Goal: Task Accomplishment & Management: Complete application form

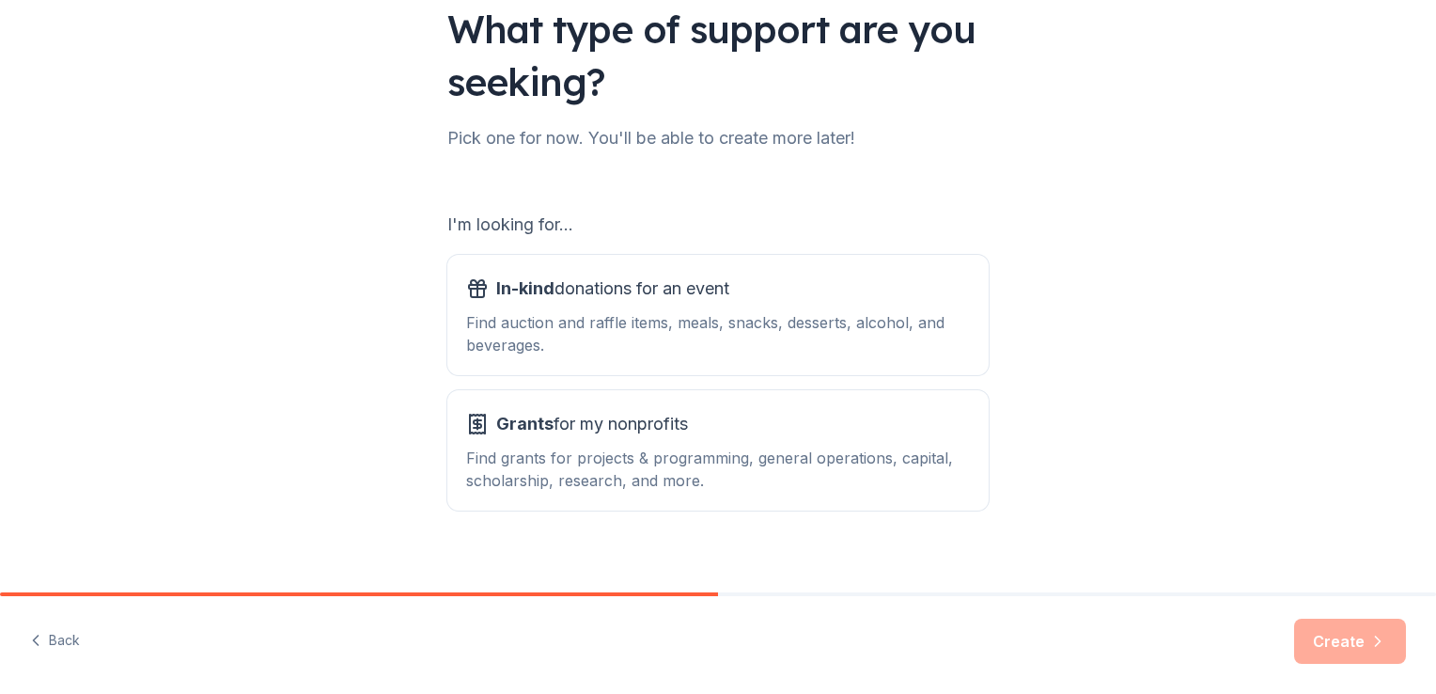
scroll to position [165, 0]
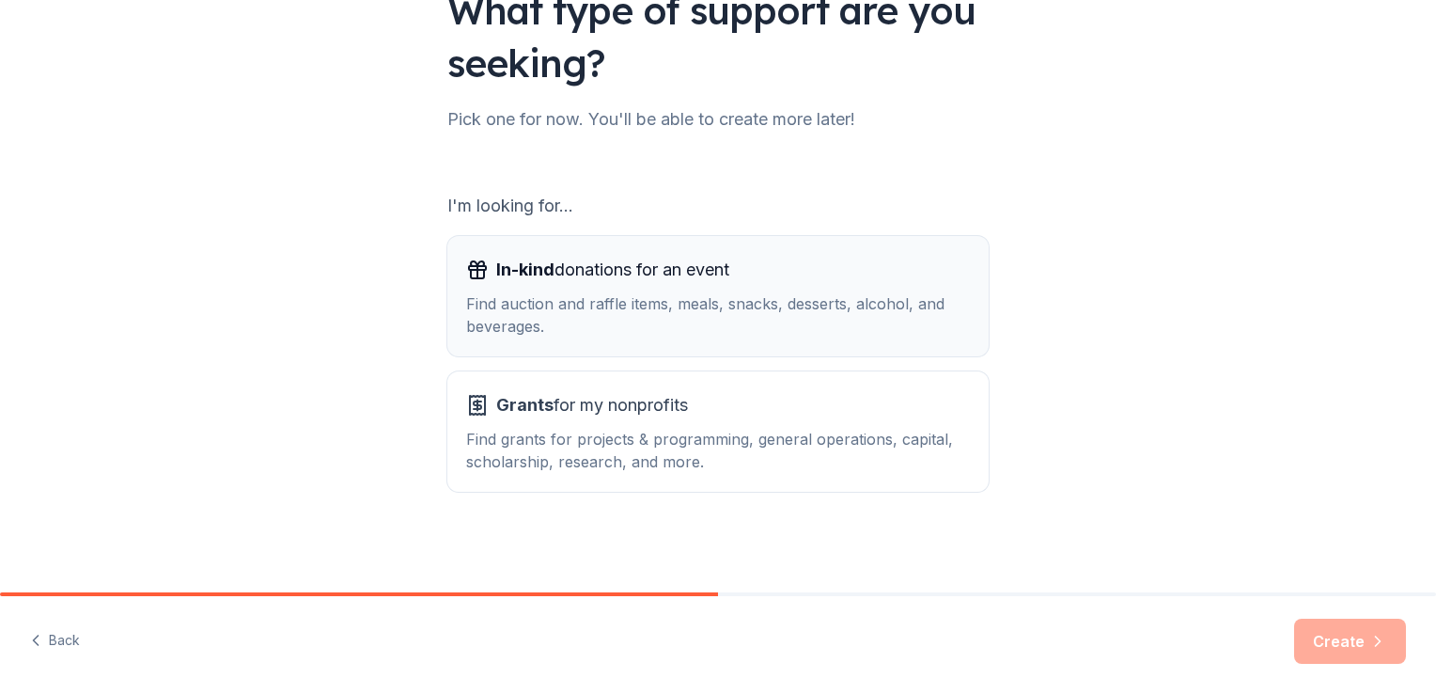
click at [665, 273] on span "In-kind donations for an event" at bounding box center [612, 270] width 233 height 30
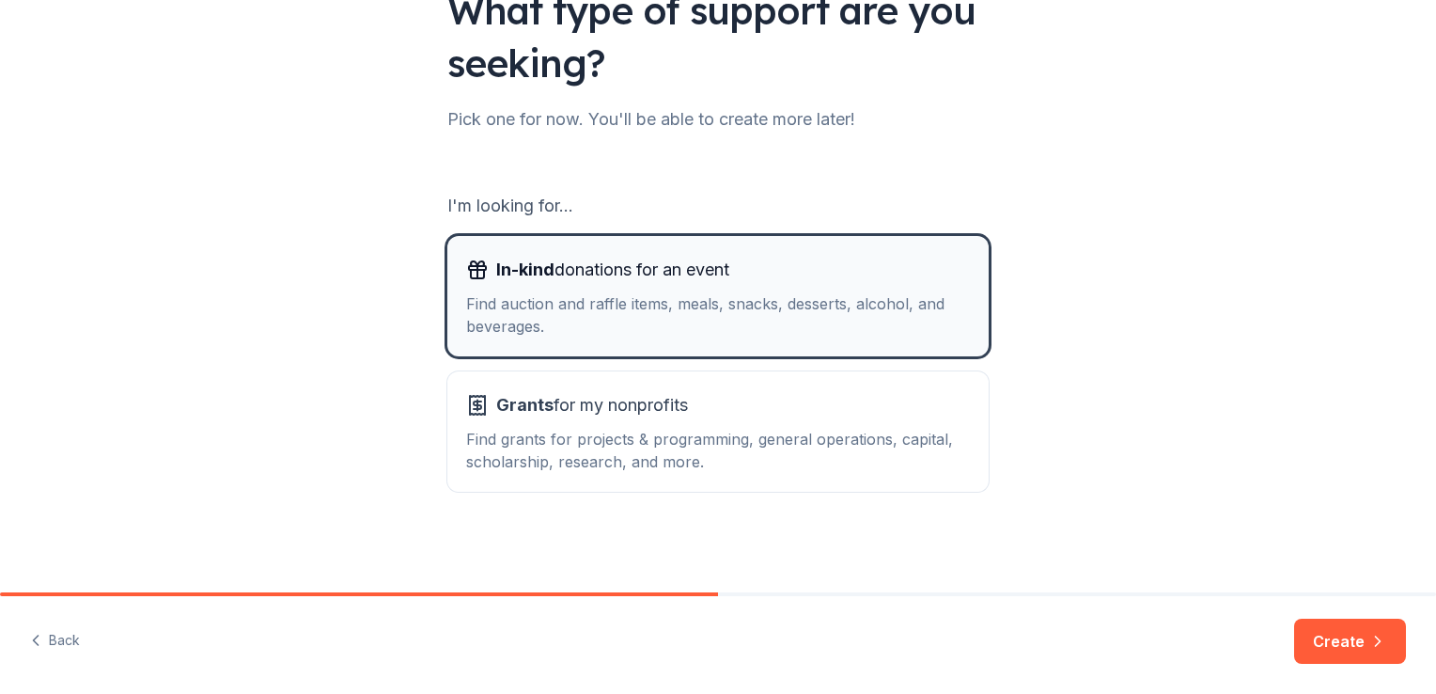
drag, startPoint x: 665, startPoint y: 273, endPoint x: 447, endPoint y: 336, distance: 227.2
click at [447, 336] on button "In-kind donations for an event Find auction and raffle items, meals, snacks, de…" at bounding box center [717, 296] width 541 height 120
click at [472, 318] on div "Find auction and raffle items, meals, snacks, desserts, alcohol, and beverages." at bounding box center [718, 314] width 504 height 45
click at [471, 265] on icon "button" at bounding box center [477, 263] width 13 height 5
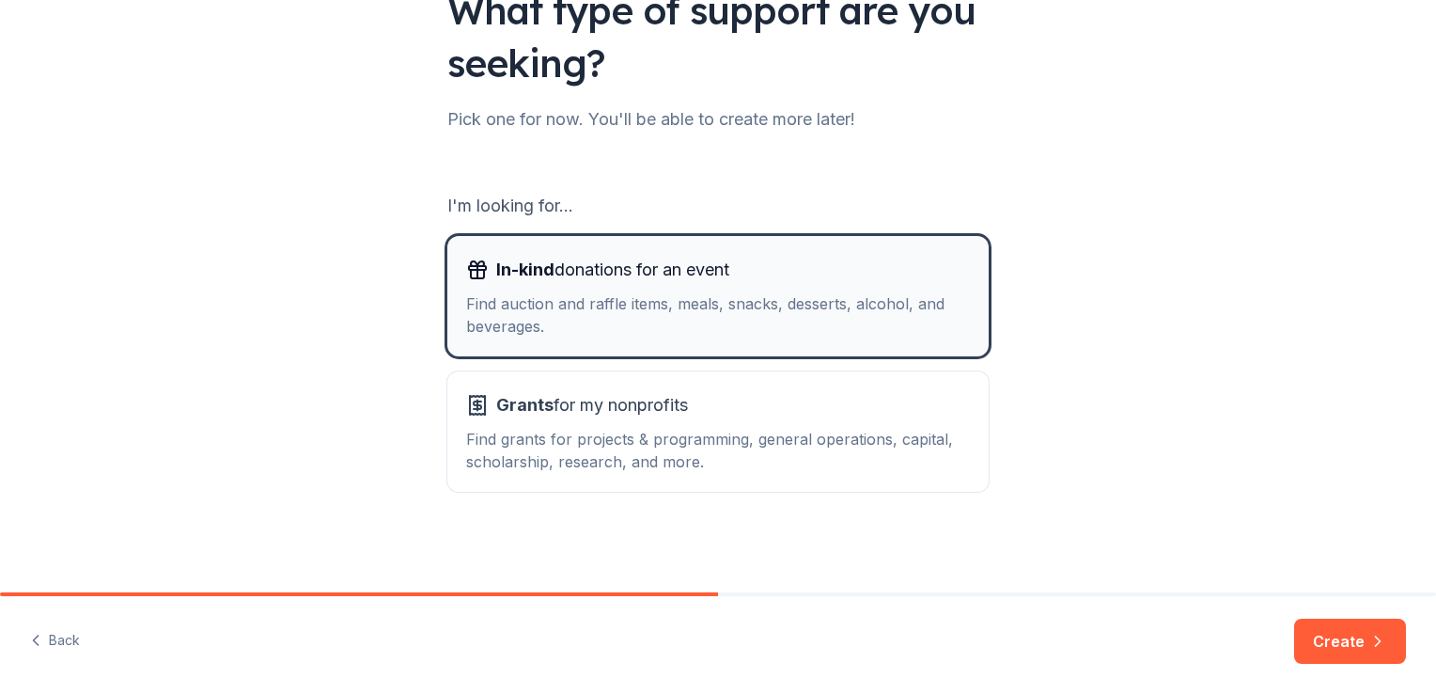
click at [471, 265] on icon "button" at bounding box center [477, 263] width 13 height 5
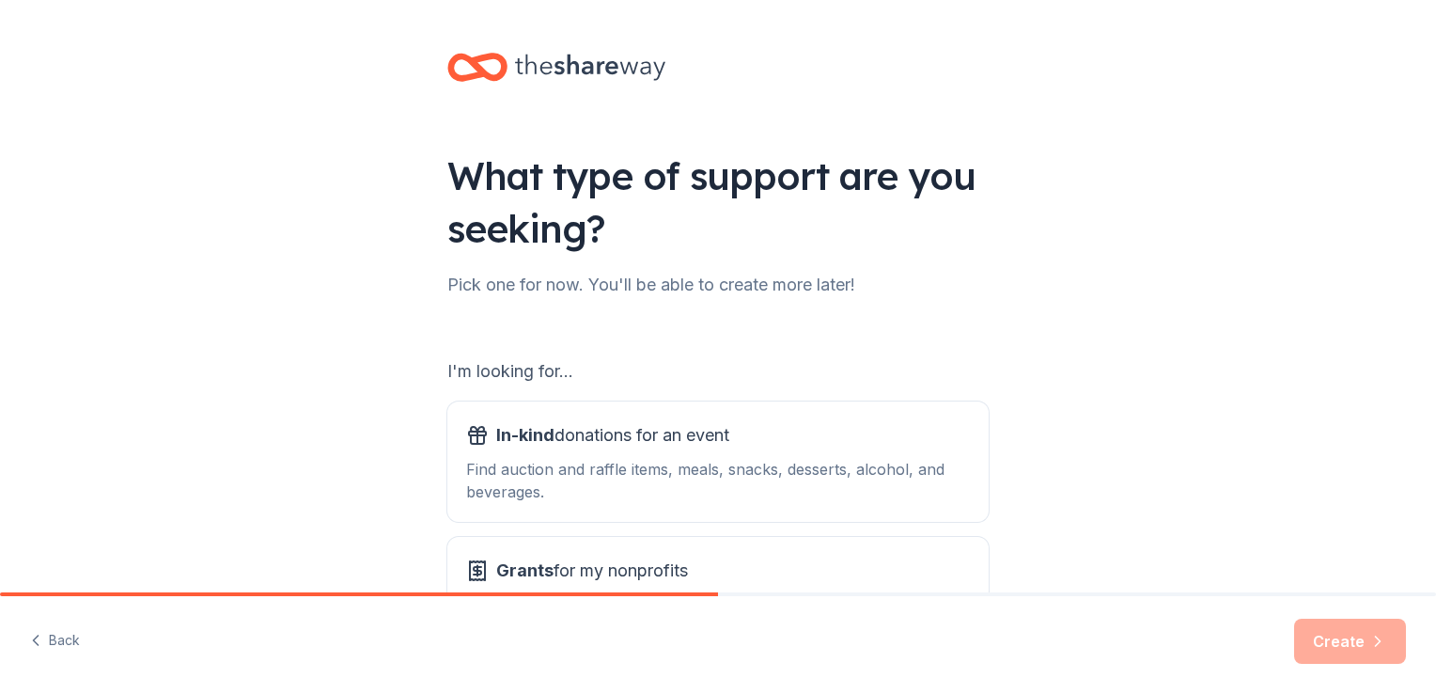
scroll to position [165, 0]
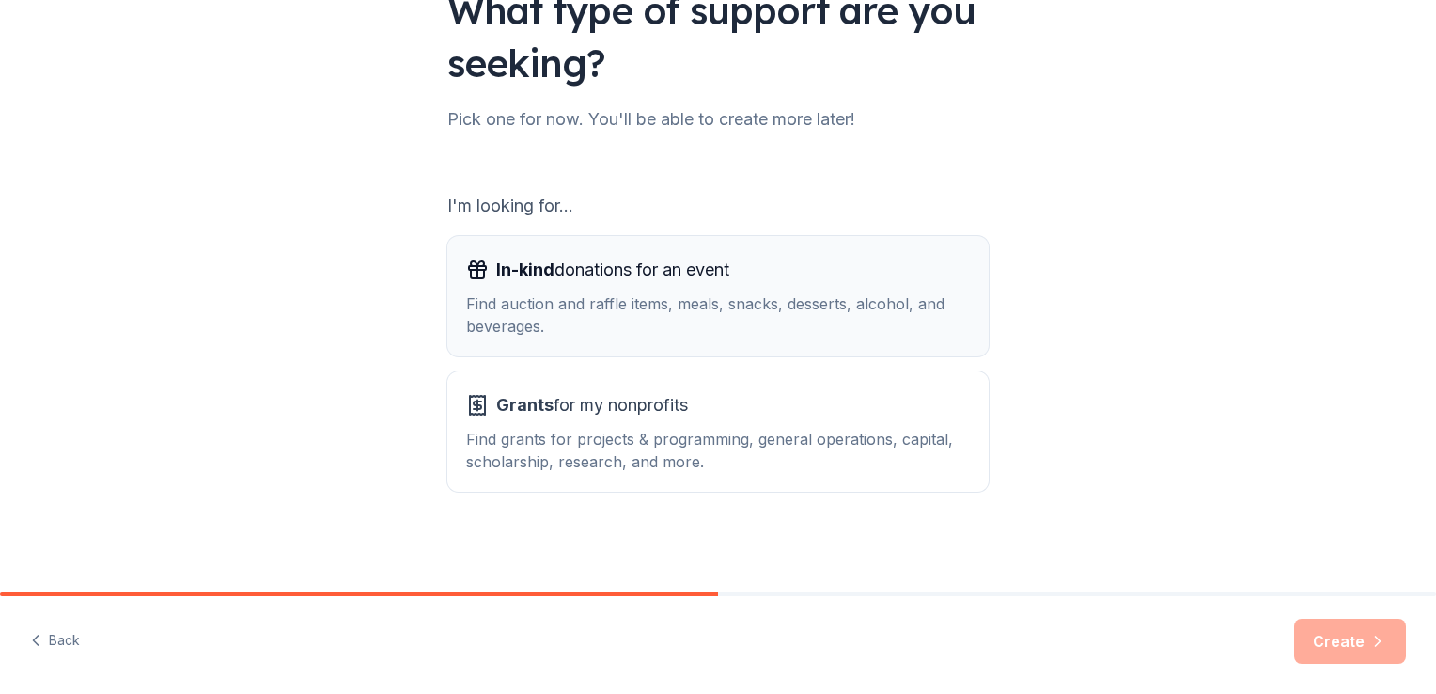
click at [585, 299] on div "Find auction and raffle items, meals, snacks, desserts, alcohol, and beverages." at bounding box center [718, 314] width 504 height 45
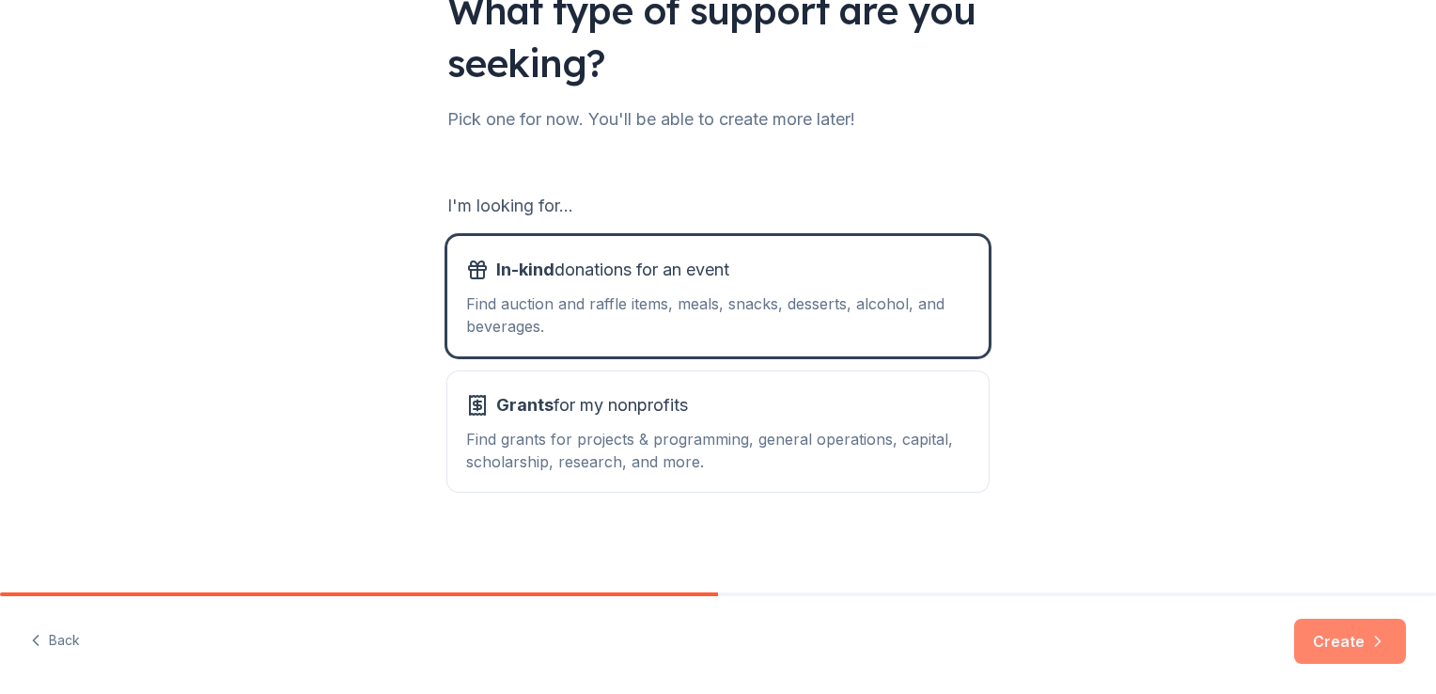
click at [1329, 636] on button "Create" at bounding box center [1350, 640] width 112 height 45
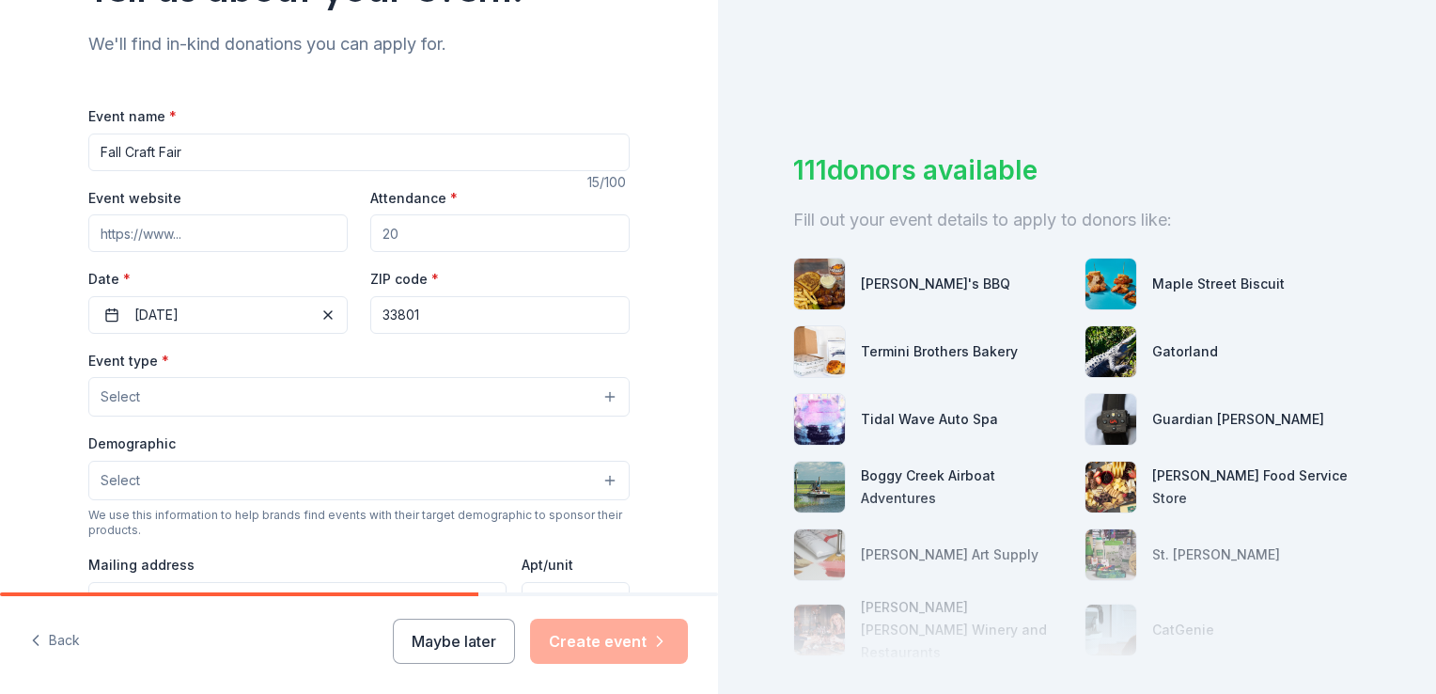
scroll to position [226, 0]
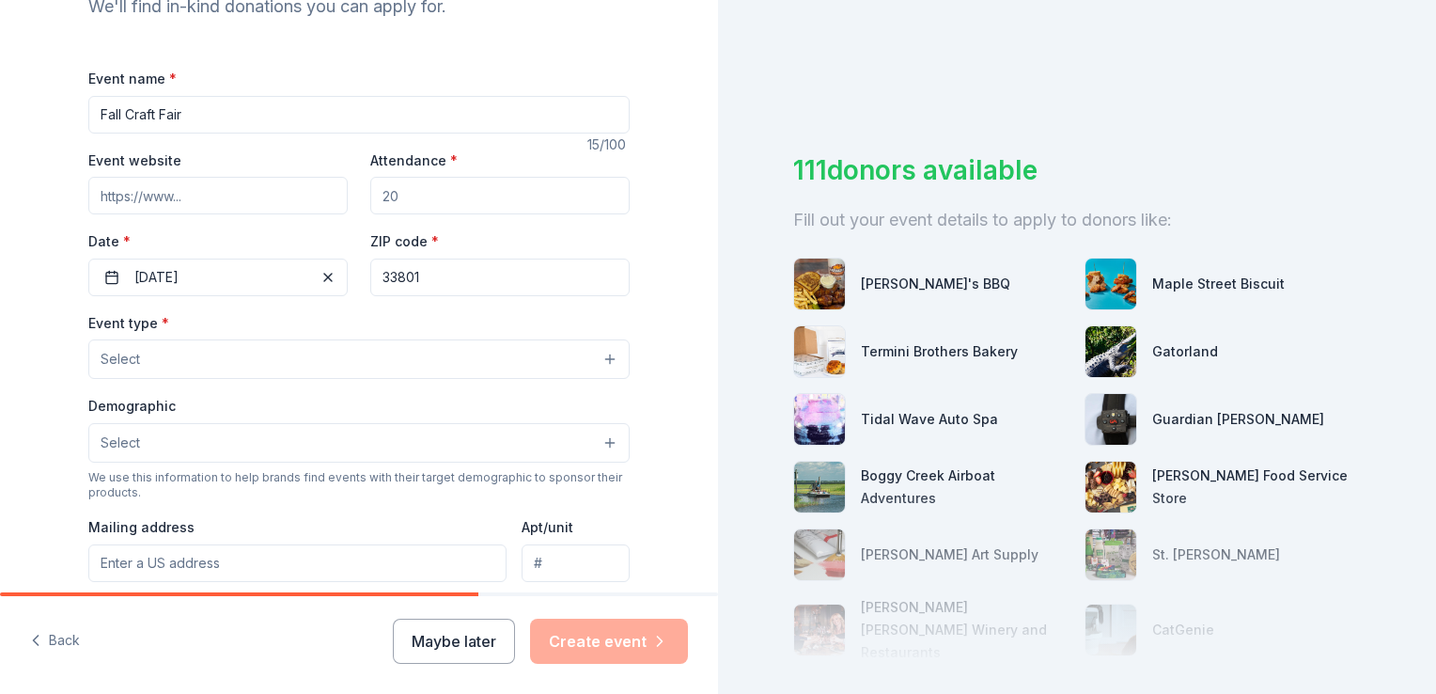
click at [392, 197] on input "Attendance *" at bounding box center [499, 196] width 259 height 38
type input "3"
type input "400"
click at [155, 273] on button "11/16/2024" at bounding box center [217, 277] width 259 height 38
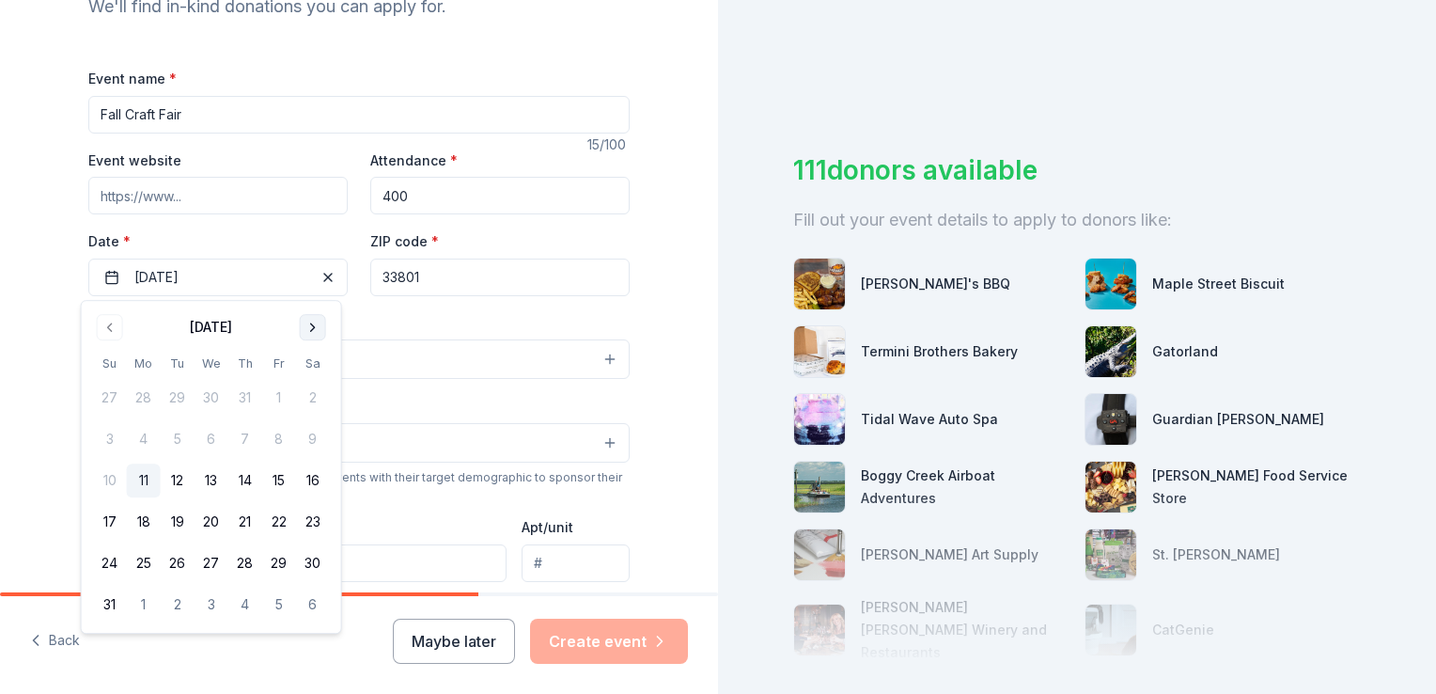
click at [316, 328] on button "Go to next month" at bounding box center [313, 327] width 26 height 26
click at [314, 479] on button "15" at bounding box center [313, 480] width 34 height 34
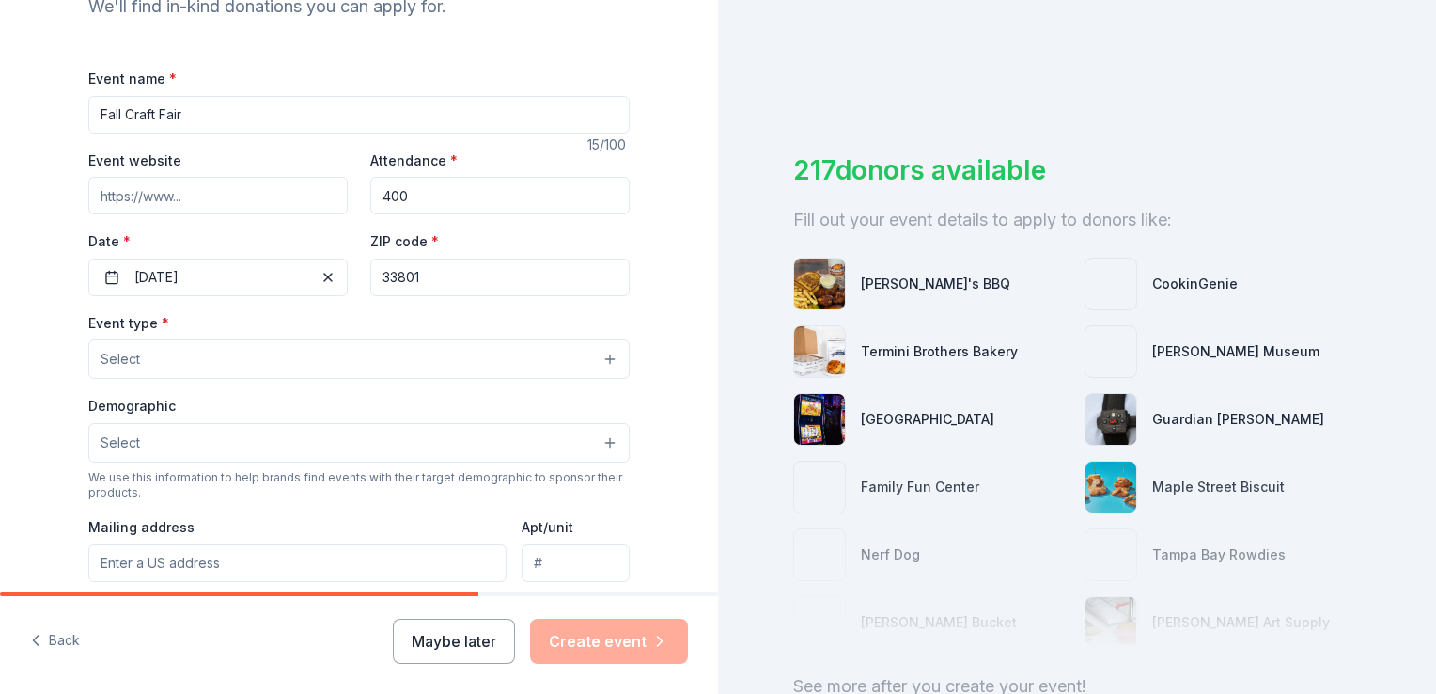
click at [395, 317] on div "Event type * Select" at bounding box center [358, 345] width 541 height 69
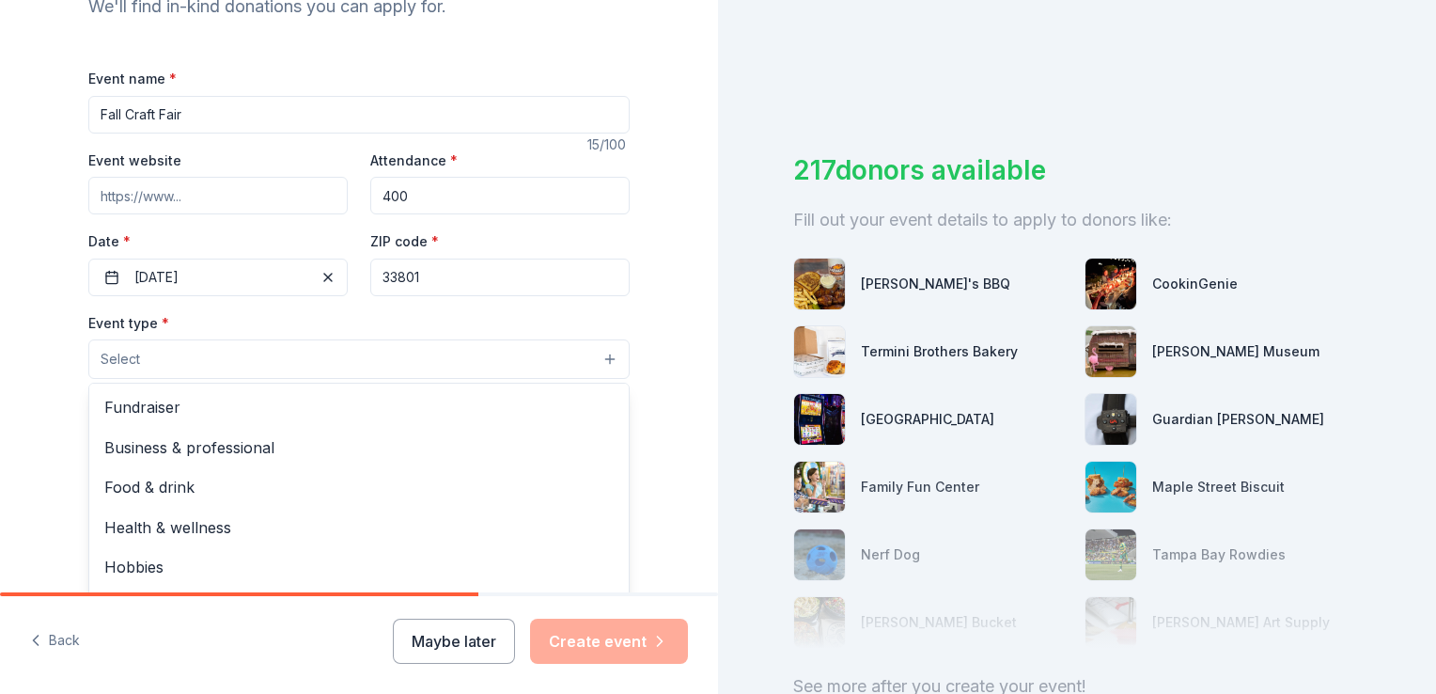
click at [294, 364] on button "Select" at bounding box center [358, 358] width 541 height 39
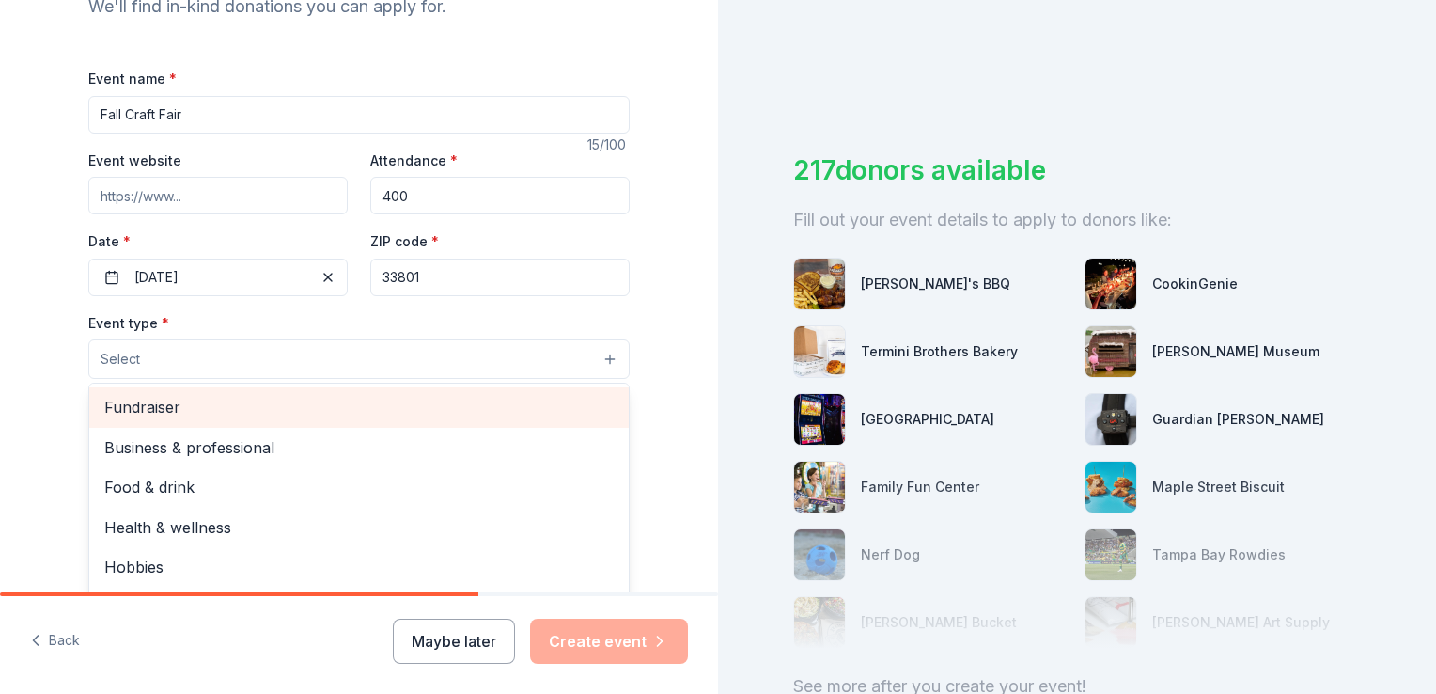
click at [207, 399] on span "Fundraiser" at bounding box center [358, 407] width 509 height 24
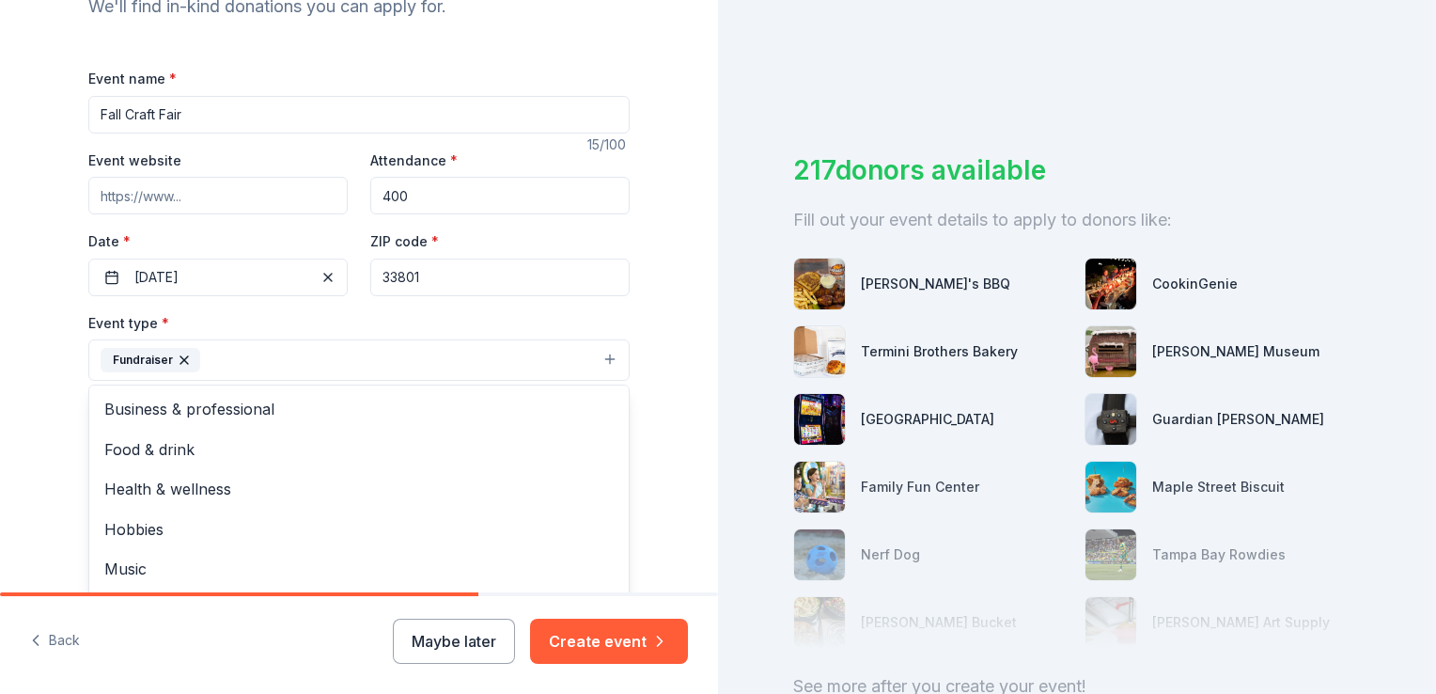
scroll to position [660, 0]
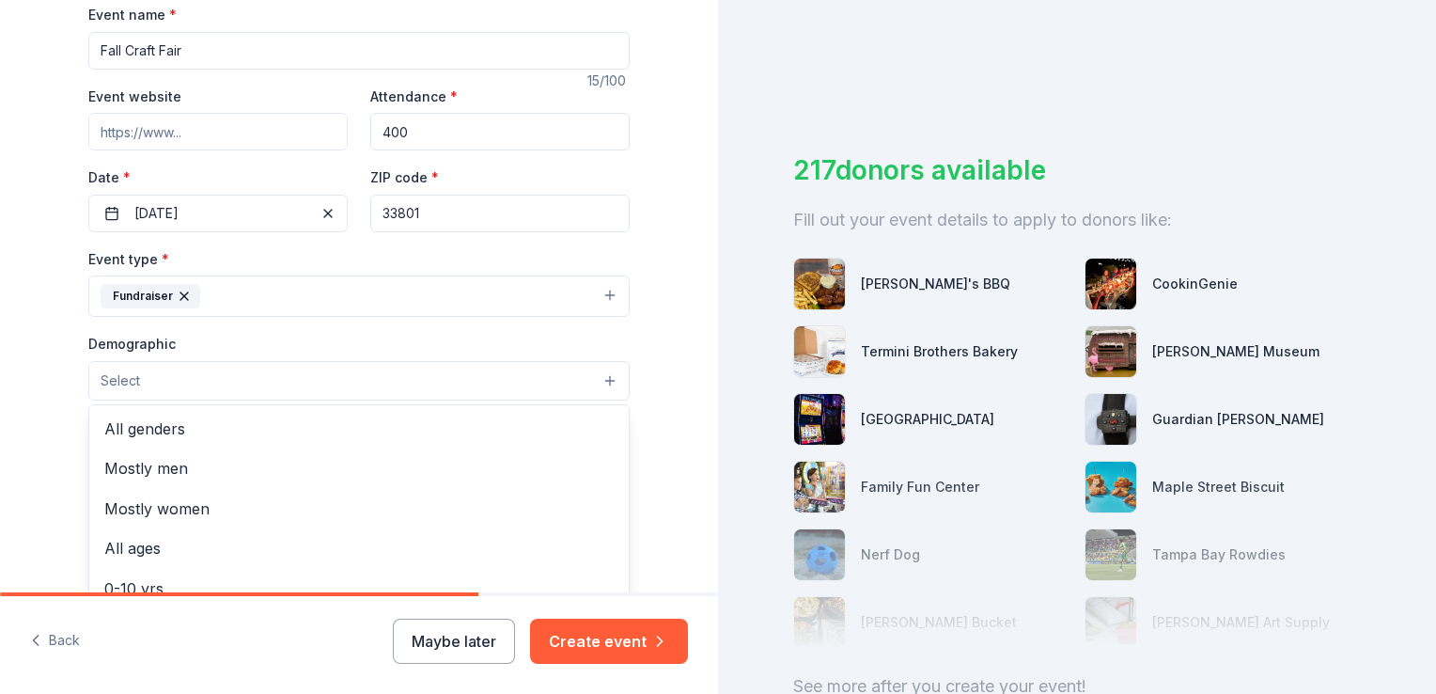
click at [225, 370] on button "Select" at bounding box center [358, 380] width 541 height 39
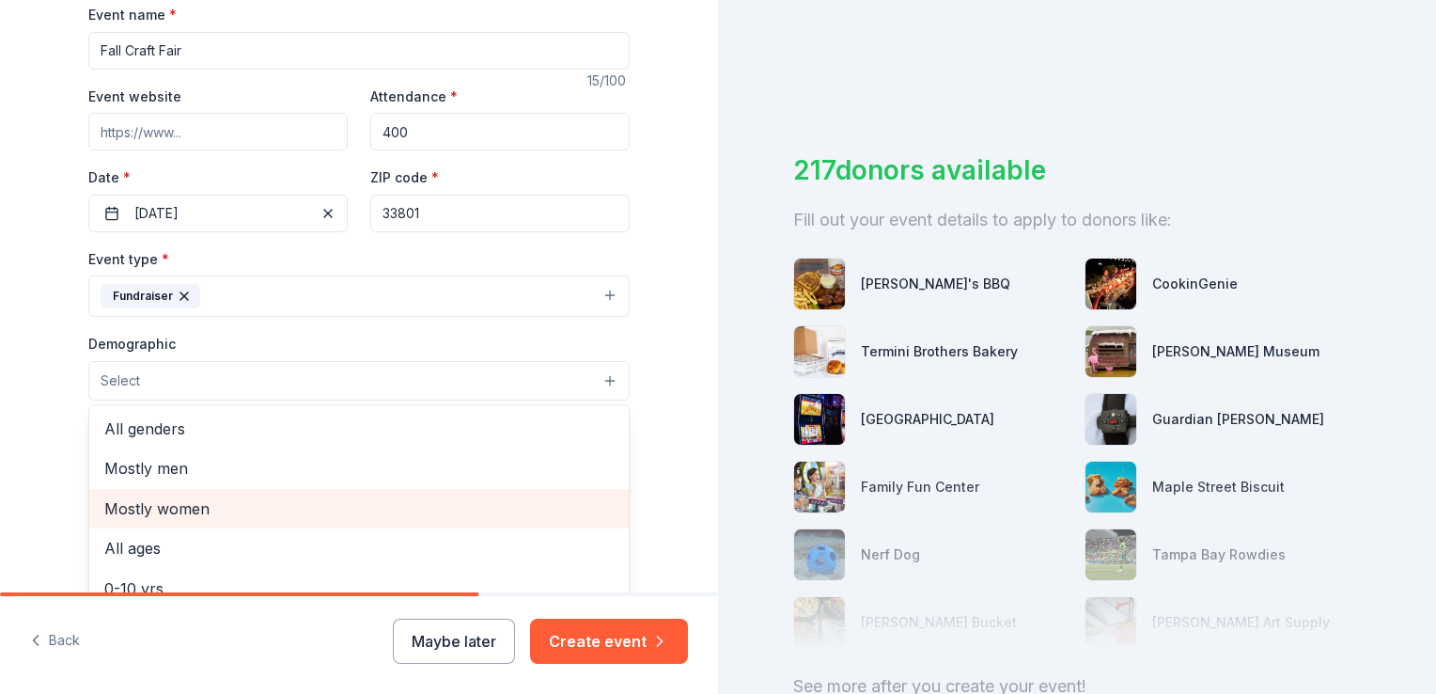
click at [177, 502] on span "Mostly women" at bounding box center [358, 508] width 509 height 24
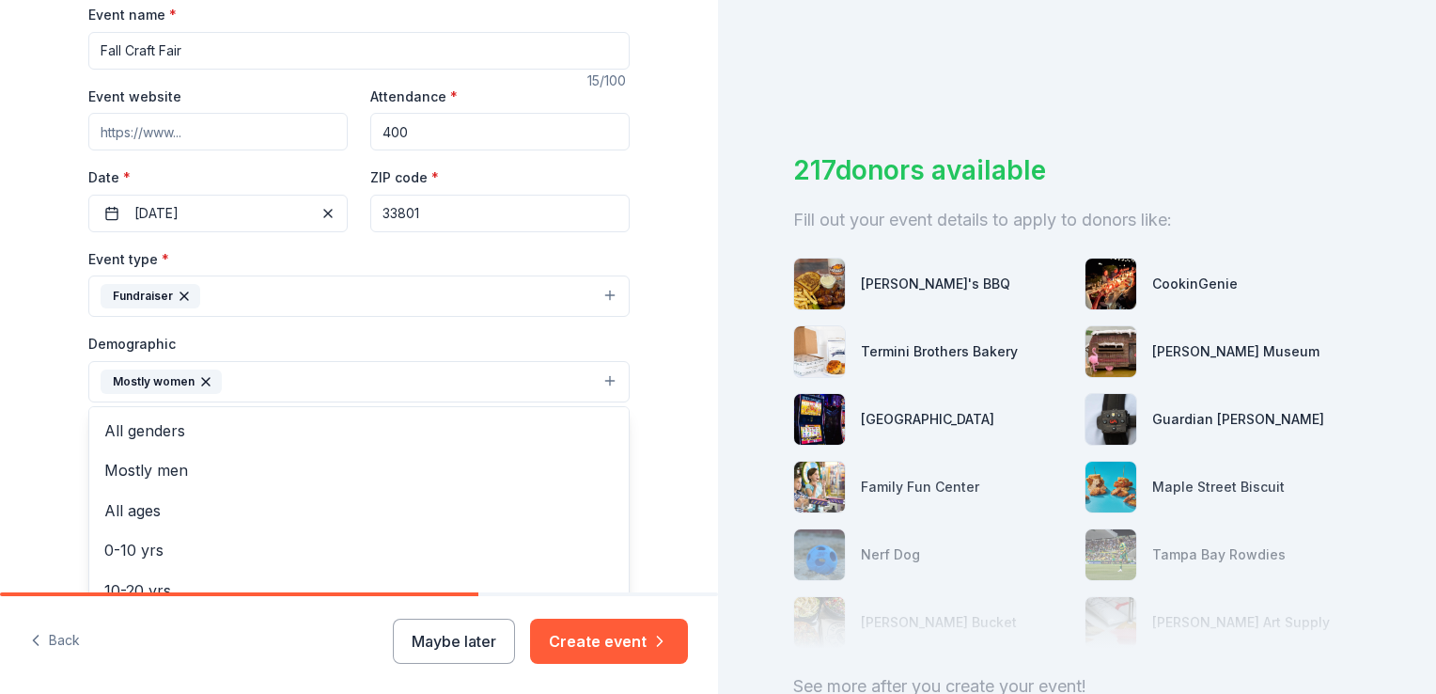
scroll to position [195, 0]
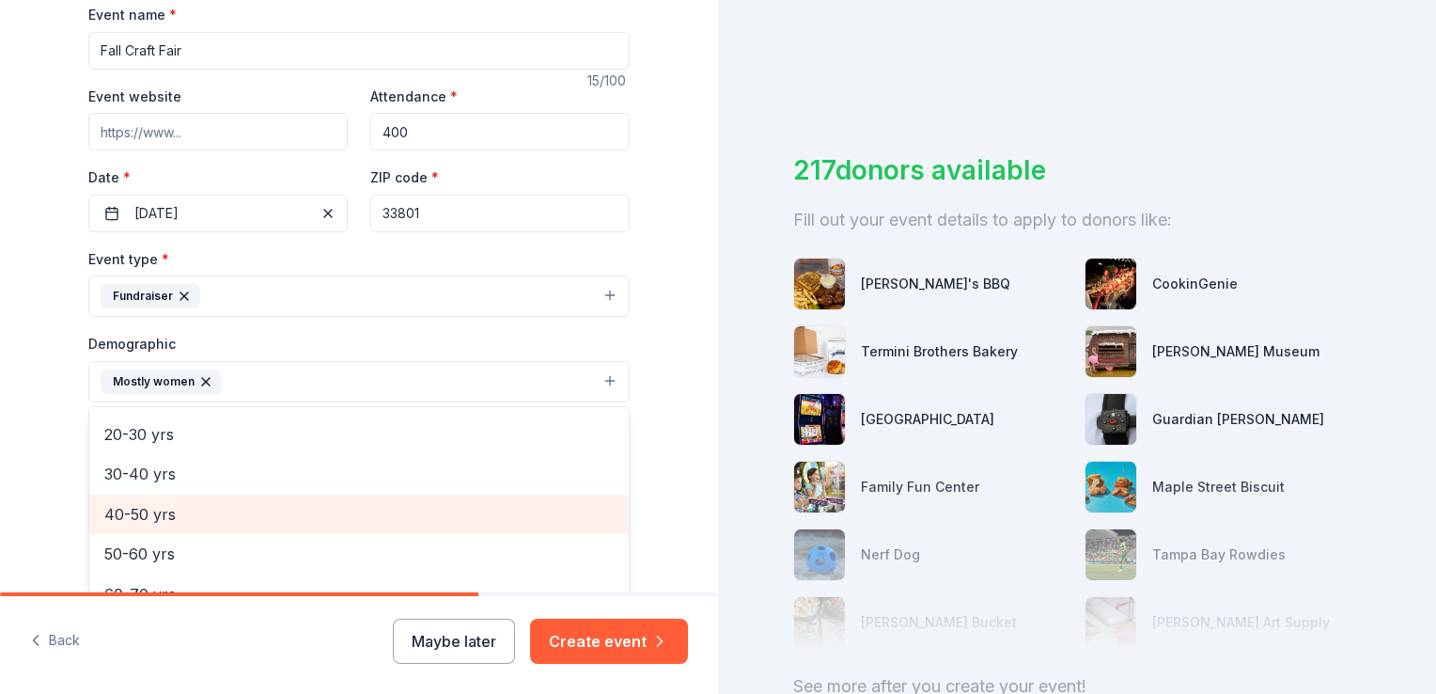
click at [192, 502] on span "40-50 yrs" at bounding box center [358, 514] width 509 height 24
click at [167, 511] on span "50-60 yrs" at bounding box center [358, 514] width 509 height 24
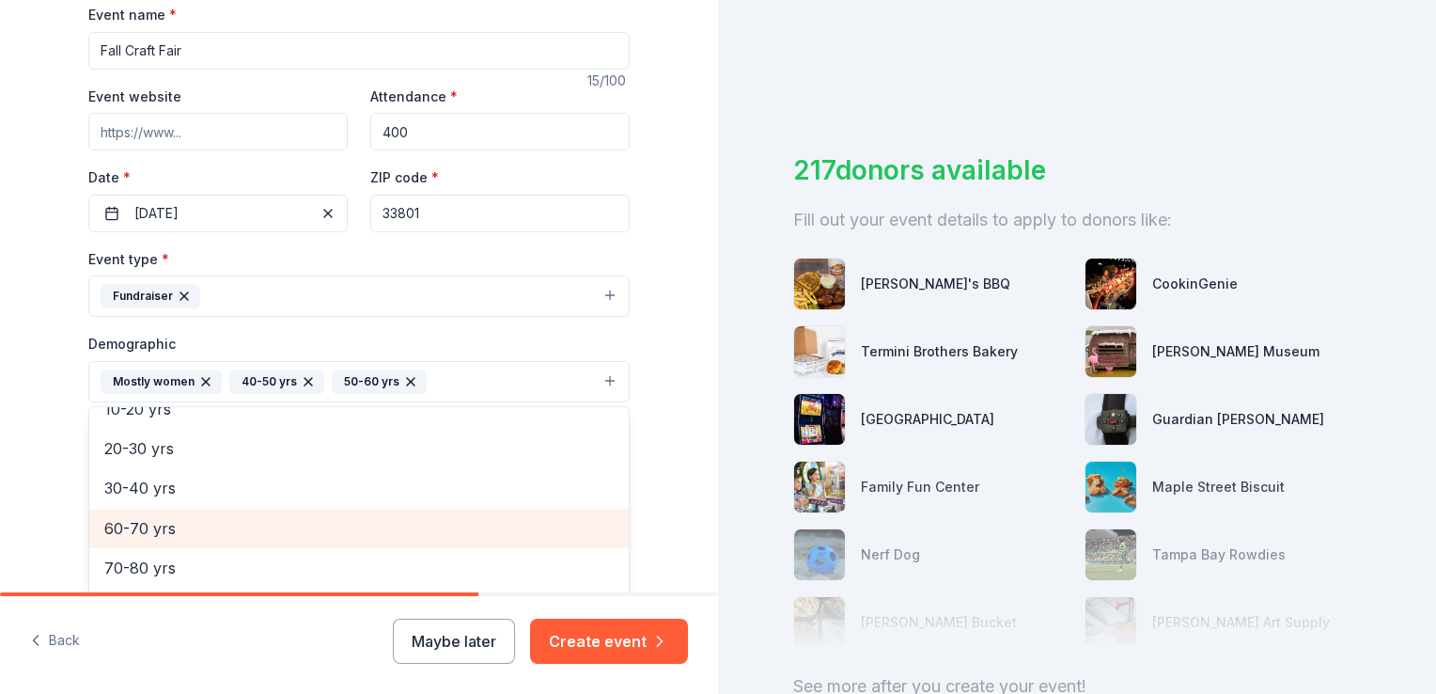
click at [138, 519] on span "60-70 yrs" at bounding box center [358, 528] width 509 height 24
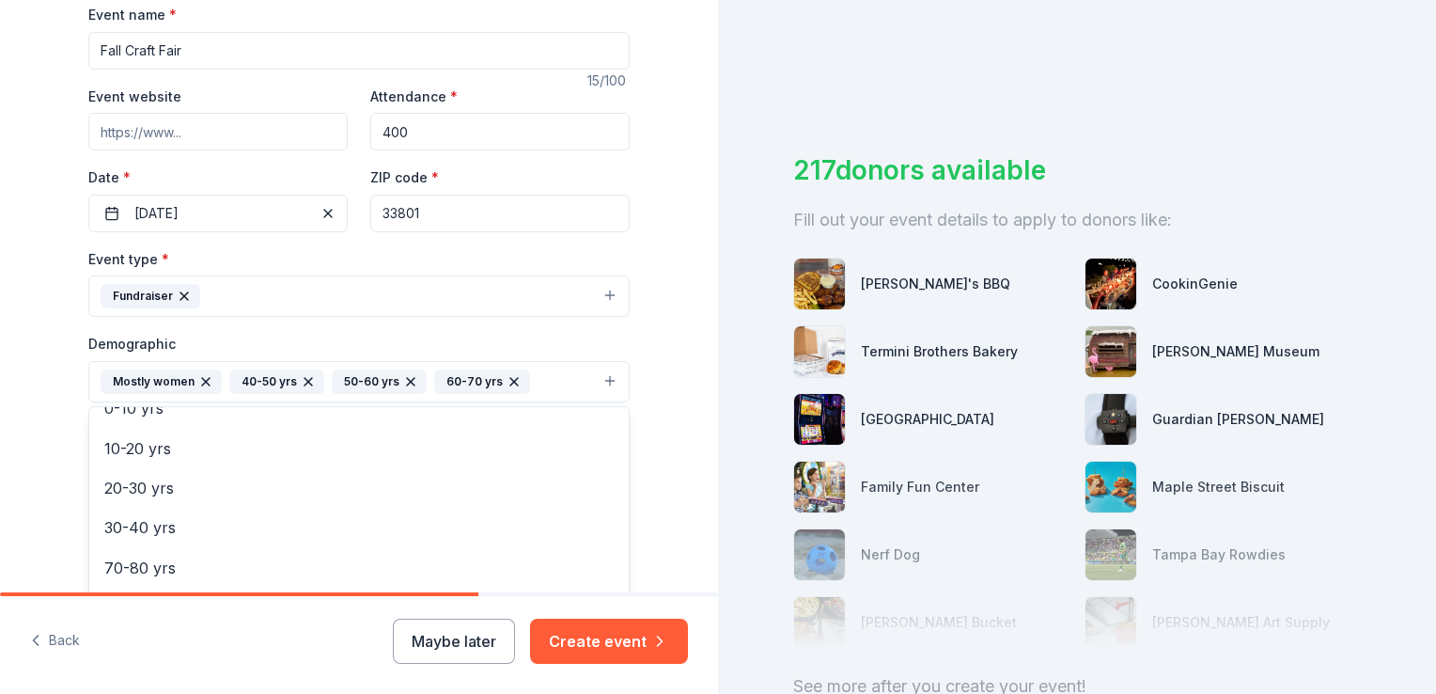
click at [637, 413] on div "Tell us about your event. We'll find in-kind donations you can apply for. Event…" at bounding box center [358, 338] width 601 height 1255
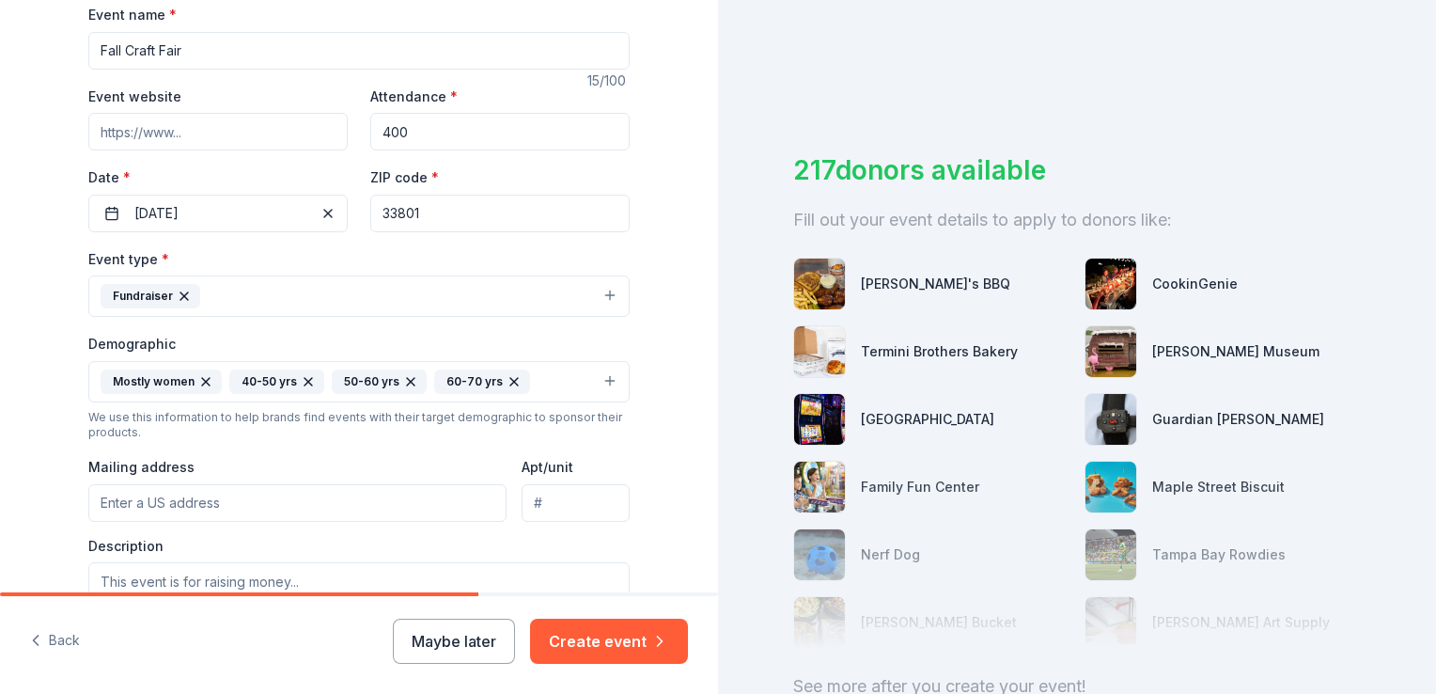
click at [277, 494] on input "Mailing address" at bounding box center [297, 503] width 418 height 38
type input "csdc4747@gmail.com"
type input "4500 Hwy 92 ELakeland, FL 33801"
type input "We have a Craft Fair in the fall and all proceeds go to organizations that assi…"
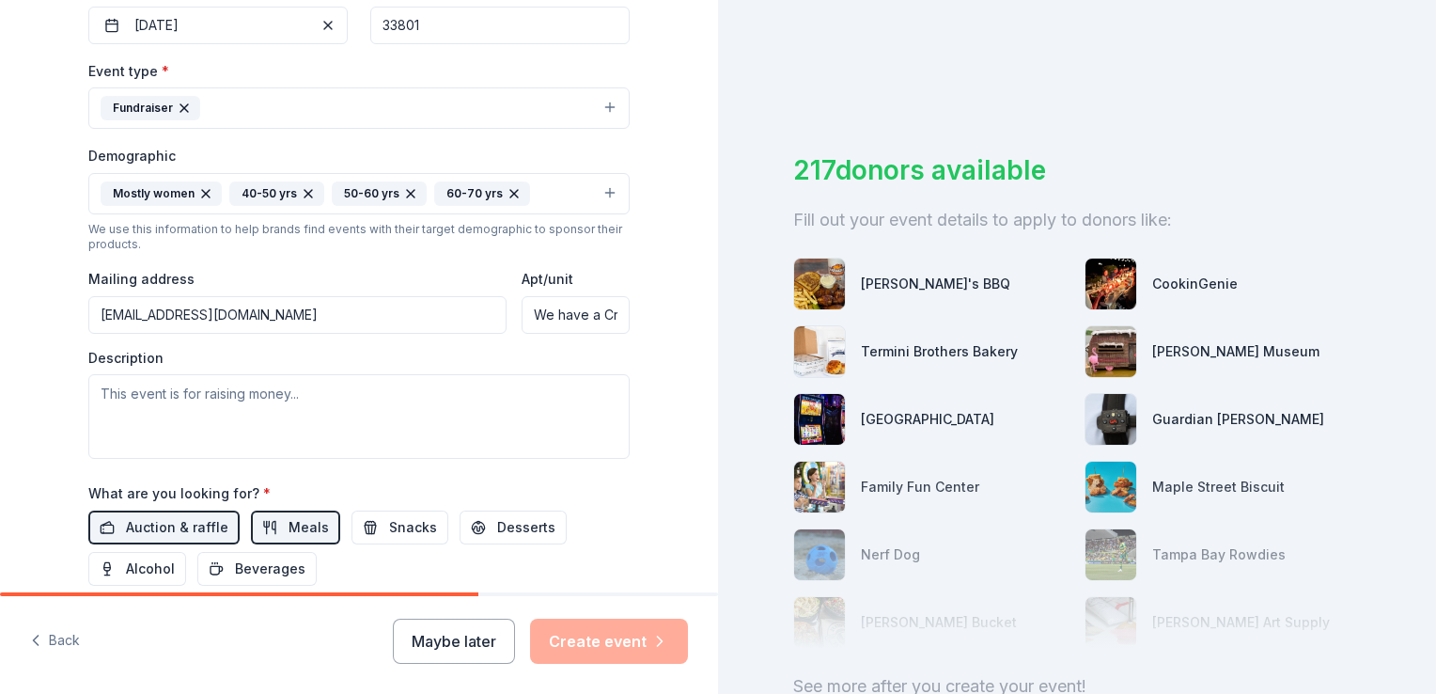
scroll to position [515, 0]
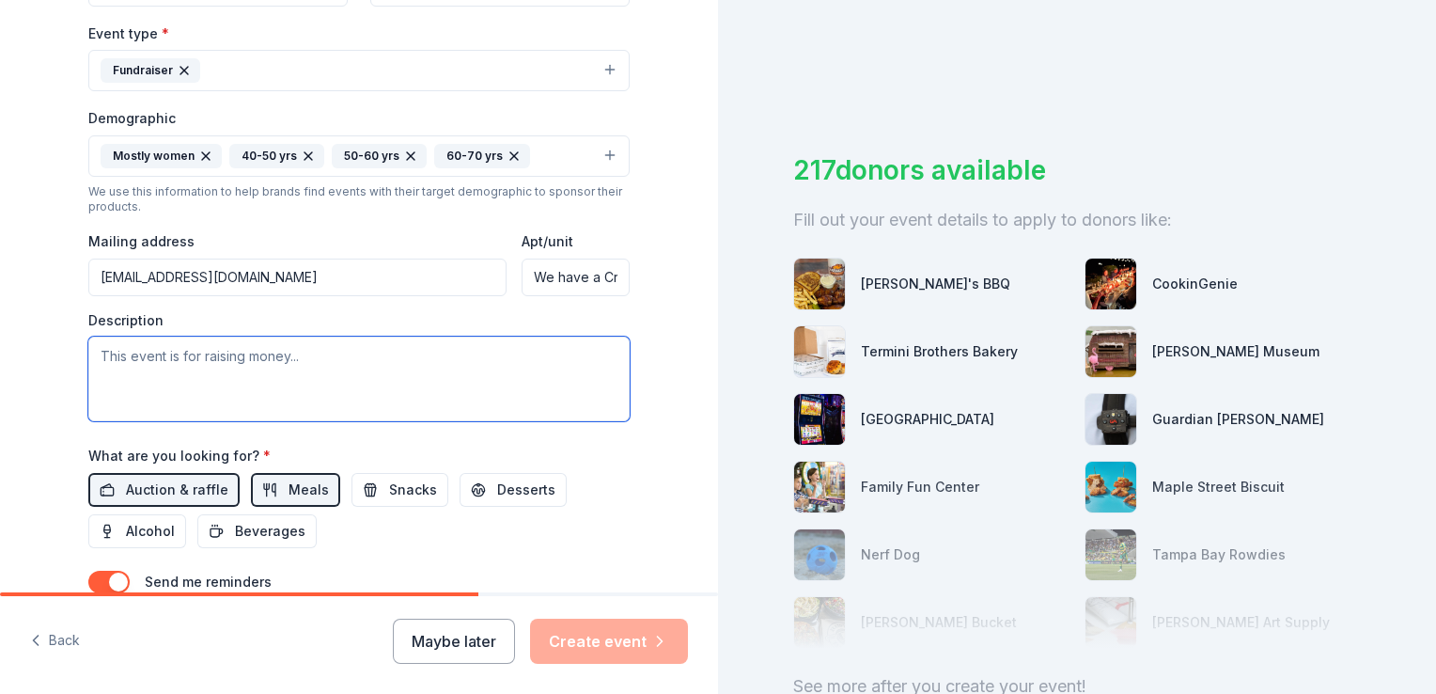
click at [242, 364] on textarea at bounding box center [358, 378] width 541 height 85
type textarea "Fundraiser with raffle baskets with all proceeds going to charities"
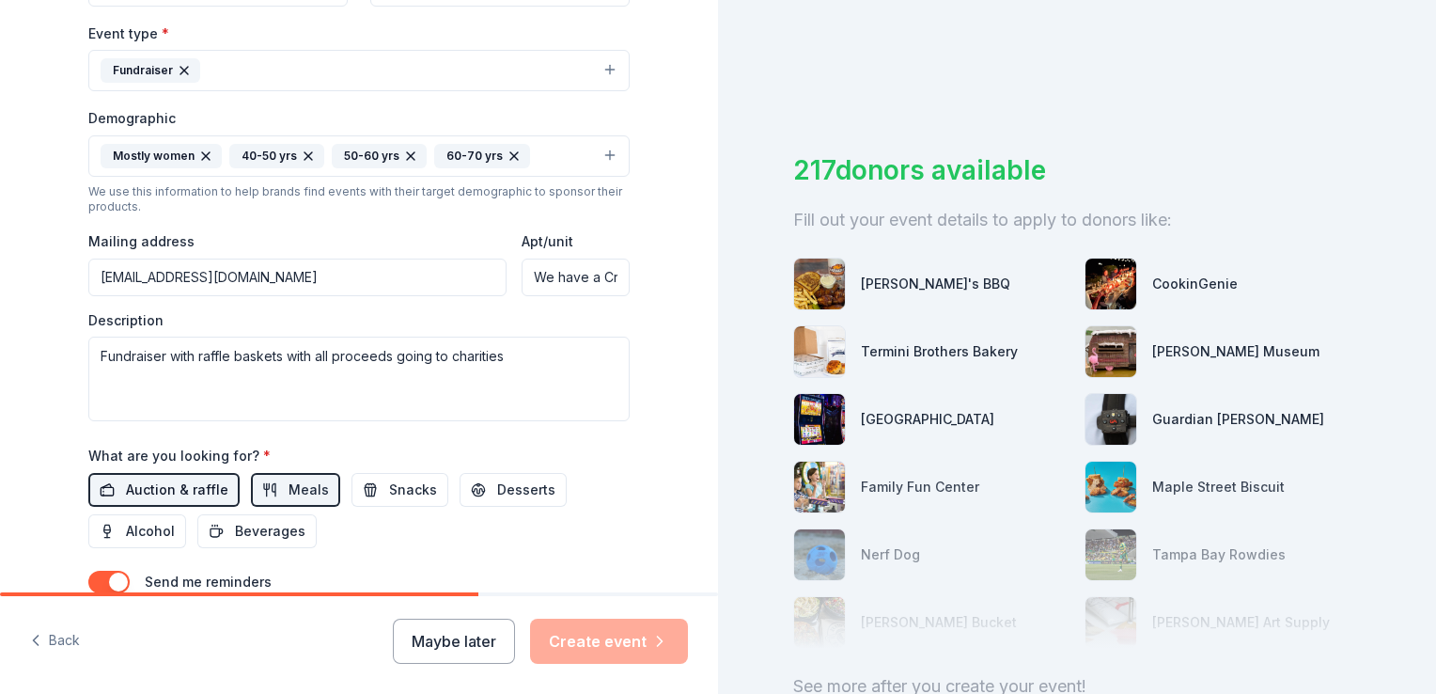
click at [186, 492] on span "Auction & raffle" at bounding box center [177, 489] width 102 height 23
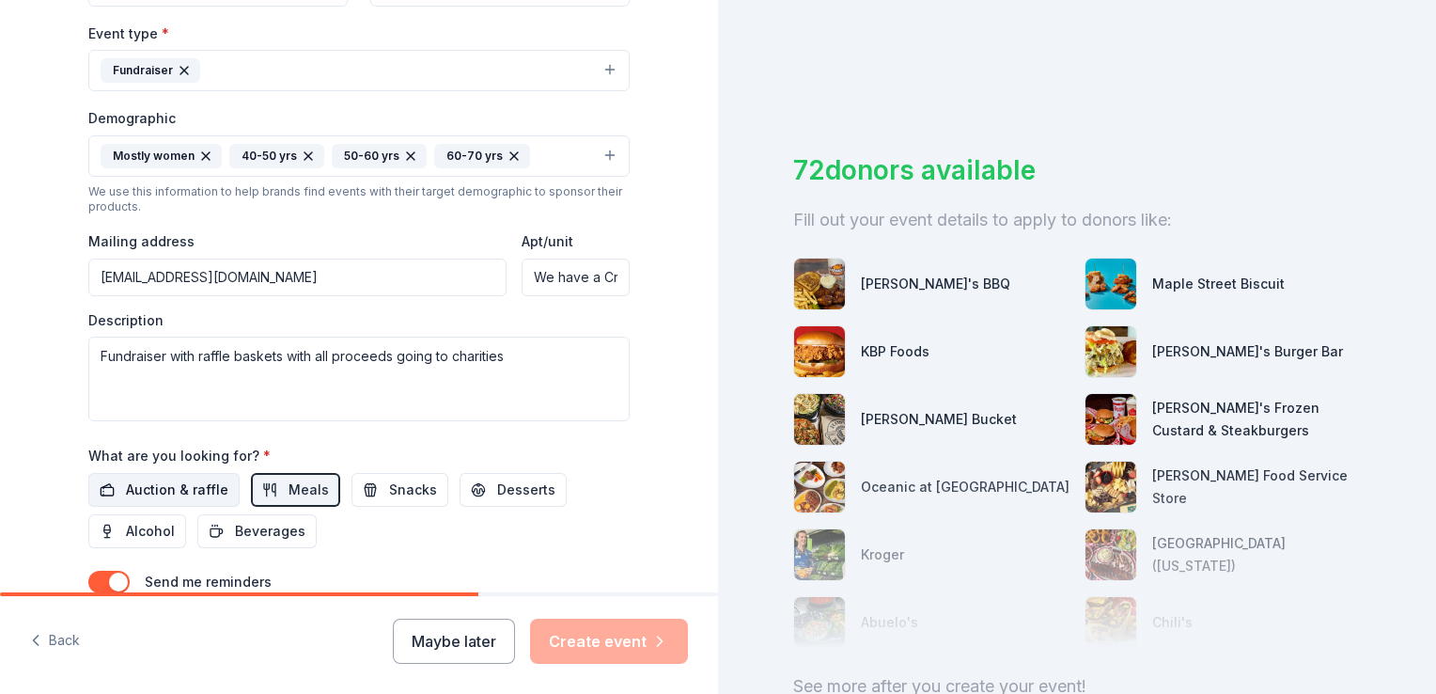
click at [186, 492] on span "Auction & raffle" at bounding box center [177, 489] width 102 height 23
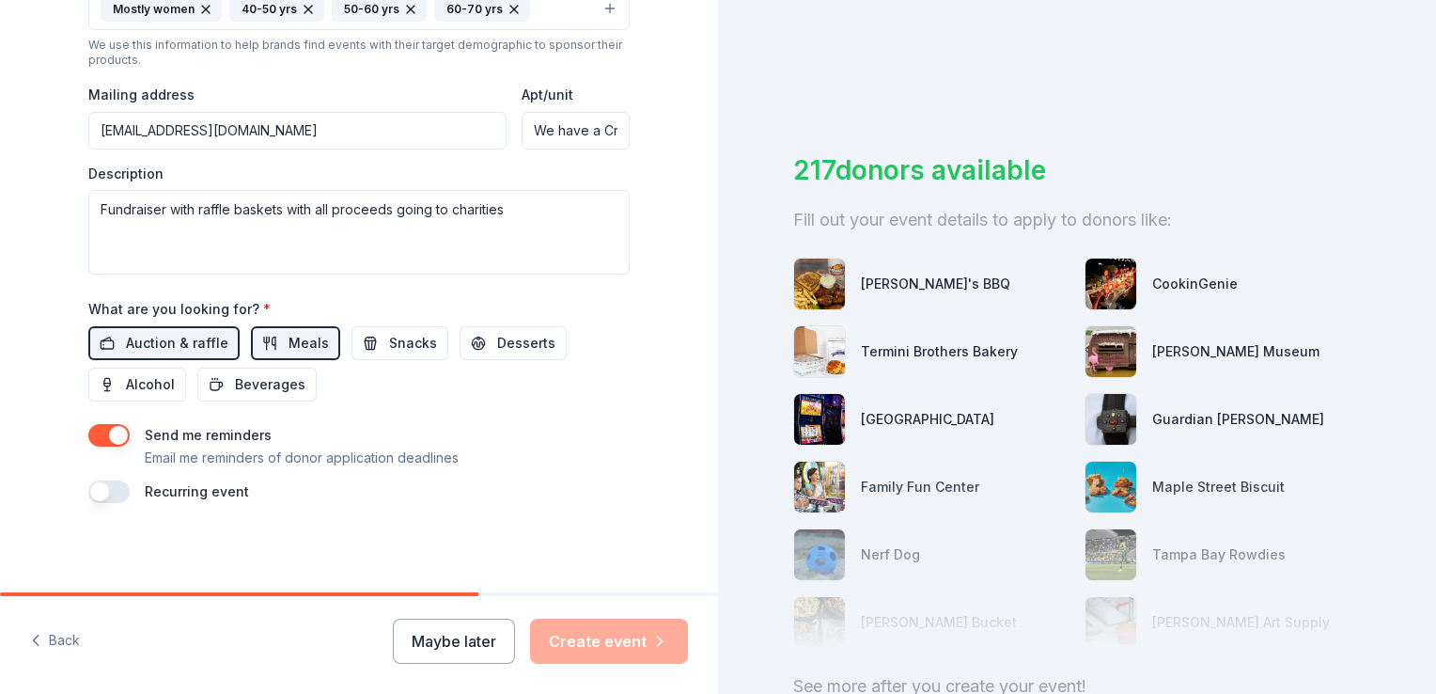
scroll to position [143, 0]
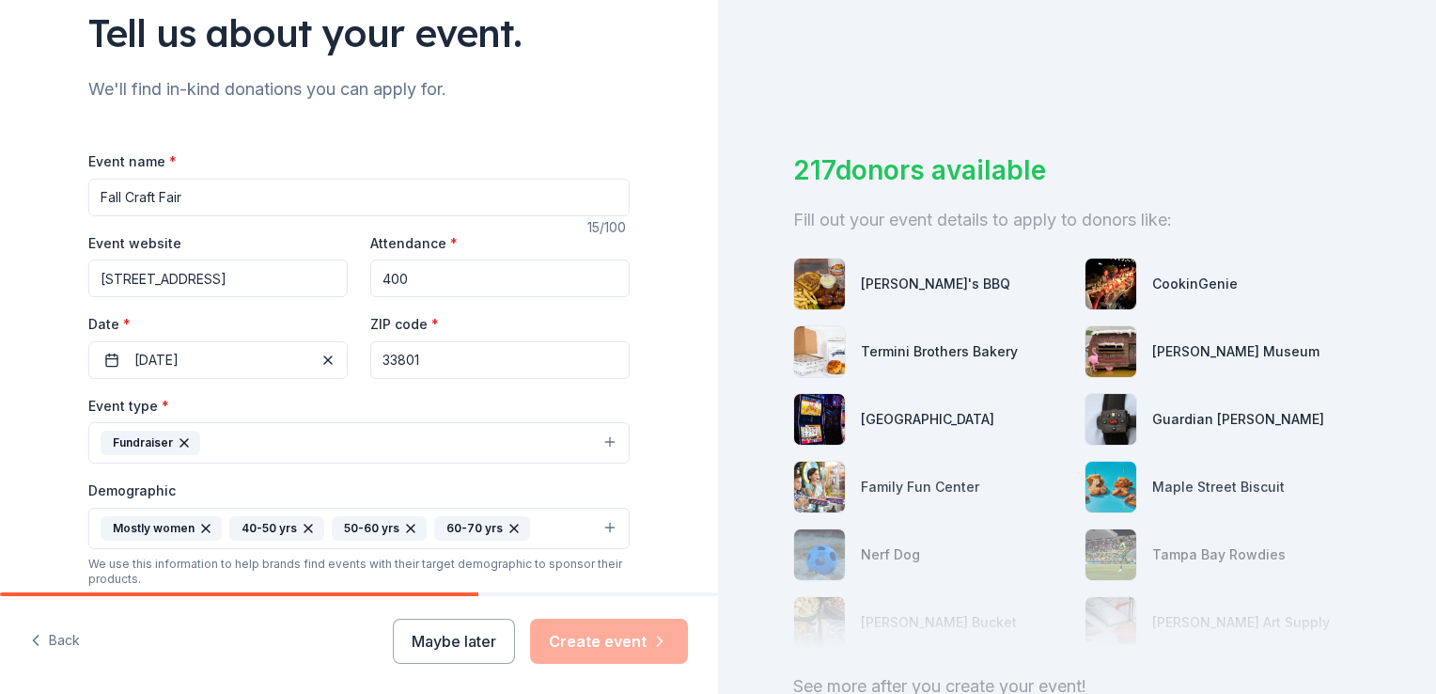
click at [309, 276] on input "4500 Hwy 92 ELakeland, FL 33801" at bounding box center [217, 278] width 259 height 38
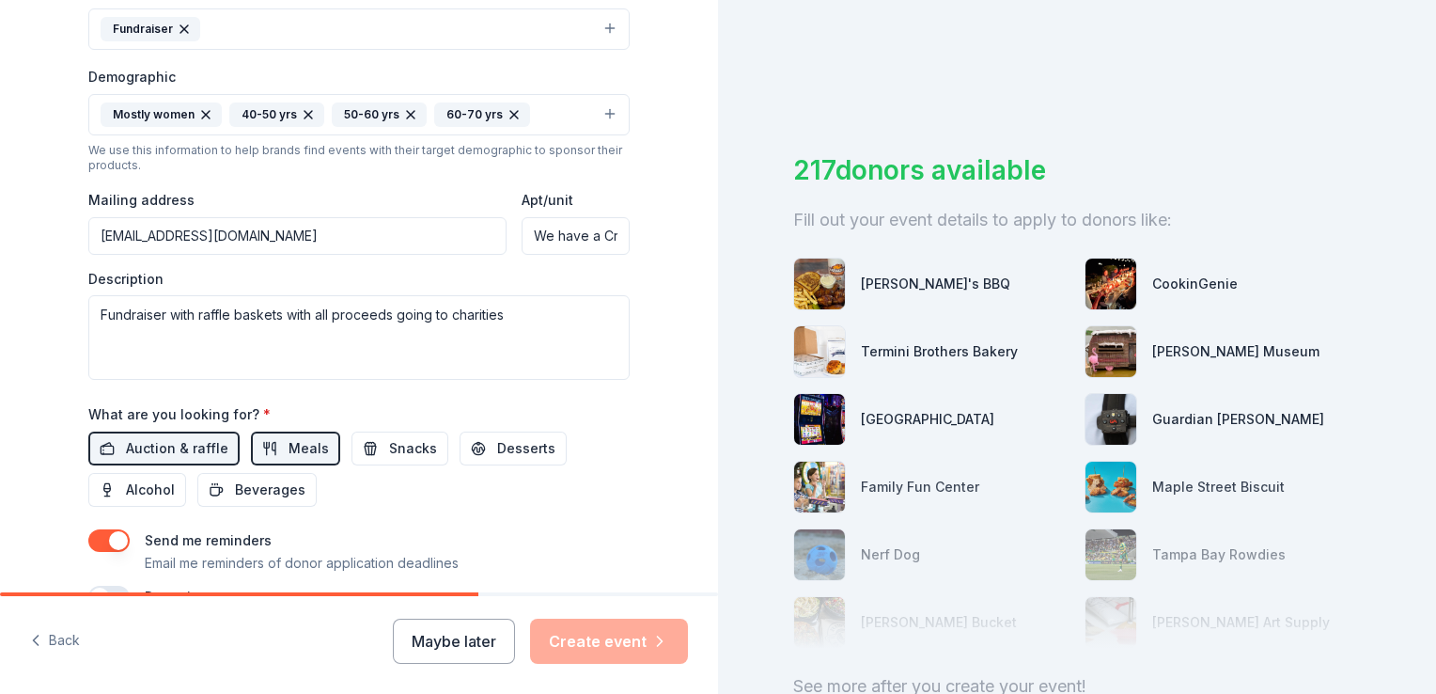
scroll to position [594, 0]
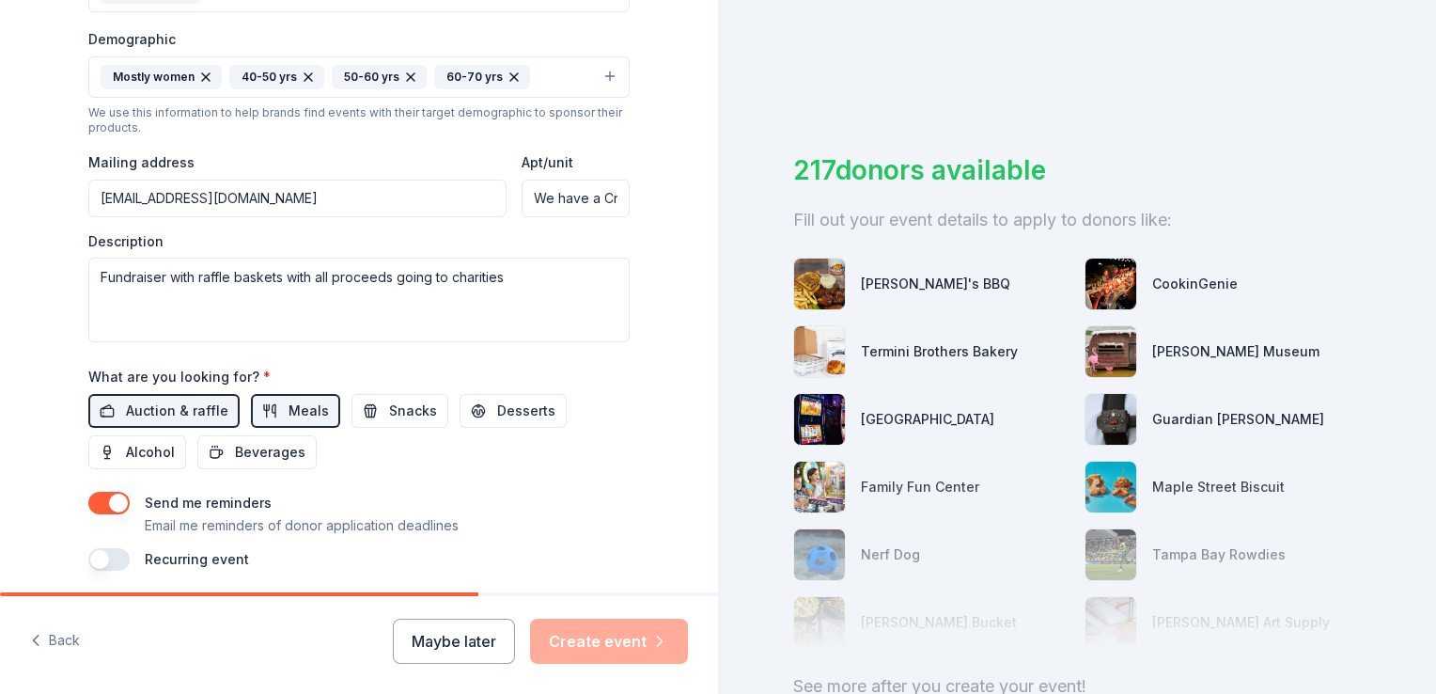
type input "4500 Hwy 92 E Lakeland, FL 33801"
click at [590, 201] on input "We have a Craft Fair in the fall and all proceeds go to organizations that assi…" at bounding box center [576, 198] width 108 height 38
click at [613, 199] on input "We have a Craft Fair in the fall and all proceeds go to organizations that assi…" at bounding box center [576, 198] width 108 height 38
click at [613, 199] on input "aft Fair in the fall and all proceeds go to organizations that assist the less …" at bounding box center [576, 198] width 108 height 38
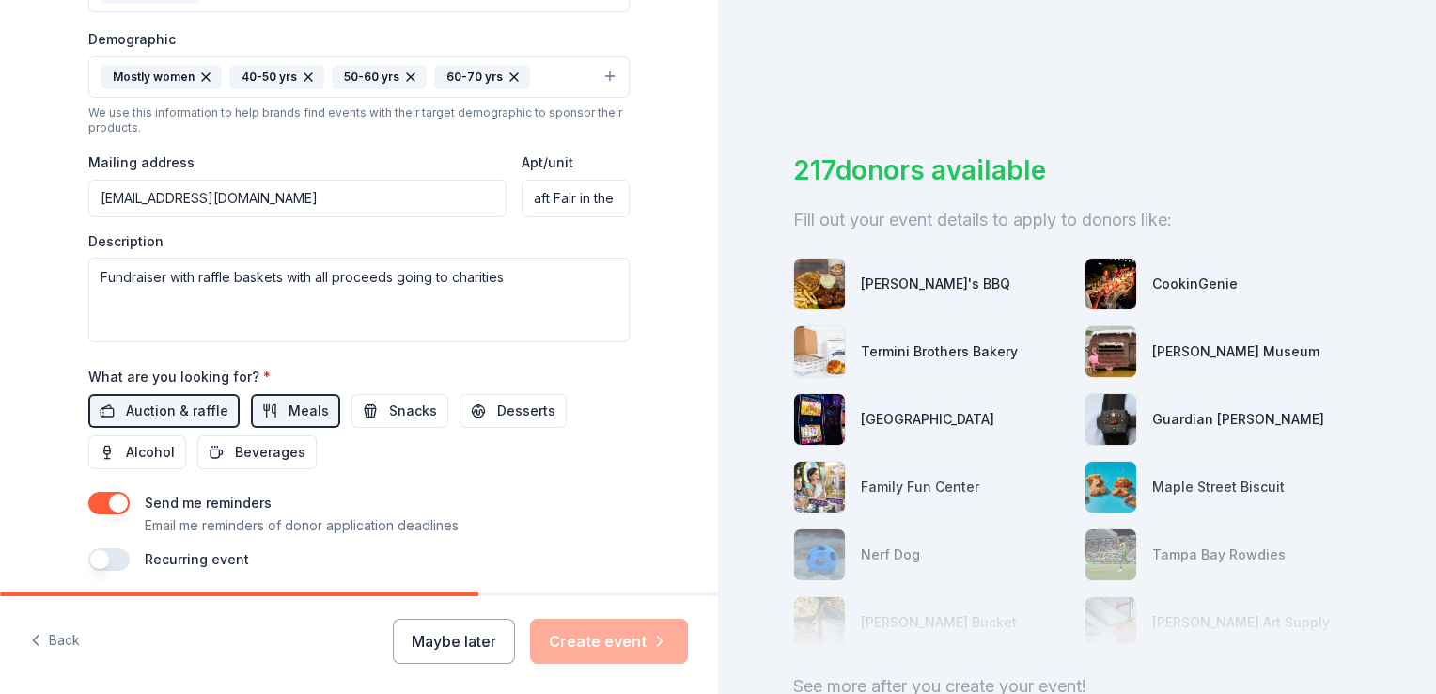
click at [613, 199] on input "aft Fair in the fall and all proceeds go to organizations that assist the less …" at bounding box center [576, 198] width 108 height 38
click at [605, 196] on input "aft Fair in the fall and all proceeds go to organizations that assist the less …" at bounding box center [576, 198] width 108 height 38
click at [605, 199] on input "fall and all proceeds go to organizations that assist the less fortunate in our…" at bounding box center [576, 198] width 108 height 38
click at [611, 199] on input "roceeds go to organizations that assist the less fortunate in our area. We also…" at bounding box center [576, 198] width 108 height 38
click at [612, 194] on input "organizations that assist the less fortunate in our area. We also have raffle b…" at bounding box center [576, 198] width 108 height 38
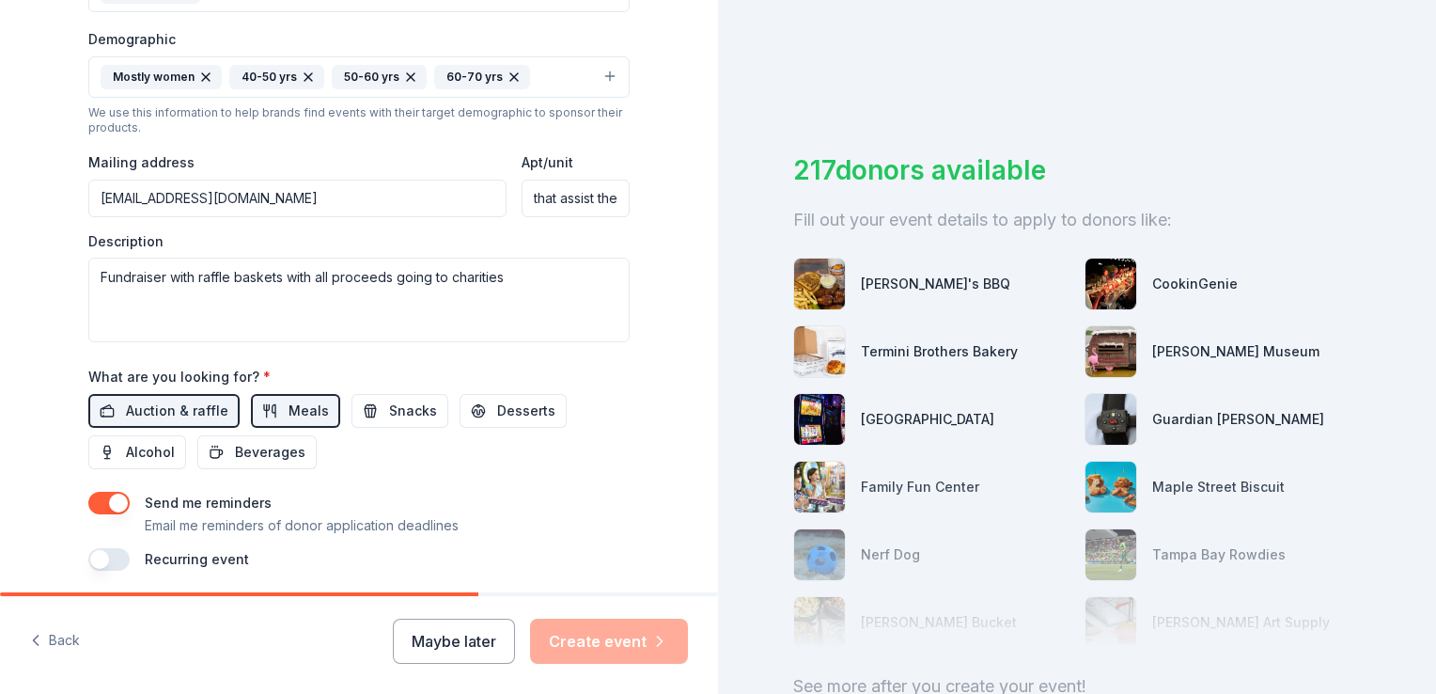
click at [612, 194] on input "that assist the less fortunate in our area. We also have raffle baskets which I…" at bounding box center [576, 198] width 108 height 38
click at [612, 194] on input "e less fortunate in our area. We also have raffle baskets which I what I am ask…" at bounding box center [576, 198] width 108 height 38
click at [614, 194] on input "te in our area. We also have raffle baskets which I what I am asking for a dona…" at bounding box center [576, 198] width 108 height 38
type input "We also have raffle baskets which I what I am asking for a donation for."
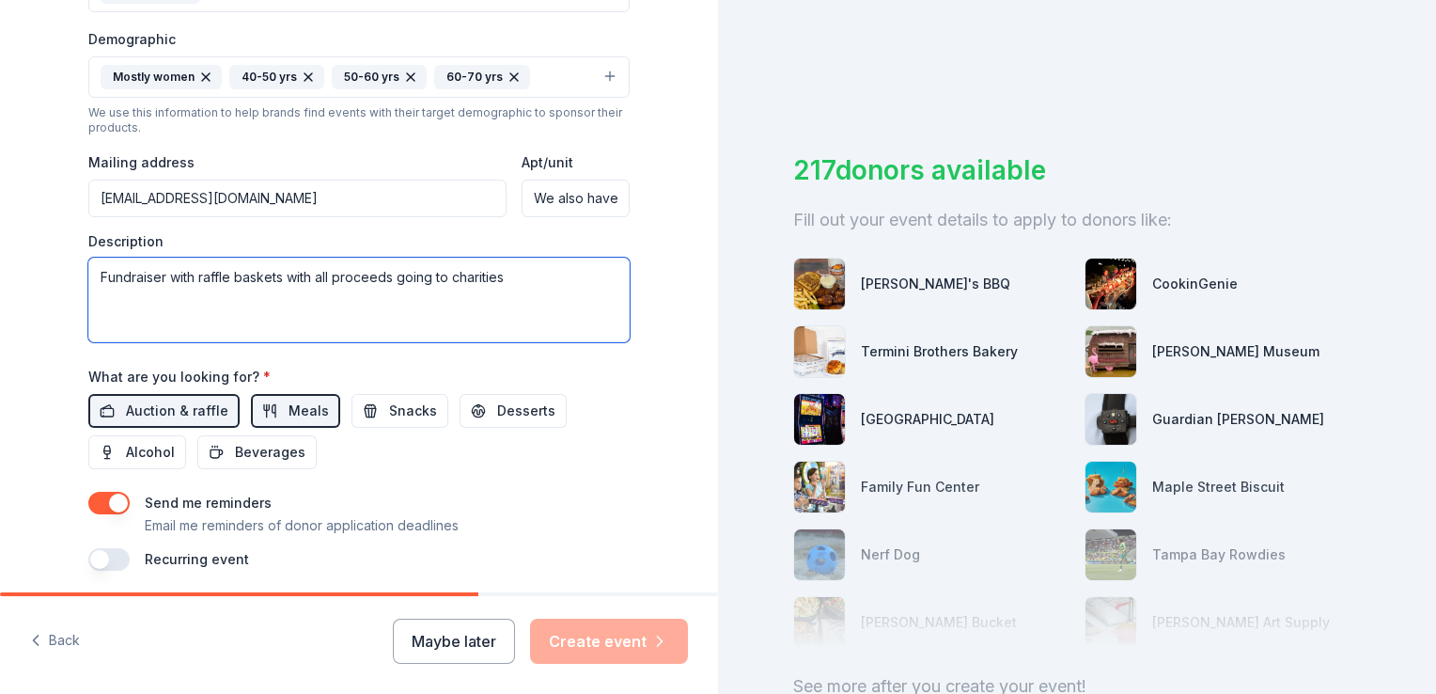
click at [523, 279] on textarea "Fundraiser with raffle baskets with all proceeds going to charities" at bounding box center [358, 299] width 541 height 85
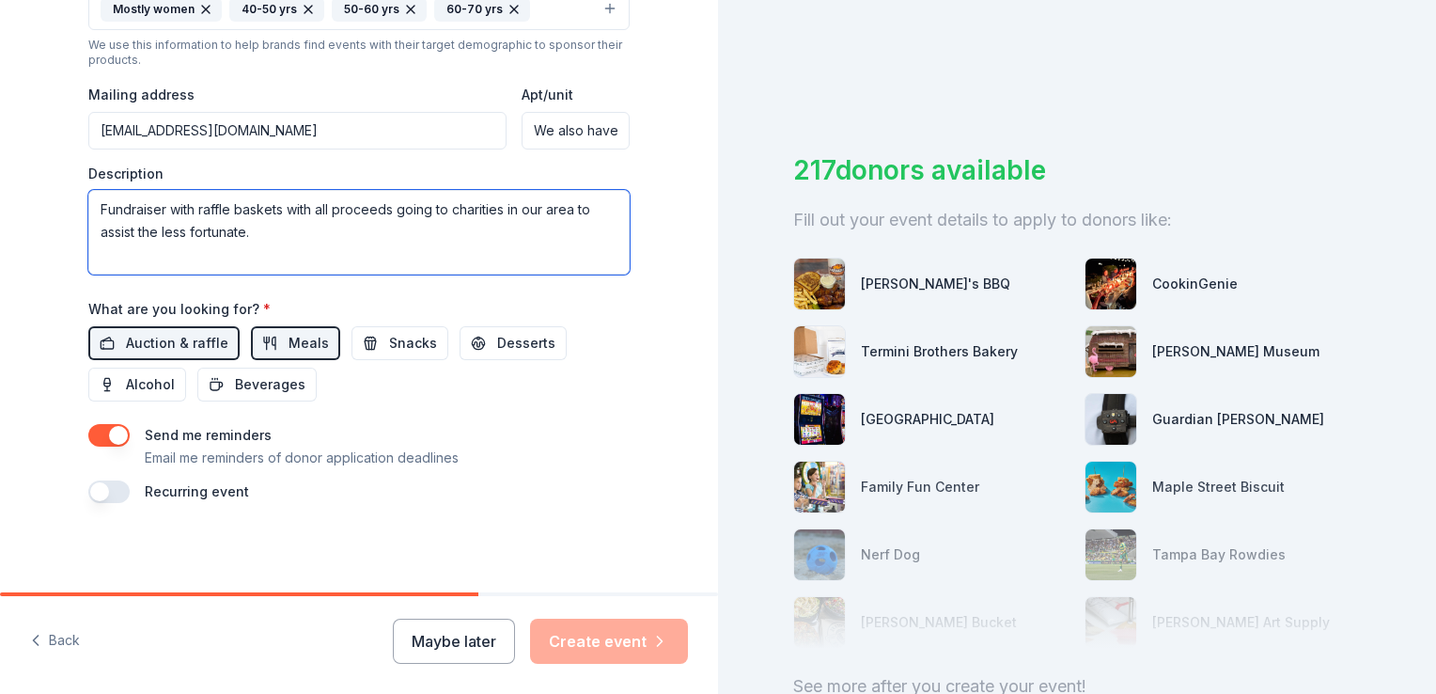
type textarea "Fundraiser with raffle baskets with all proceeds going to charities in our area…"
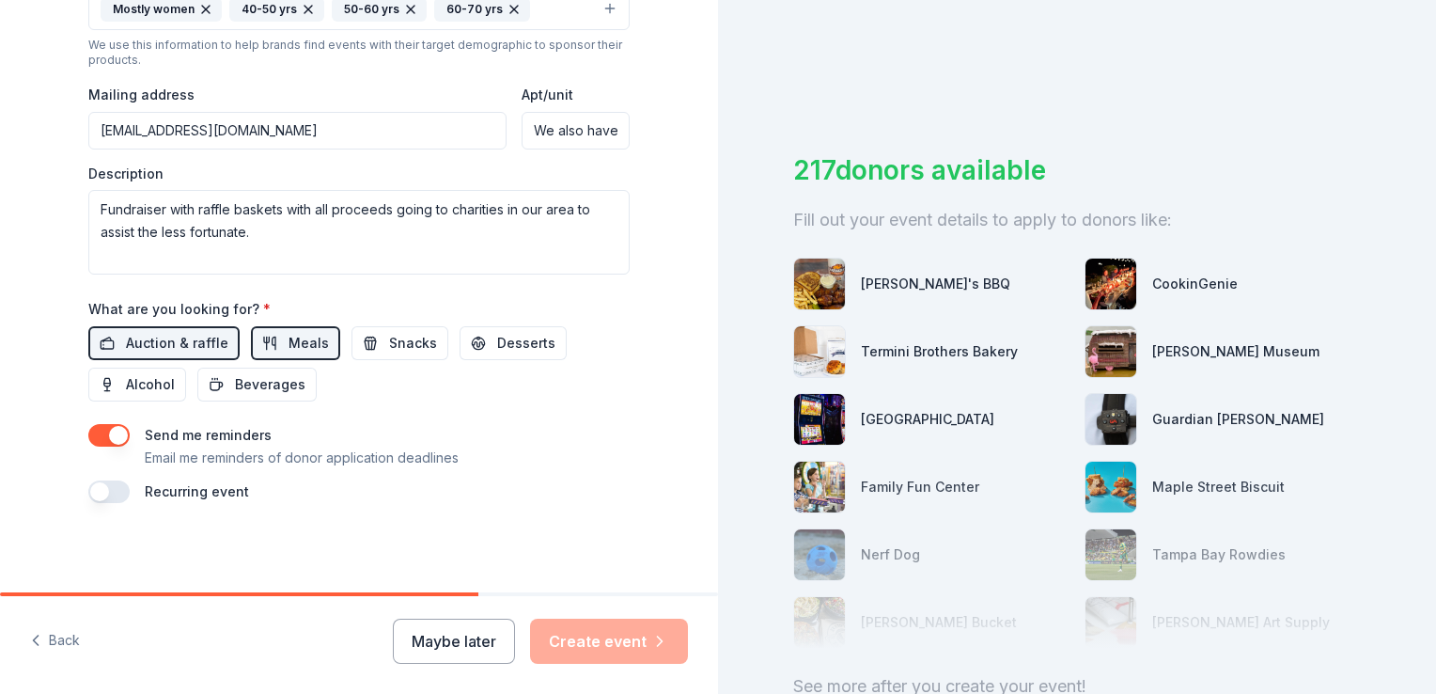
click at [609, 130] on input "We also have raffle baskets which I what I am asking for a donation for." at bounding box center [576, 131] width 108 height 38
click at [611, 130] on input "raffle baskets which I what I am asking for a donation for." at bounding box center [576, 131] width 108 height 38
click at [611, 130] on input "which I what I am asking for a donation for." at bounding box center [576, 131] width 108 height 38
click at [611, 130] on input "I am asking for a donation for." at bounding box center [576, 131] width 108 height 38
click at [609, 131] on input "r a donation for." at bounding box center [576, 131] width 108 height 38
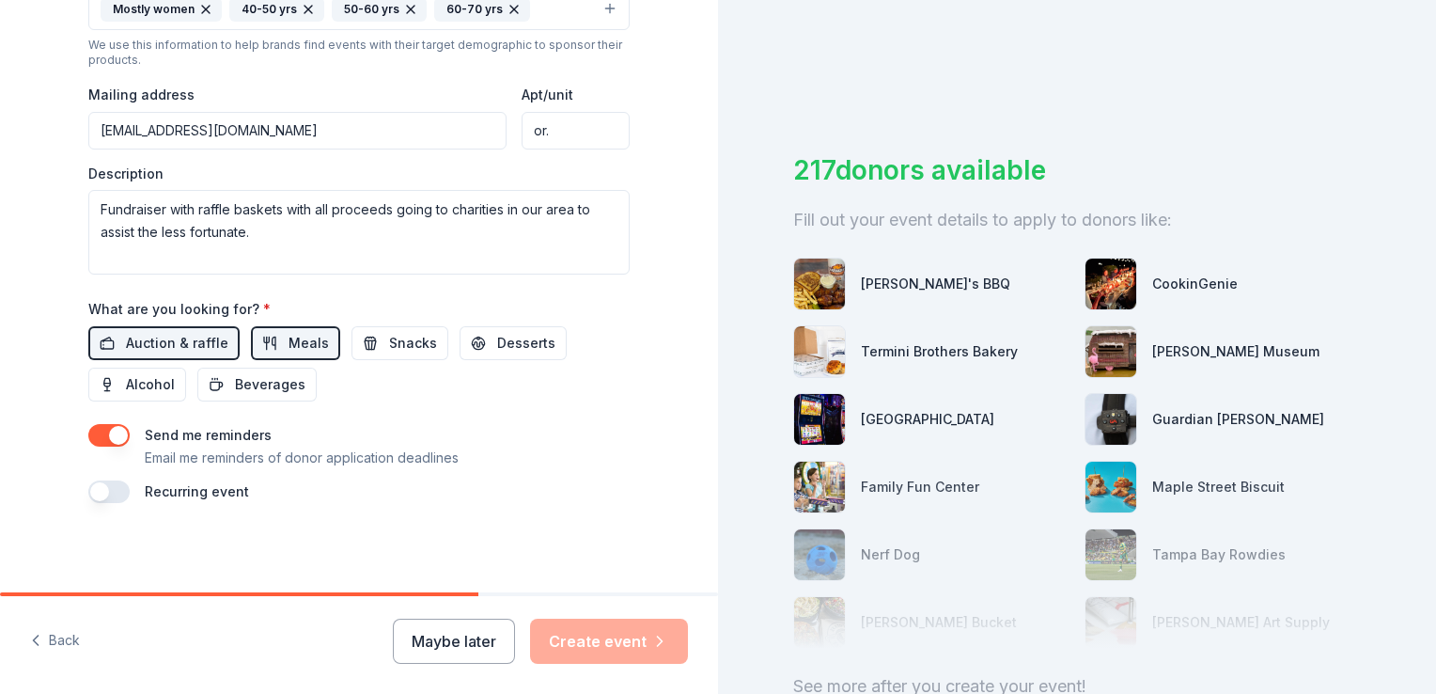
click at [544, 130] on input "or." at bounding box center [576, 131] width 108 height 38
type input "o"
click at [544, 130] on input "Apt/unit" at bounding box center [576, 131] width 108 height 38
click at [541, 130] on input "Apt/unit" at bounding box center [576, 131] width 108 height 38
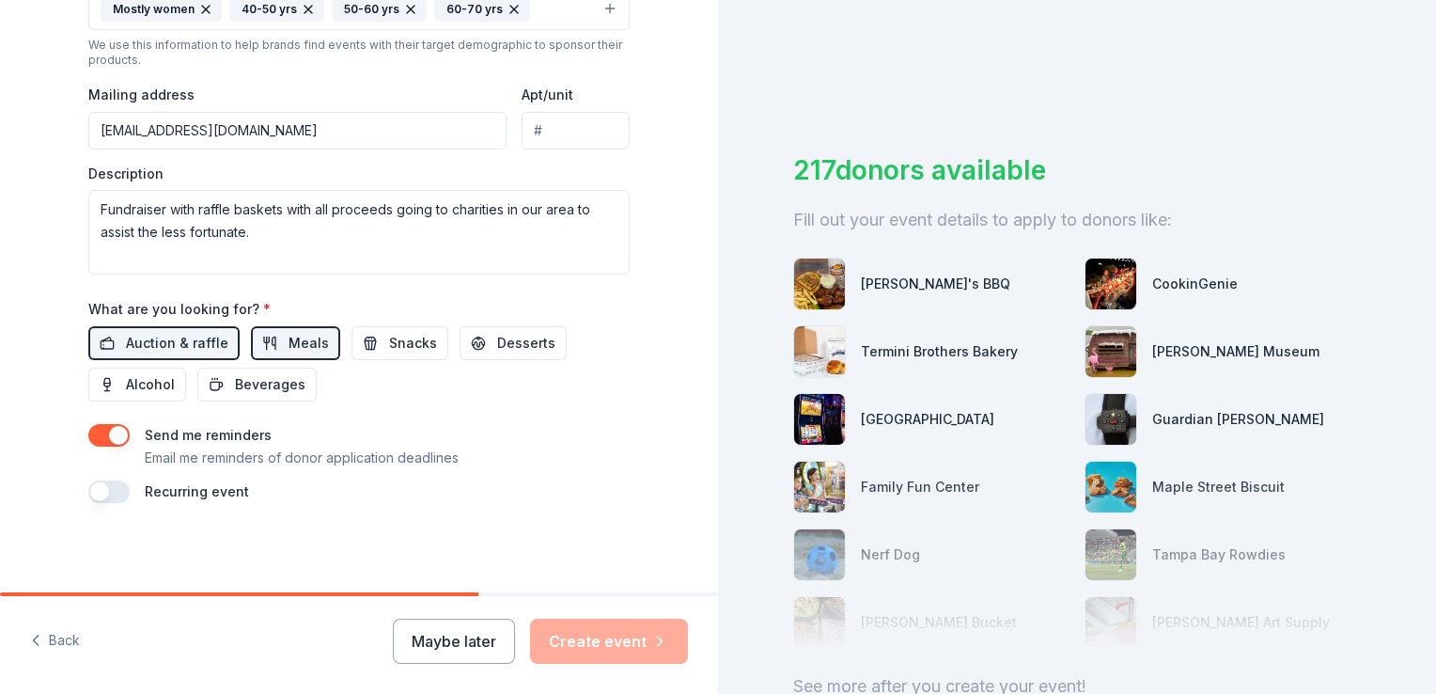
click at [528, 130] on input "Apt/unit" at bounding box center [576, 131] width 108 height 38
click at [577, 126] on input "Apt/unit" at bounding box center [576, 131] width 108 height 38
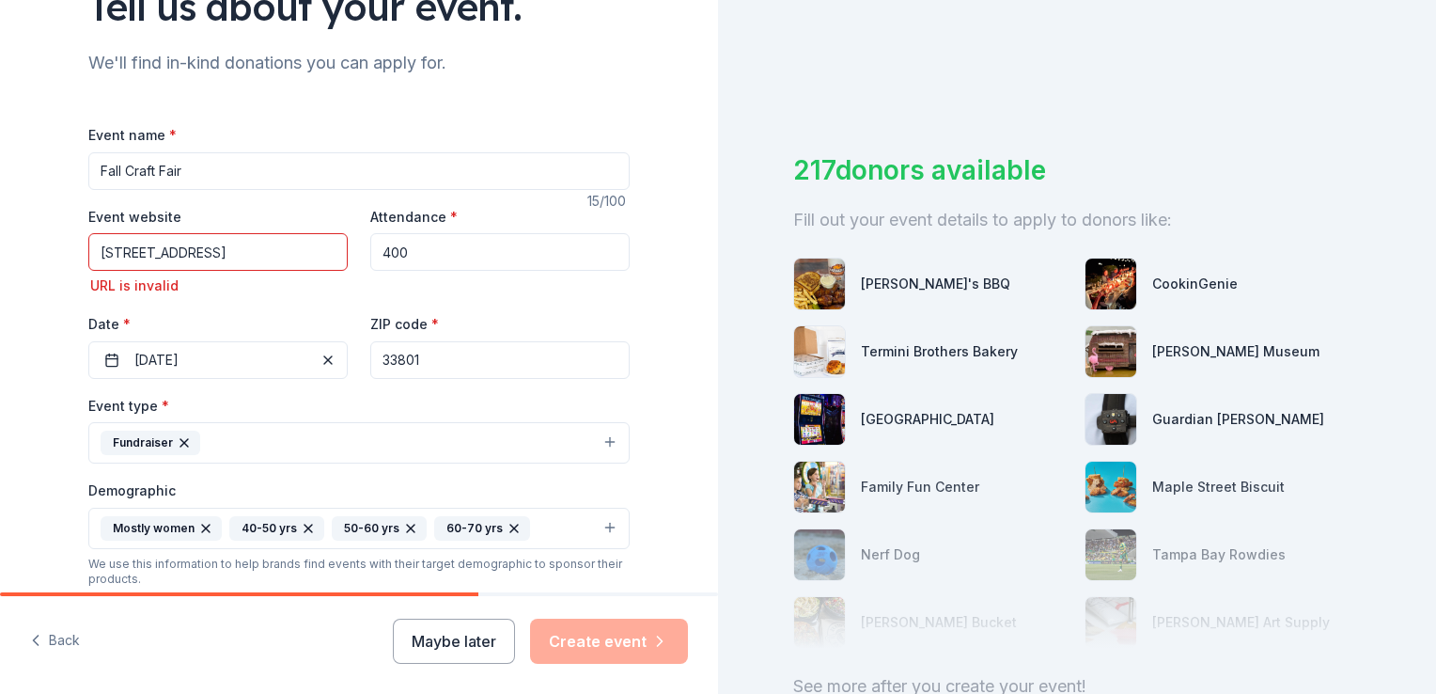
click at [317, 246] on input "4500 Hwy 92 E Lakeland, FL 33801" at bounding box center [217, 252] width 259 height 38
type input "4"
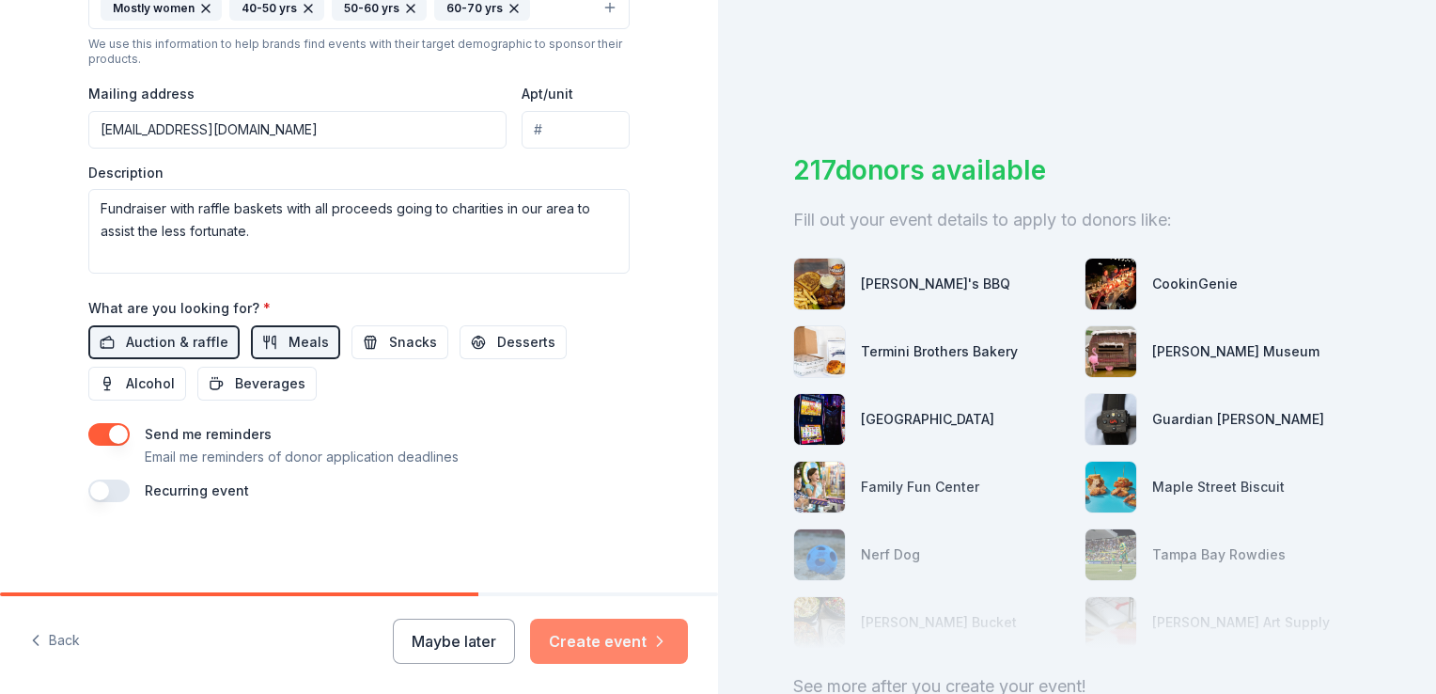
scroll to position [662, 0]
click at [637, 626] on button "Create event" at bounding box center [609, 640] width 158 height 45
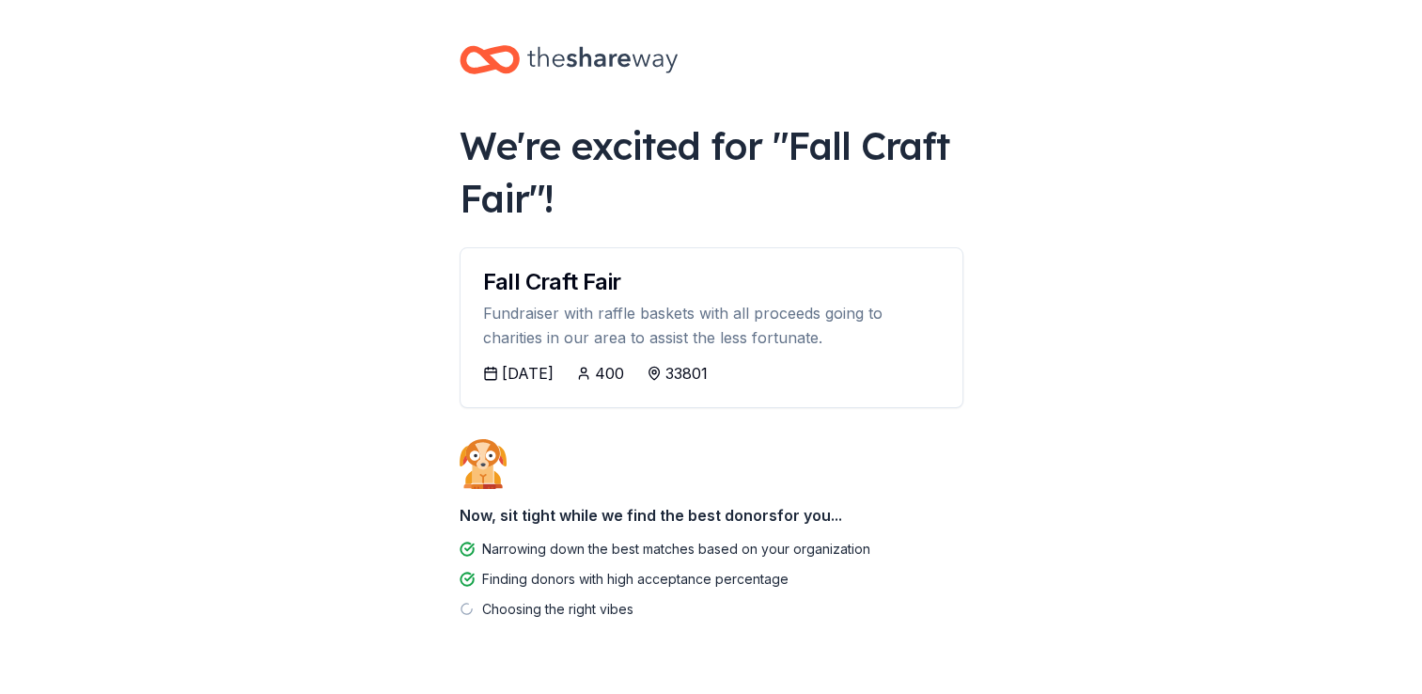
click at [1017, 517] on body "We're excited for " Fall Craft Fair "! Fall Craft Fair Fundraiser with raffle b…" at bounding box center [711, 347] width 1422 height 694
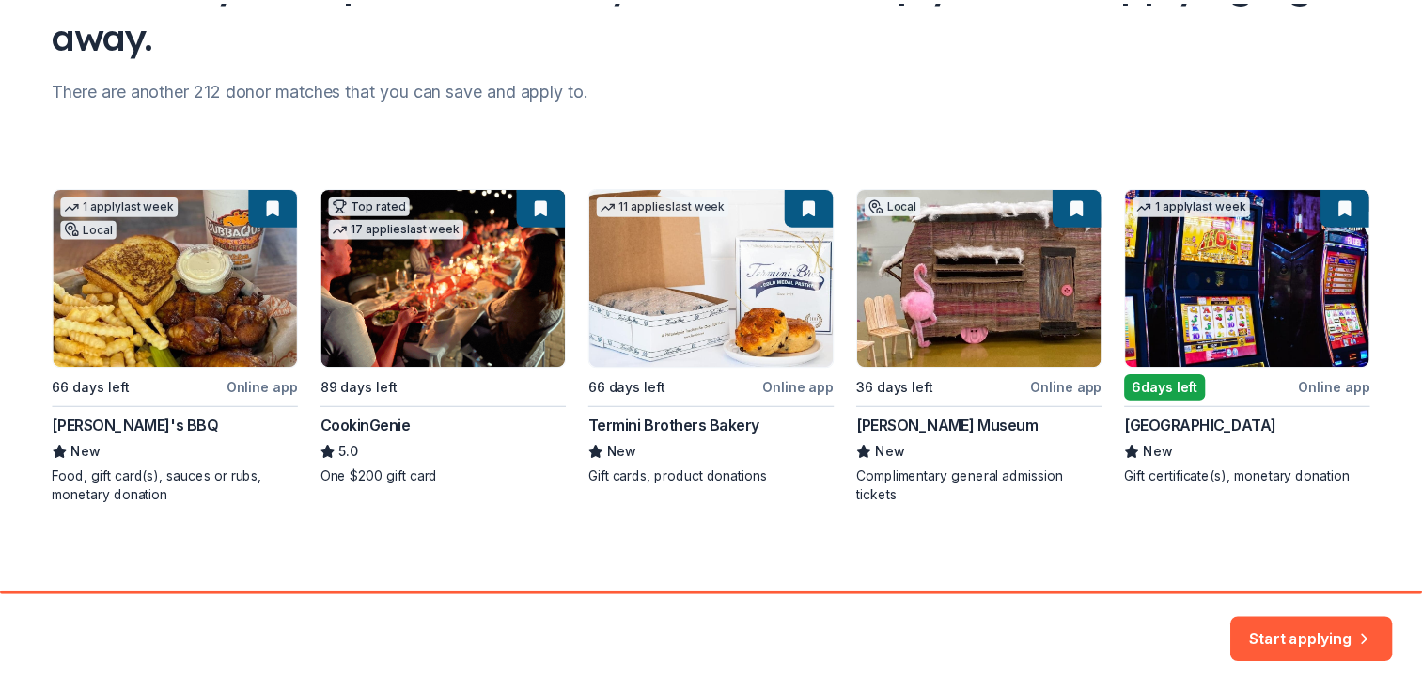
scroll to position [197, 0]
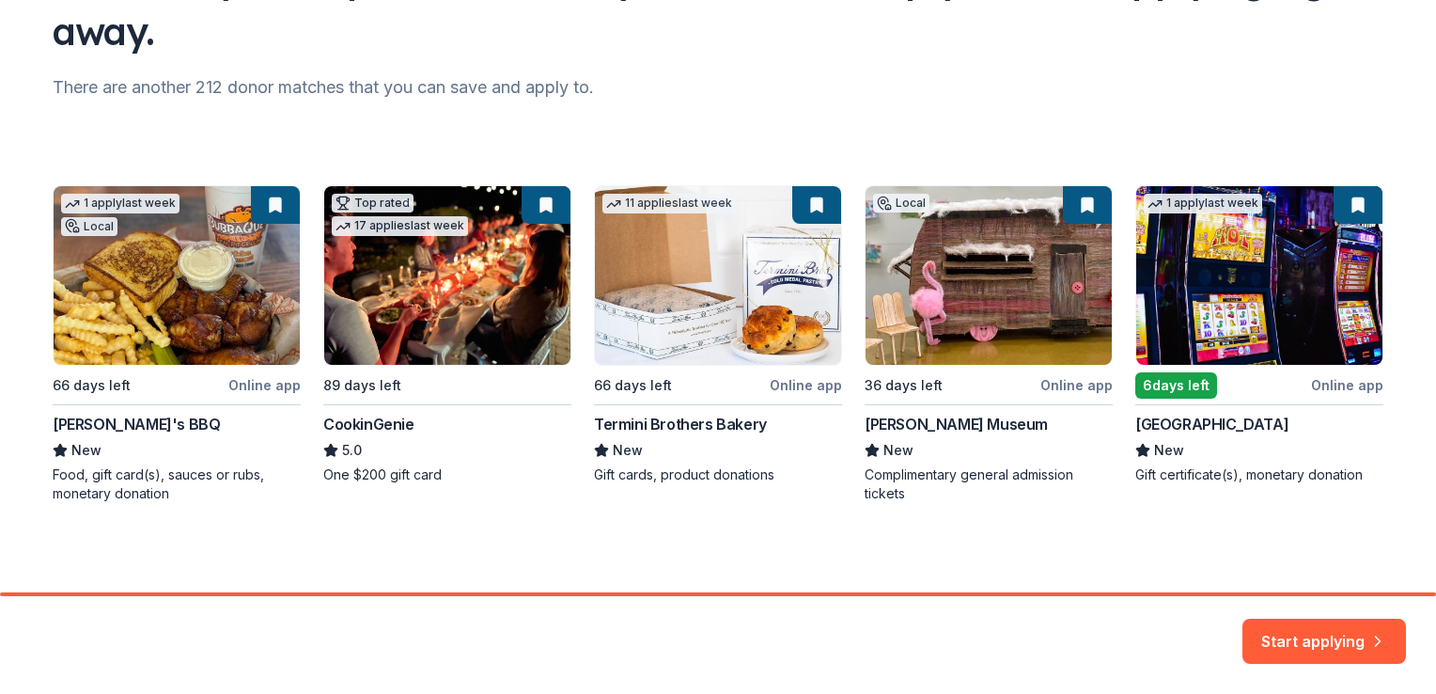
click at [380, 418] on div "1 apply last week Local 66 days left Online app Bubbaque's BBQ New Food, gift c…" at bounding box center [718, 344] width 1331 height 318
drag, startPoint x: 380, startPoint y: 418, endPoint x: 491, endPoint y: 136, distance: 303.0
click at [491, 136] on div "1 apply last week Local 66 days left Online app Bubbaque's BBQ New Food, gift c…" at bounding box center [718, 309] width 1331 height 385
click at [436, 266] on div "1 apply last week Local 66 days left Online app Bubbaque's BBQ New Food, gift c…" at bounding box center [718, 344] width 1331 height 318
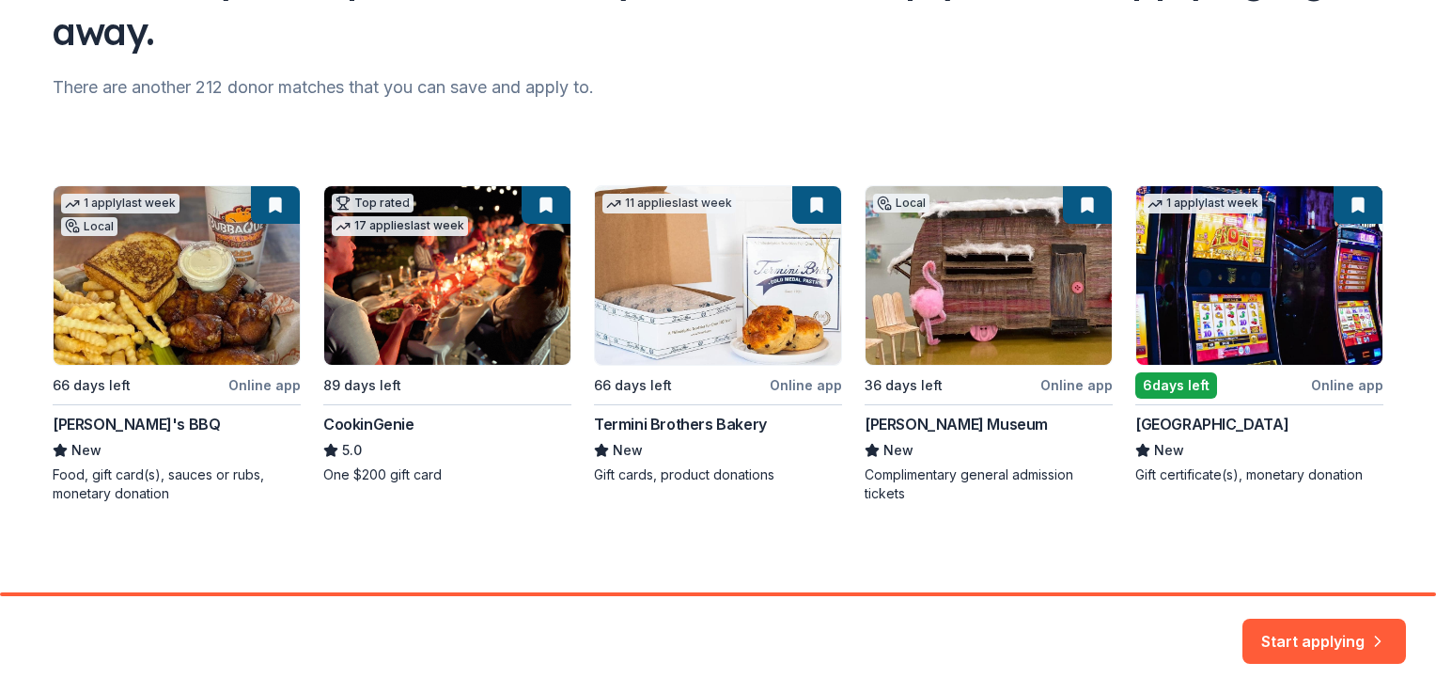
click at [459, 270] on div "1 apply last week Local 66 days left Online app Bubbaque's BBQ New Food, gift c…" at bounding box center [718, 344] width 1331 height 318
click at [425, 424] on div "1 apply last week Local 66 days left Online app Bubbaque's BBQ New Food, gift c…" at bounding box center [718, 344] width 1331 height 318
click at [531, 207] on div "1 apply last week Local 66 days left Online app Bubbaque's BBQ New Food, gift c…" at bounding box center [718, 344] width 1331 height 318
click at [1278, 637] on button "Start applying" at bounding box center [1324, 632] width 164 height 45
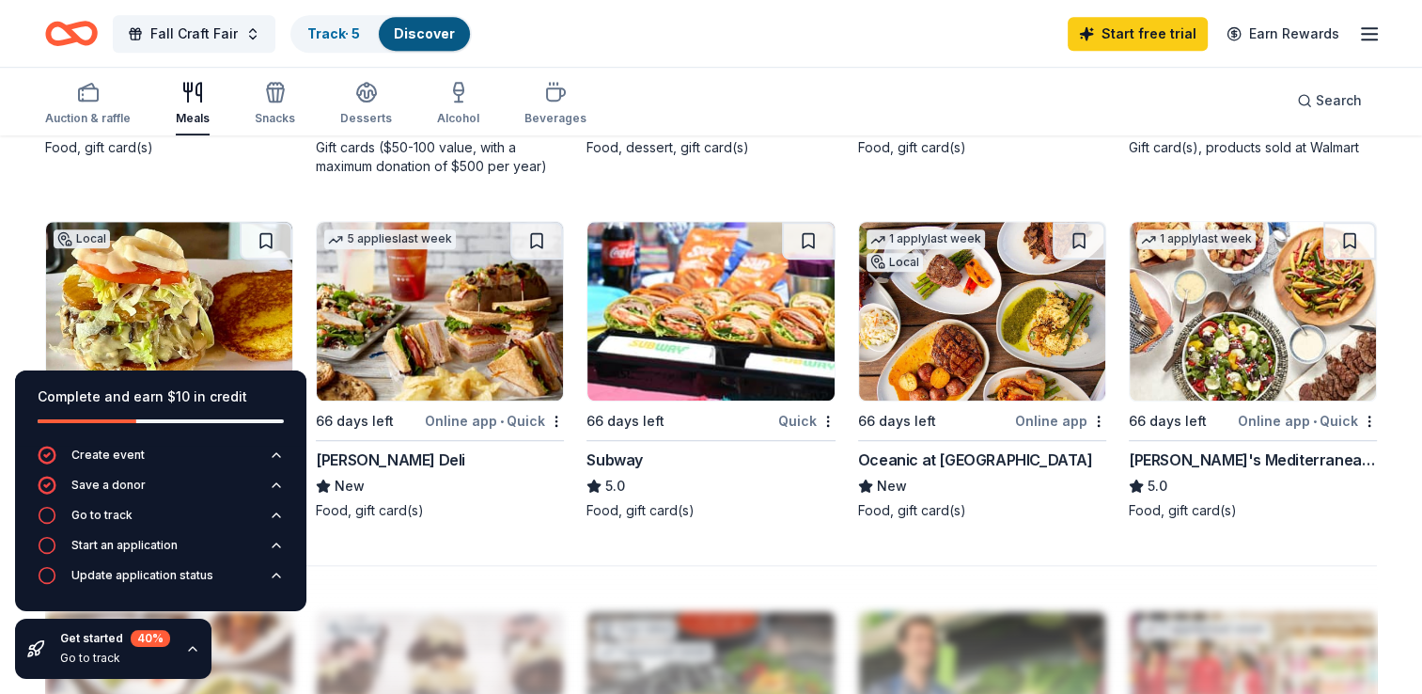
scroll to position [1819, 0]
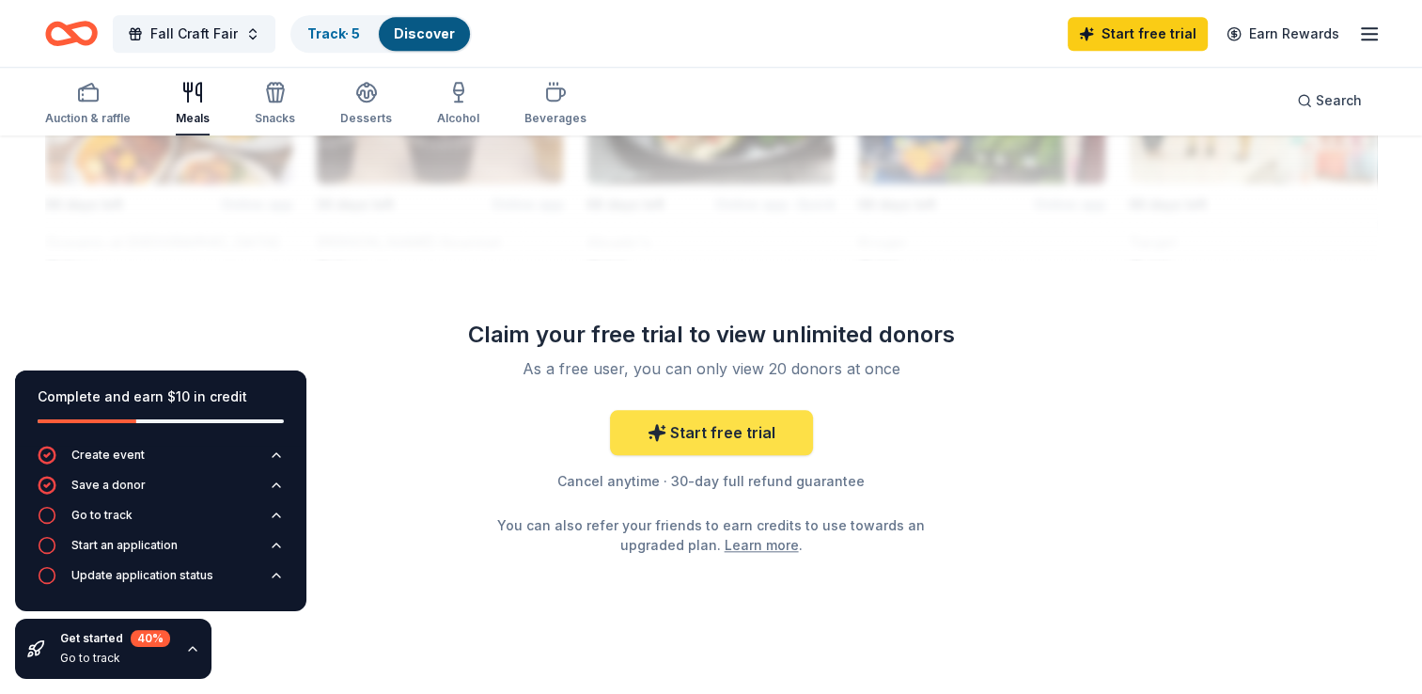
click at [680, 427] on link "Start free trial" at bounding box center [711, 432] width 203 height 45
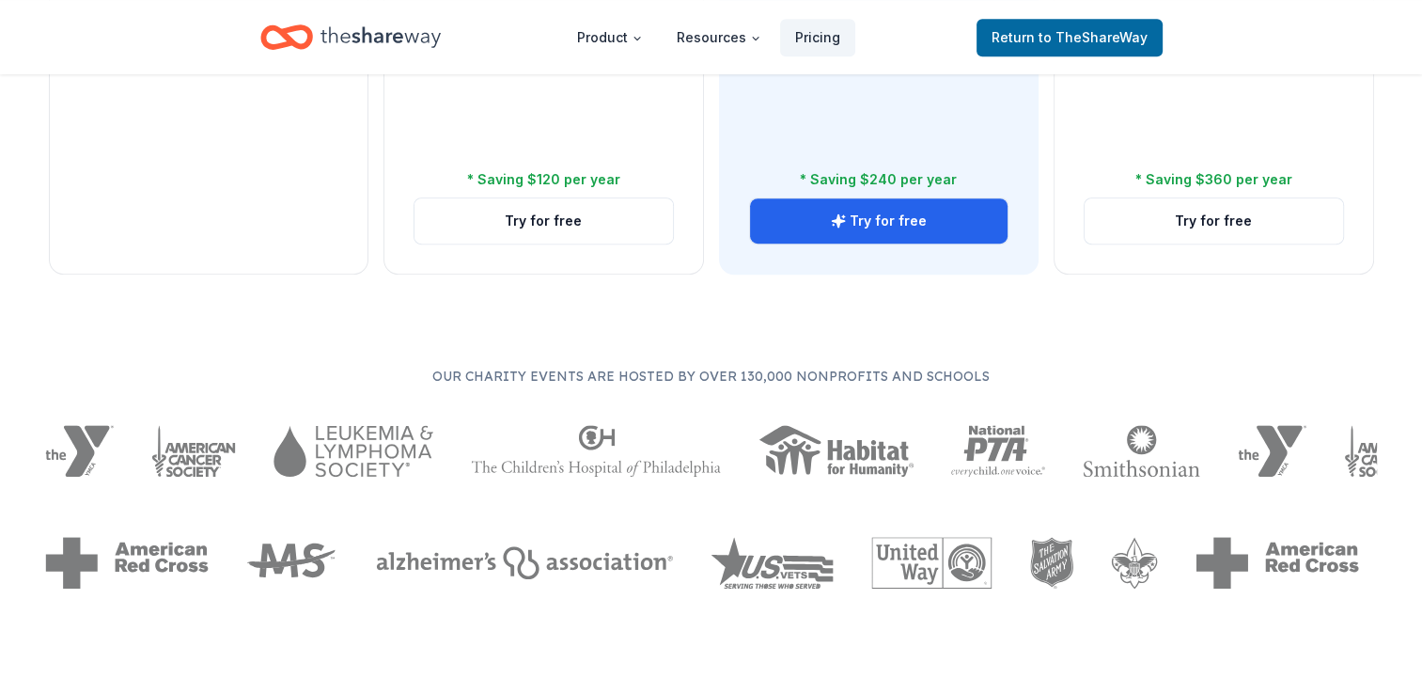
scroll to position [293, 0]
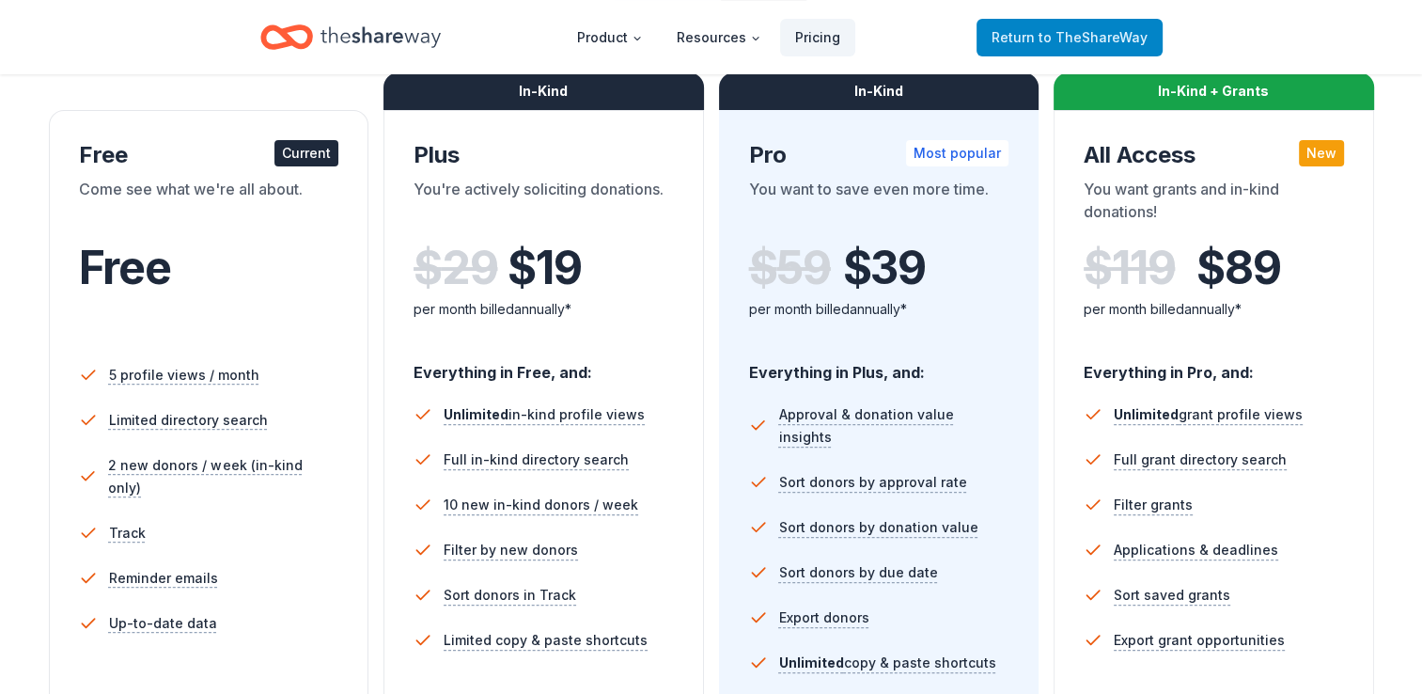
click at [1037, 27] on span "Return to TheShareWay" at bounding box center [1069, 37] width 156 height 23
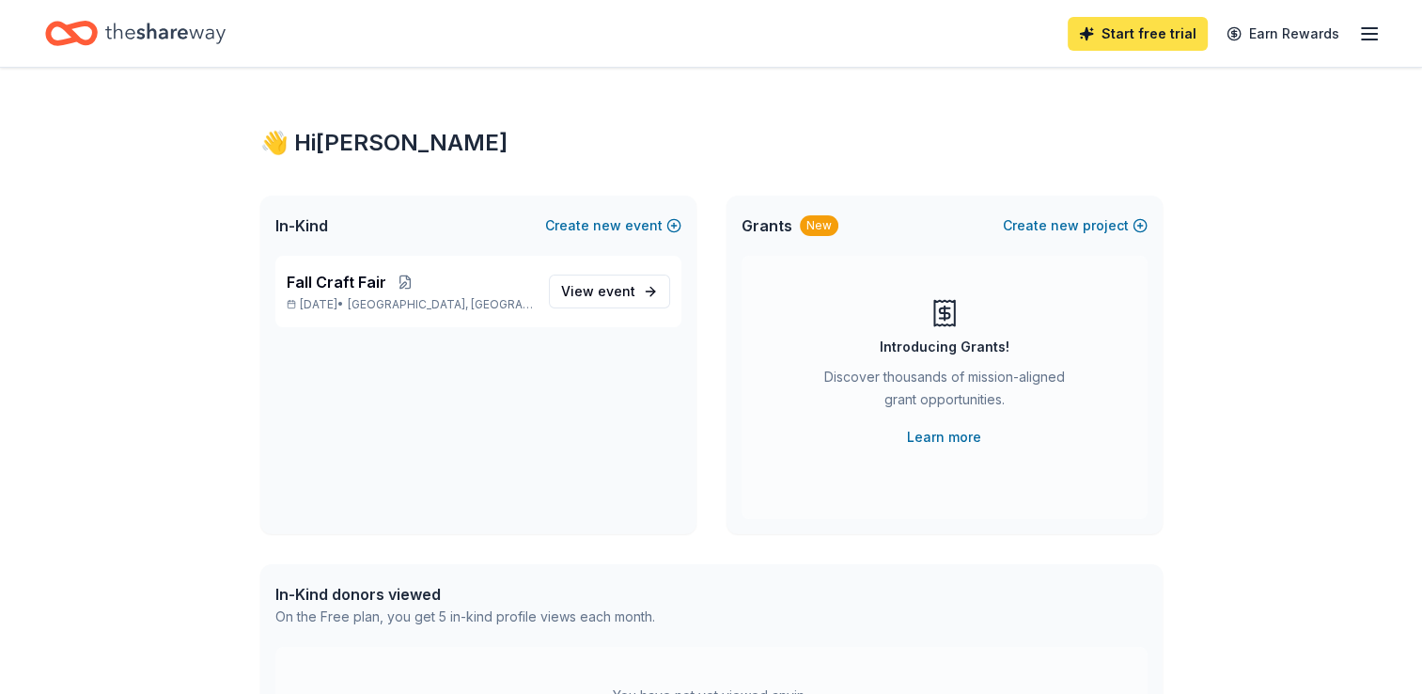
click at [1109, 39] on link "Start free trial" at bounding box center [1138, 34] width 140 height 34
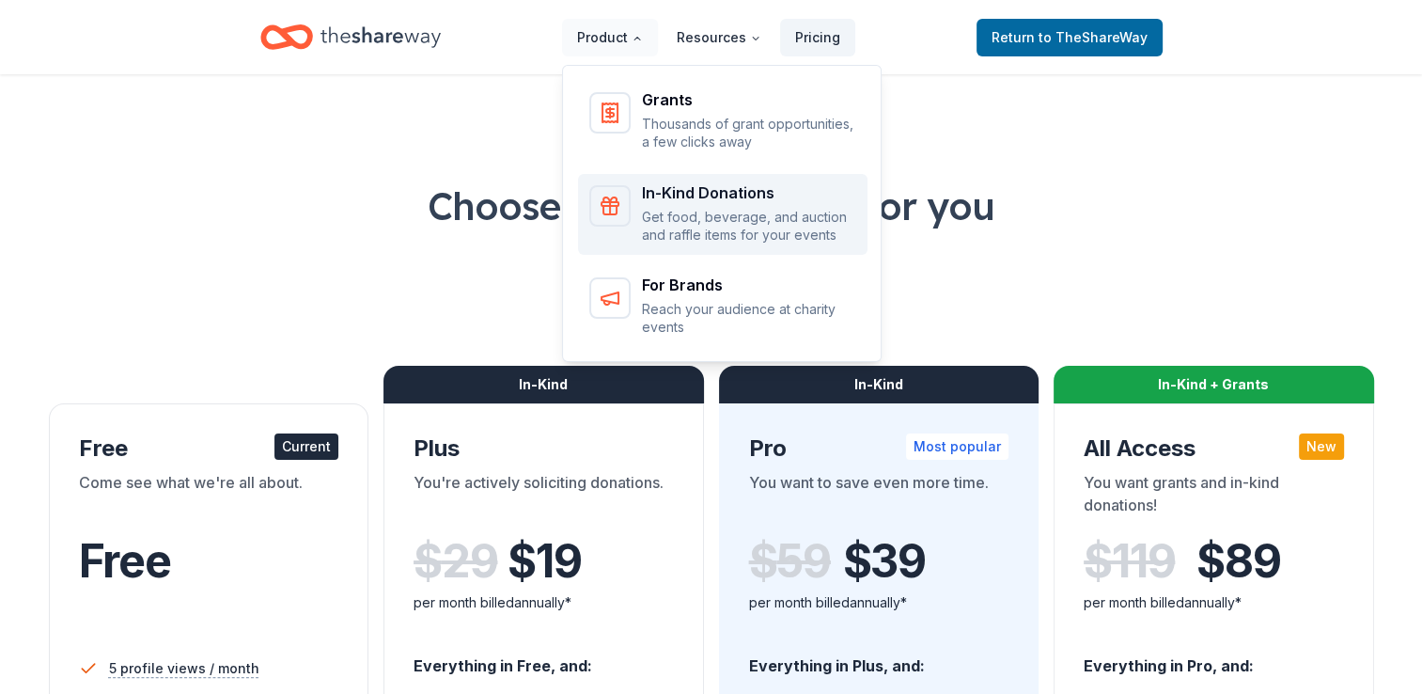
click at [671, 213] on p "Get food, beverage, and auction and raffle items for your events" at bounding box center [749, 226] width 214 height 37
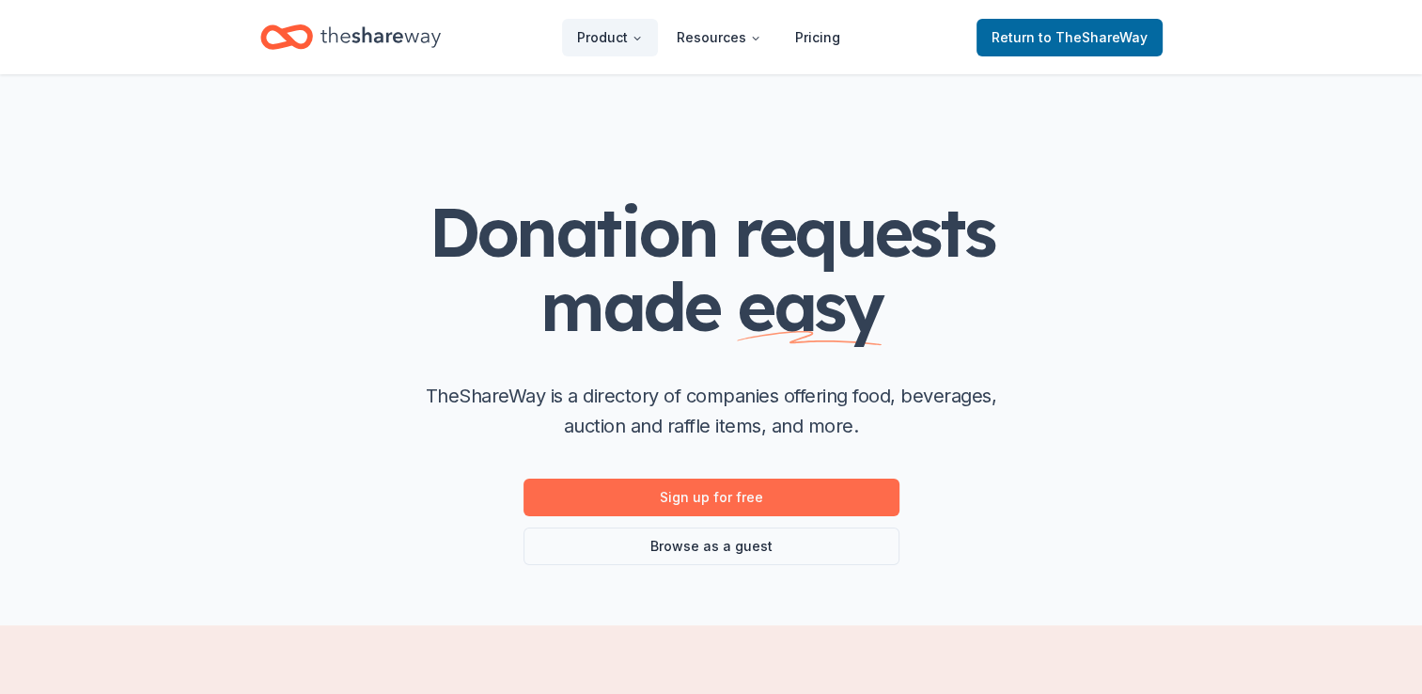
click at [669, 486] on link "Sign up for free" at bounding box center [711, 497] width 376 height 38
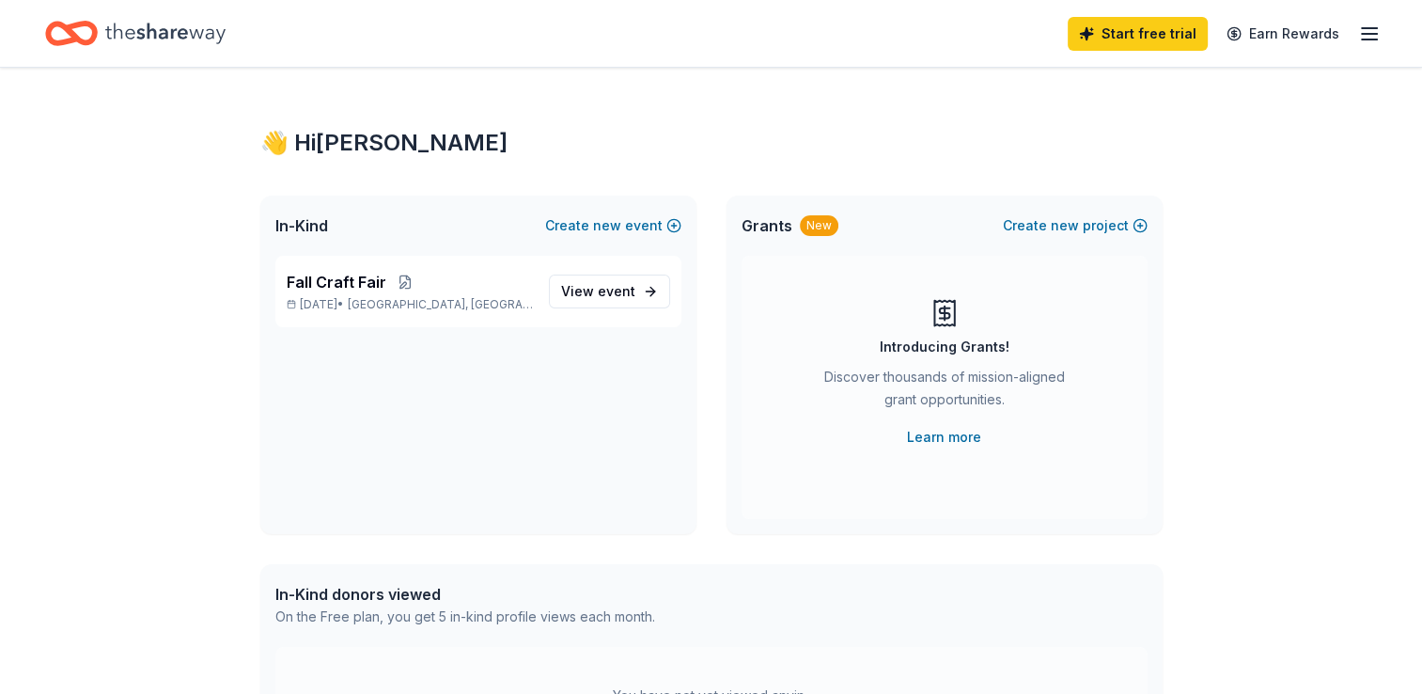
click at [398, 625] on div "On the Free plan, you get 5 in-kind profile views each month." at bounding box center [465, 616] width 380 height 23
click at [1363, 29] on icon "button" at bounding box center [1369, 34] width 23 height 23
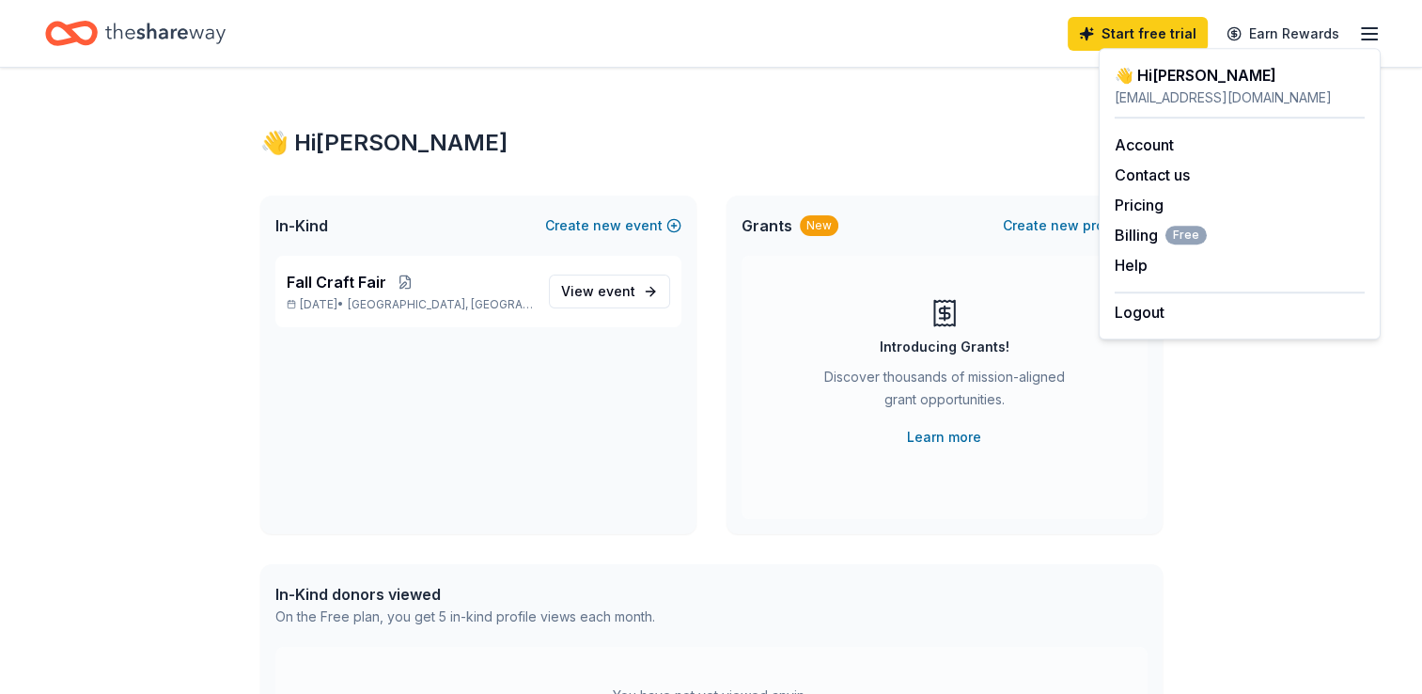
click at [1201, 480] on div "👋 Hi Brian In-Kind Create new event Fall Craft Fair Nov 15, 2025 • Lakeland, FL…" at bounding box center [711, 598] width 1422 height 1060
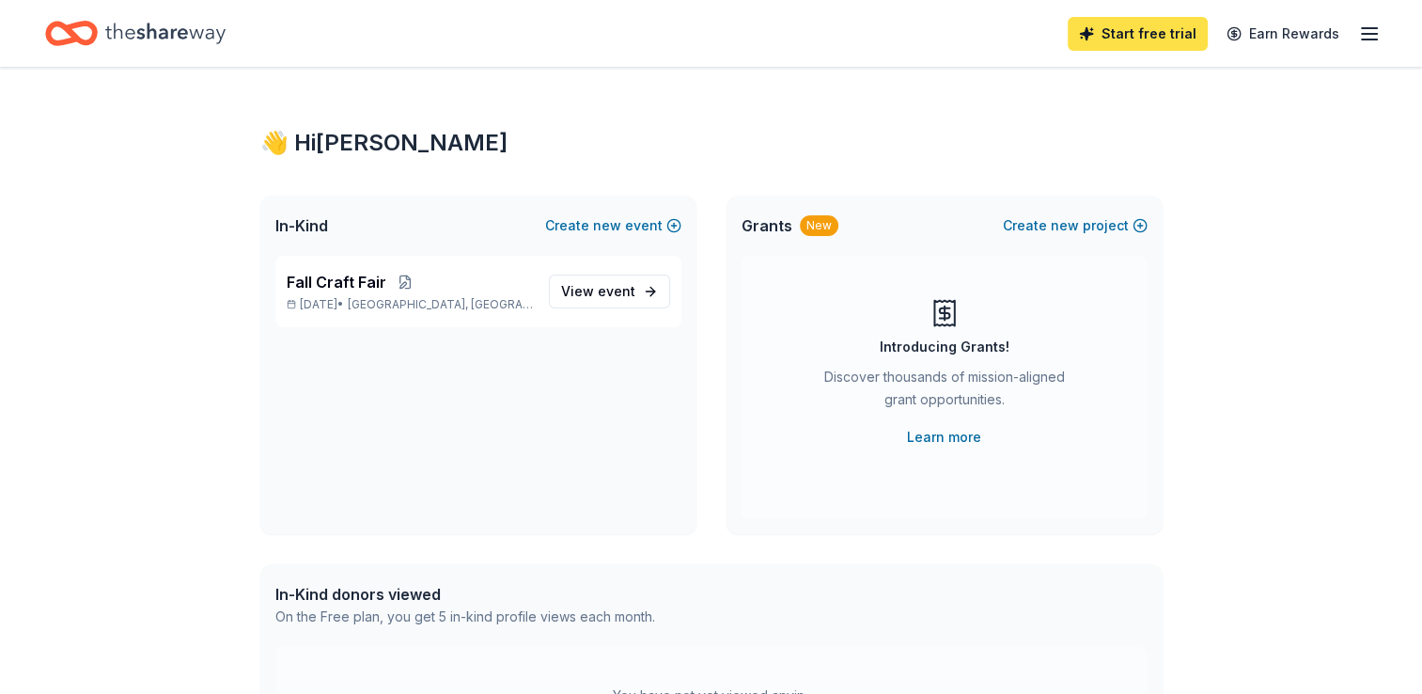
click at [1123, 36] on link "Start free trial" at bounding box center [1138, 34] width 140 height 34
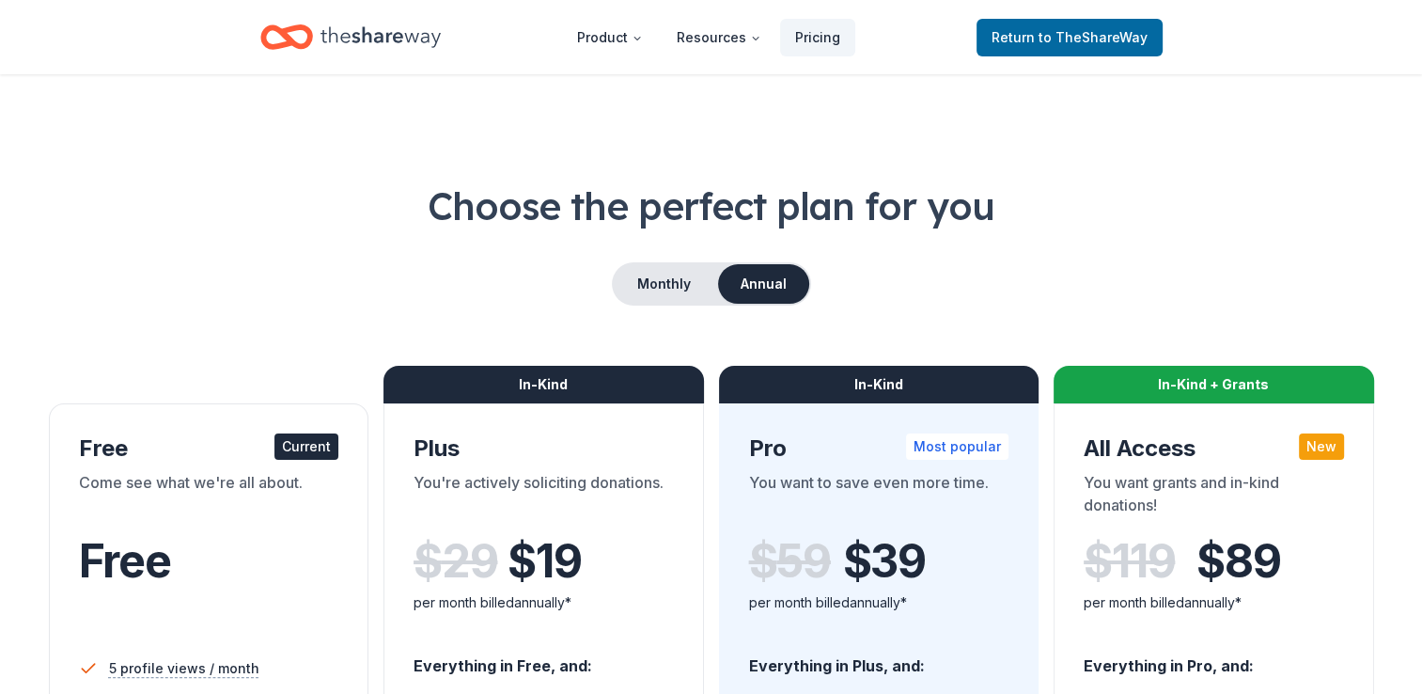
scroll to position [606, 0]
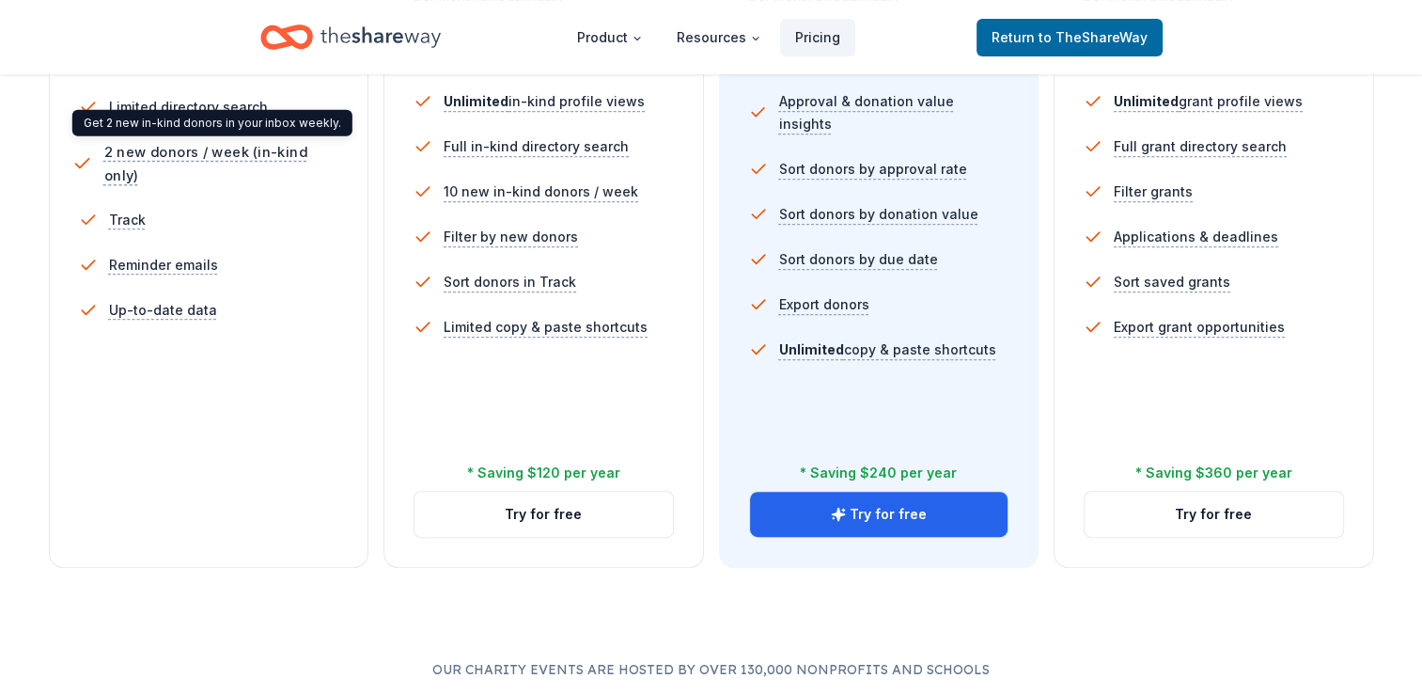
click at [196, 148] on span "2 new donors / week (in-kind only)" at bounding box center [224, 163] width 242 height 47
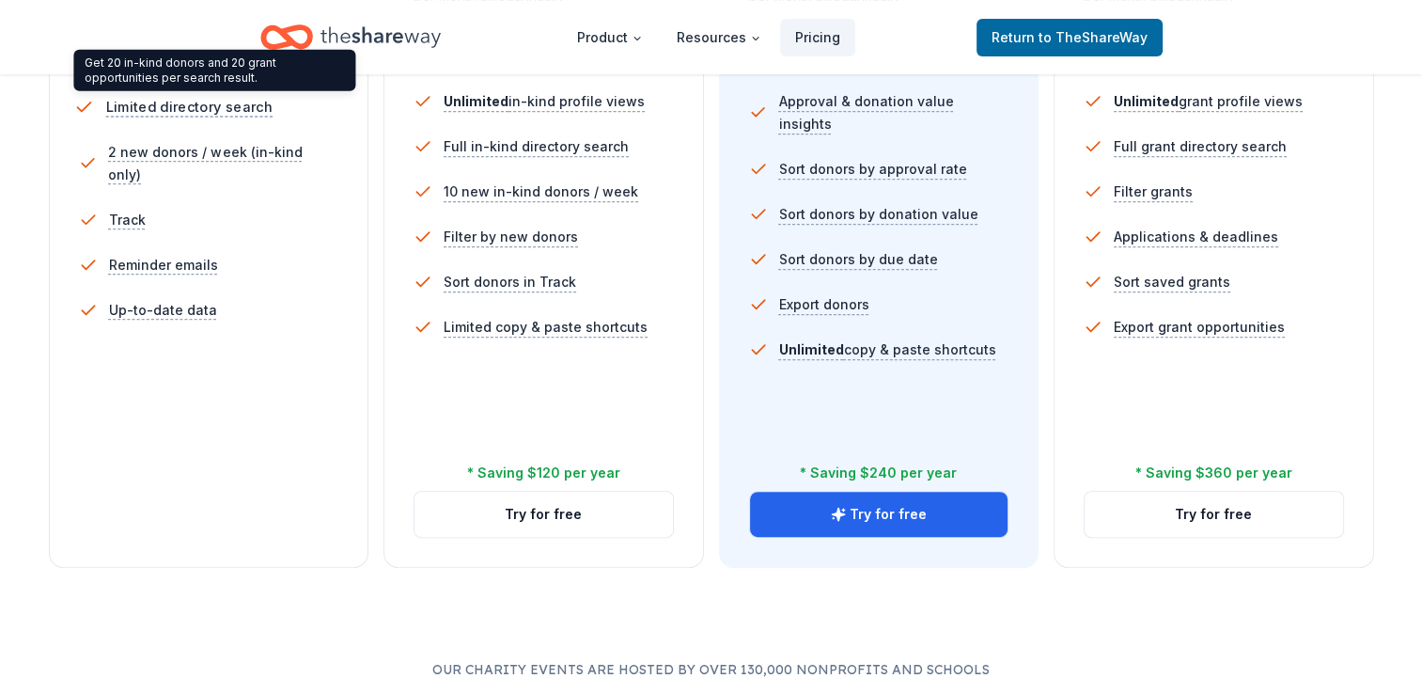
click at [190, 111] on span "Limited directory search" at bounding box center [188, 106] width 166 height 23
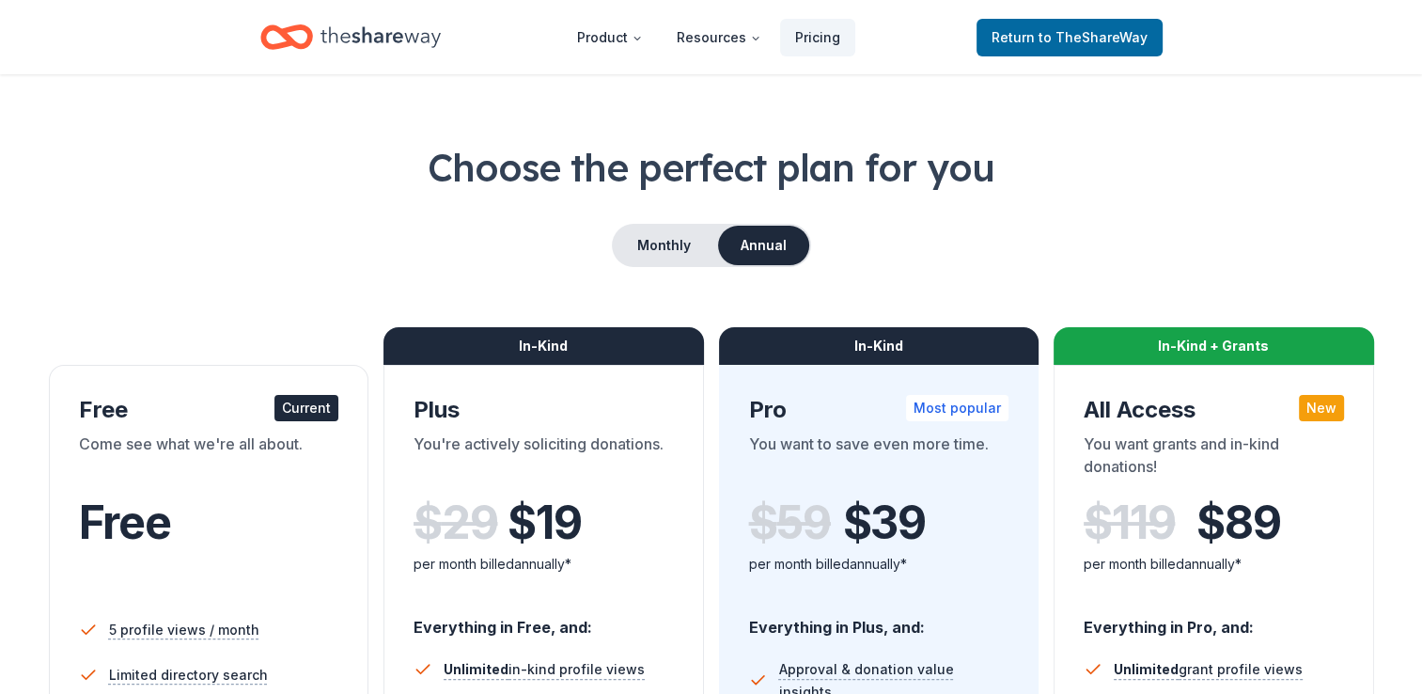
scroll to position [28, 0]
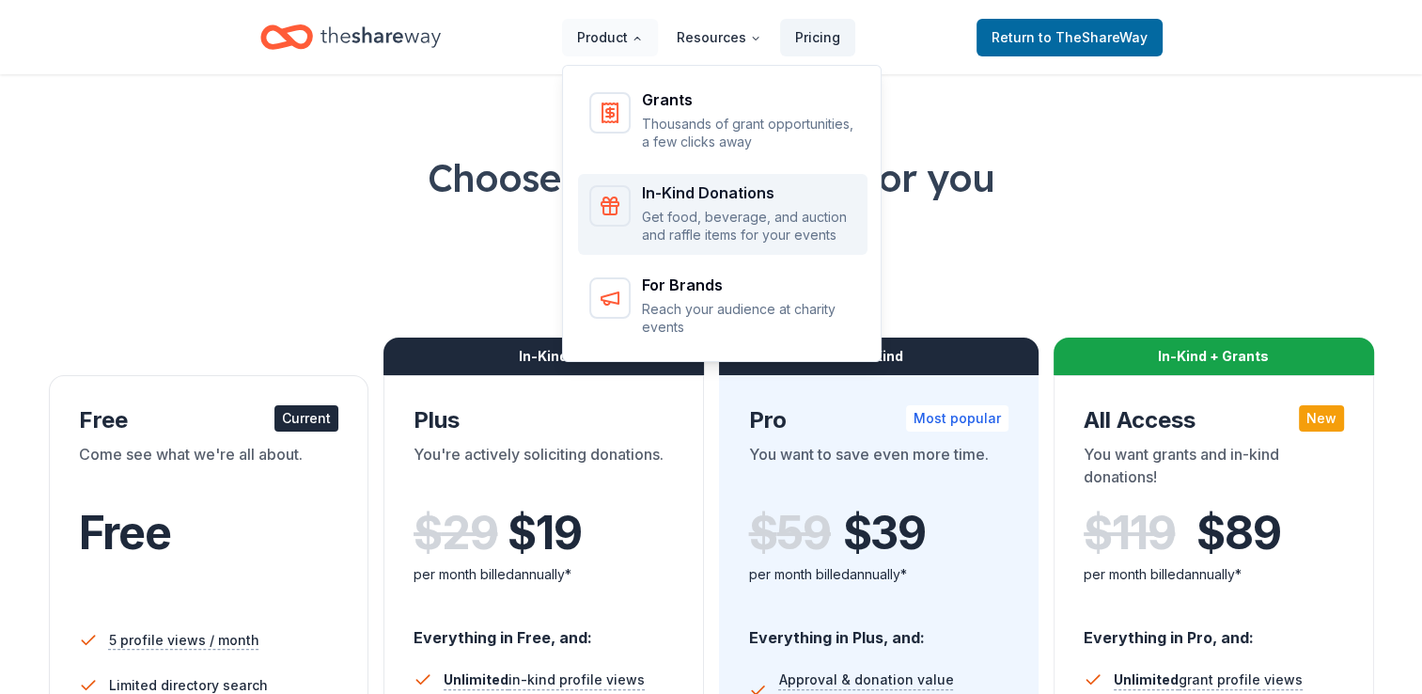
click at [631, 218] on div "Main" at bounding box center [609, 205] width 41 height 41
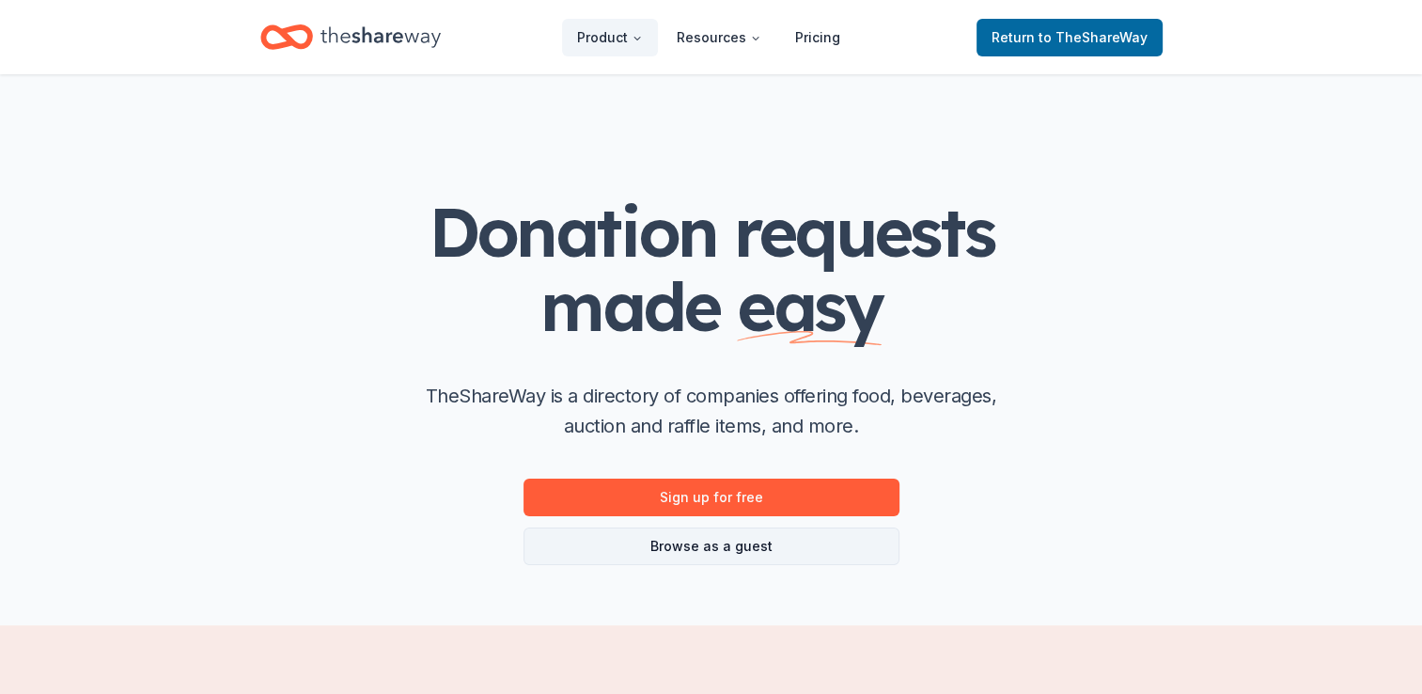
click at [640, 536] on link "Browse as a guest" at bounding box center [711, 546] width 376 height 38
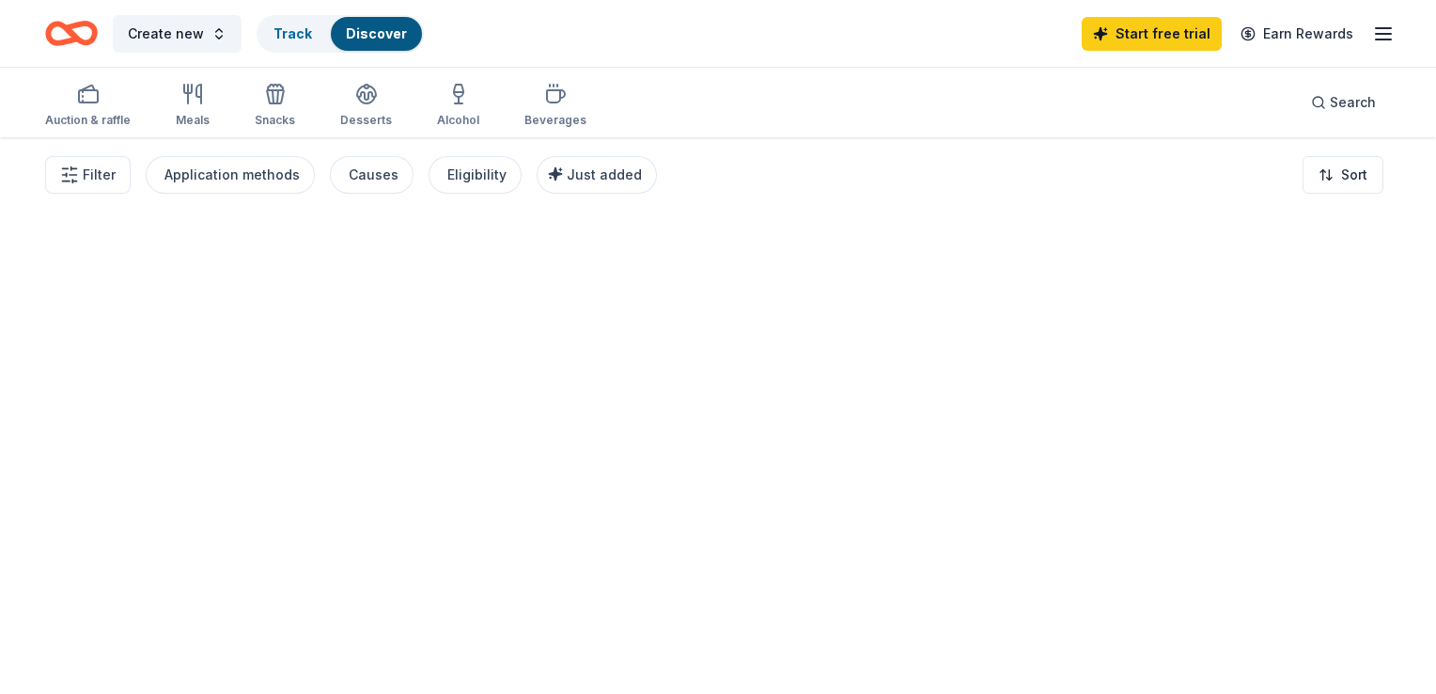
click at [640, 536] on div at bounding box center [718, 415] width 1436 height 556
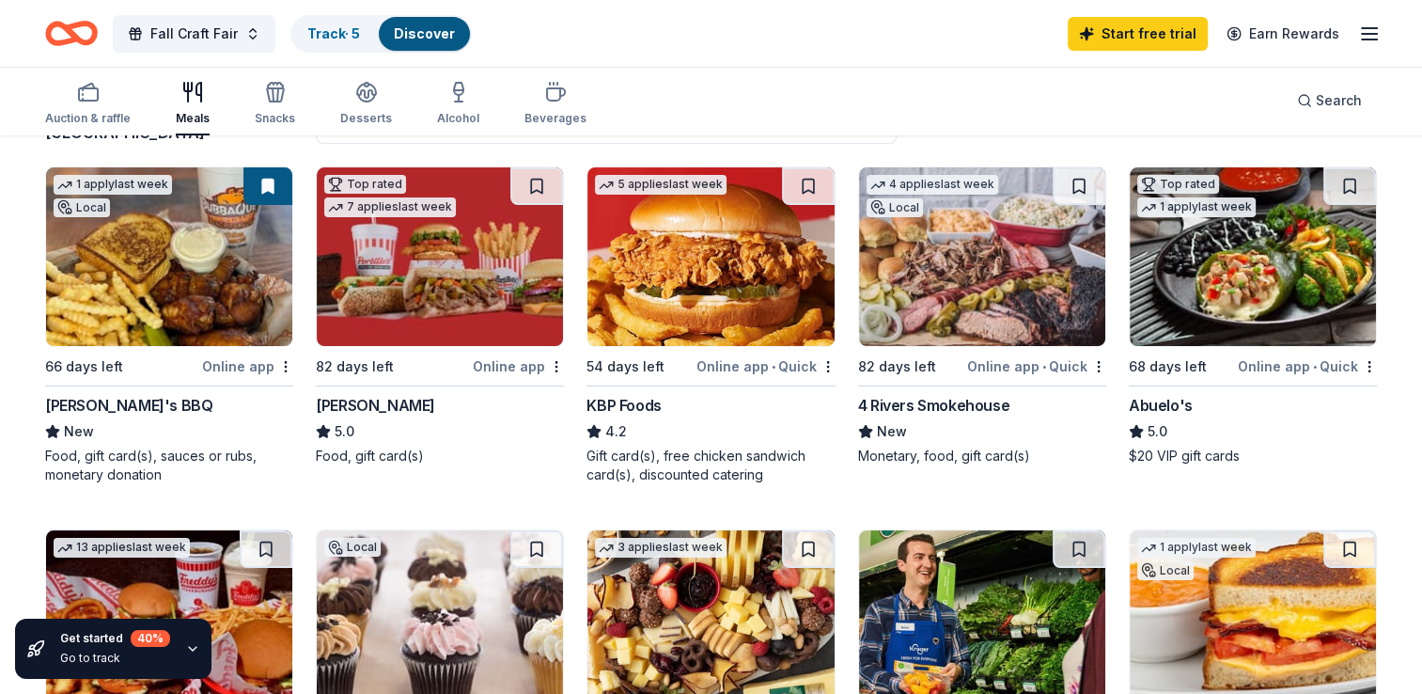
scroll to position [162, 0]
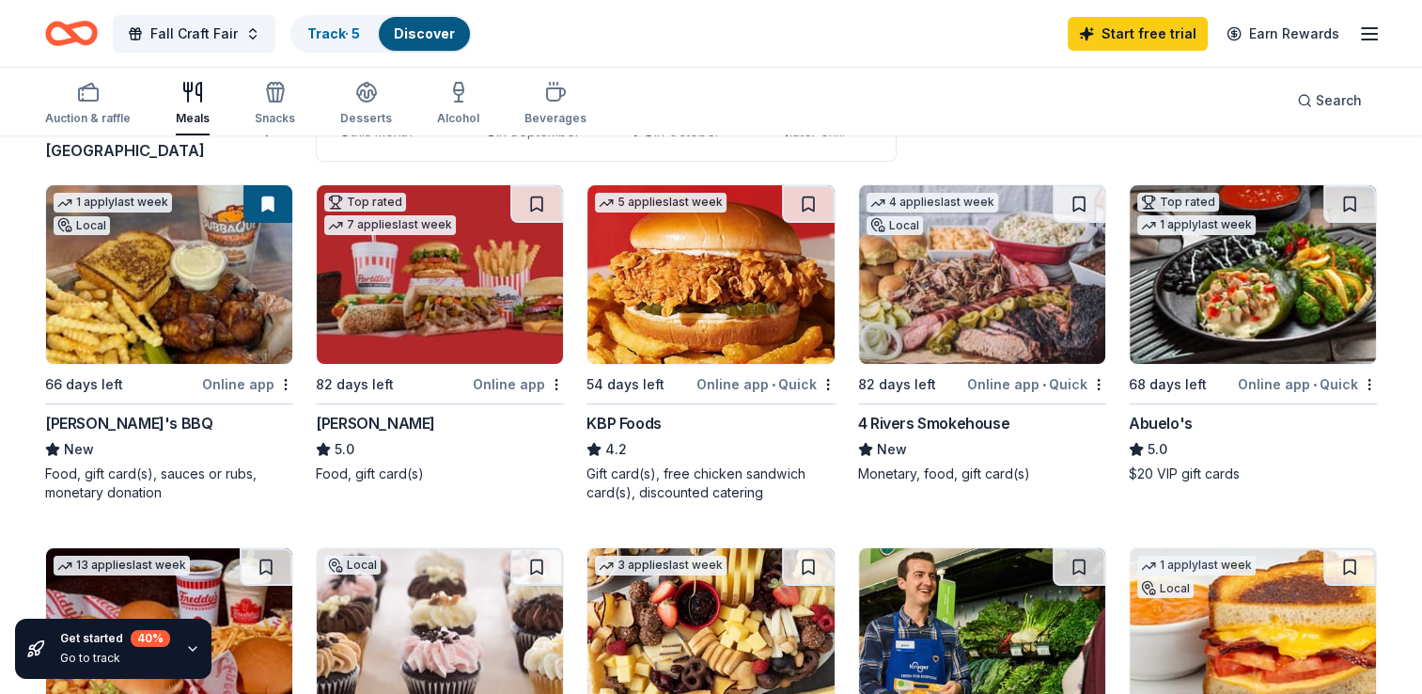
click at [254, 382] on div "Online app" at bounding box center [247, 383] width 91 height 23
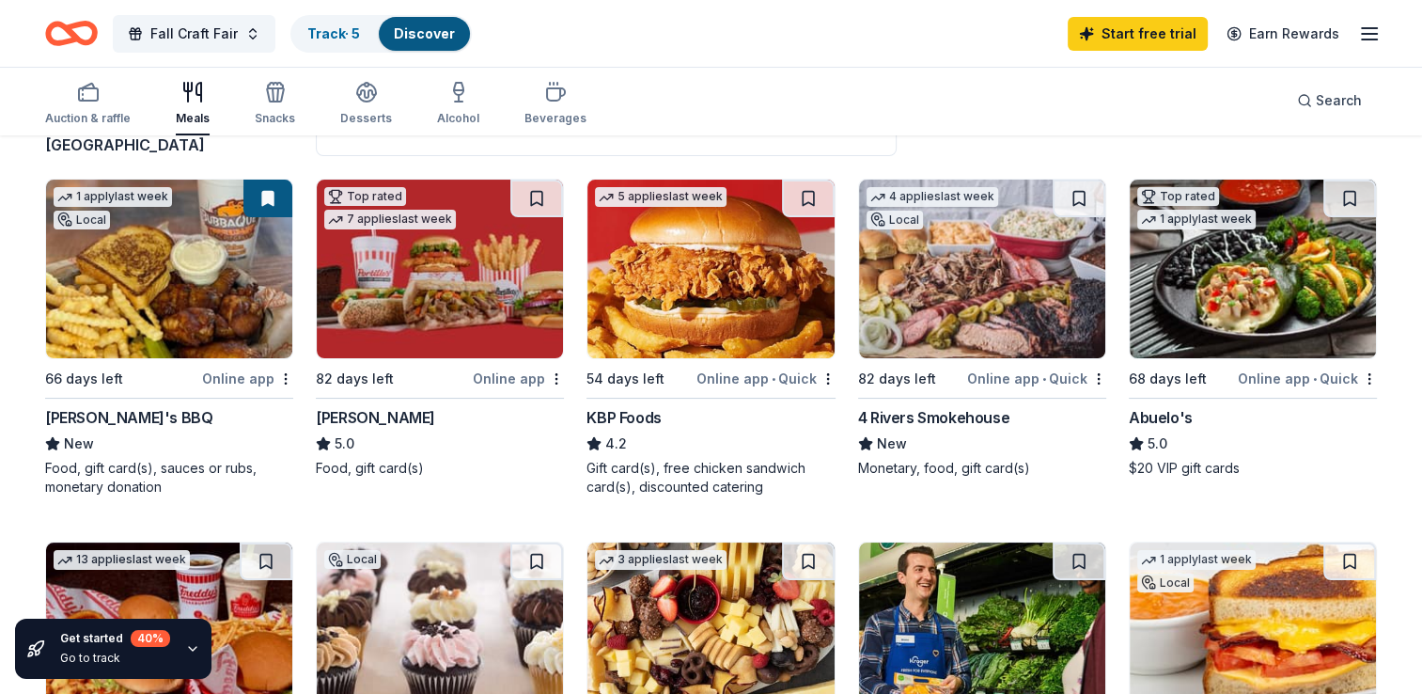
scroll to position [149, 0]
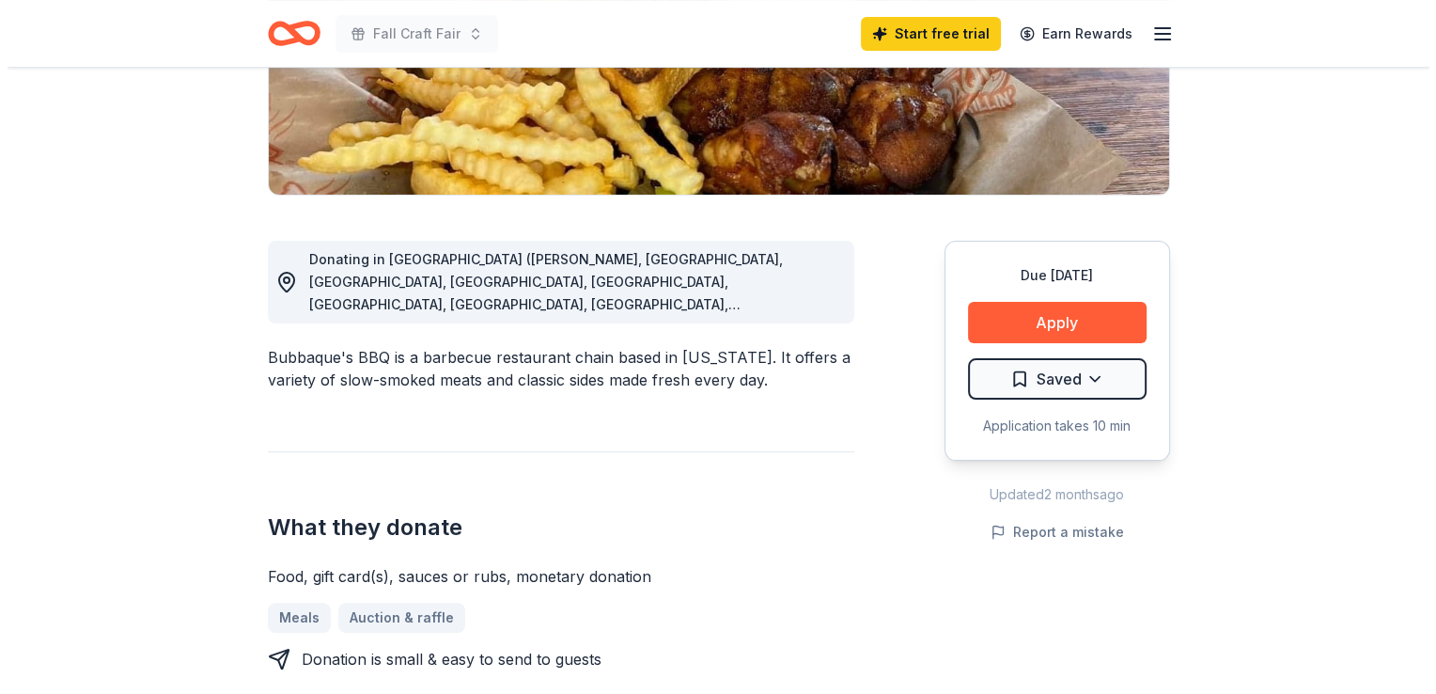
scroll to position [388, 0]
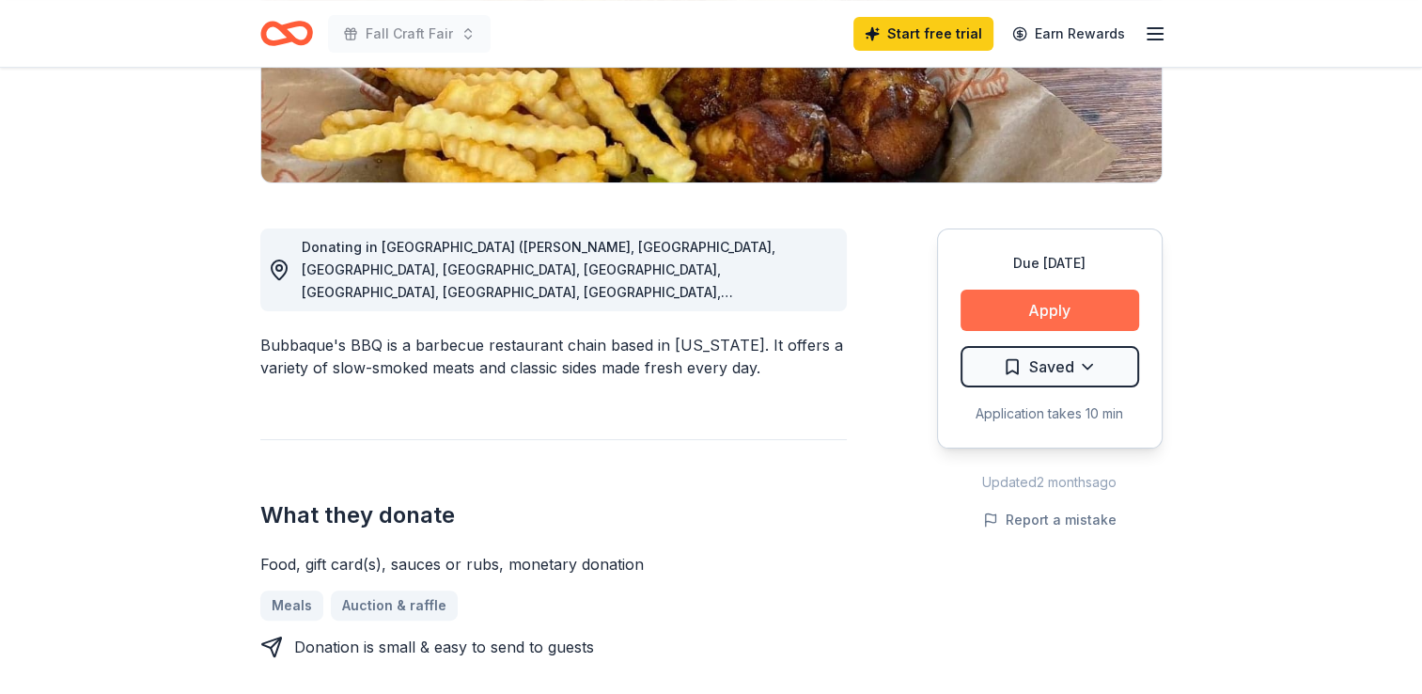
click at [1084, 311] on button "Apply" at bounding box center [1049, 309] width 179 height 41
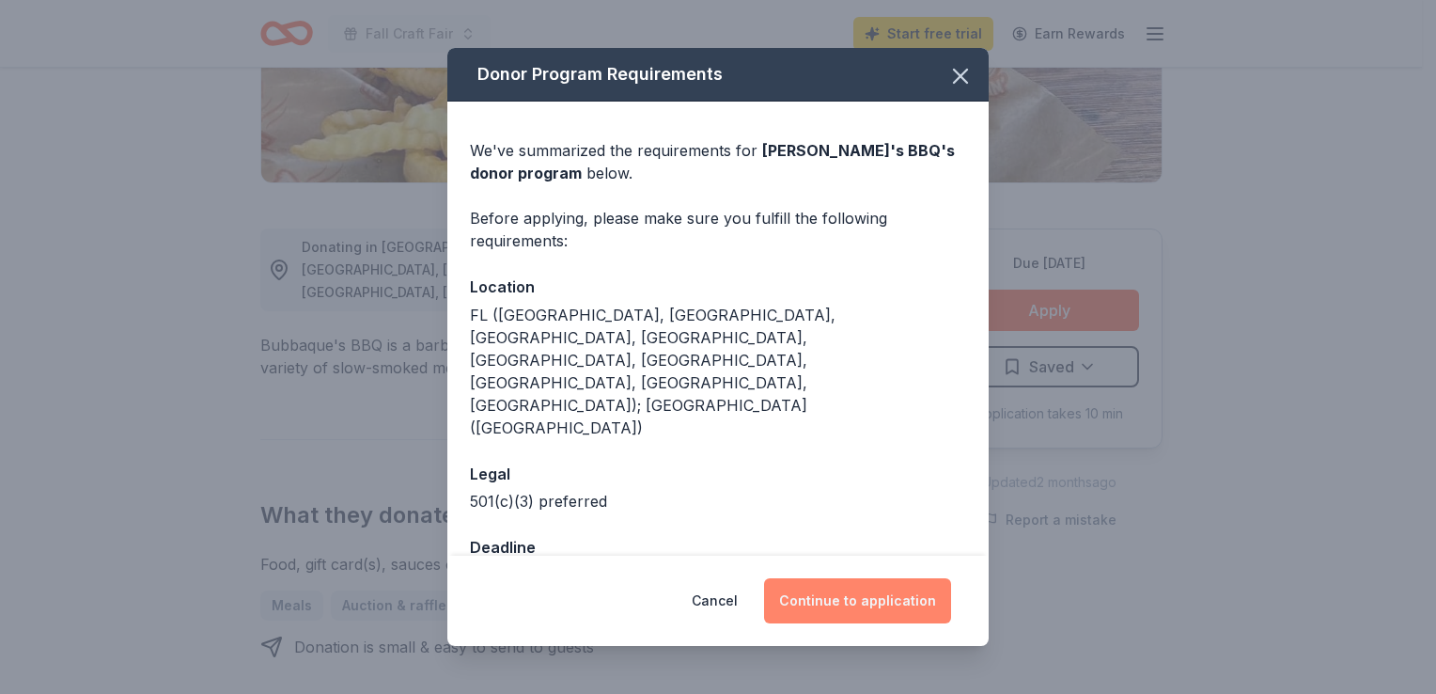
click at [826, 578] on button "Continue to application" at bounding box center [857, 600] width 187 height 45
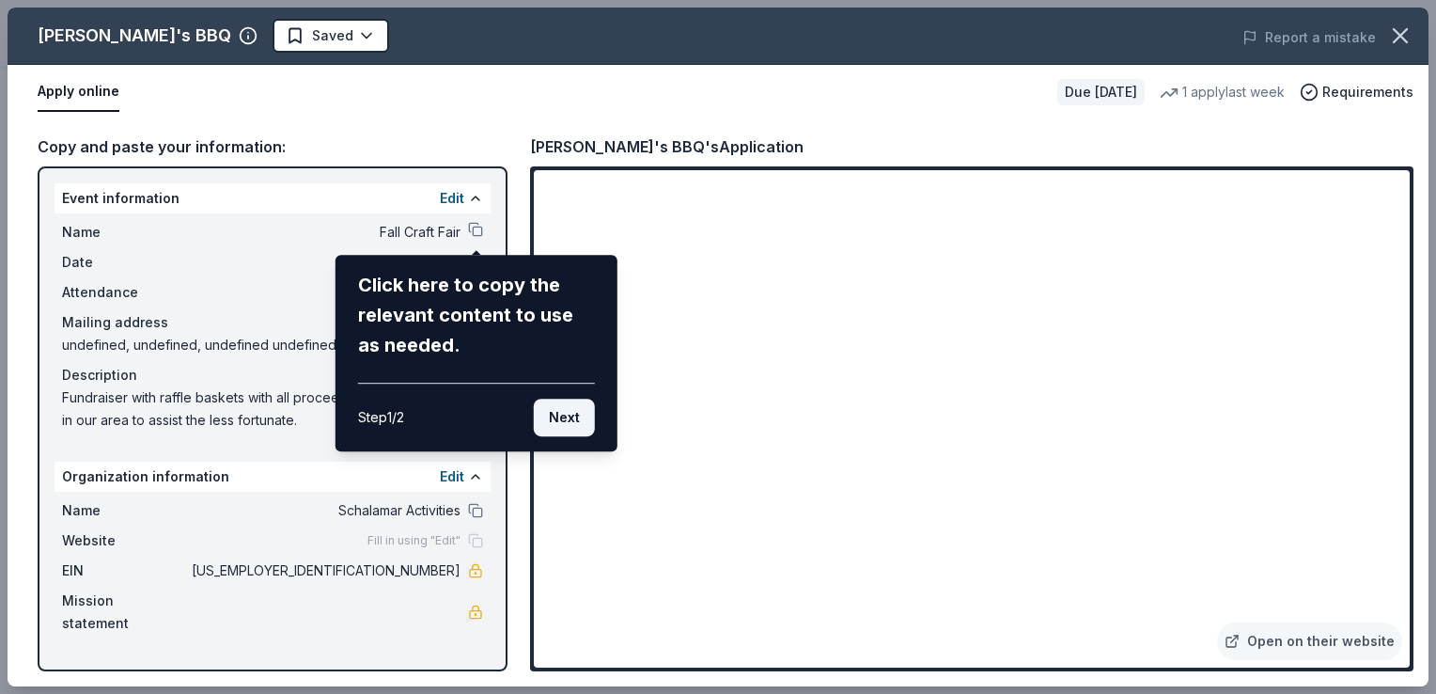
click at [556, 416] on button "Next" at bounding box center [564, 417] width 61 height 38
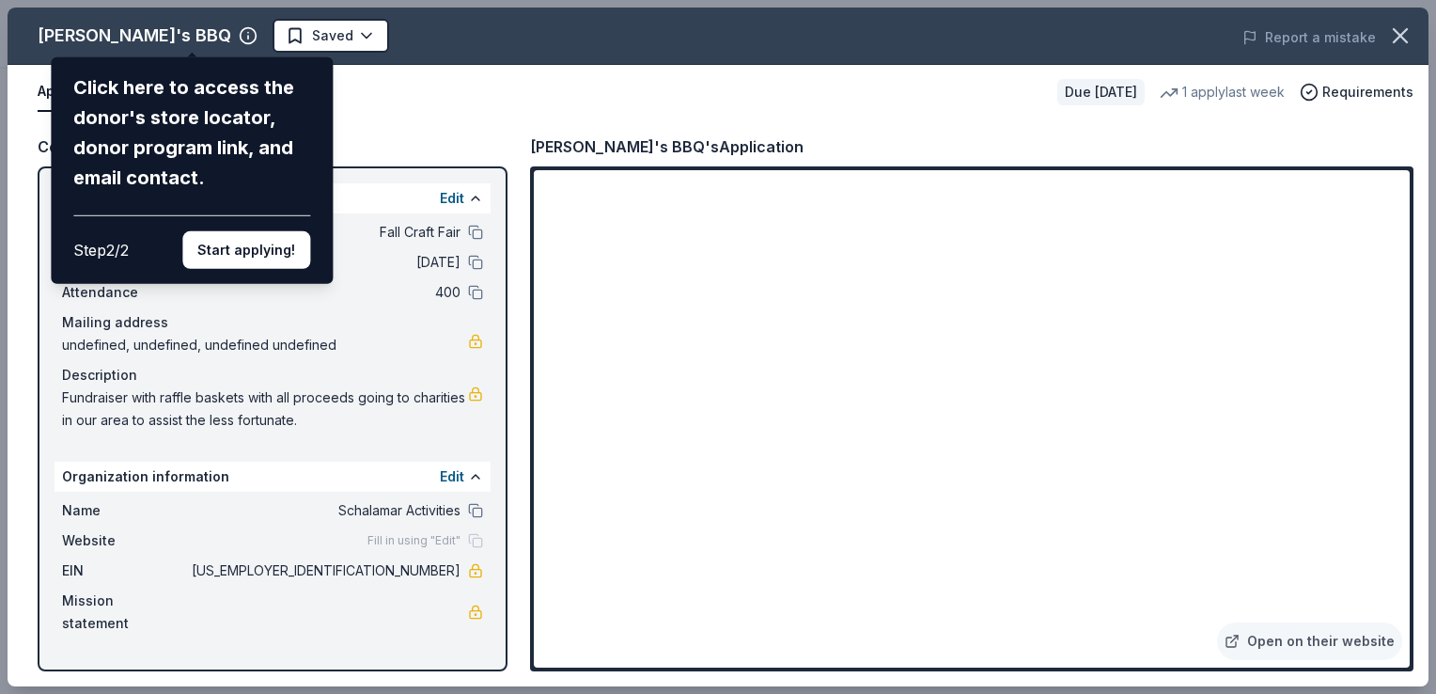
click at [475, 506] on div "Bubbaque's BBQ Click here to access the donor's store locator, donor program li…" at bounding box center [718, 347] width 1421 height 679
click at [429, 505] on div "Bubbaque's BBQ Click here to access the donor's store locator, donor program li…" at bounding box center [718, 347] width 1421 height 679
click at [253, 254] on button "Start applying!" at bounding box center [246, 250] width 128 height 38
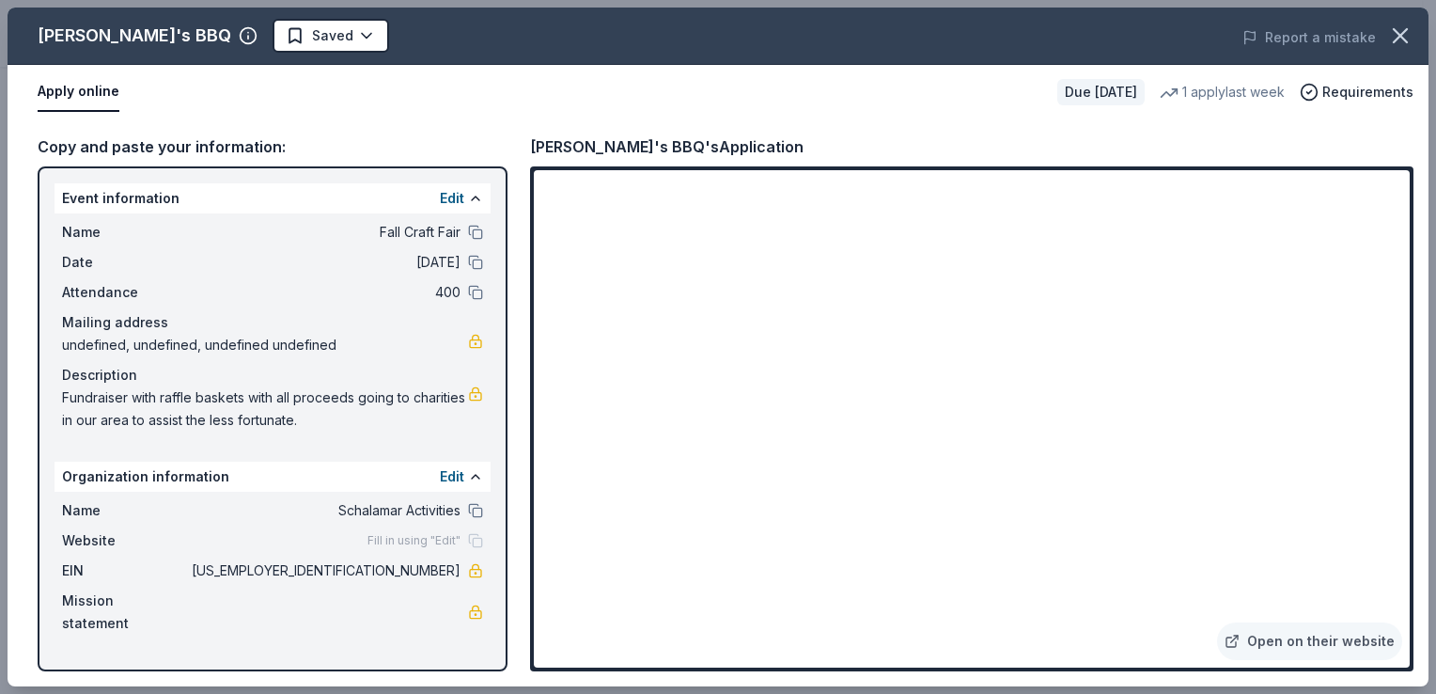
click at [466, 476] on div "Edit" at bounding box center [461, 476] width 43 height 23
click at [459, 476] on button "Edit" at bounding box center [452, 476] width 24 height 23
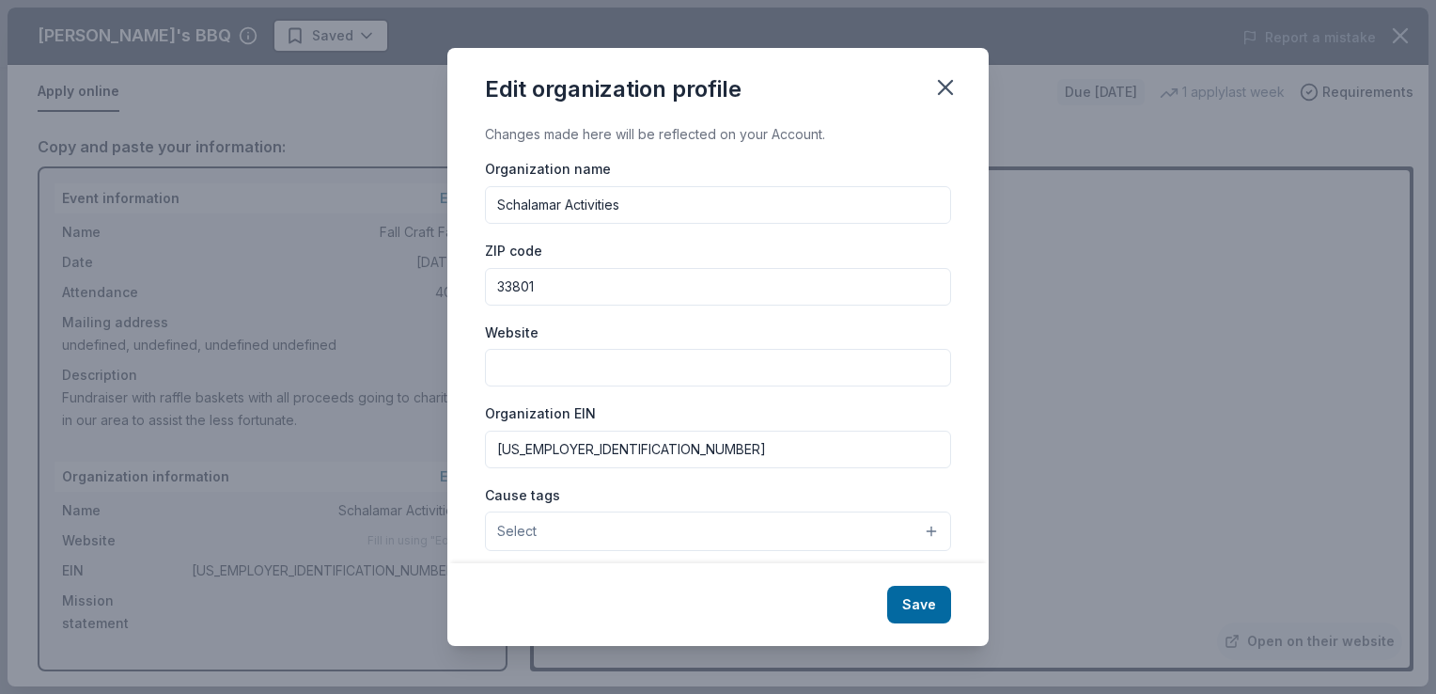
click at [634, 205] on input "Schalamar Activities" at bounding box center [718, 205] width 466 height 38
type input "Schalamar Creek Craft Club Inc"
type input "N/A"
type textarea "A craft club for enjoyment of crafting. We hold fundraisers to donate all profi…"
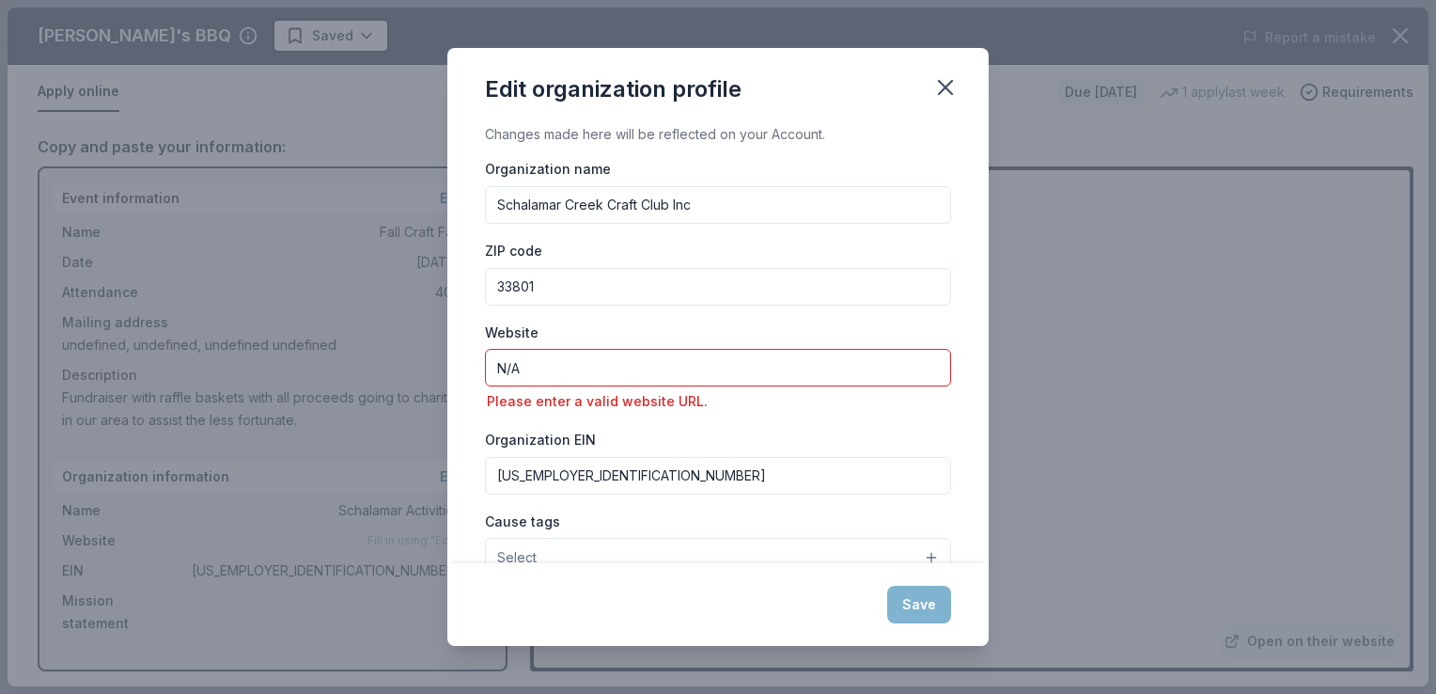
click at [590, 480] on input "27-3938305" at bounding box center [718, 476] width 466 height 38
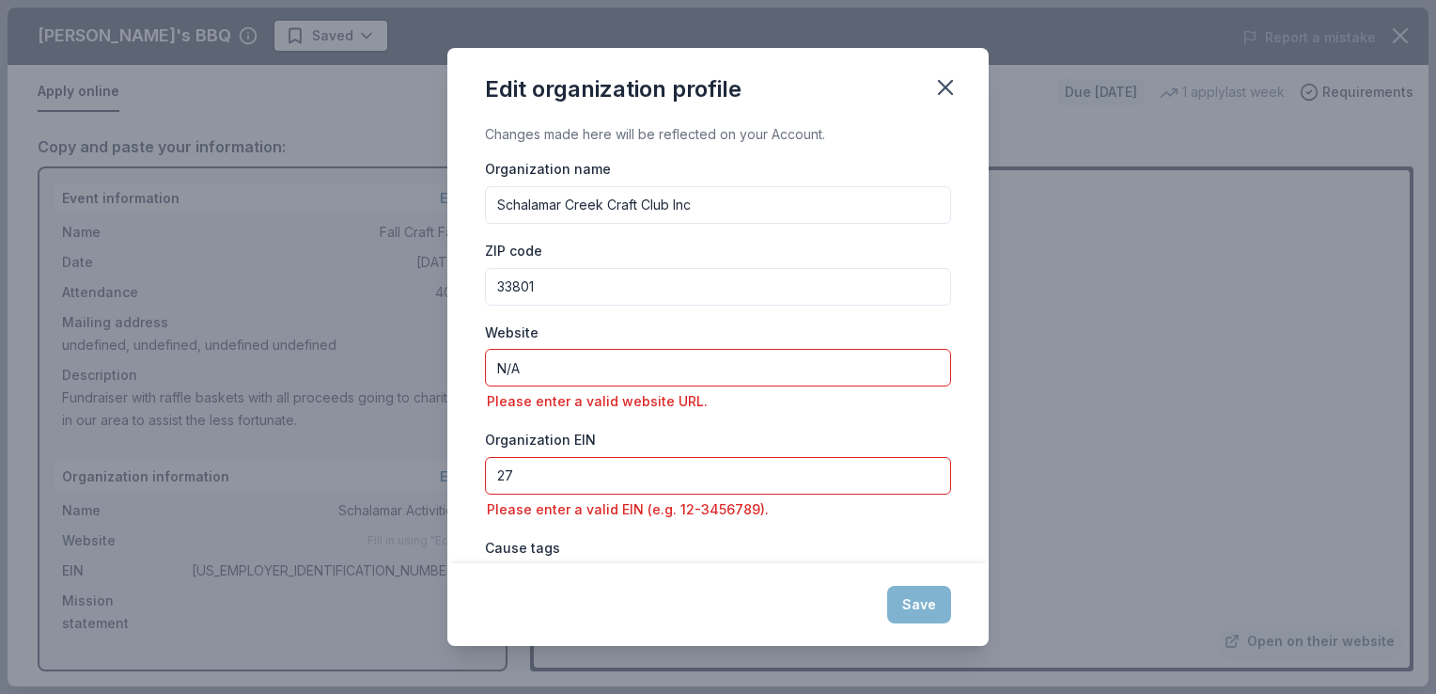
type input "2"
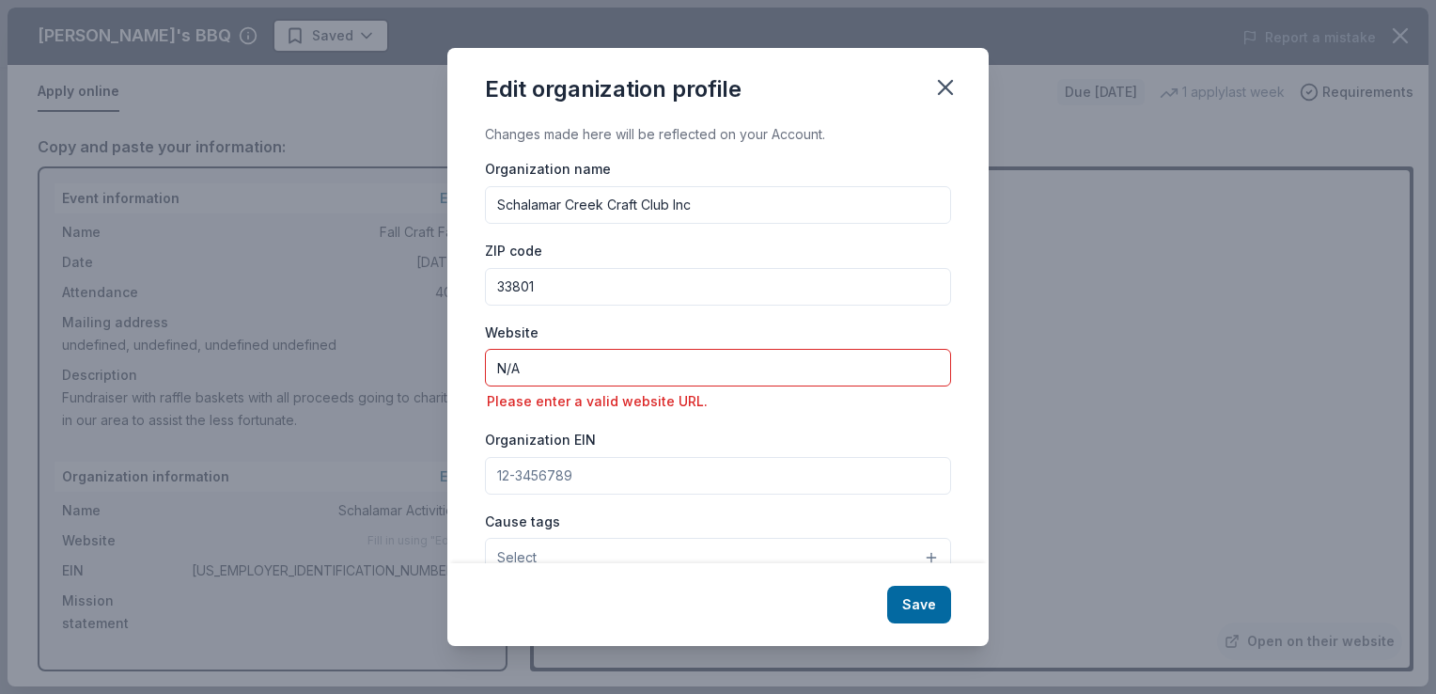
click at [540, 370] on input "N/A" at bounding box center [718, 368] width 466 height 38
type input "N"
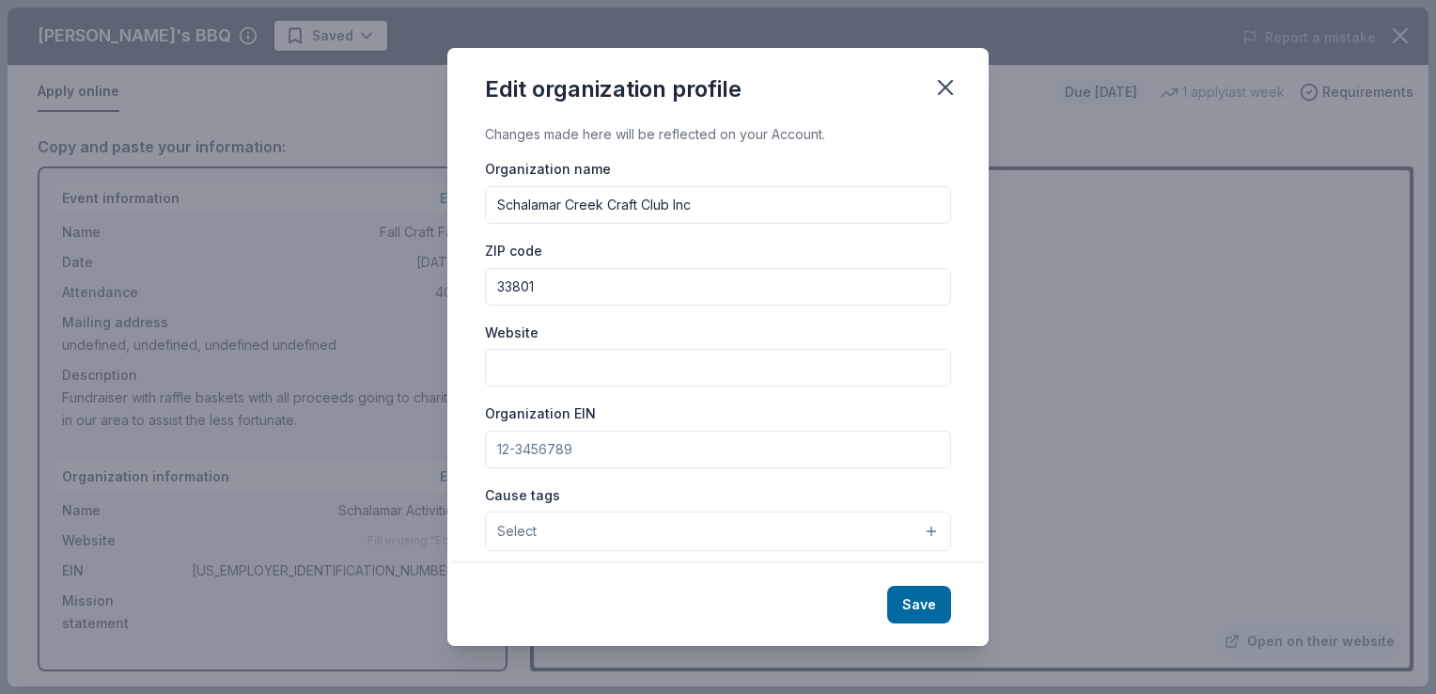
click at [582, 446] on input "Organization EIN" at bounding box center [718, 449] width 466 height 38
click at [579, 456] on input "Organization EIN" at bounding box center [718, 449] width 466 height 38
type input "33-4948043"
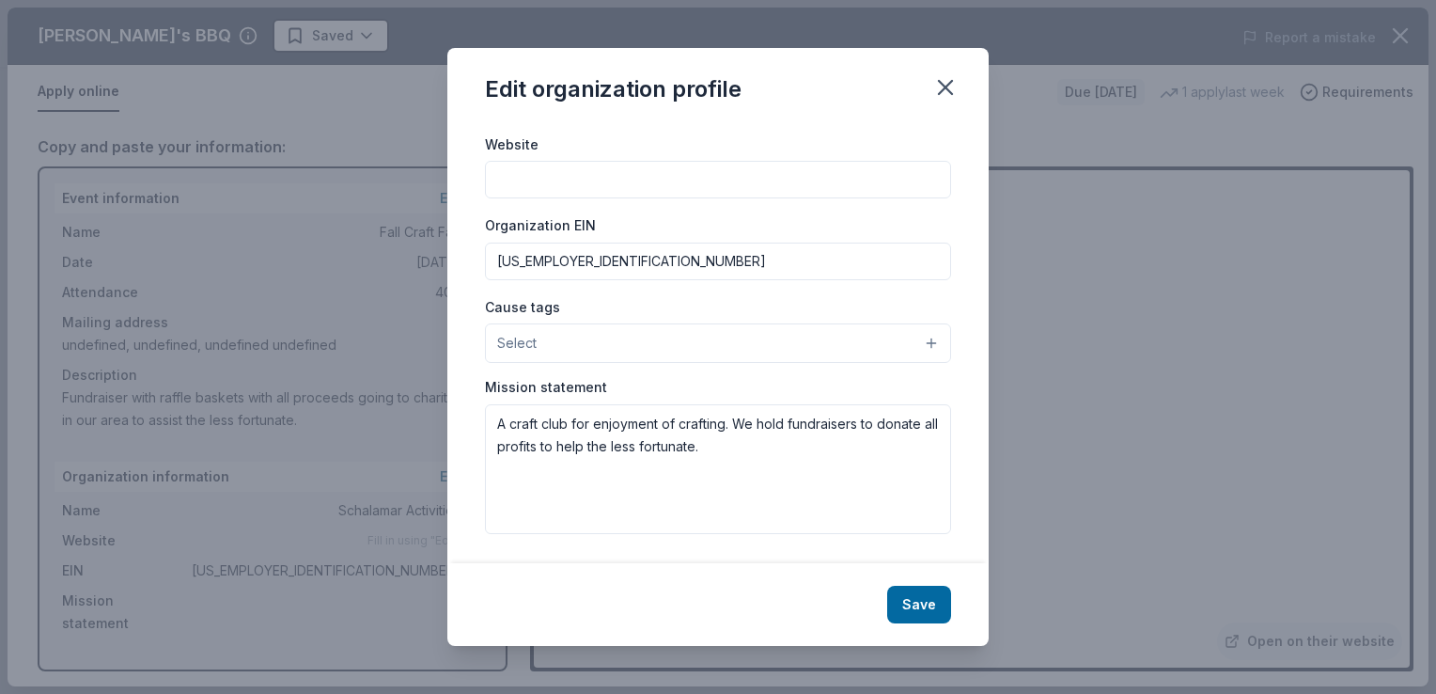
scroll to position [188, 0]
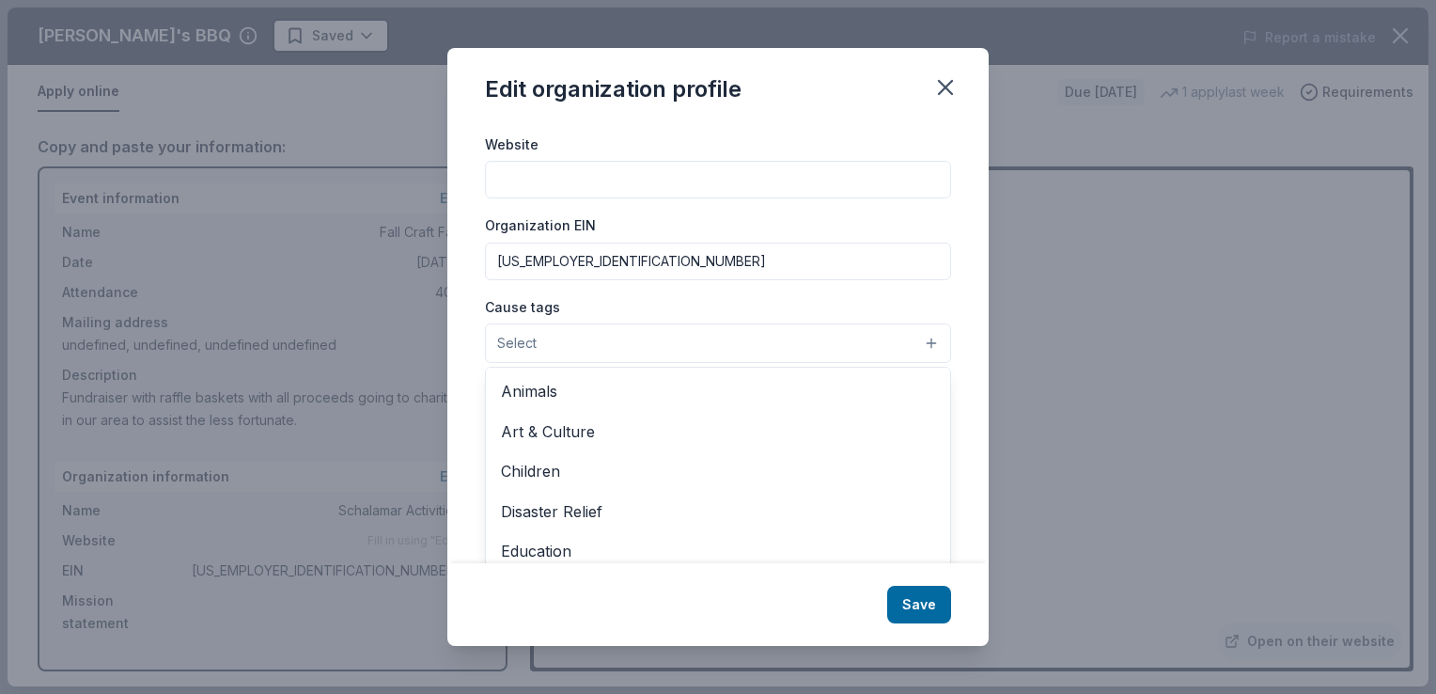
click at [917, 344] on button "Select" at bounding box center [718, 342] width 466 height 39
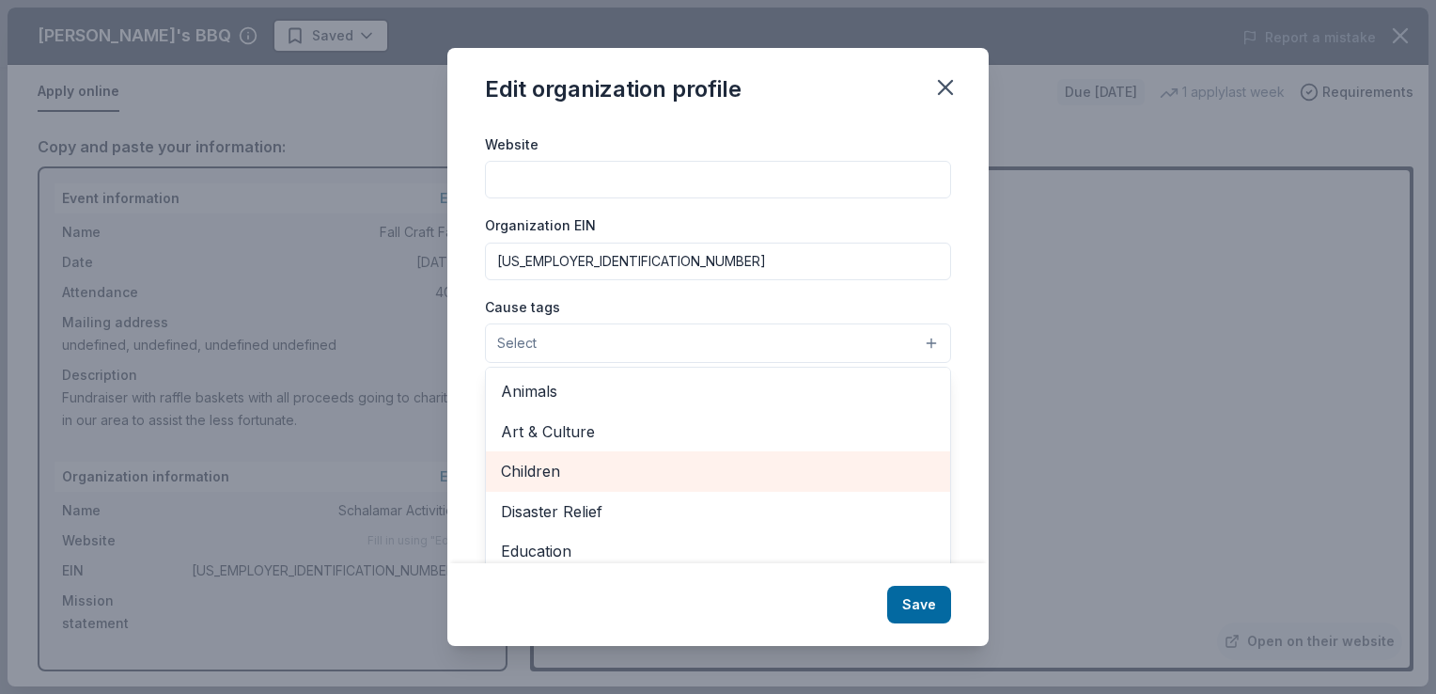
click at [834, 472] on span "Children" at bounding box center [718, 471] width 434 height 24
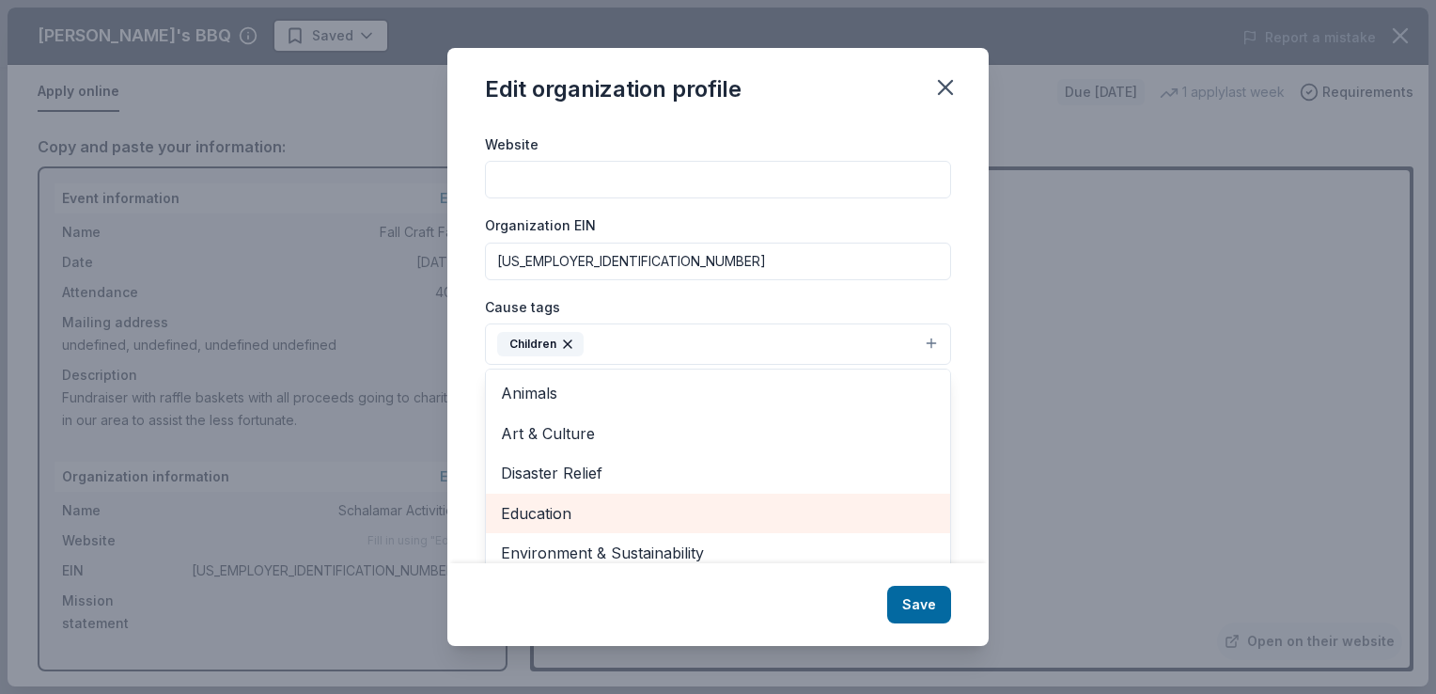
click at [671, 516] on span "Education" at bounding box center [718, 513] width 434 height 24
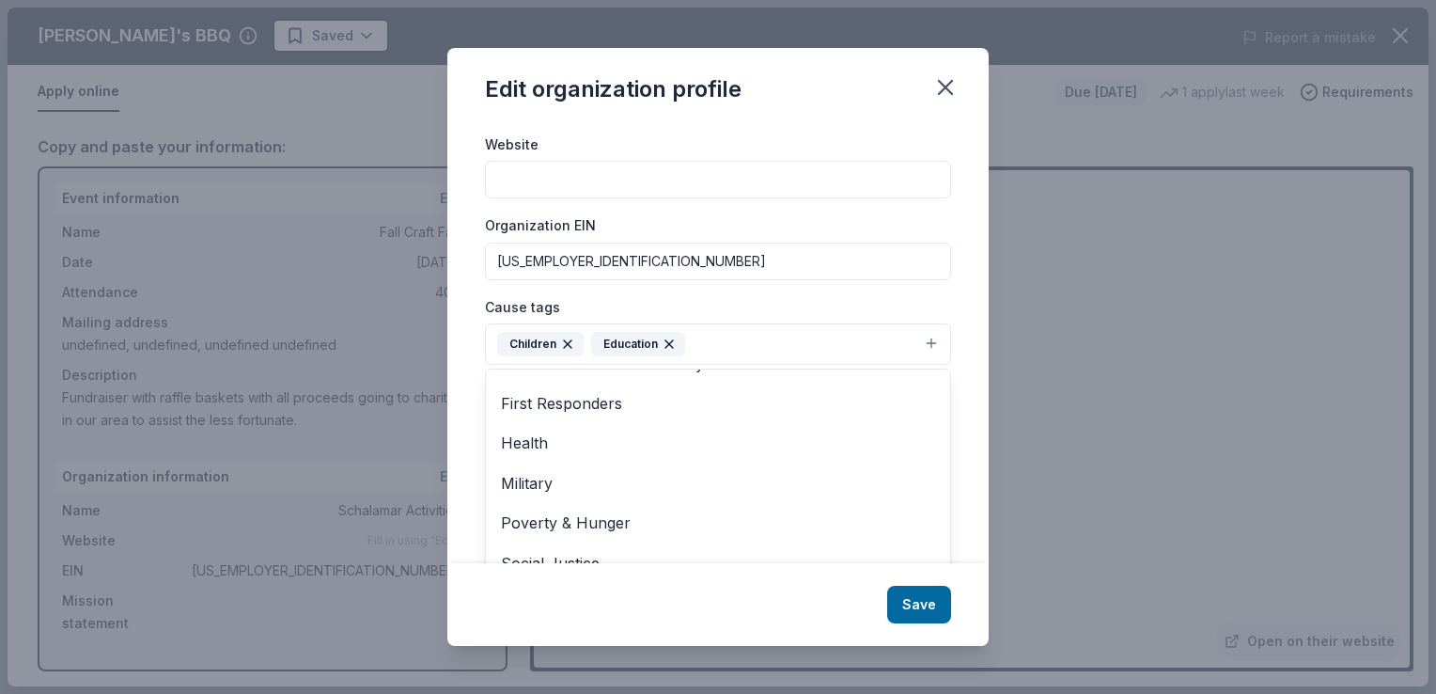
scroll to position [181, 0]
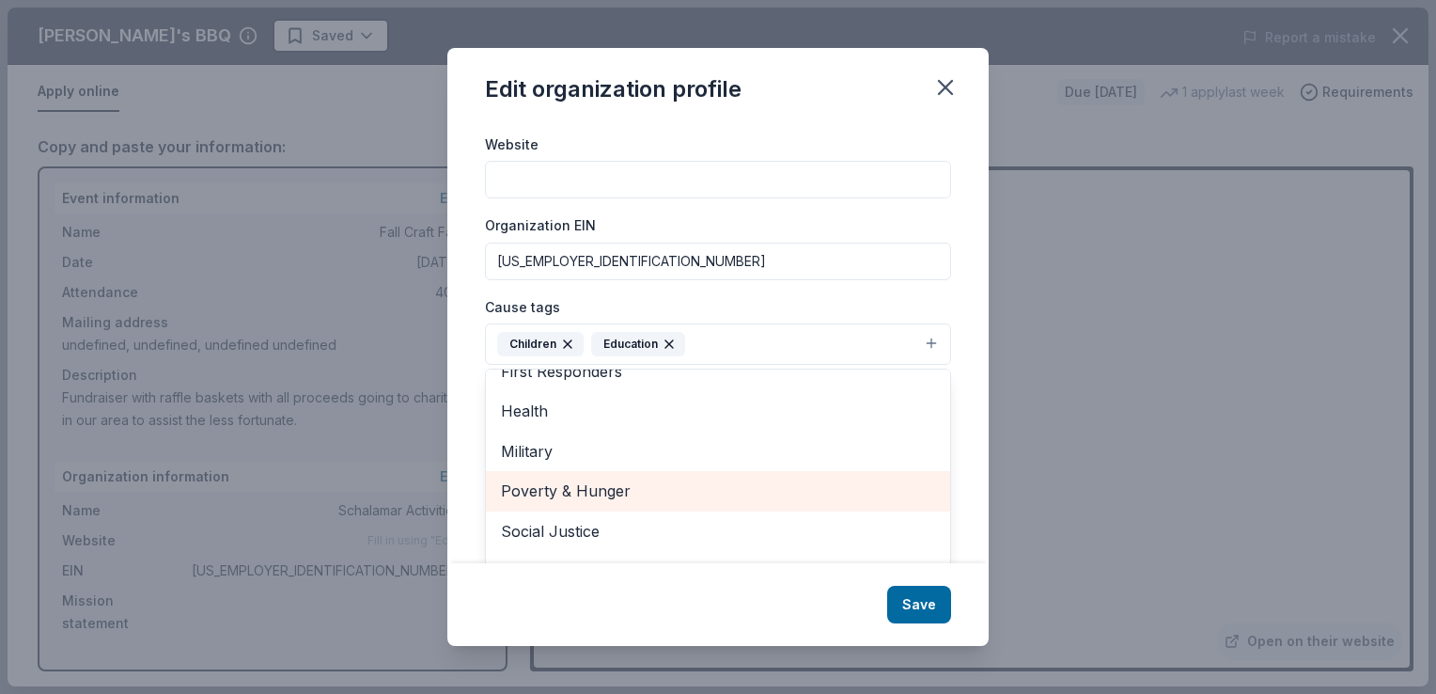
click at [658, 491] on span "Poverty & Hunger" at bounding box center [718, 490] width 434 height 24
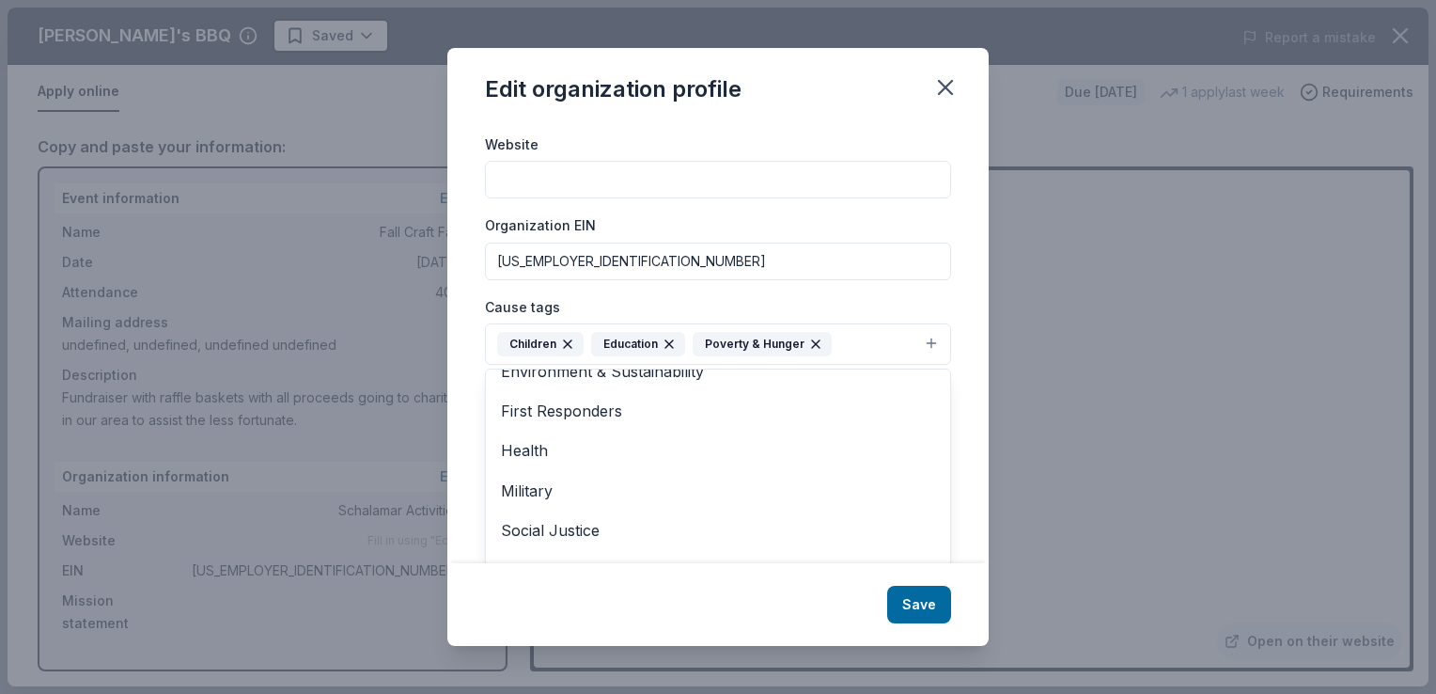
click at [932, 606] on div "Edit organization profile Changes made here will be reflected on your Account. …" at bounding box center [717, 346] width 541 height 597
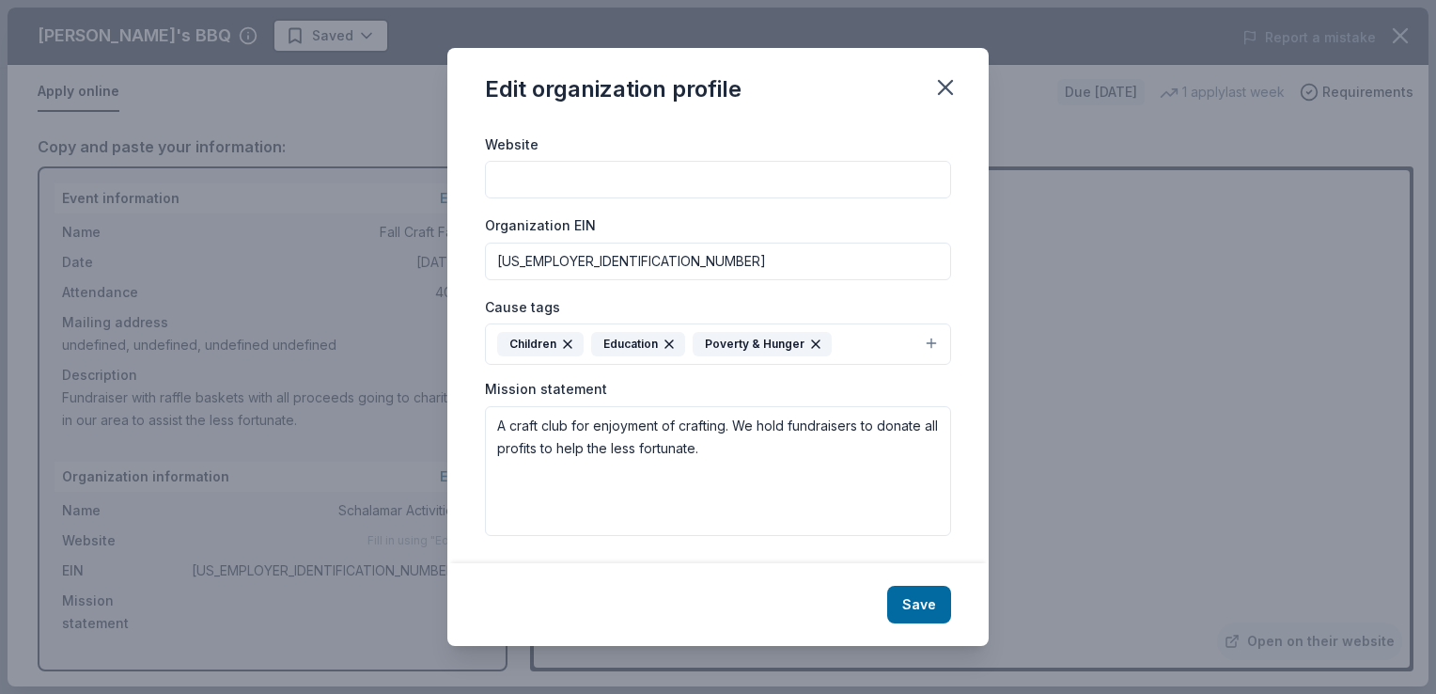
click at [932, 606] on button "Save" at bounding box center [919, 604] width 64 height 38
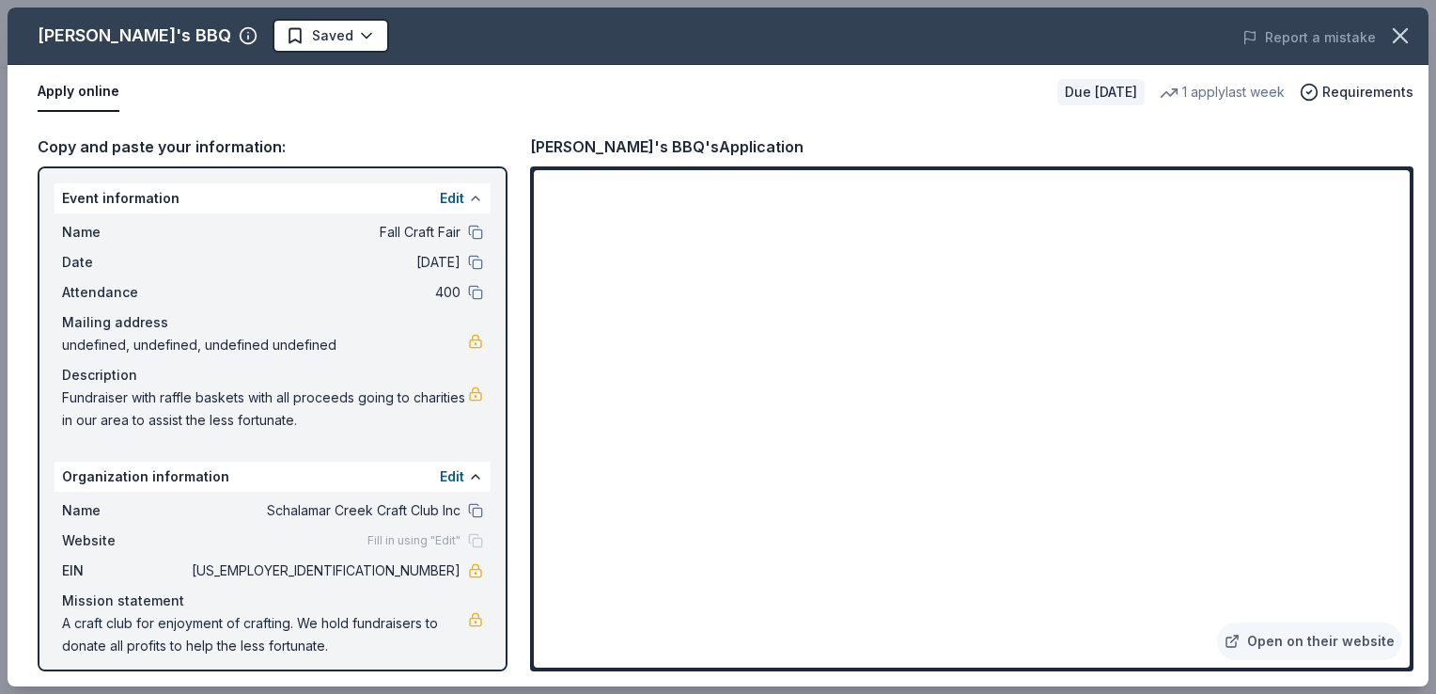
click at [468, 192] on button at bounding box center [475, 198] width 15 height 15
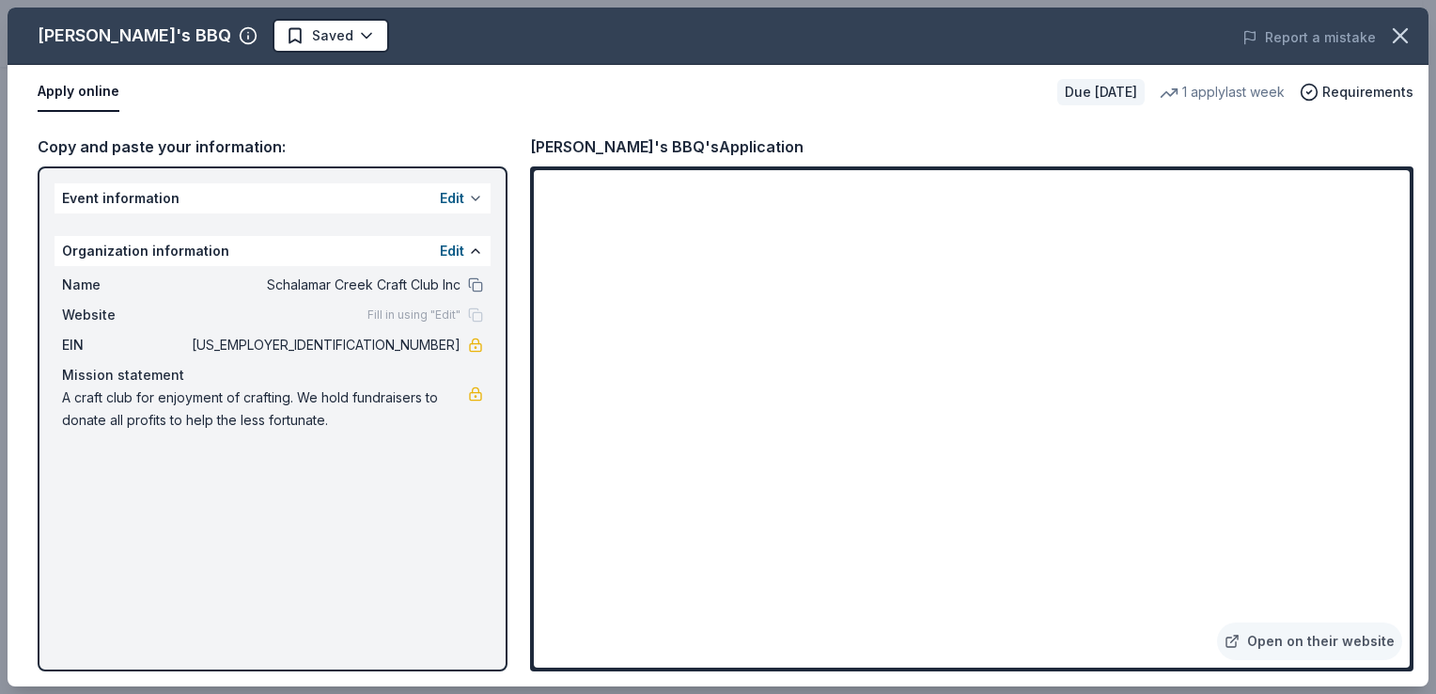
click at [477, 192] on button at bounding box center [475, 198] width 15 height 15
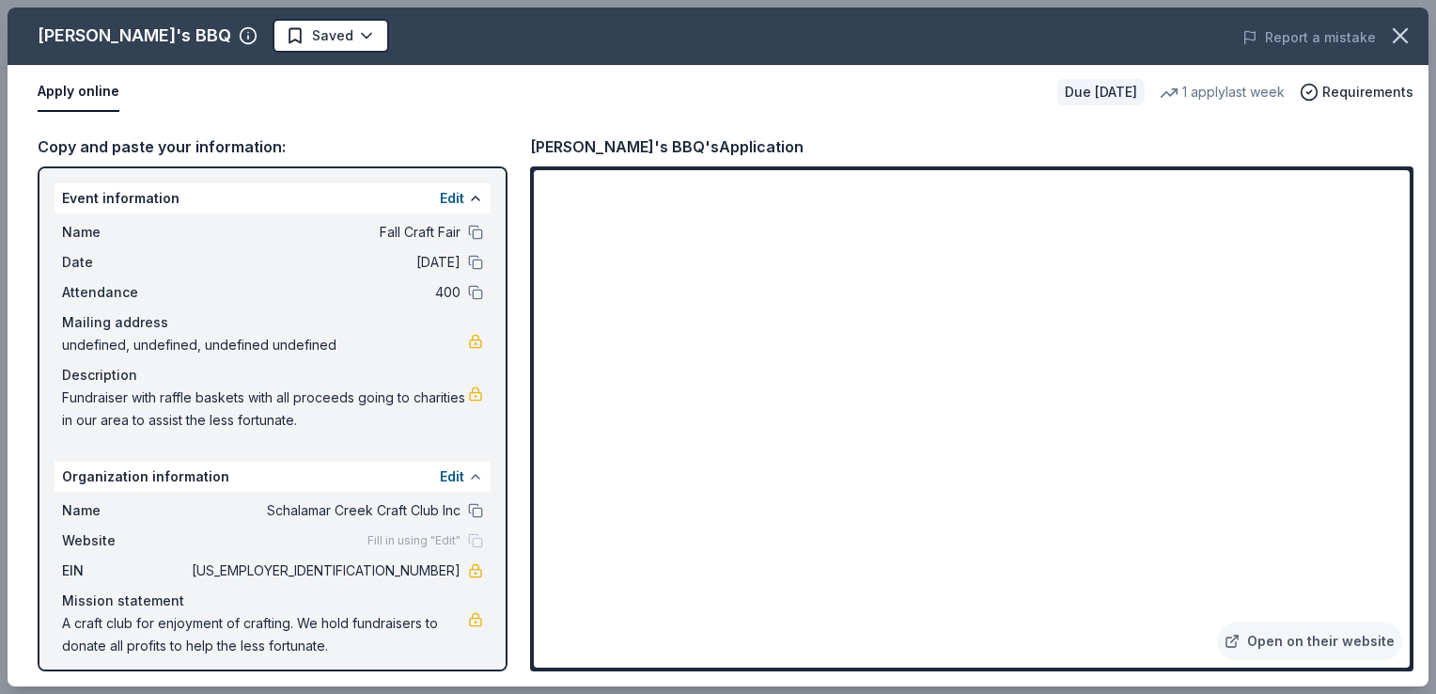
click at [468, 470] on button at bounding box center [475, 476] width 15 height 15
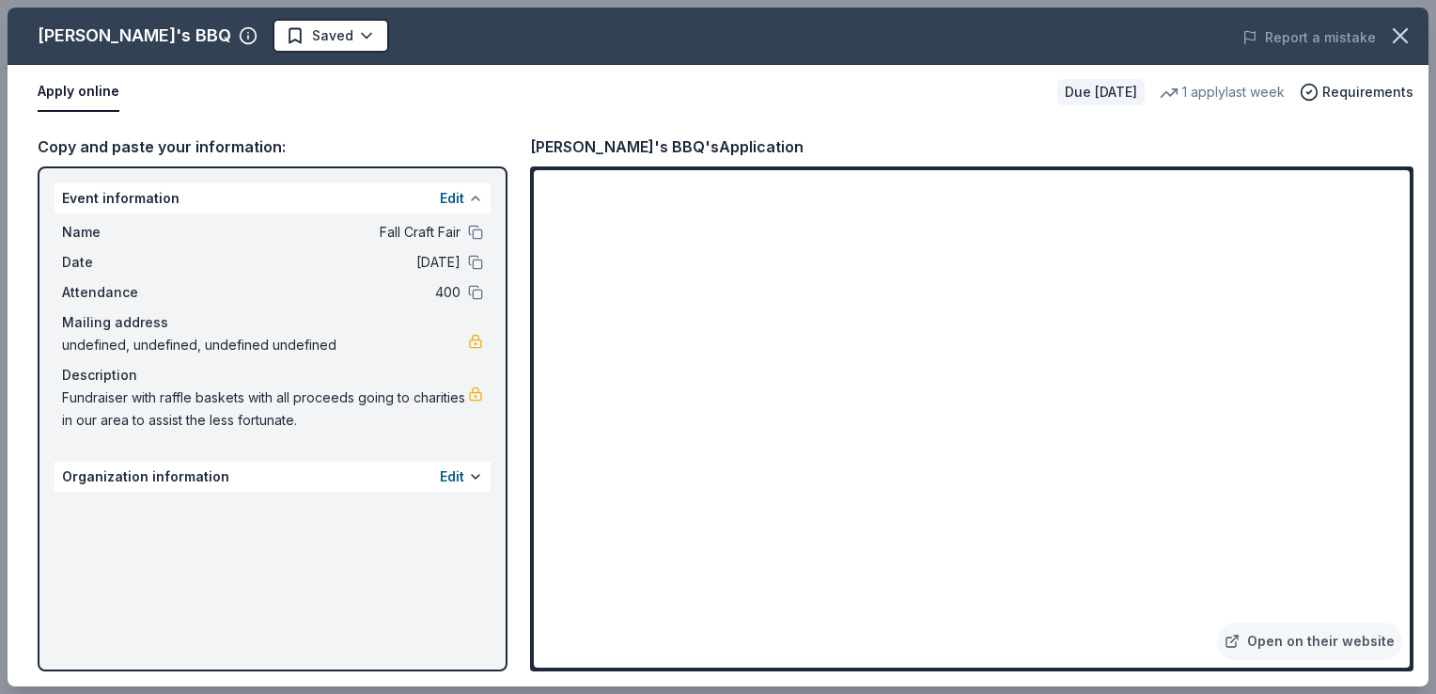
click at [474, 199] on button at bounding box center [475, 198] width 15 height 15
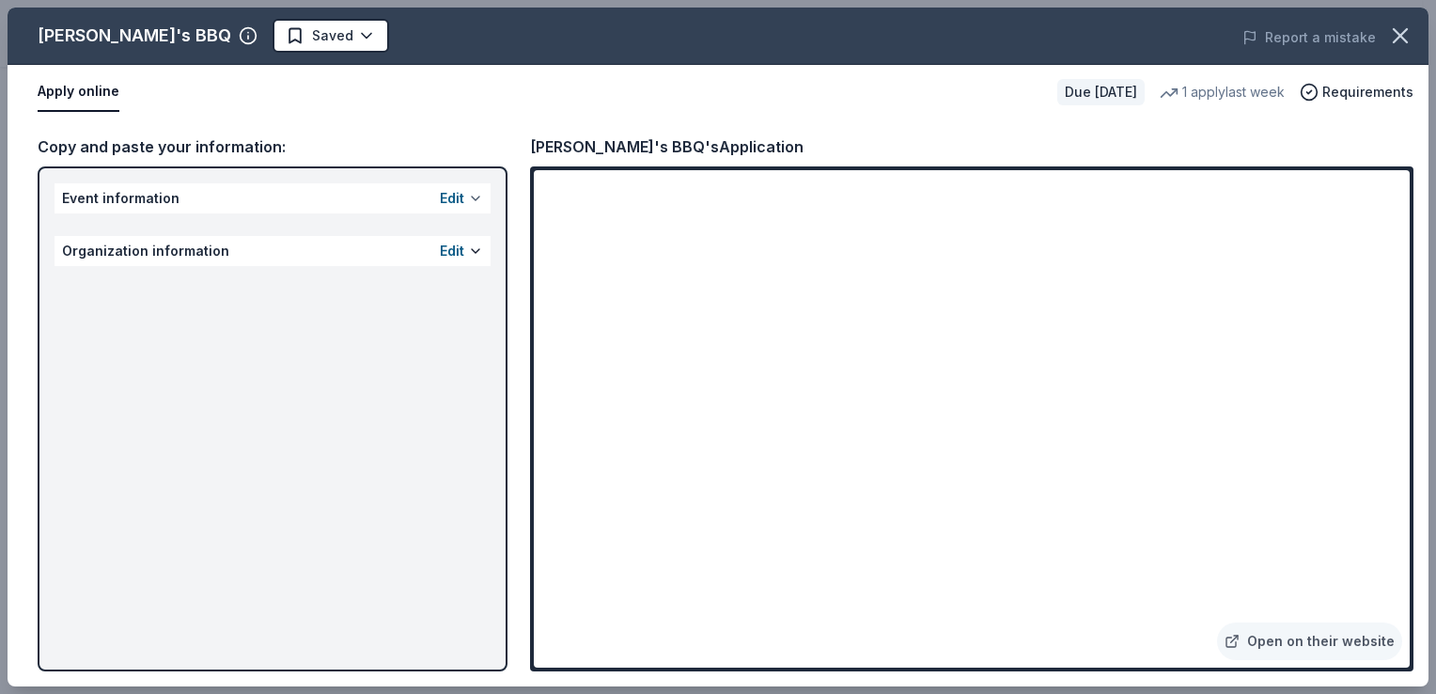
click at [475, 193] on button at bounding box center [475, 198] width 15 height 15
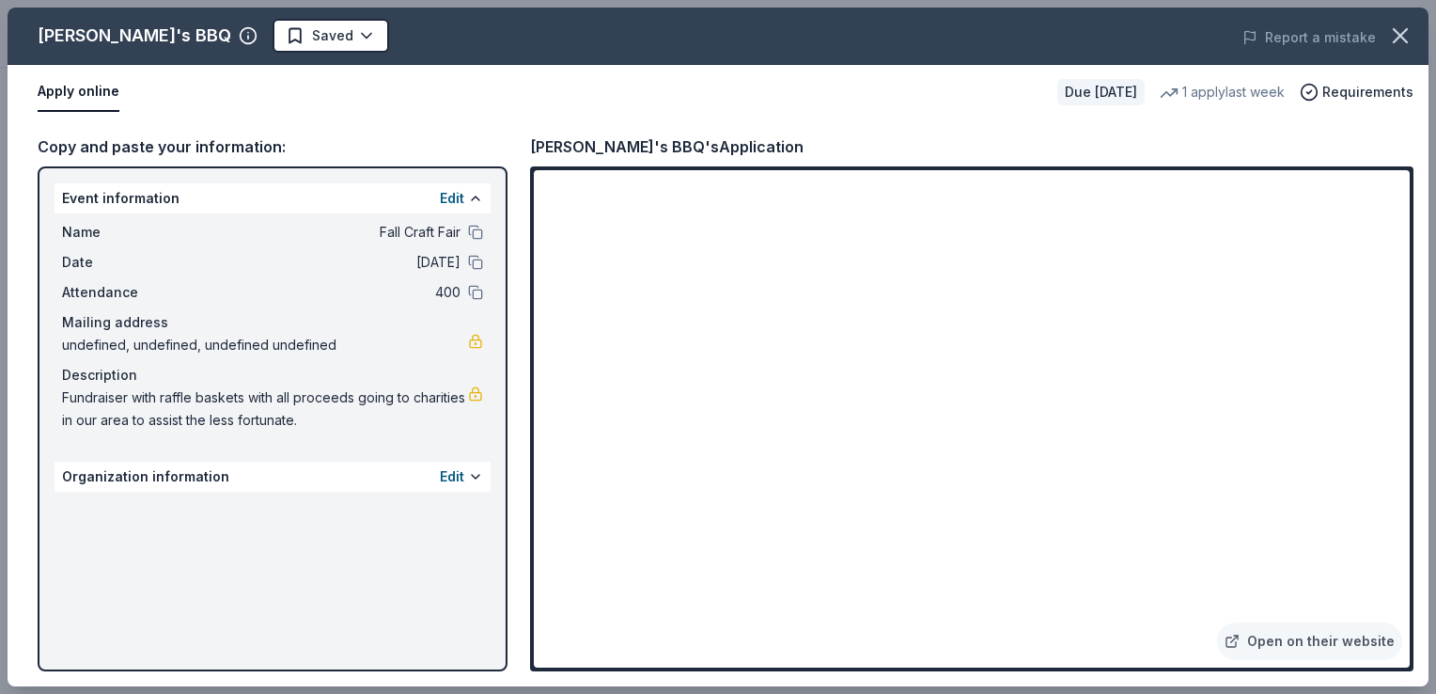
click at [1412, 657] on div "Open on their website" at bounding box center [971, 418] width 883 height 505
click at [1410, 654] on div "Open on their website" at bounding box center [971, 418] width 883 height 505
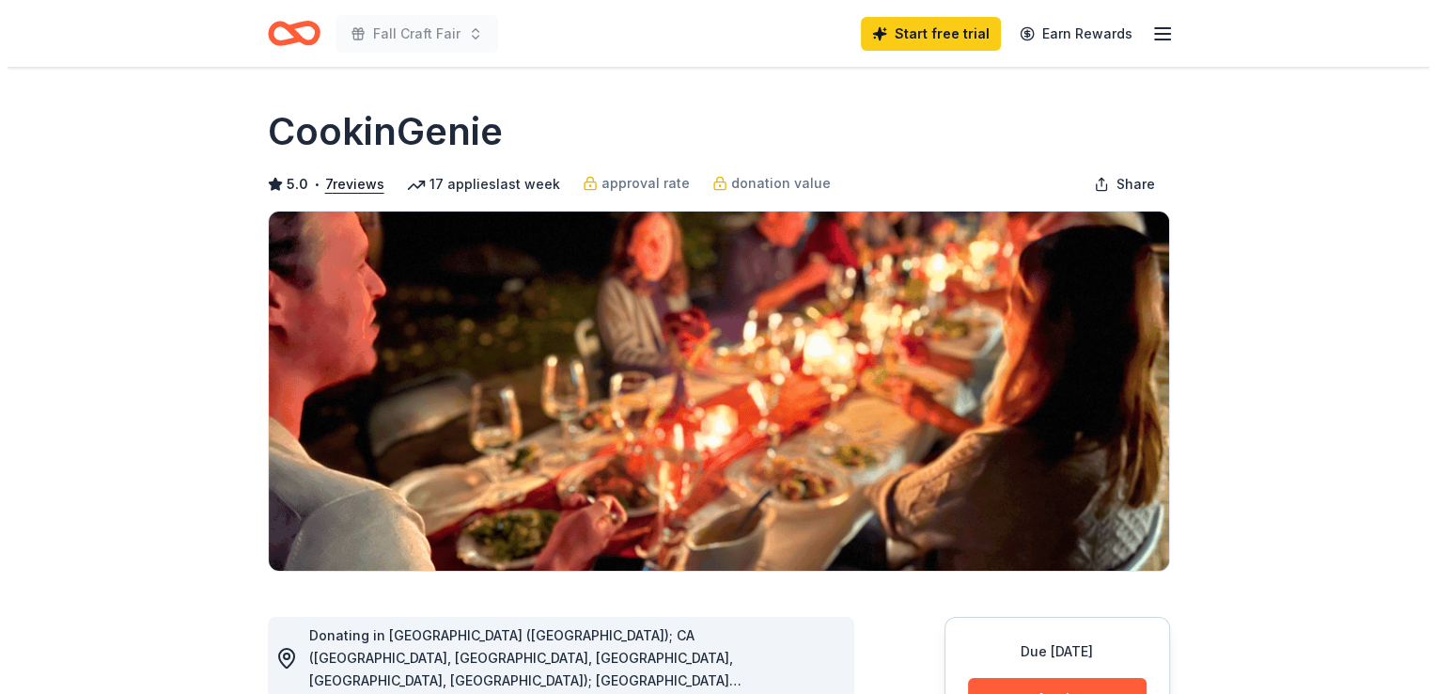
scroll to position [606, 0]
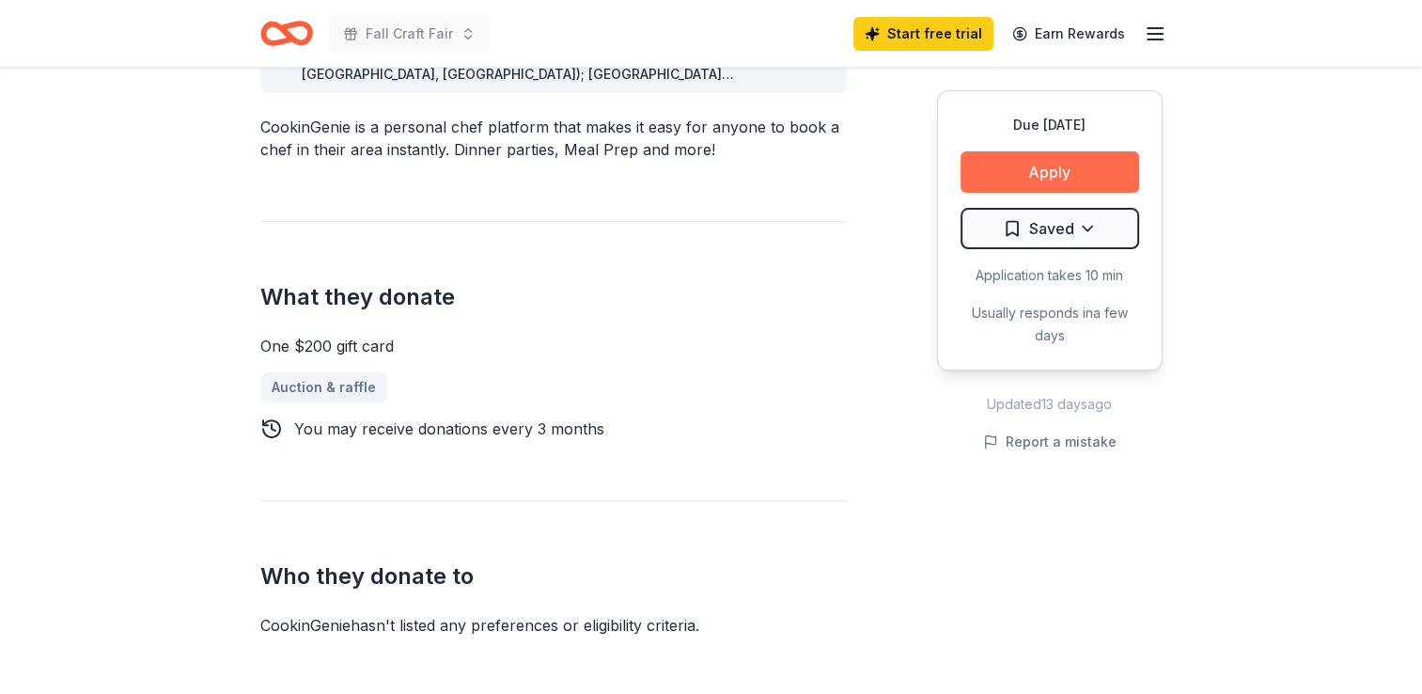
click at [1033, 171] on button "Apply" at bounding box center [1049, 171] width 179 height 41
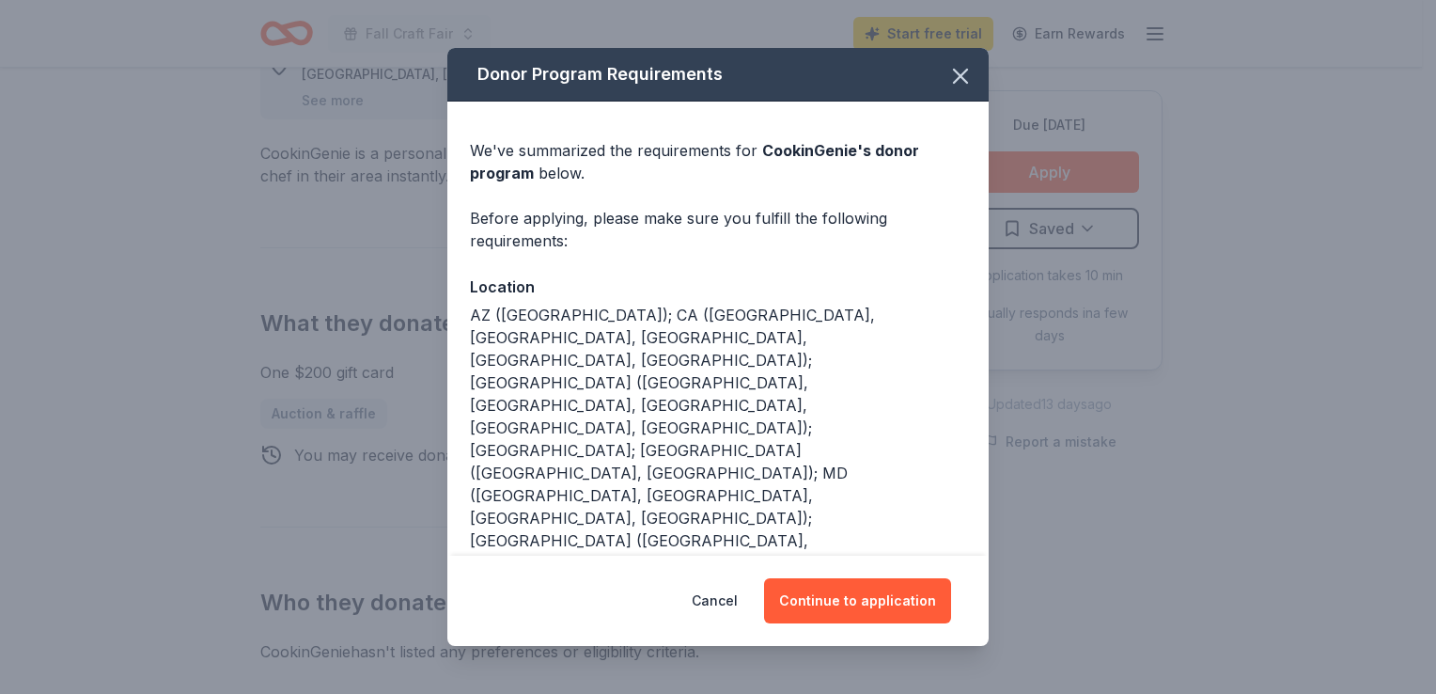
scroll to position [208, 0]
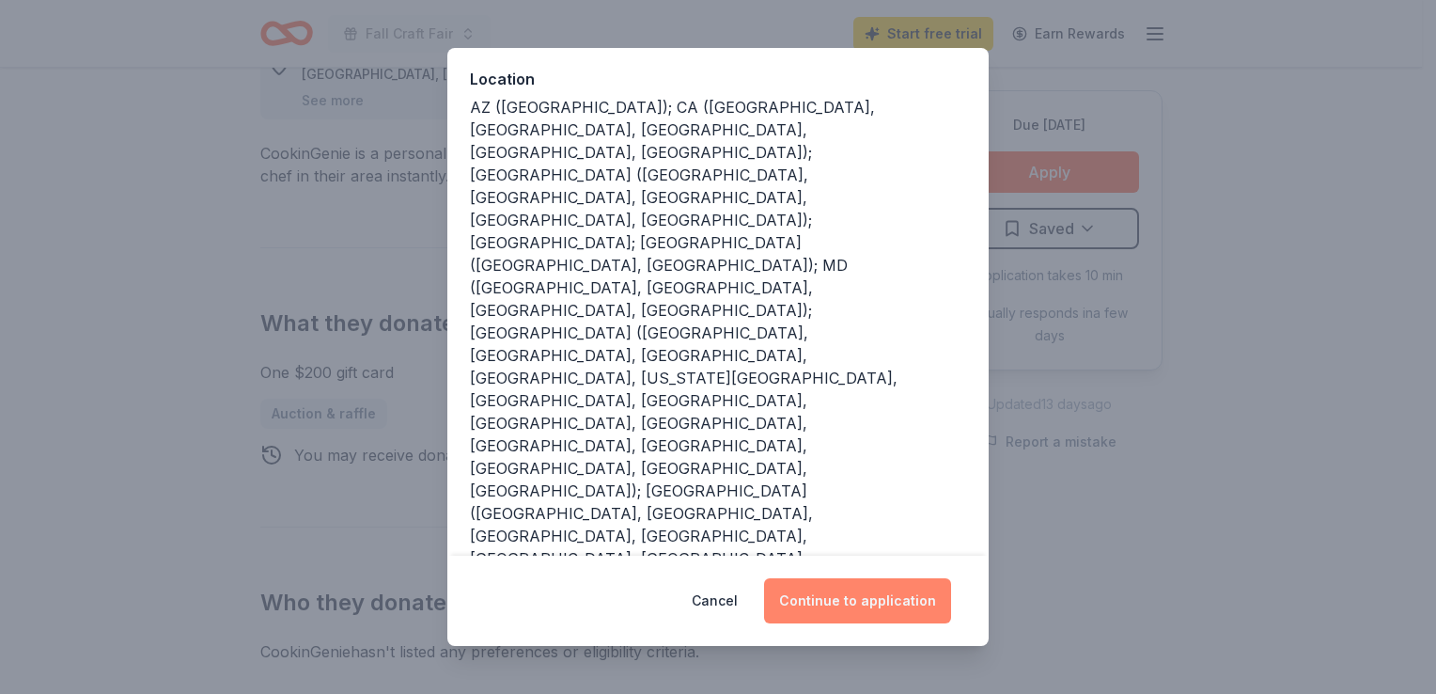
click at [905, 596] on button "Continue to application" at bounding box center [857, 600] width 187 height 45
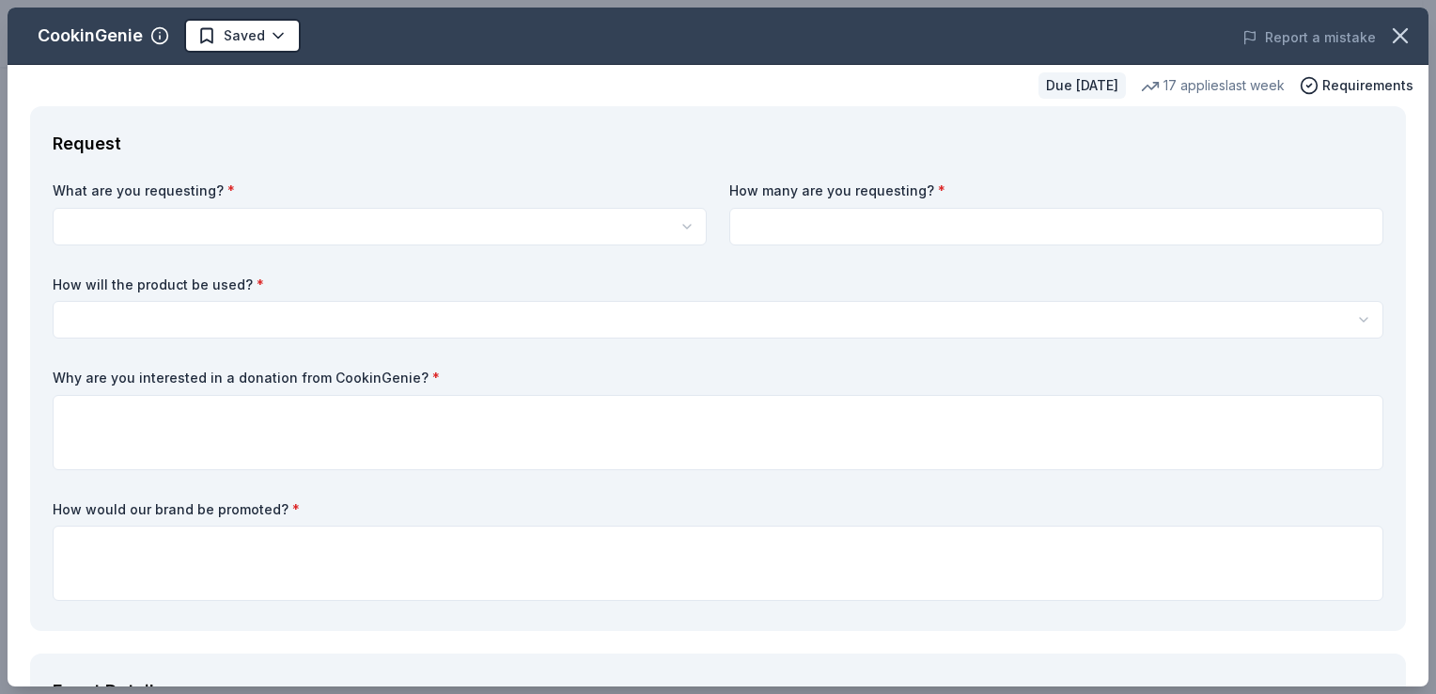
scroll to position [0, 0]
click at [425, 242] on html "Fall Craft Fair Start free trial Earn Rewards Due [DATE] Share CookinGenie 5.0 …" at bounding box center [718, 347] width 1436 height 694
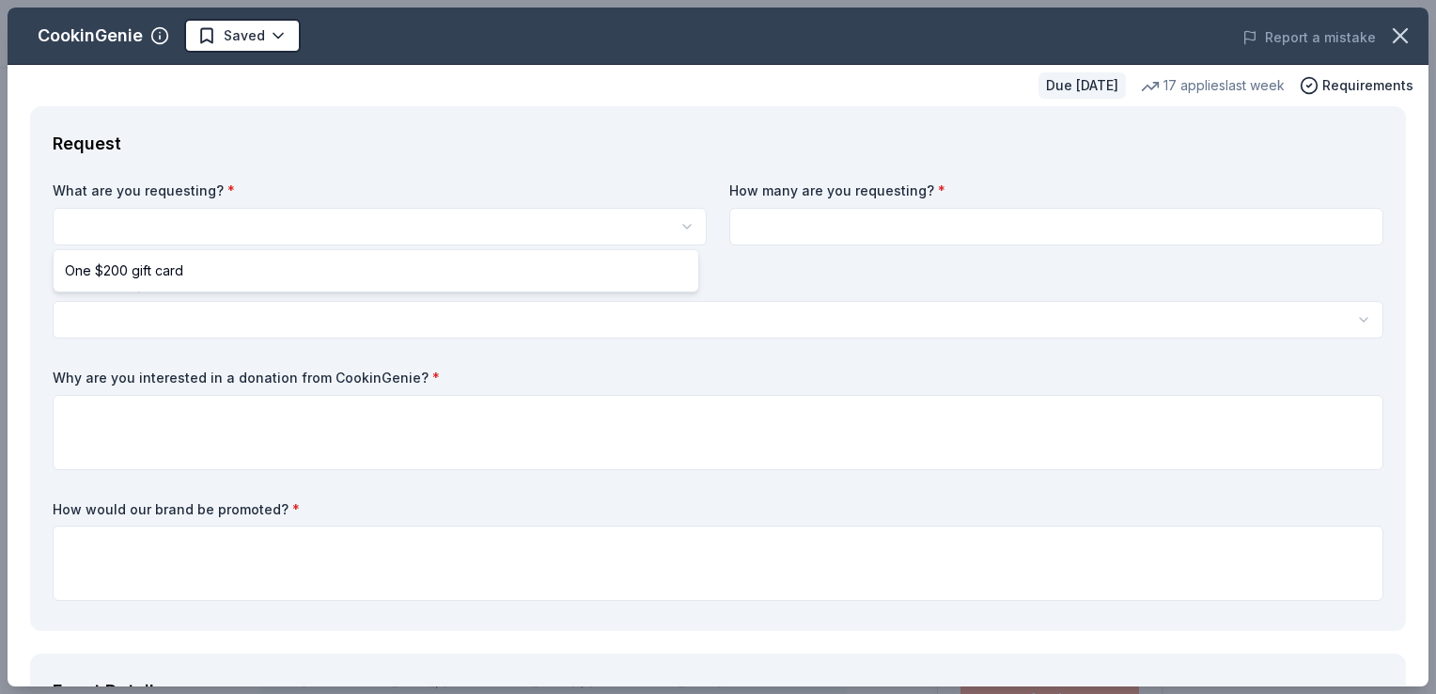
select select "One $200 gift card"
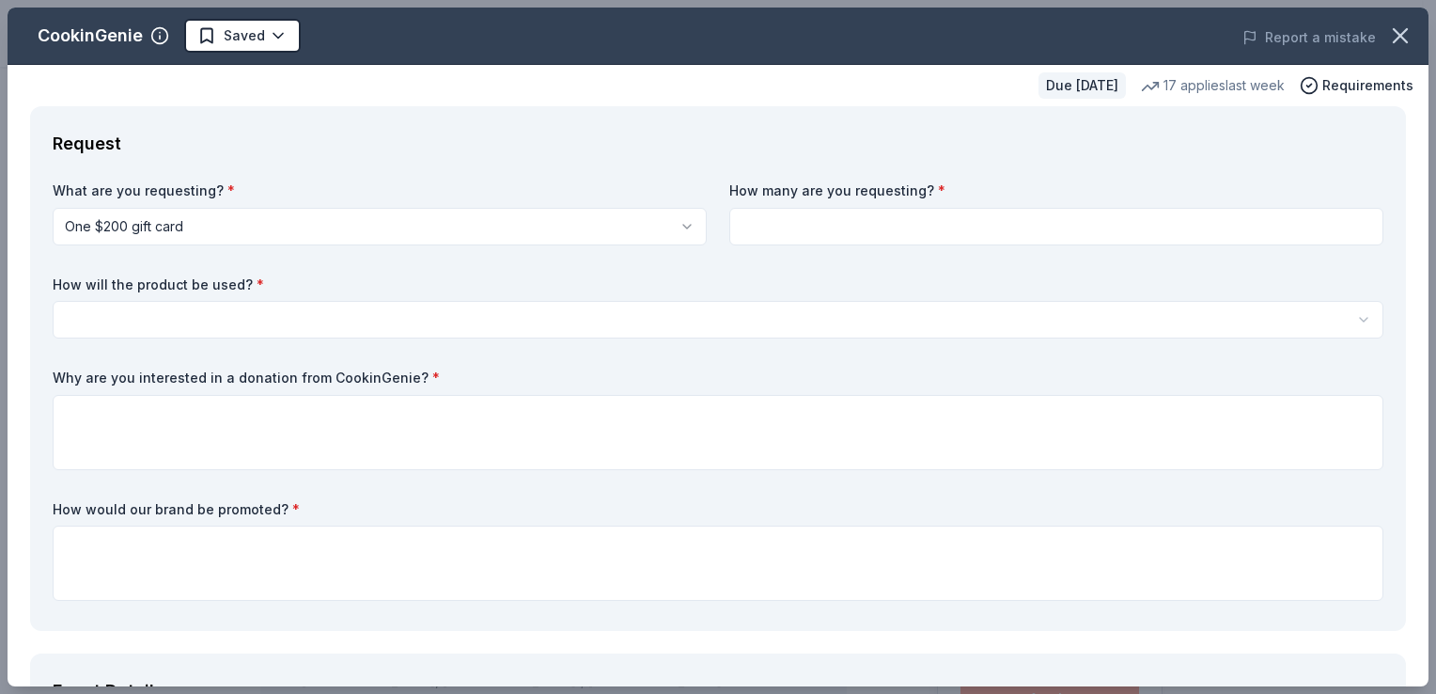
click at [748, 217] on input at bounding box center [1056, 227] width 654 height 38
type input "1"
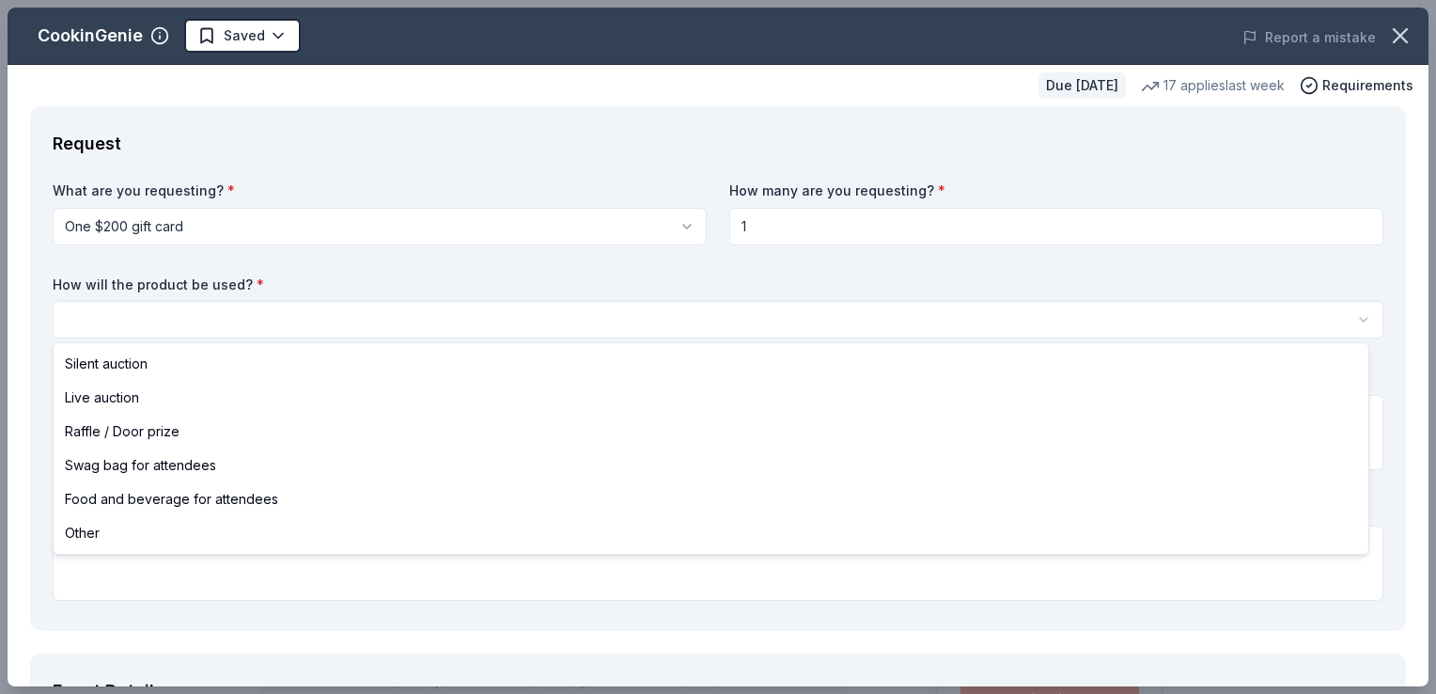
click at [252, 312] on html "Fall Craft Fair Saved Apply Due [DATE] Share CookinGenie 5.0 • 7 reviews 17 app…" at bounding box center [718, 347] width 1436 height 694
select select "raffleDoorPrize"
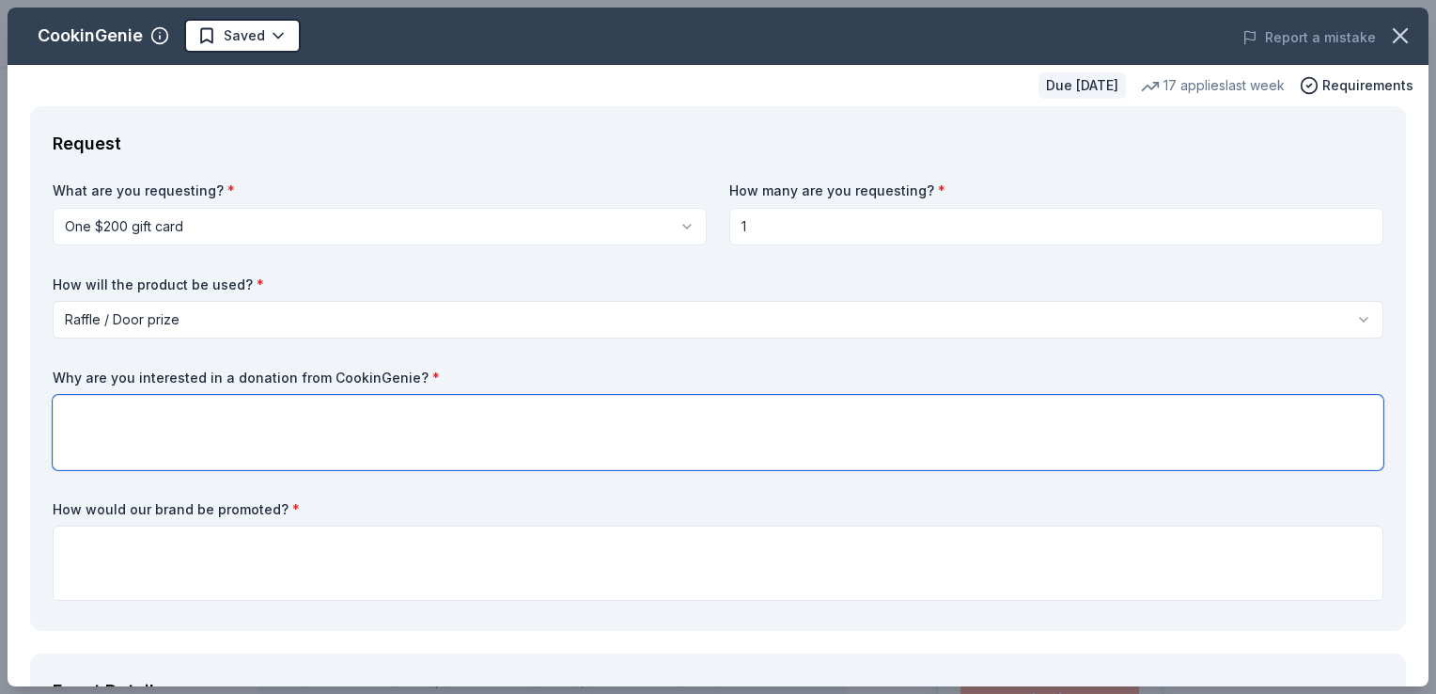
click at [195, 429] on textarea at bounding box center [718, 432] width 1331 height 75
type textarea "I think it would be a wonderful raffle basket idea."
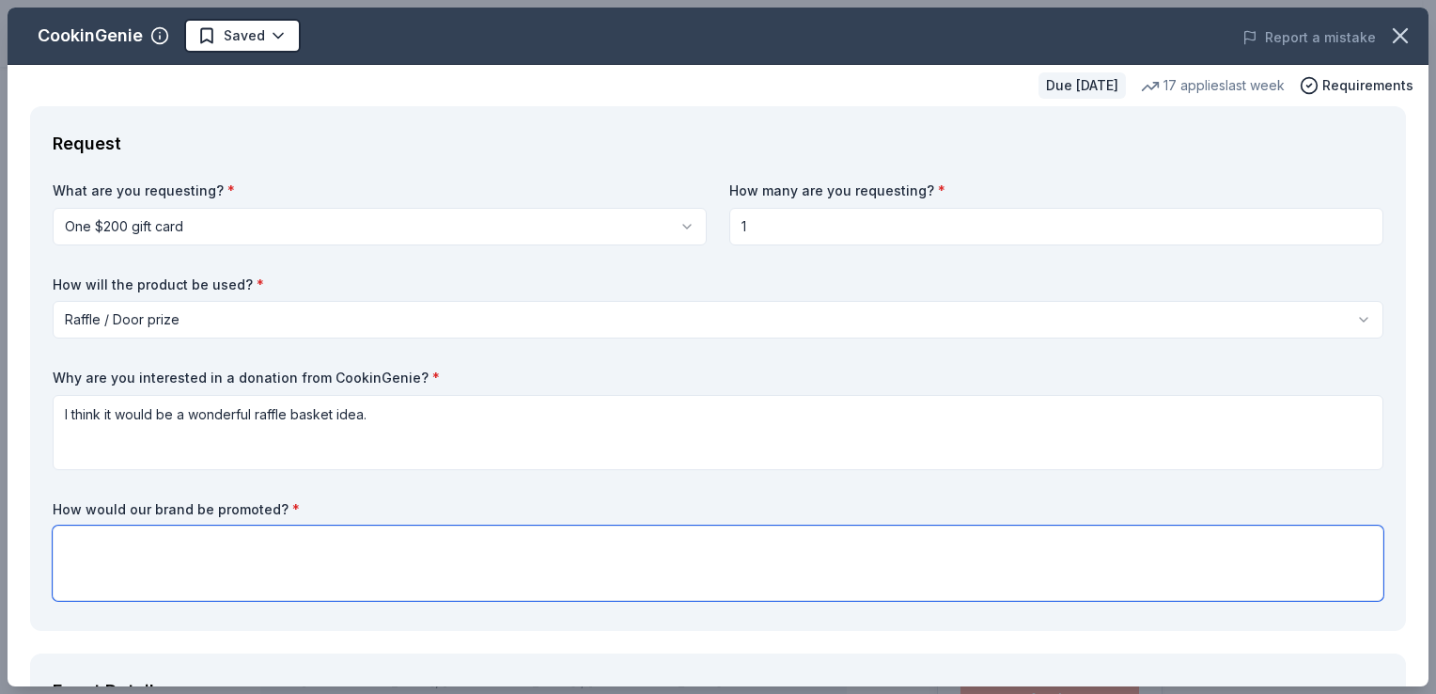
click at [68, 550] on textarea at bounding box center [718, 562] width 1331 height 75
type textarea "We would list your company in our flyer we give to all atendees"
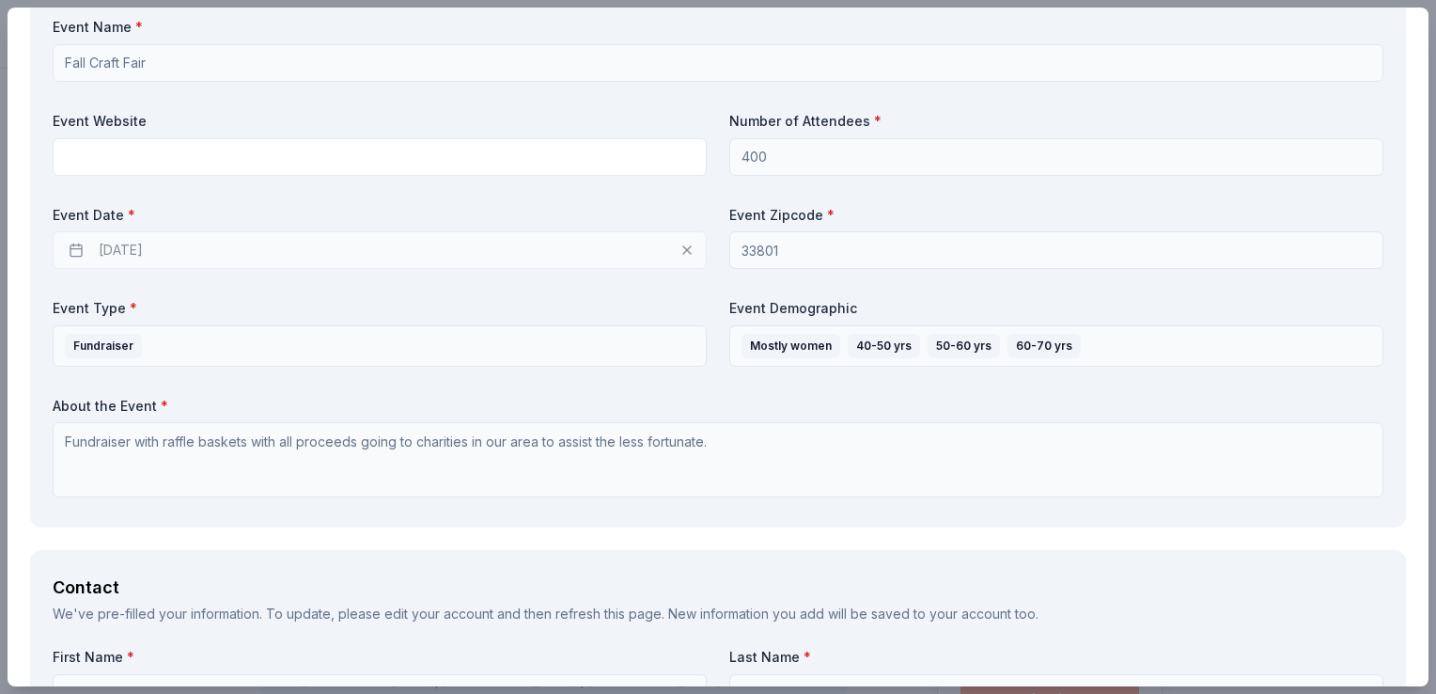
scroll to position [739, 0]
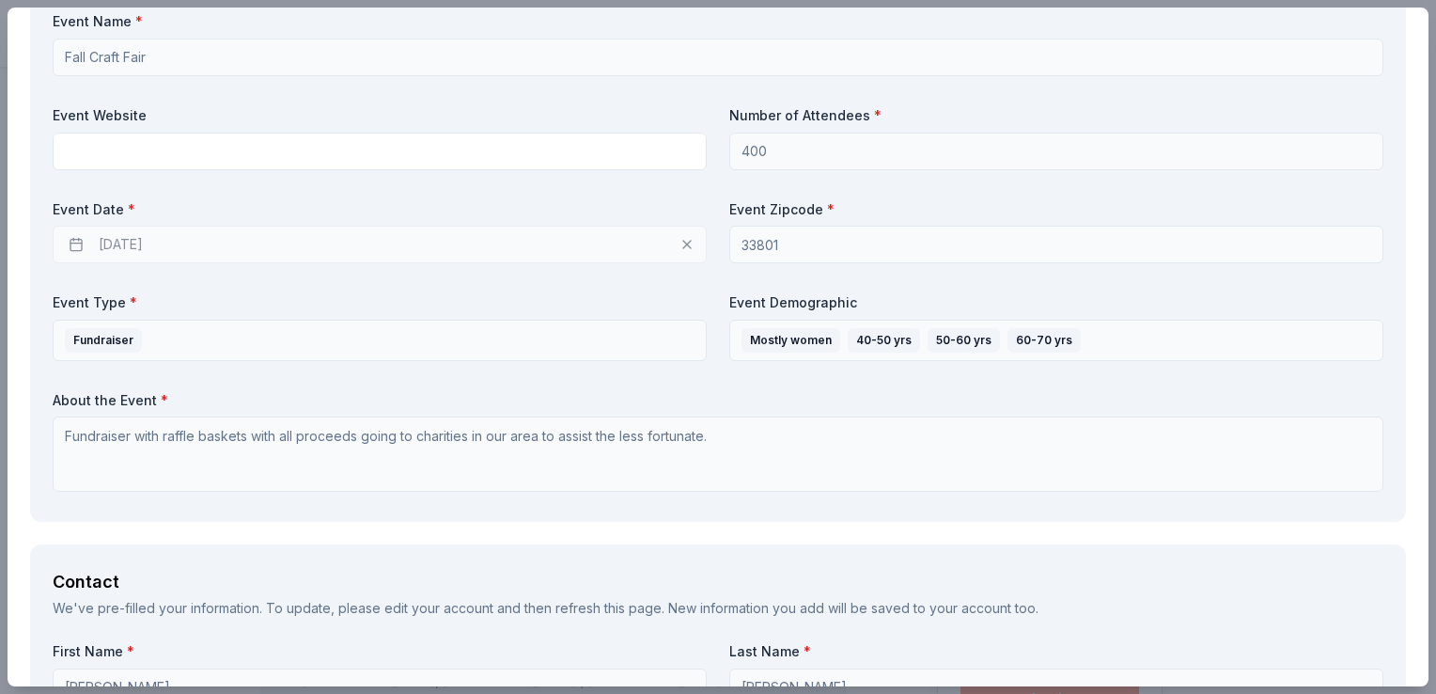
click at [163, 242] on div "11/14/2025" at bounding box center [380, 245] width 654 height 38
click at [71, 242] on div "11/14/2025" at bounding box center [380, 245] width 654 height 38
click at [783, 167] on div "Event Name * Fall Craft Fair Event Website Number of Attendees * 400 Event Date…" at bounding box center [718, 255] width 1331 height 487
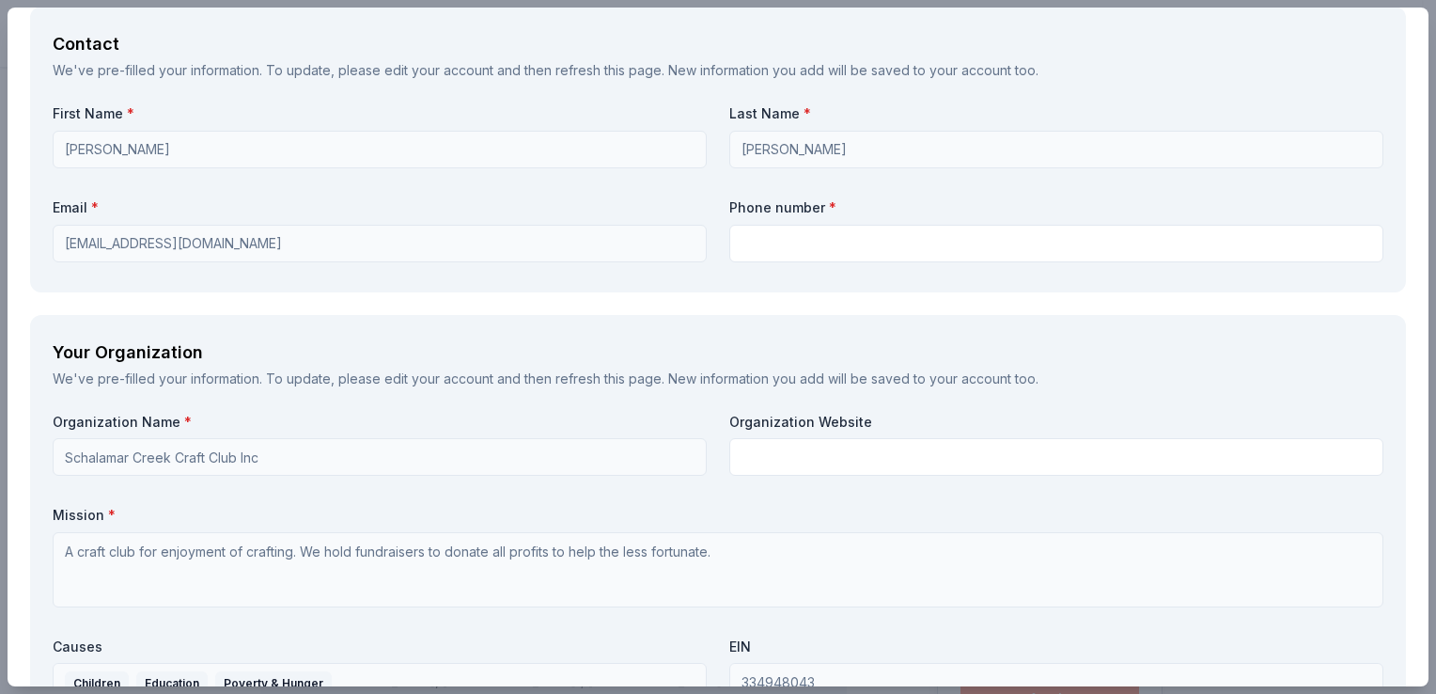
scroll to position [1286, 0]
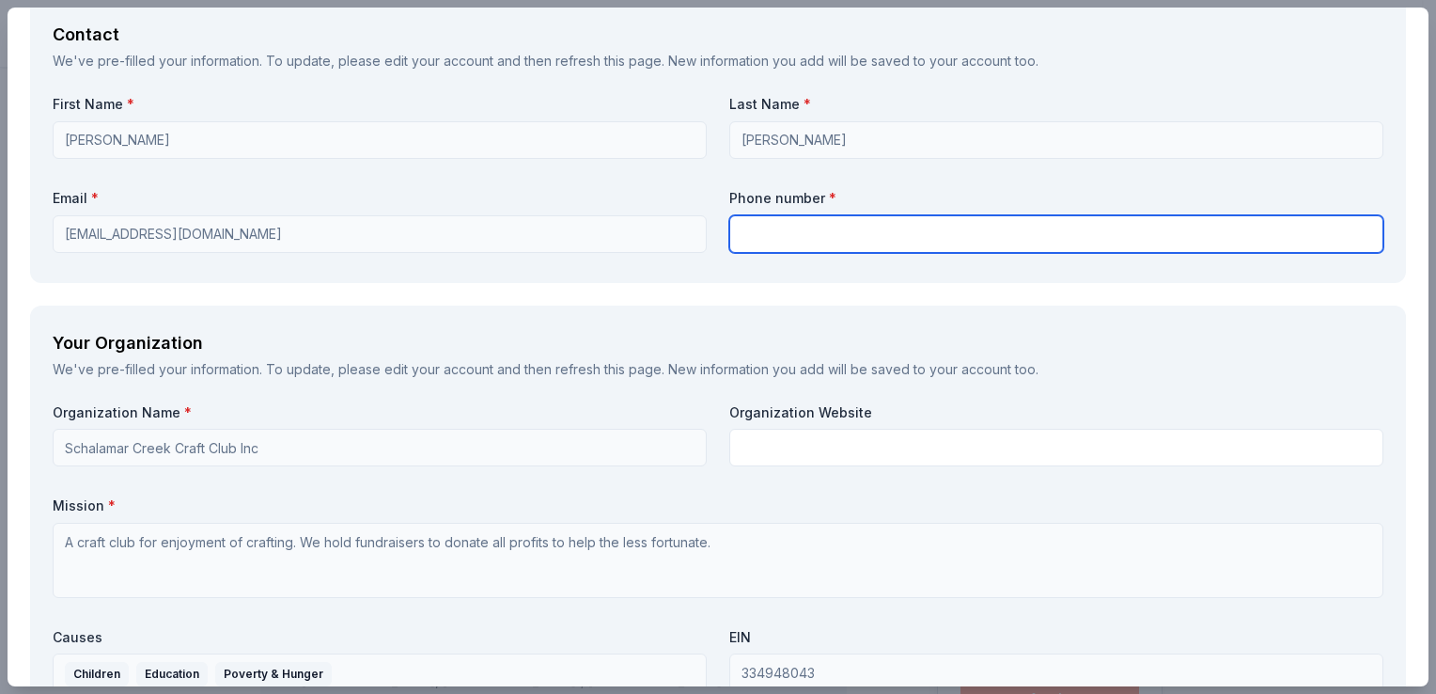
click at [797, 235] on input "text" at bounding box center [1056, 234] width 654 height 38
type input "5856900789"
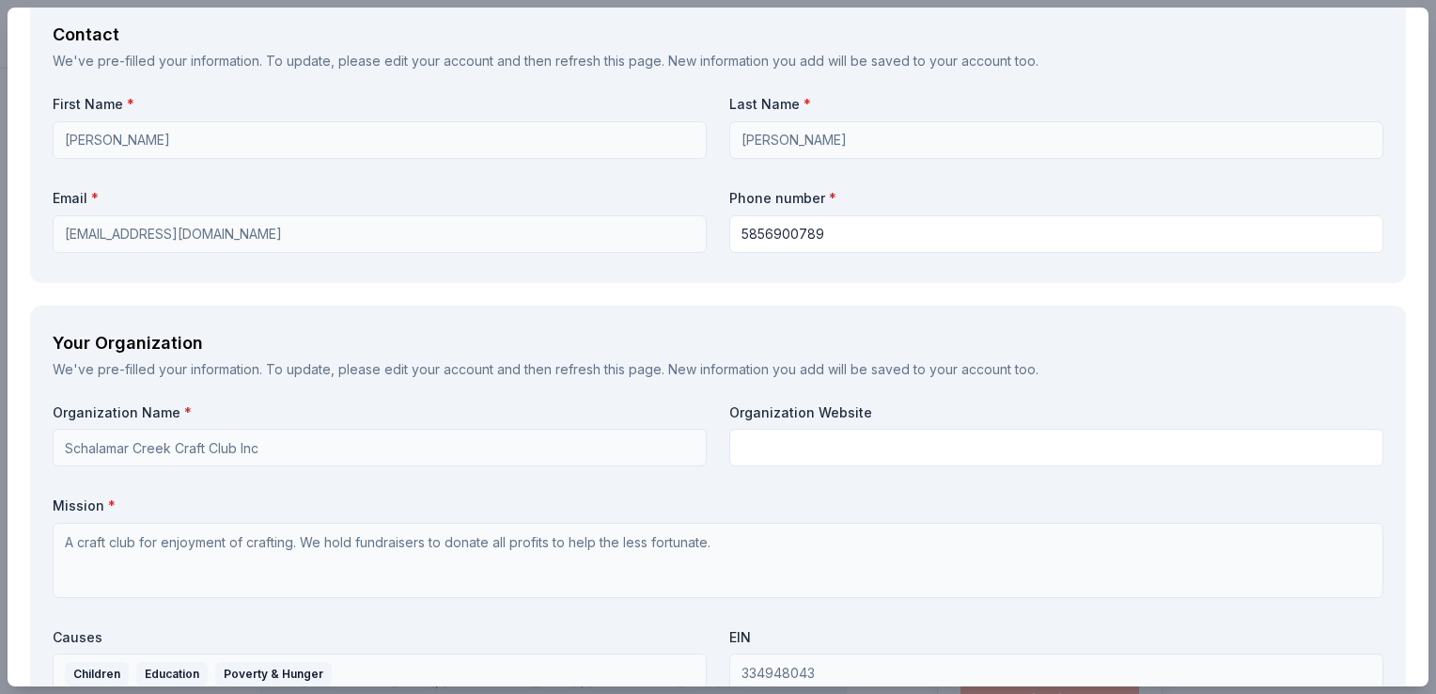
type input "4500 Hwy 92 ELakeland, FL 33801"
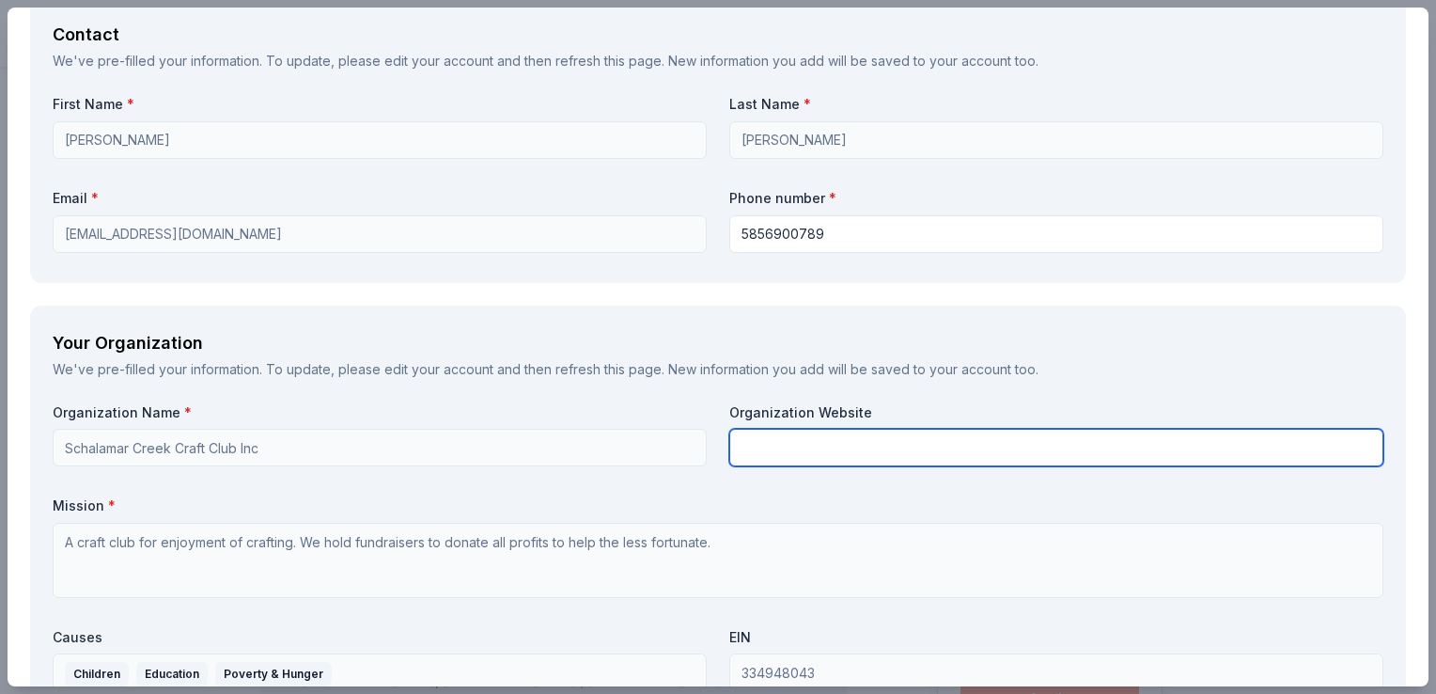
type input "President"
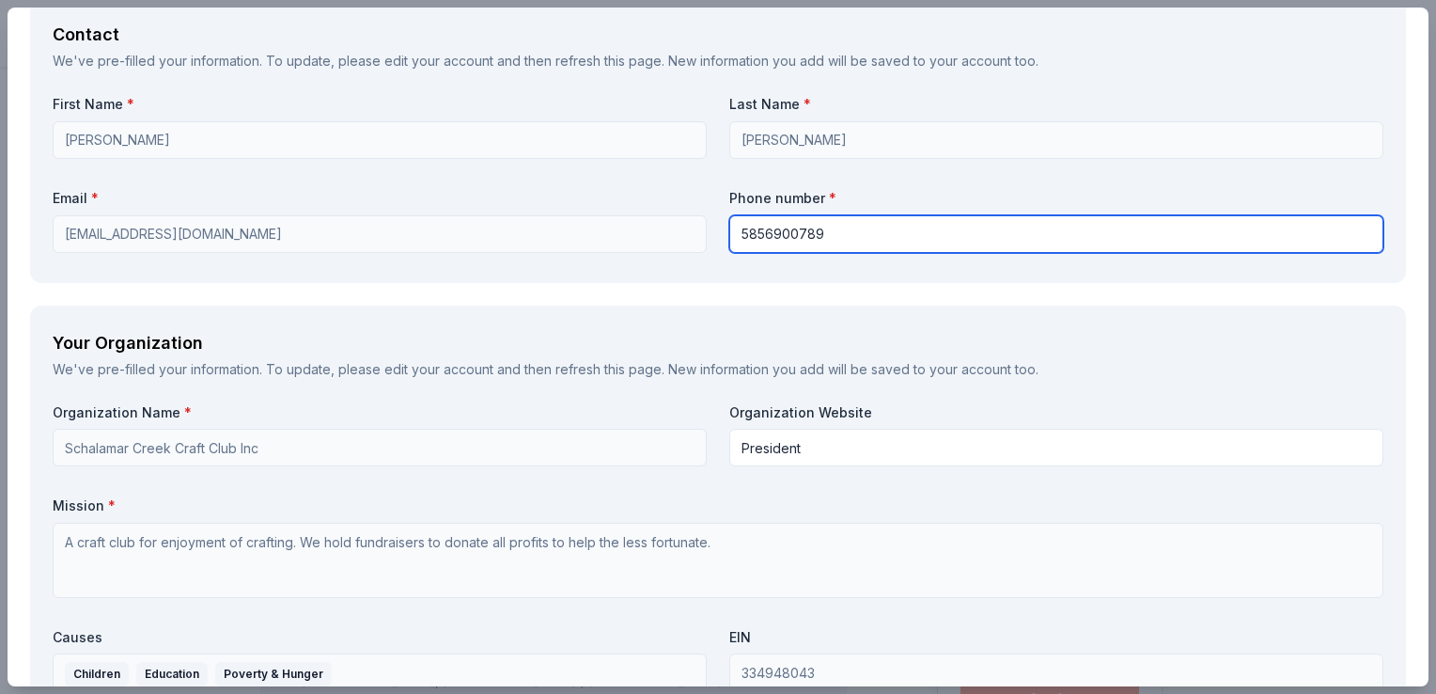
click at [735, 232] on input "5856900789" at bounding box center [1056, 234] width 654 height 38
click at [763, 235] on input "(5856900789" at bounding box center [1056, 234] width 654 height 38
click at [791, 236] on input "[PHONE_NUMBER]" at bounding box center [1056, 234] width 654 height 38
type input "[PHONE_NUMBER]"
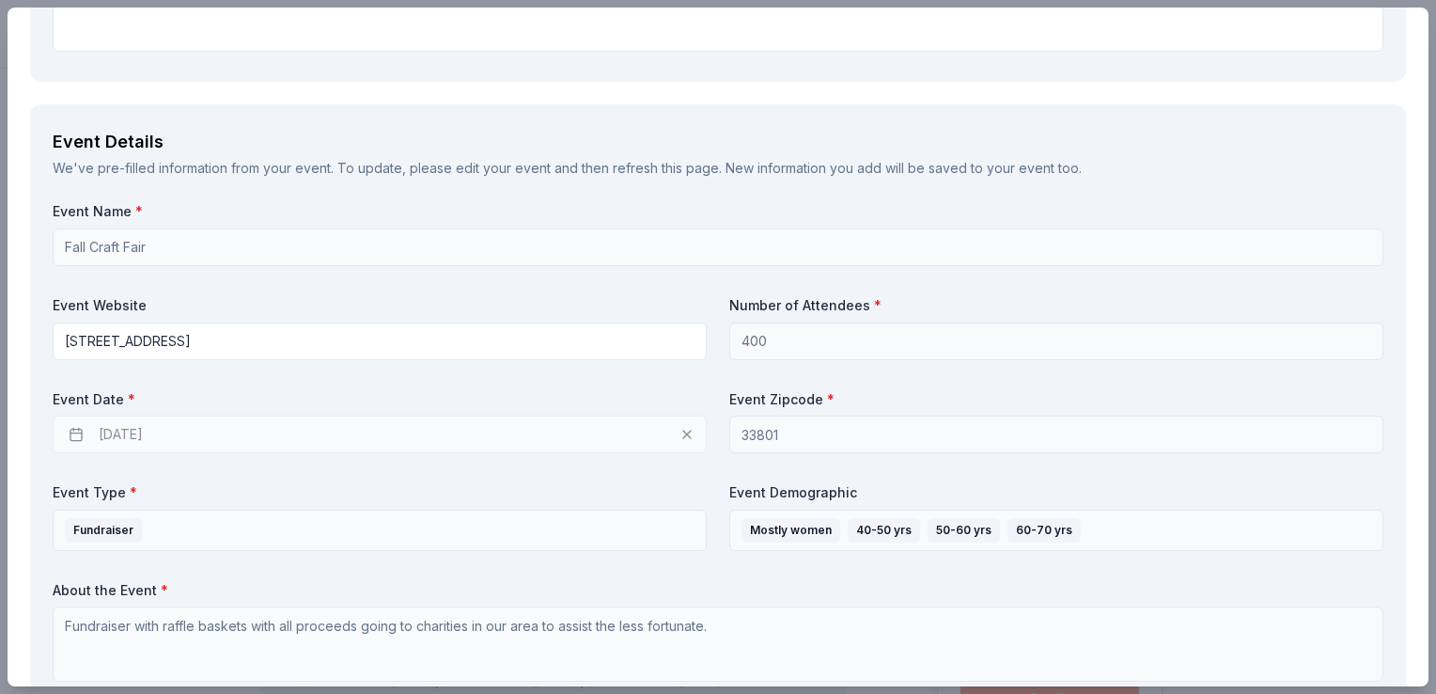
scroll to position [536, 0]
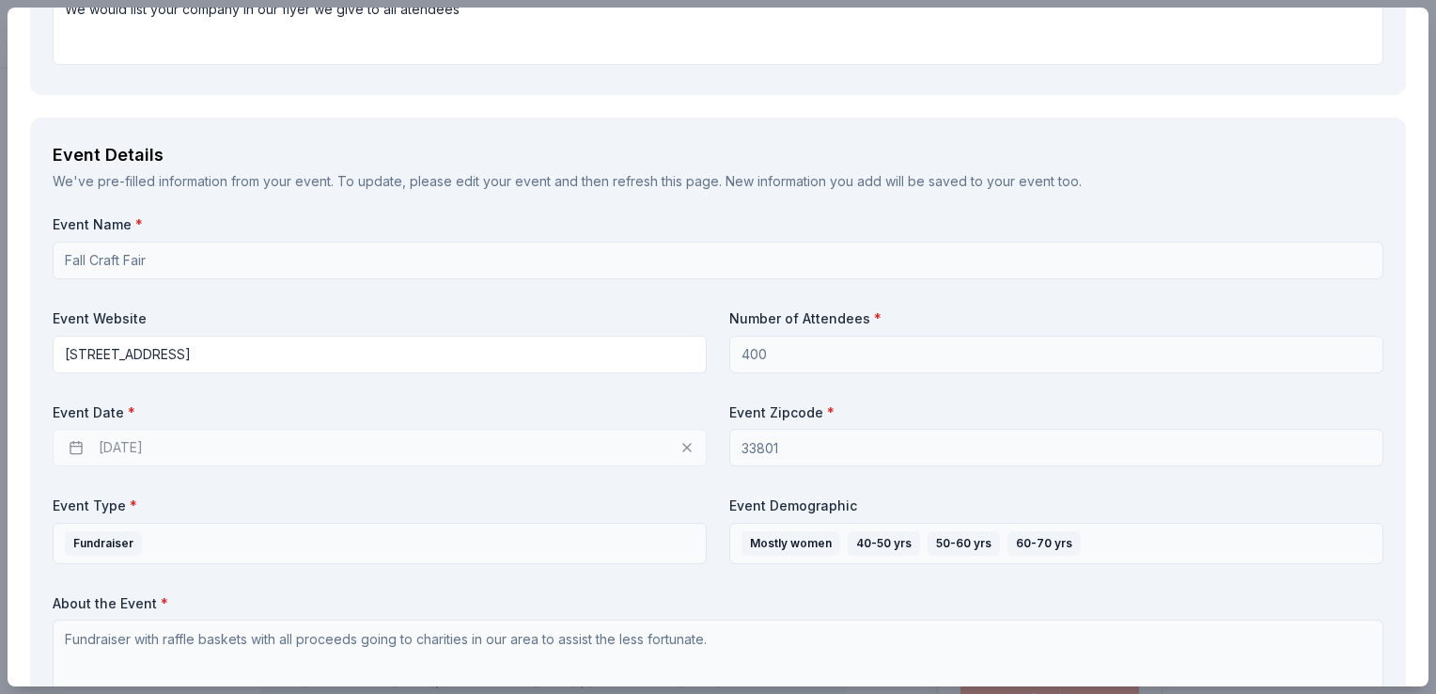
click at [684, 445] on div "11/14/2025" at bounding box center [380, 448] width 654 height 38
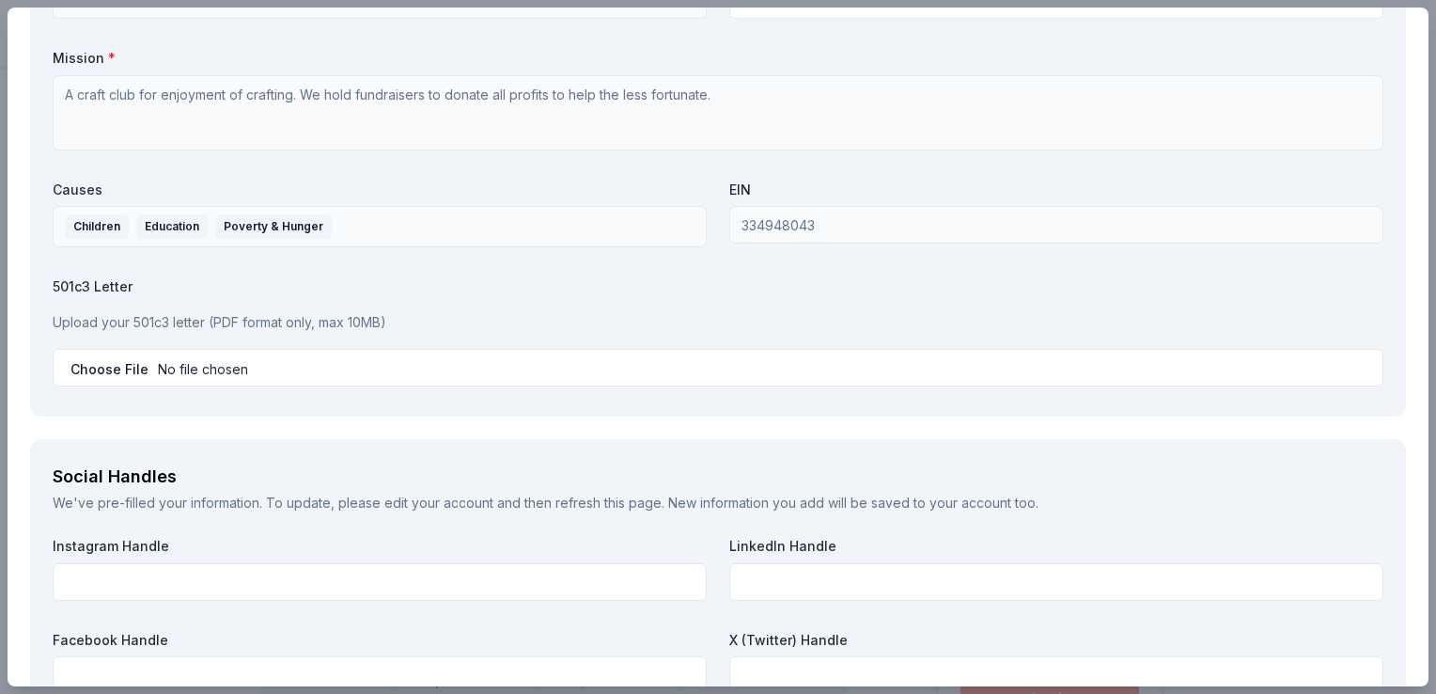
scroll to position [1956, 0]
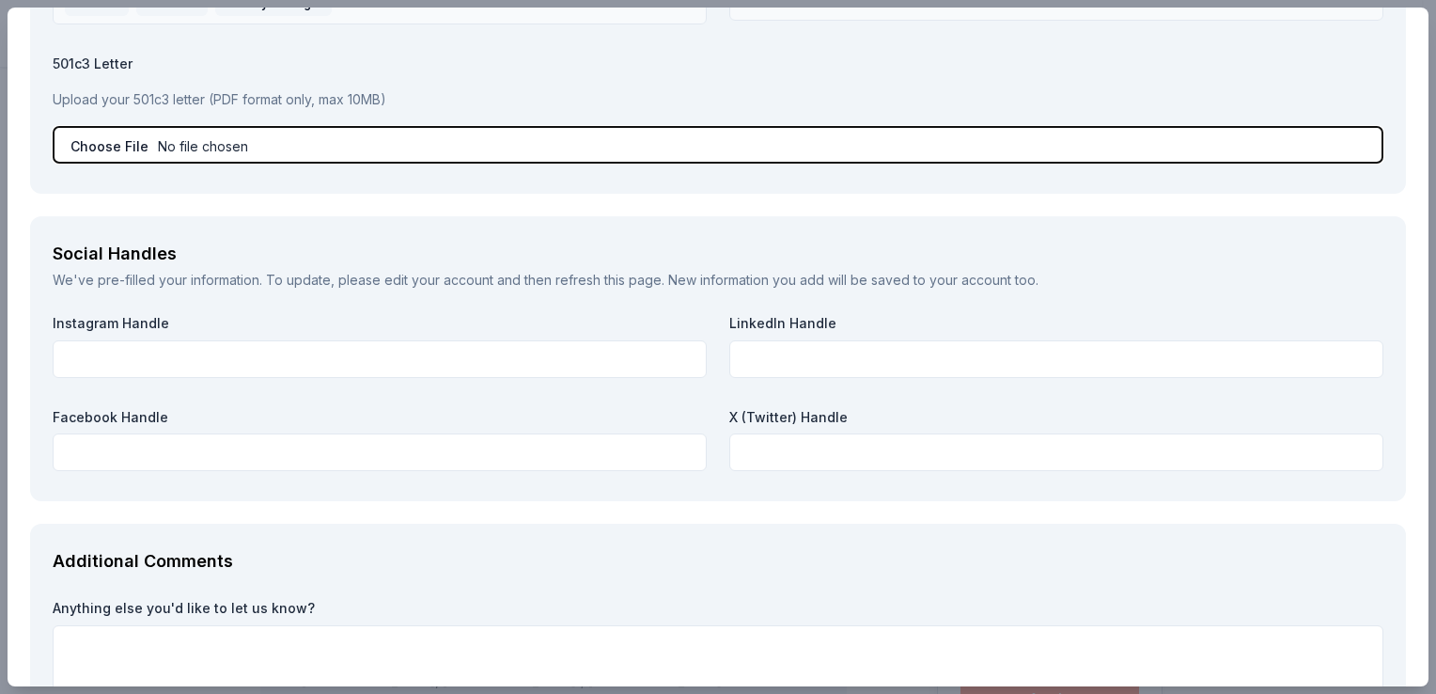
click at [108, 143] on input "file" at bounding box center [718, 145] width 1331 height 38
type input "C:\fakepath\irs non profit.pdf"
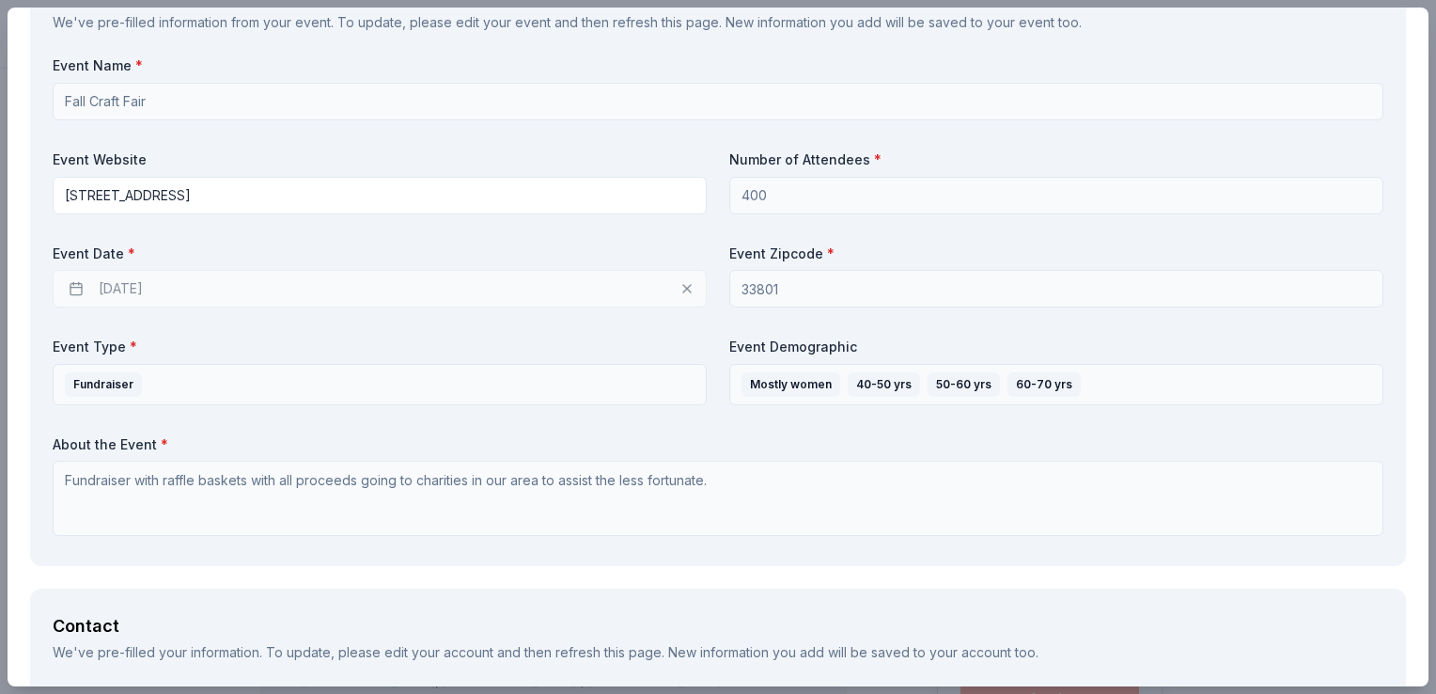
scroll to position [704, 0]
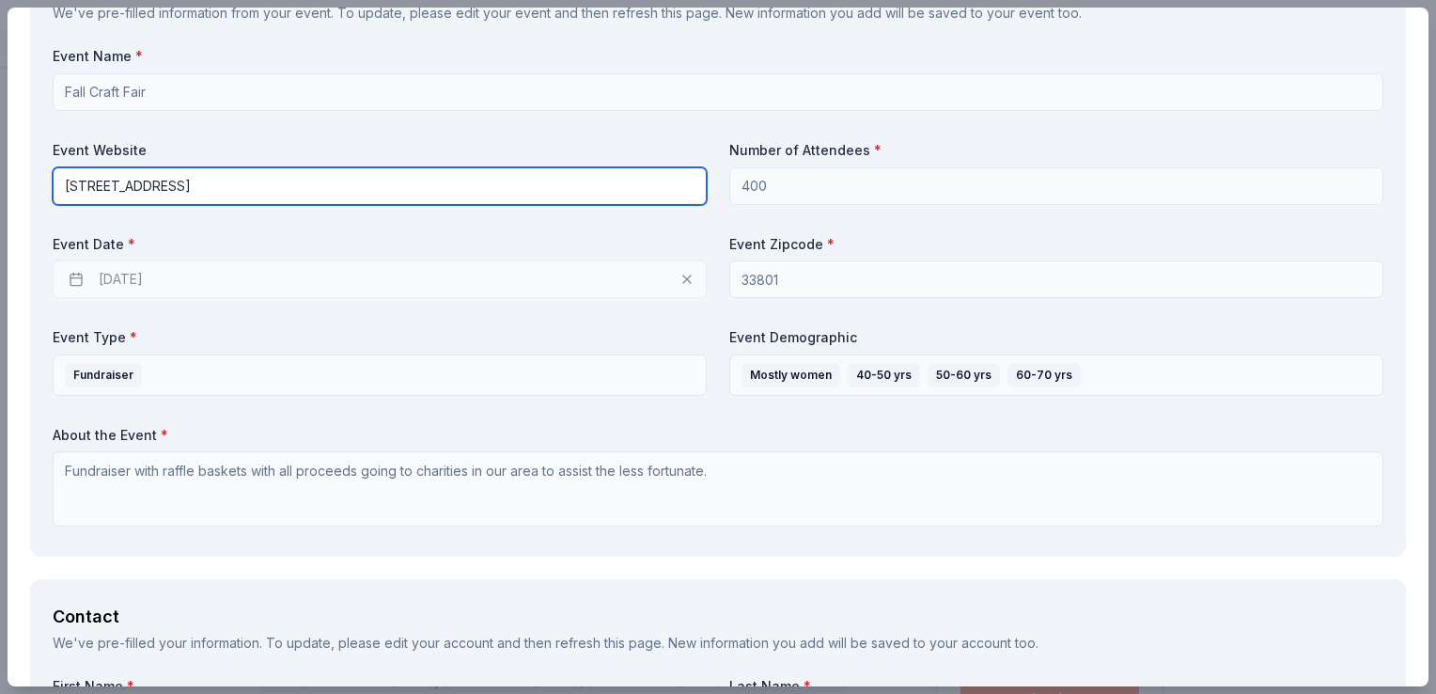
click at [159, 183] on input "4500 Hwy 92 ELakeland, FL 33801" at bounding box center [380, 186] width 654 height 38
type input "4500 Hwy 92 E Lakeland, FL 33801"
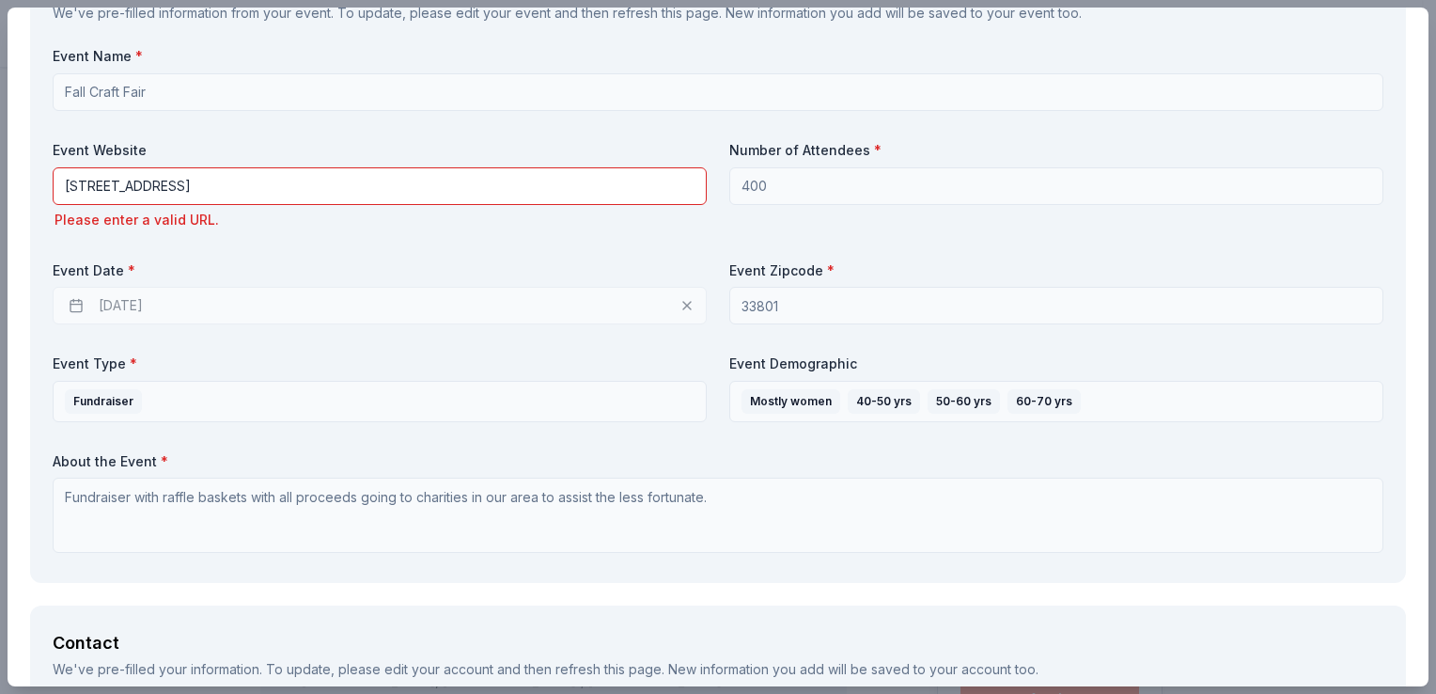
click at [135, 273] on div "Event Date * 11/14/2025" at bounding box center [380, 293] width 654 height 64
click at [135, 273] on label "Event Date *" at bounding box center [380, 270] width 654 height 19
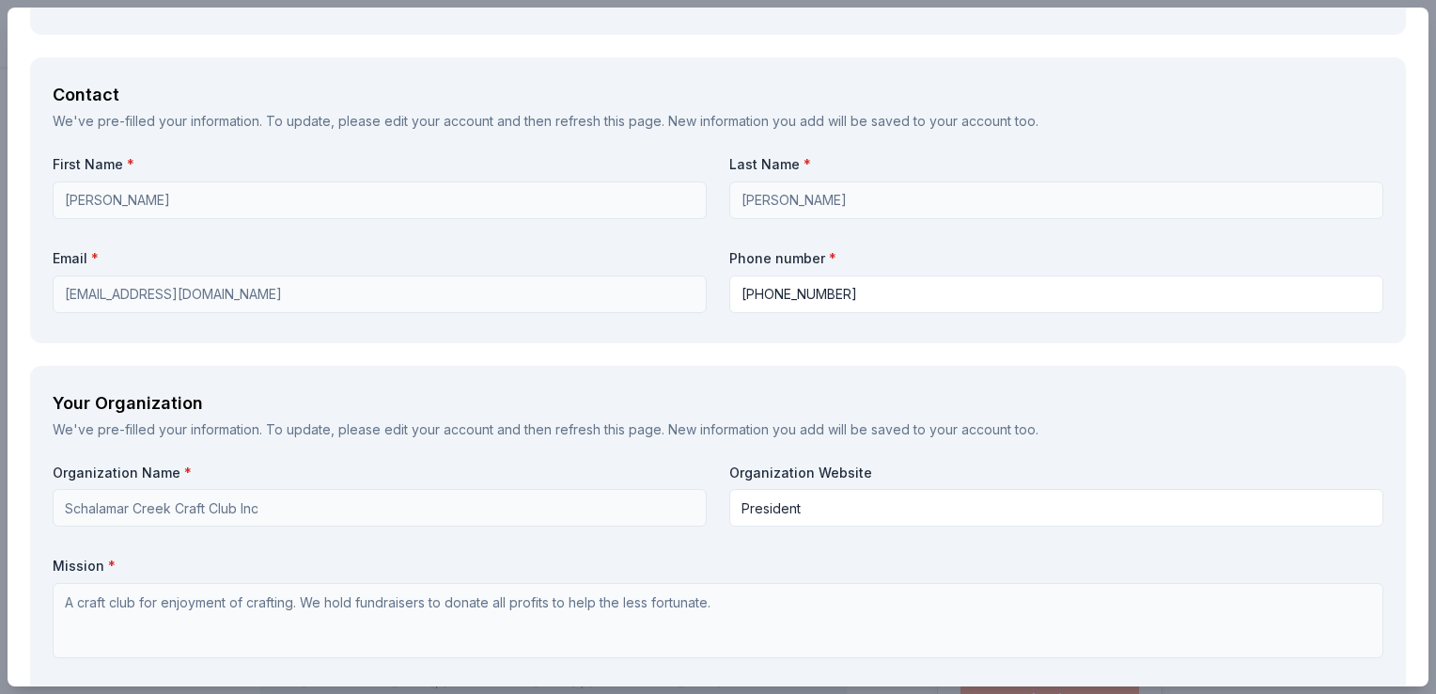
scroll to position [1214, 0]
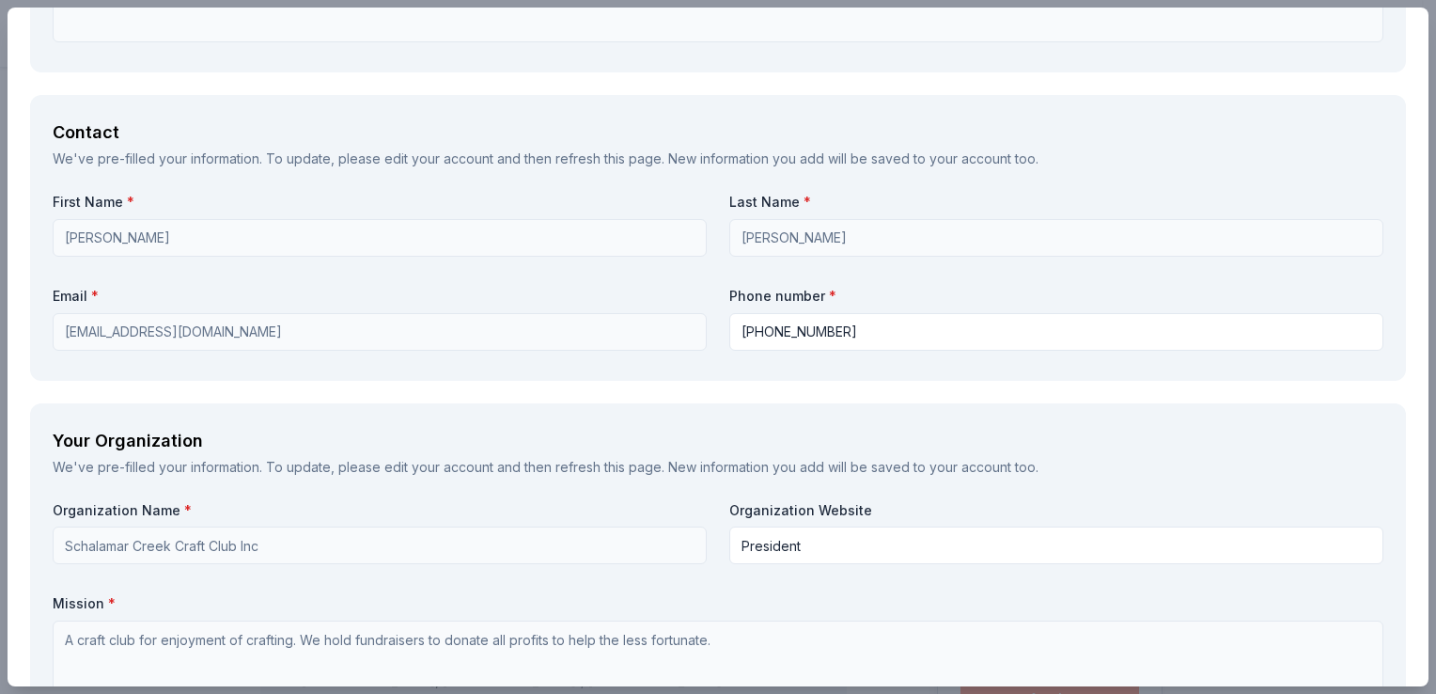
click at [451, 155] on link "edit your account" at bounding box center [438, 158] width 109 height 16
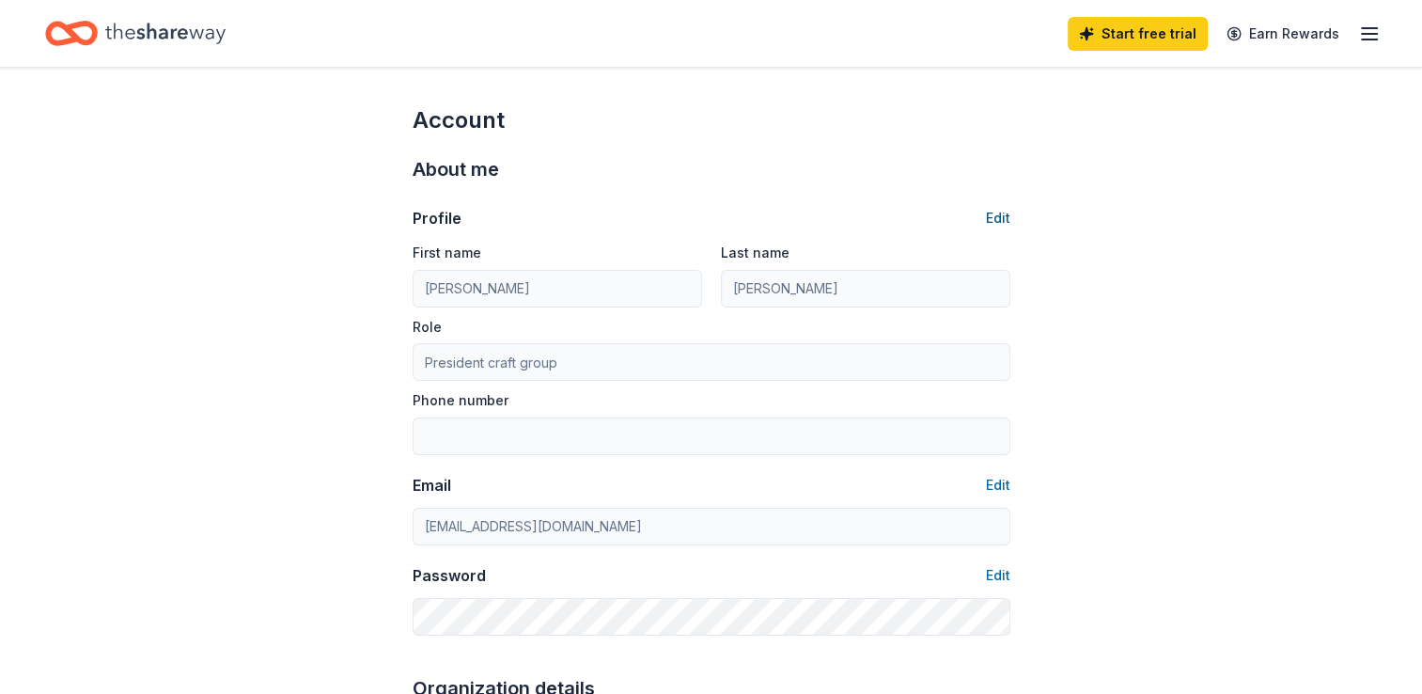
click at [995, 219] on button "Edit" at bounding box center [998, 218] width 24 height 23
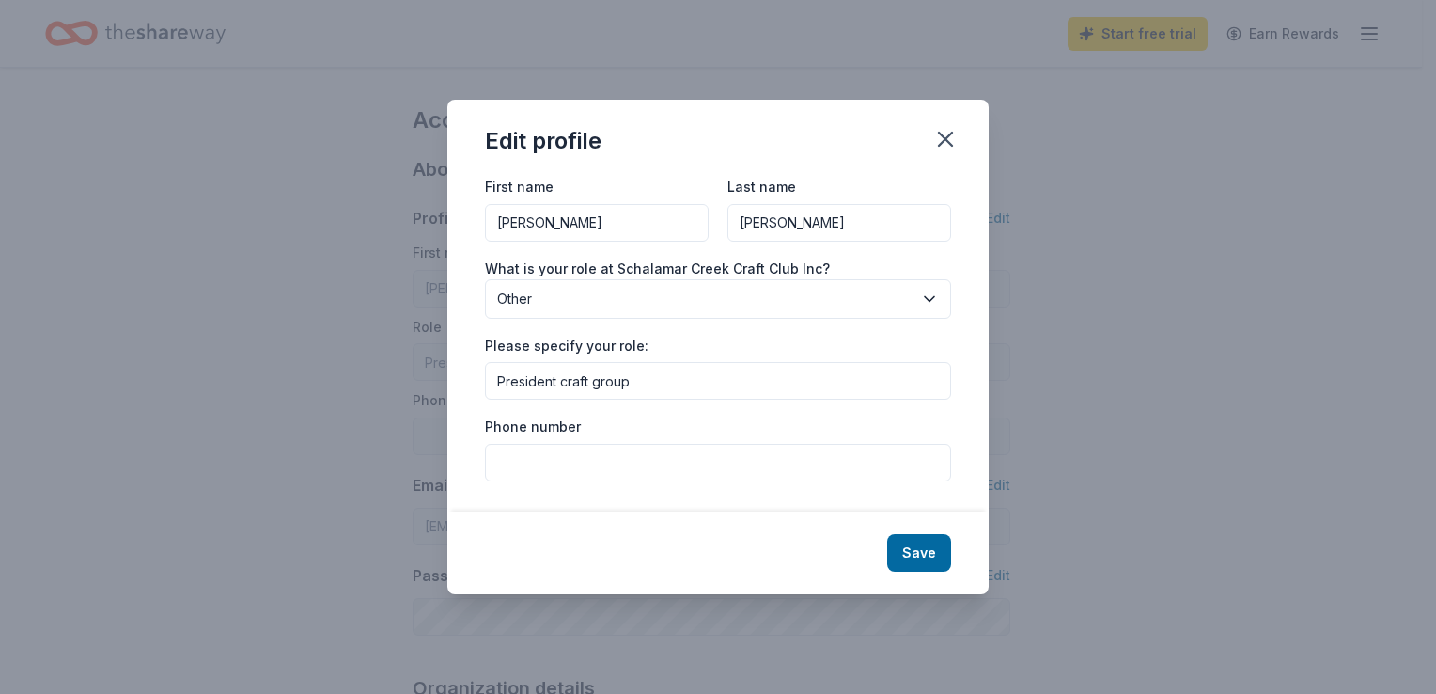
click at [531, 217] on input "[PERSON_NAME]" at bounding box center [597, 223] width 224 height 38
type input "B"
type input "[PERSON_NAME]"
click at [1053, 368] on div "Edit profile First name [PERSON_NAME] Last name [PERSON_NAME] What is your role…" at bounding box center [718, 347] width 1436 height 694
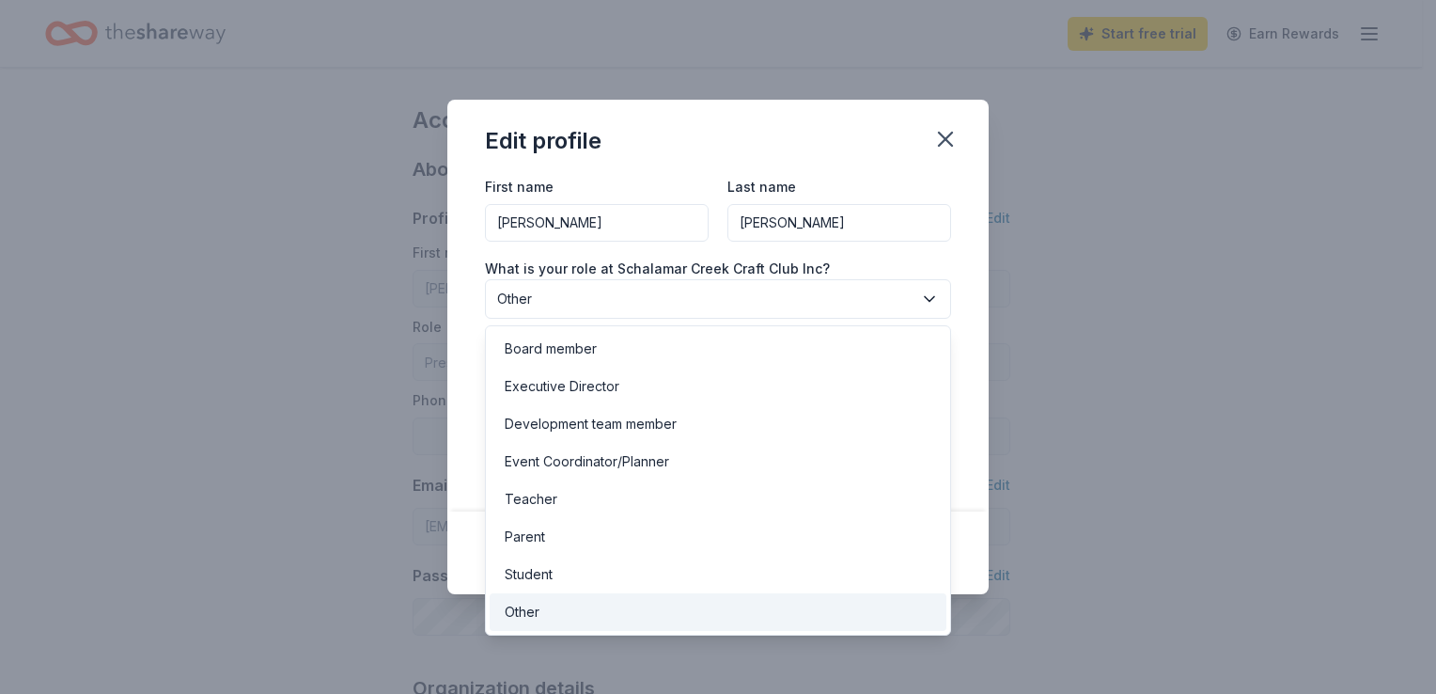
click at [927, 293] on icon "button" at bounding box center [929, 298] width 19 height 19
click at [1085, 256] on div "Edit profile First name [PERSON_NAME] Last name [PERSON_NAME] What is your role…" at bounding box center [718, 347] width 1436 height 694
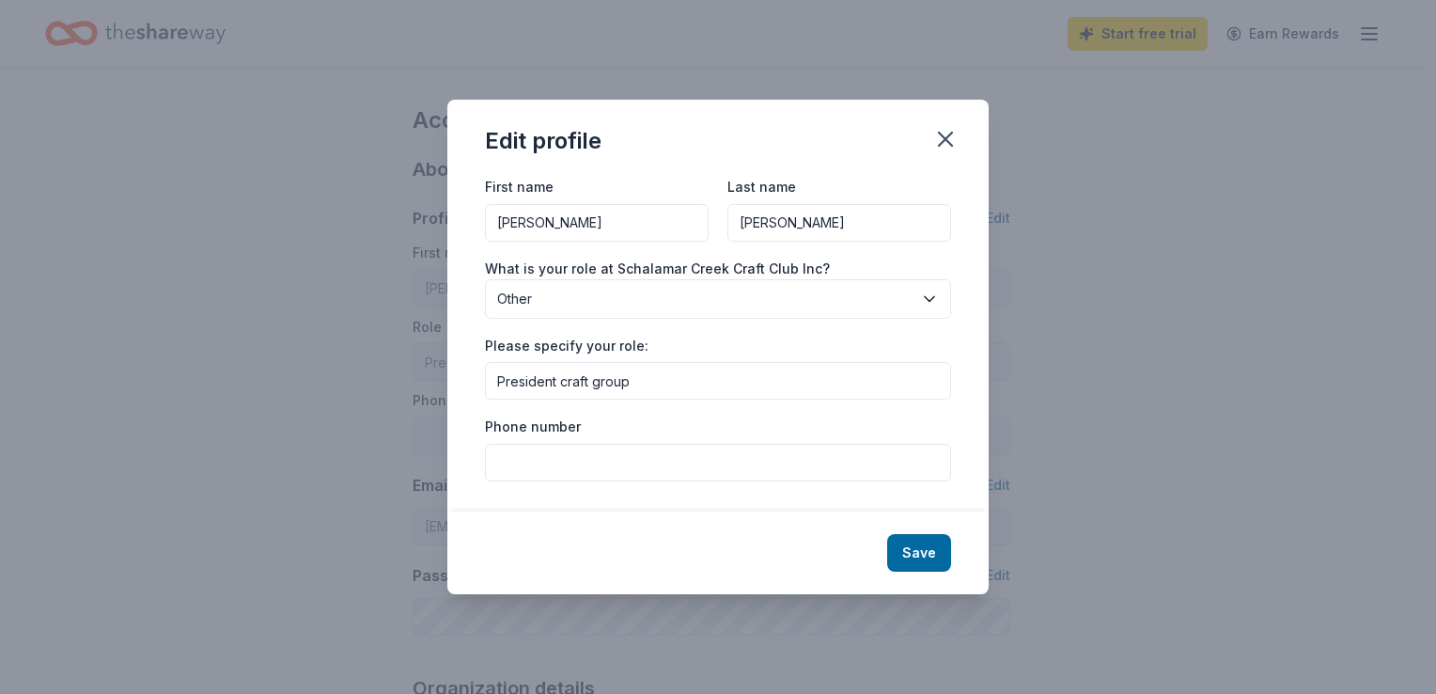
click at [715, 464] on input "Phone number" at bounding box center [718, 463] width 466 height 38
click at [496, 460] on input "5856900789" at bounding box center [718, 463] width 466 height 38
click at [523, 463] on input "(5856900789" at bounding box center [718, 463] width 466 height 38
click at [555, 465] on input "[PHONE_NUMBER]" at bounding box center [718, 463] width 466 height 38
type input "[PHONE_NUMBER]"
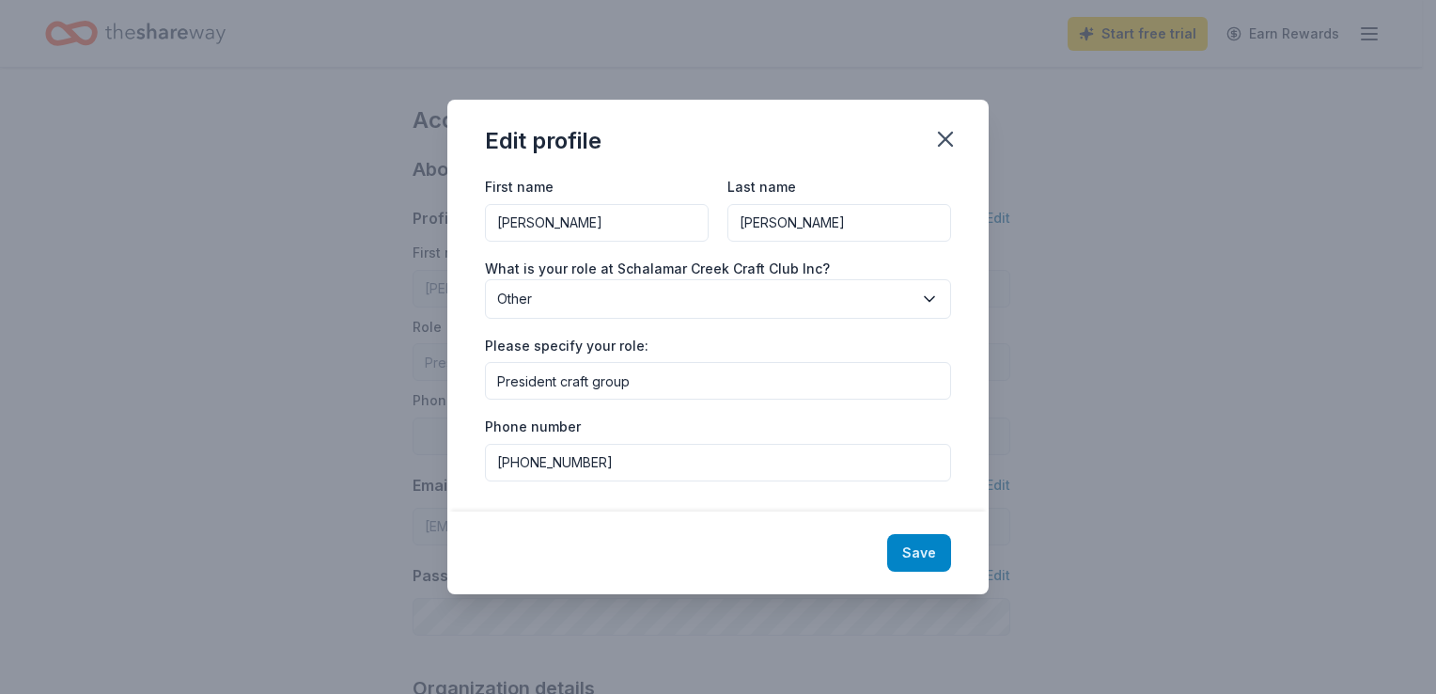
click at [929, 547] on button "Save" at bounding box center [919, 553] width 64 height 38
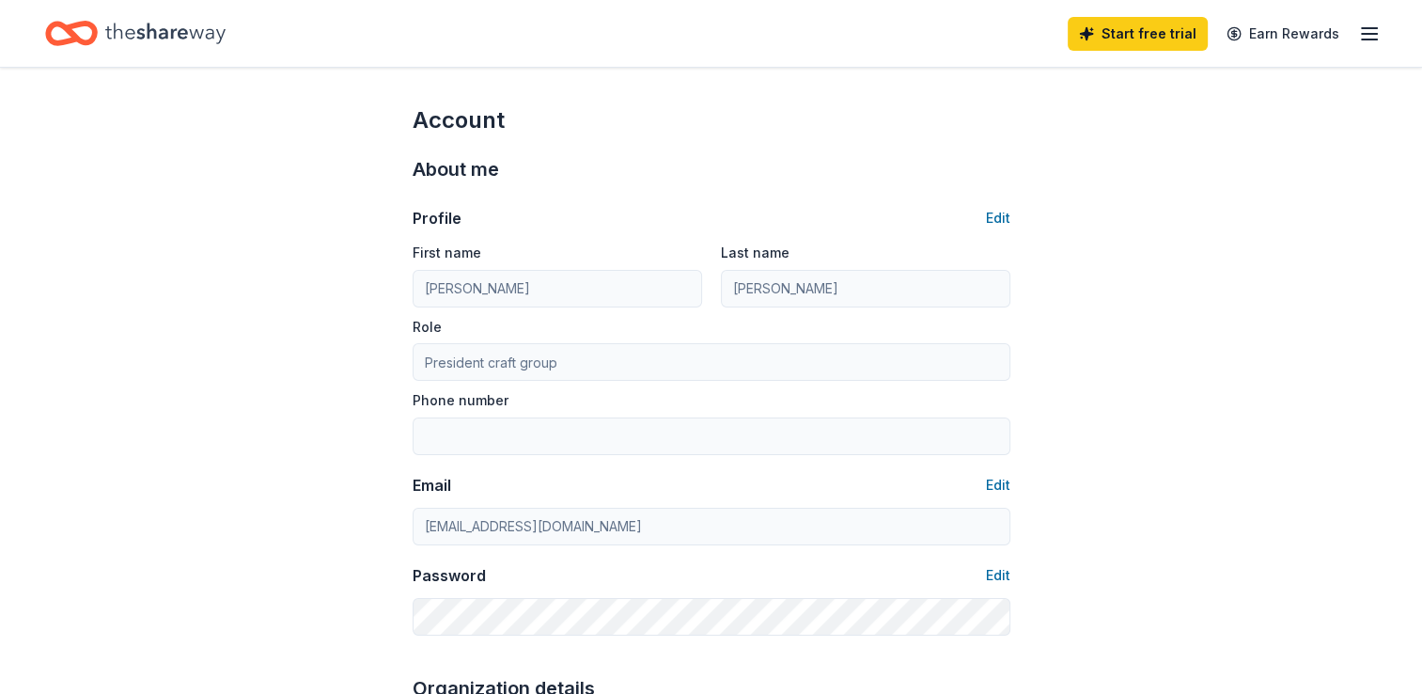
type input "[PERSON_NAME]"
type input "[PHONE_NUMBER]"
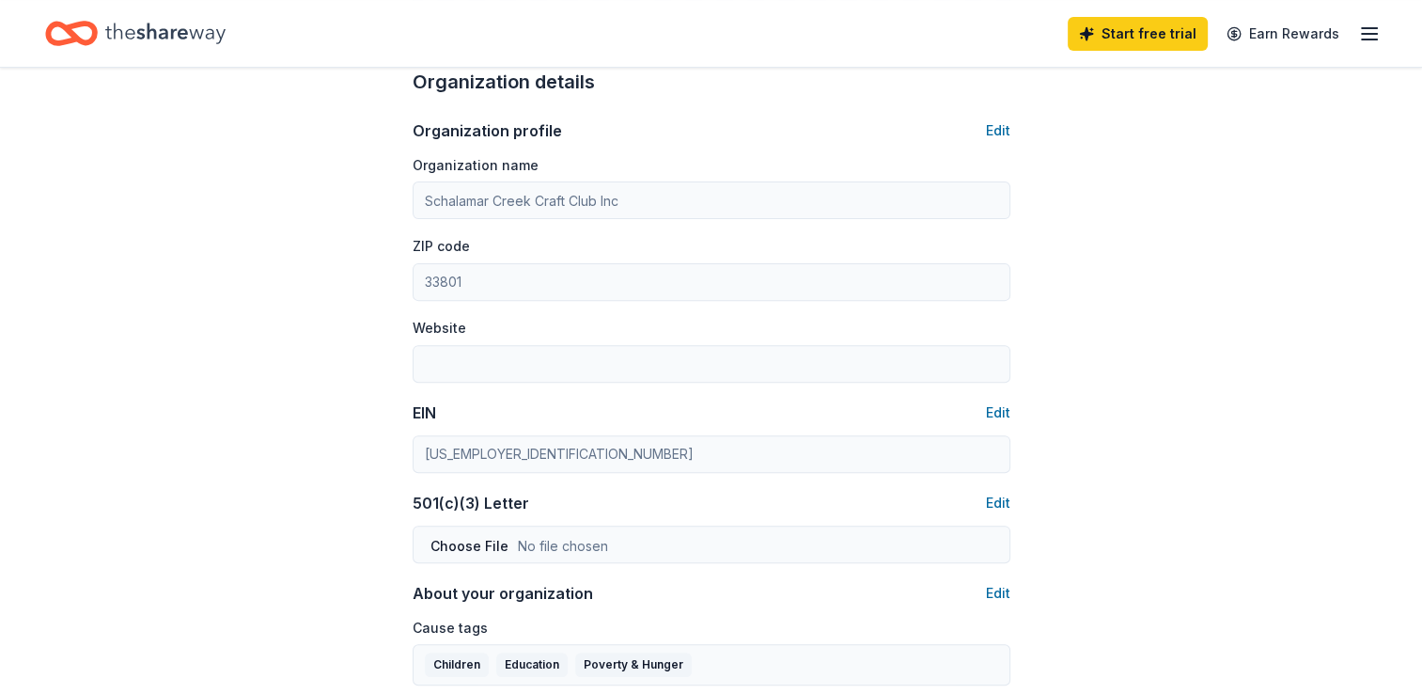
scroll to position [1189, 0]
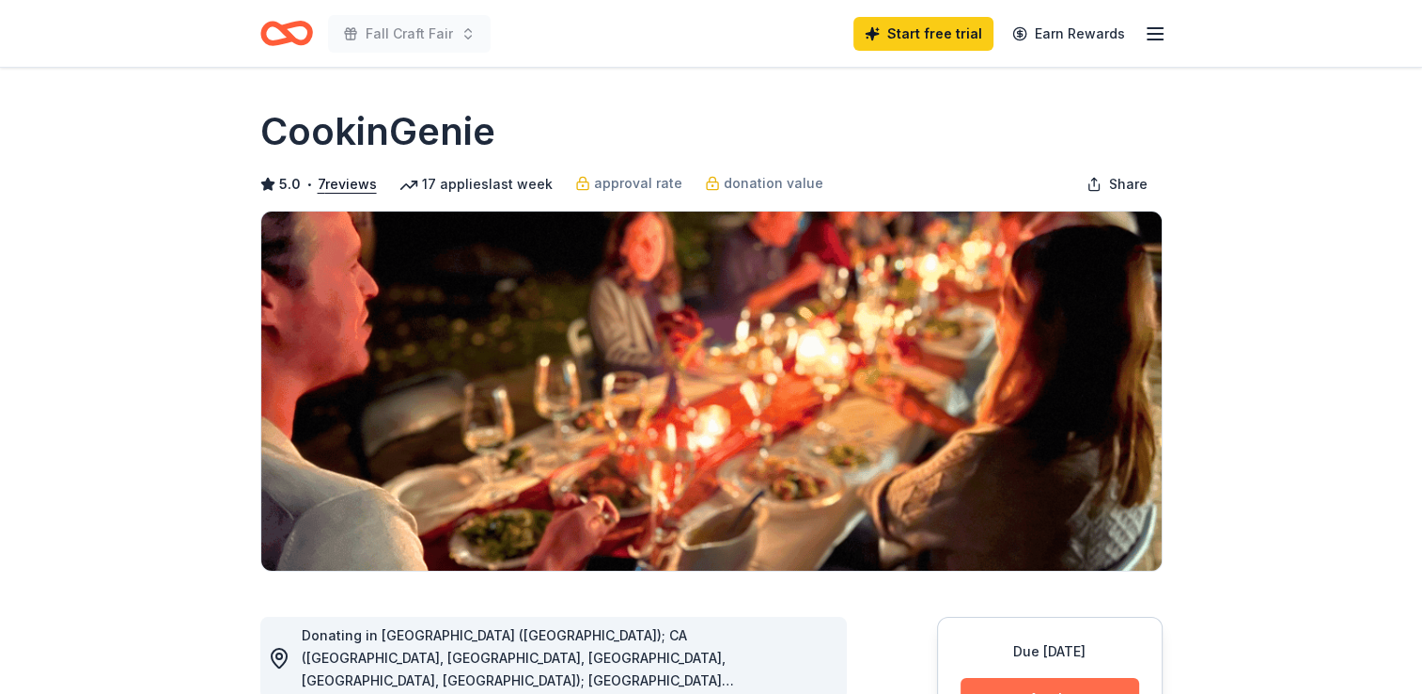
click at [1105, 682] on button "Apply" at bounding box center [1049, 698] width 179 height 41
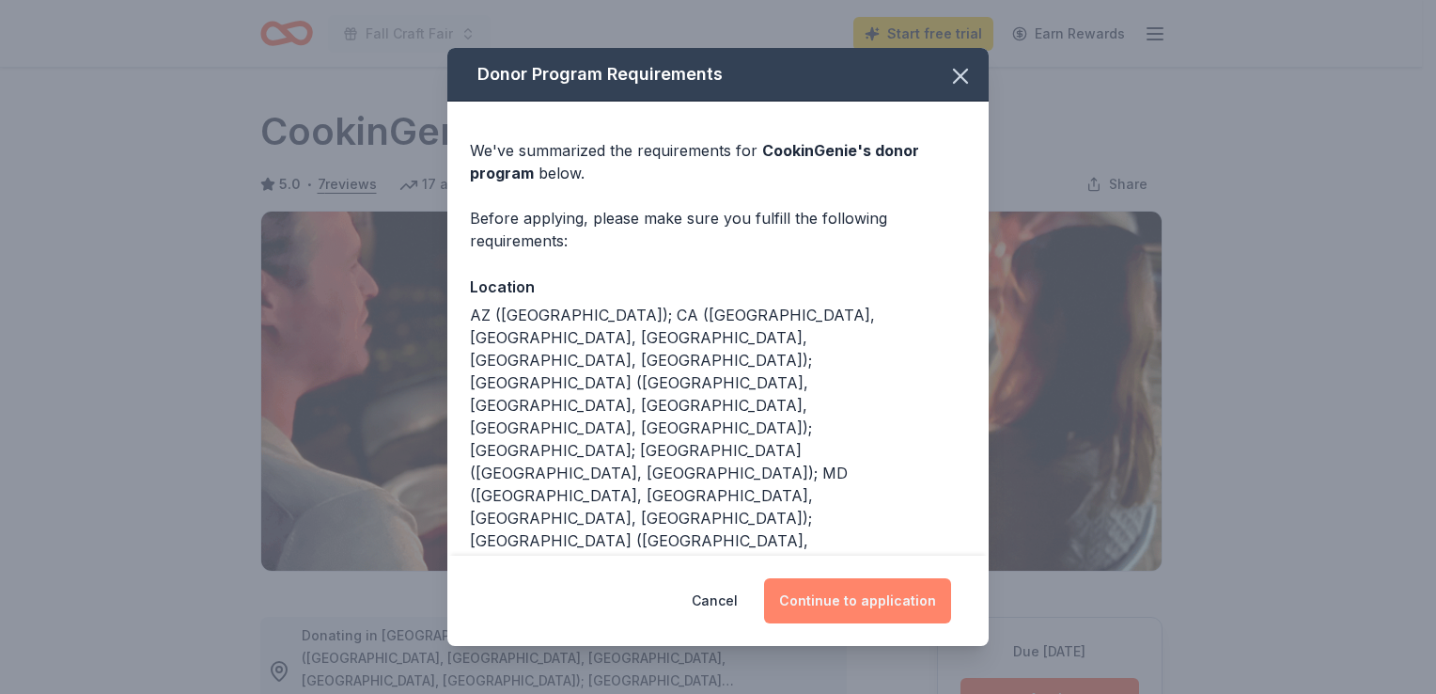
click at [923, 584] on button "Continue to application" at bounding box center [857, 600] width 187 height 45
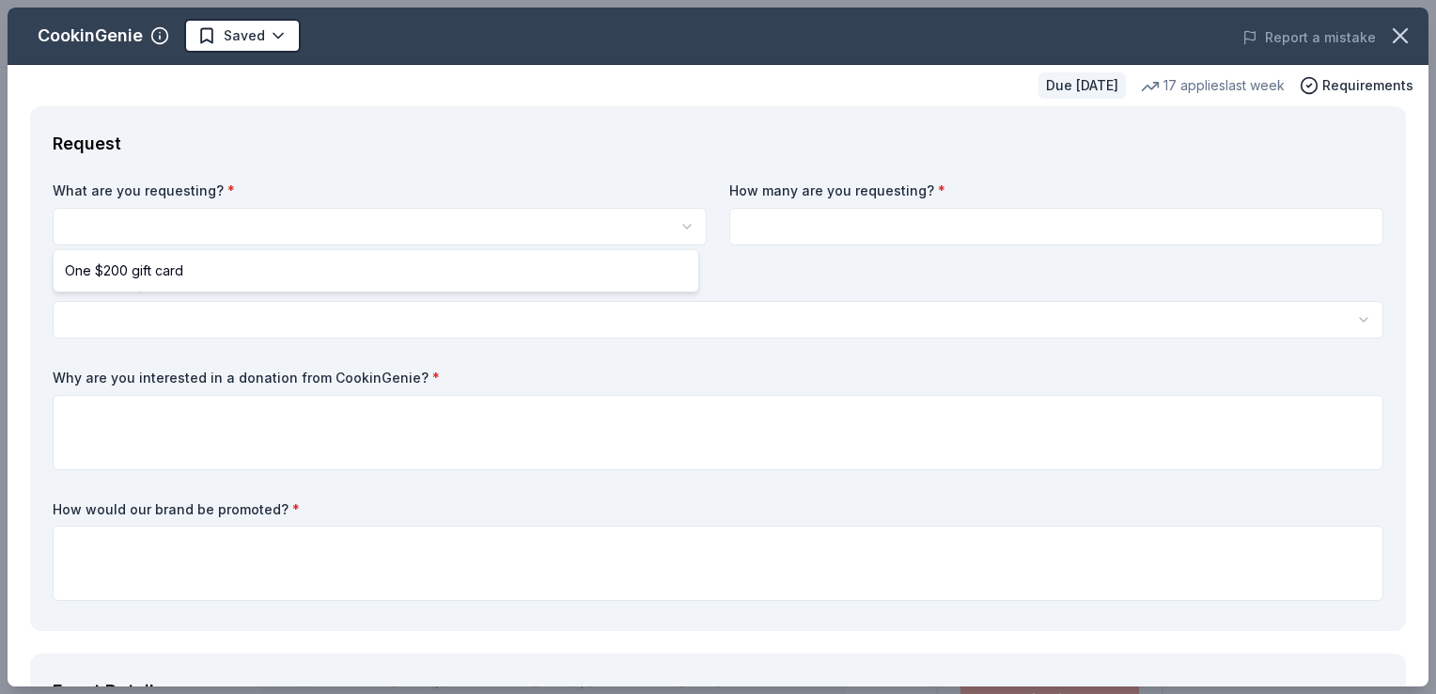
click at [169, 220] on html "Fall Craft Fair Start free trial Earn Rewards Due in 89 days Share CookinGenie …" at bounding box center [718, 347] width 1436 height 694
select select "One $200 gift card"
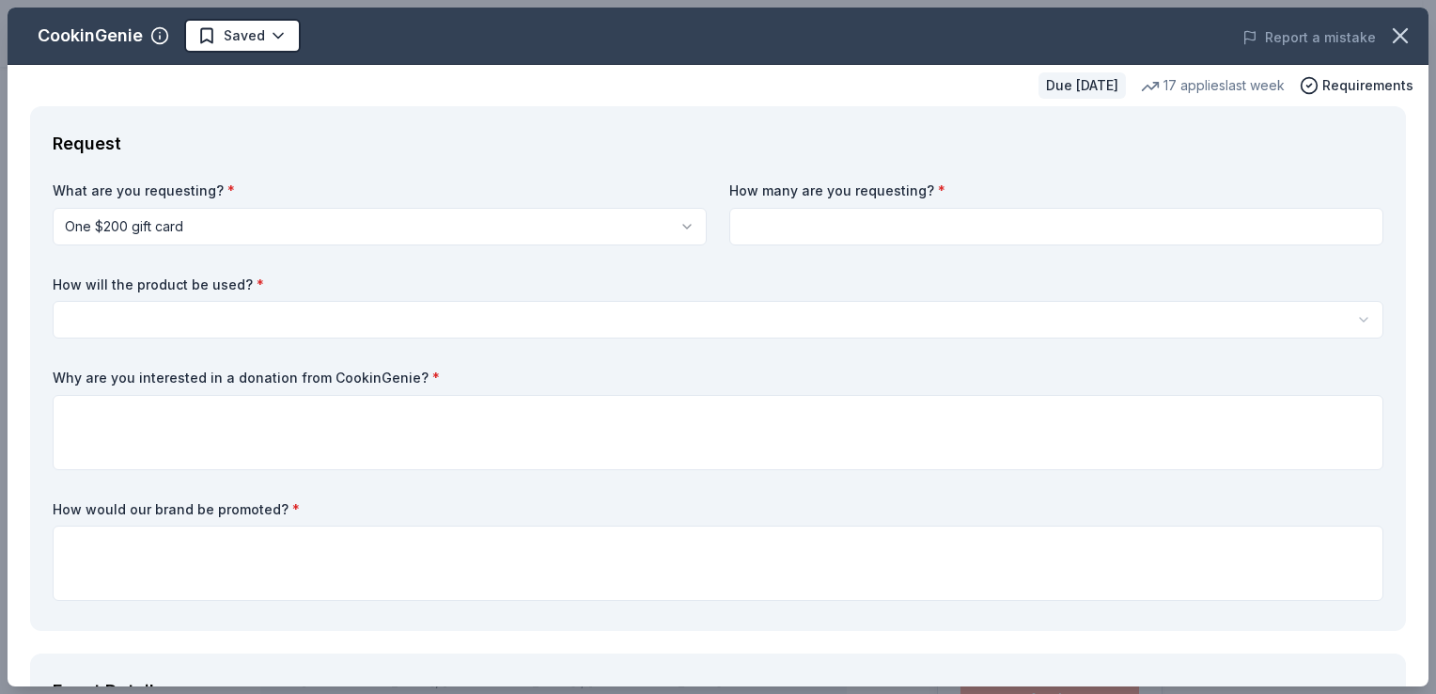
drag, startPoint x: 835, startPoint y: 194, endPoint x: 835, endPoint y: 215, distance: 21.6
click at [835, 215] on div "How many are you requesting? *" at bounding box center [1056, 213] width 654 height 64
click at [835, 215] on input at bounding box center [1056, 227] width 654 height 38
type input "1"
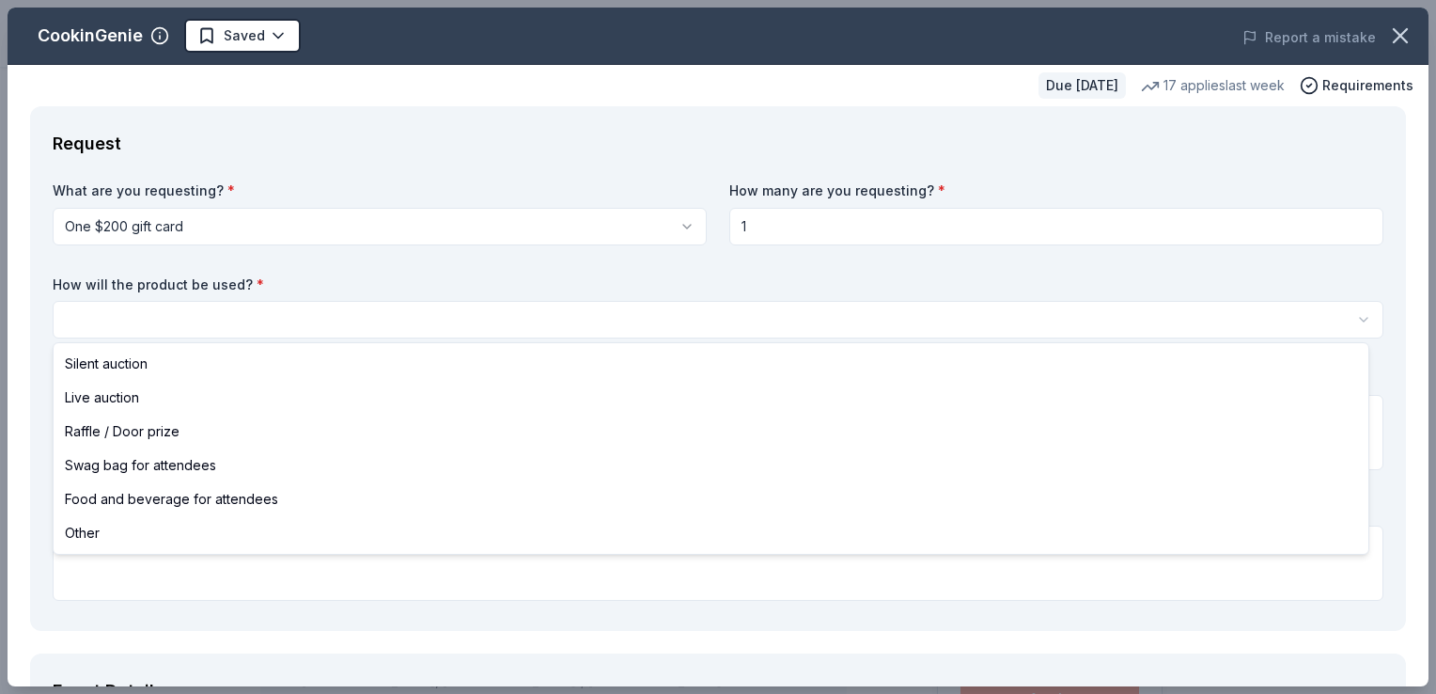
click at [218, 368] on body "Fall Craft Fair Start free trial Earn Rewards Due in 89 days Share CookinGenie …" at bounding box center [711, 347] width 1422 height 694
click at [148, 315] on html "Fall Craft Fair Start free trial Earn Rewards Due in 89 days Share CookinGenie …" at bounding box center [718, 347] width 1436 height 694
select select "raffleDoorPrize"
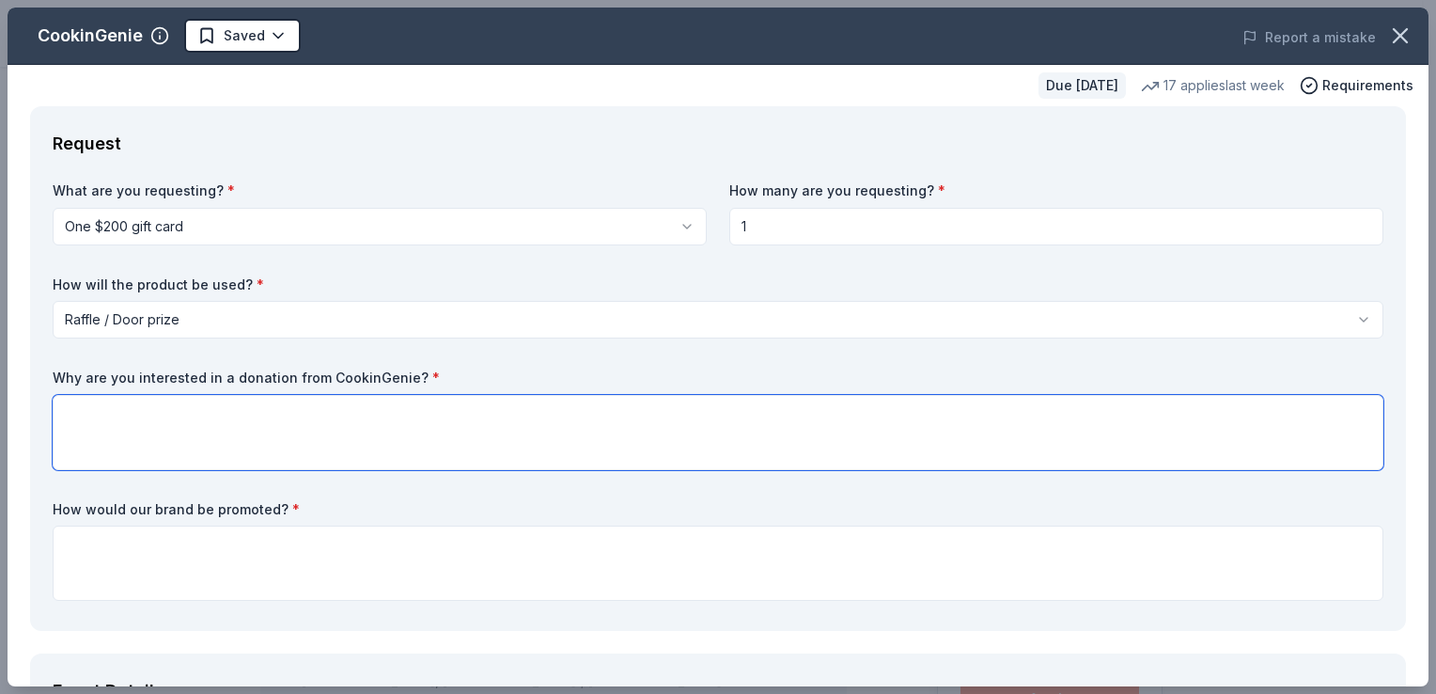
click at [116, 433] on textarea at bounding box center [718, 432] width 1331 height 75
type textarea "I think it would be a unique item and be popular"
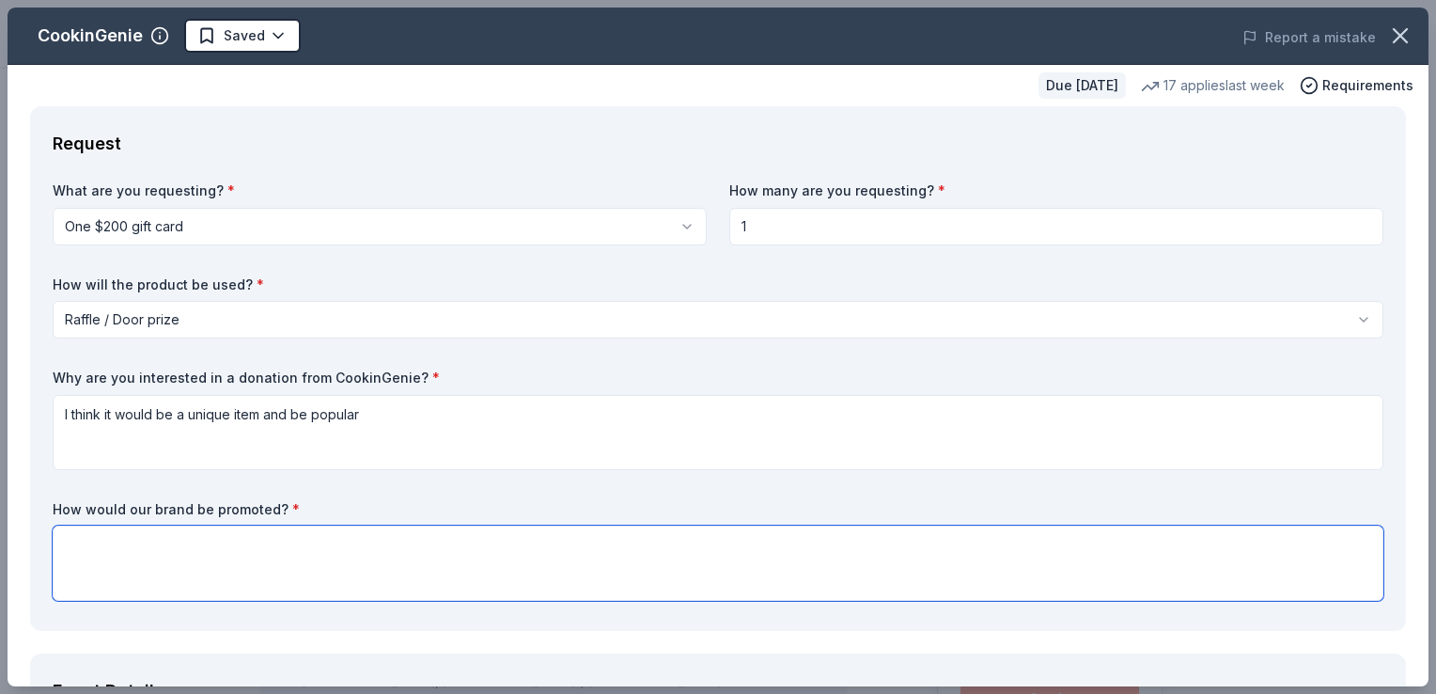
click at [85, 539] on textarea at bounding box center [718, 562] width 1331 height 75
type textarea "We have a handout with all names of donors listed. We give it to all atendees"
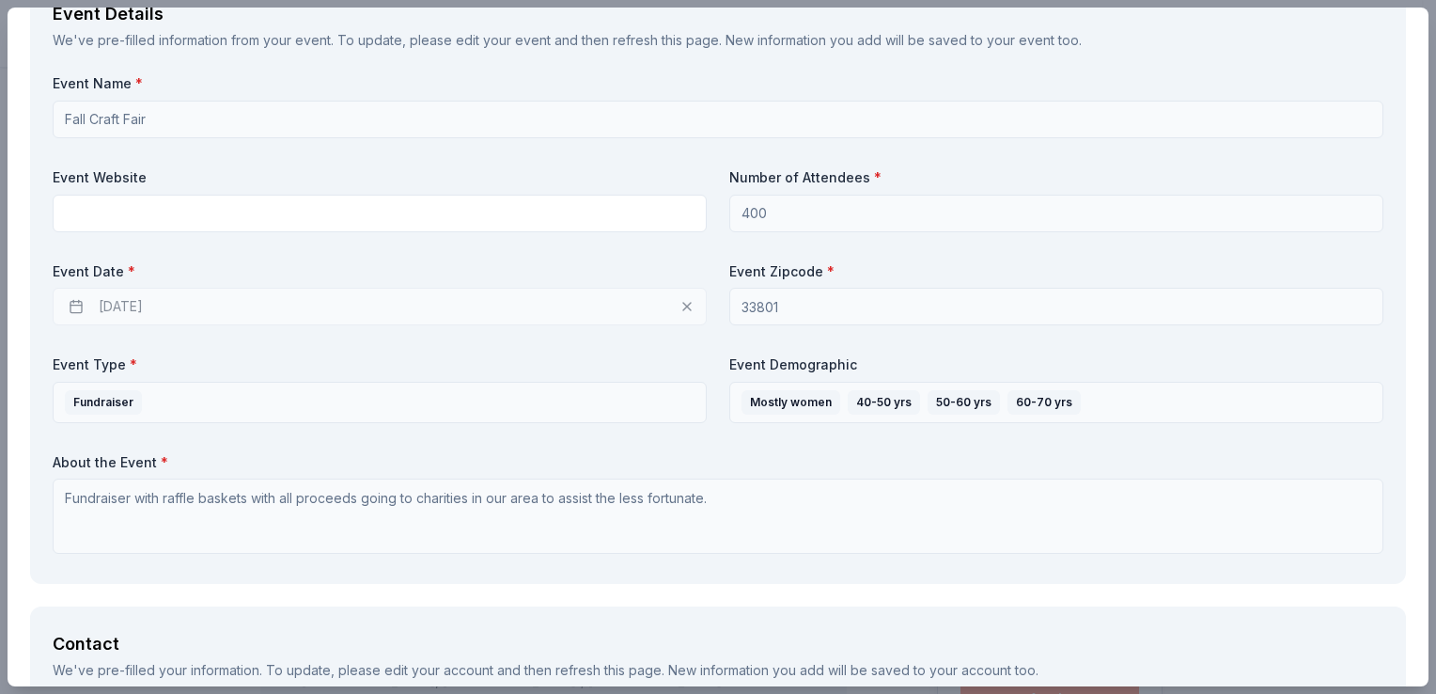
scroll to position [714, 0]
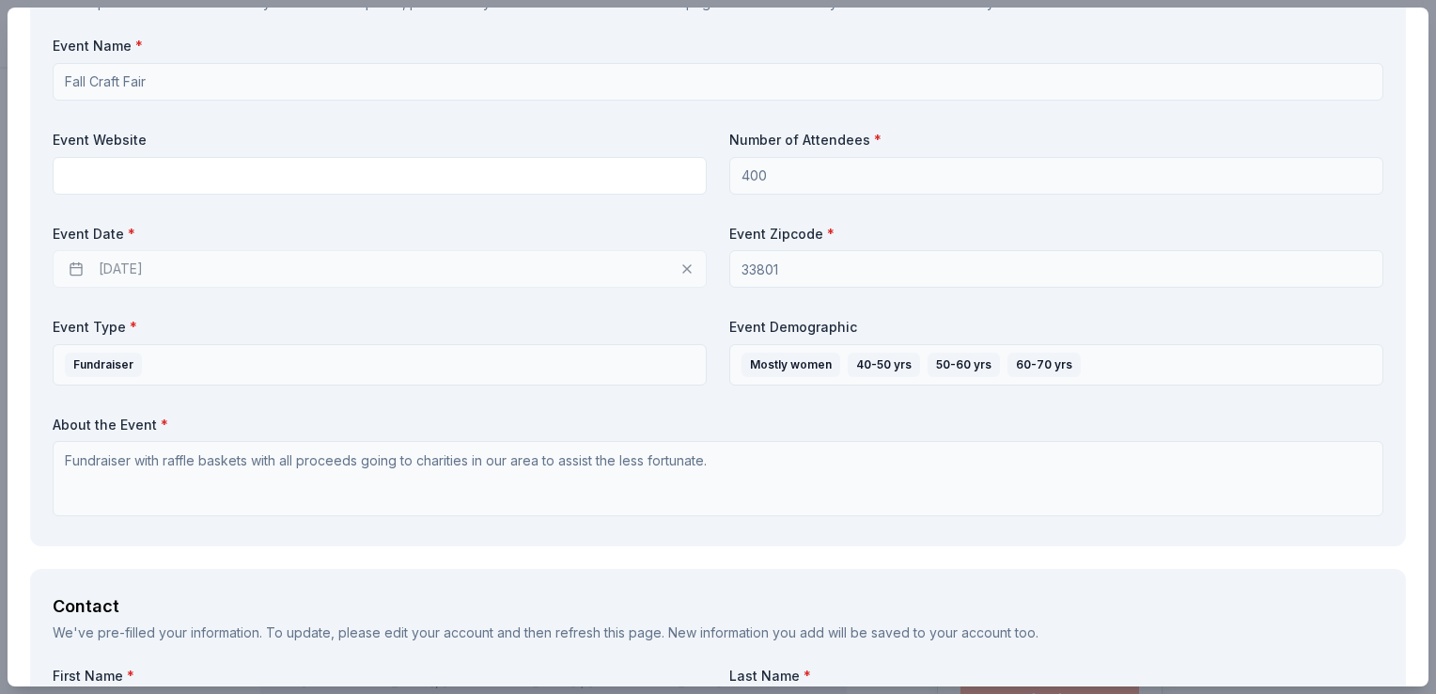
click at [675, 269] on div "11/14/2025" at bounding box center [380, 269] width 654 height 38
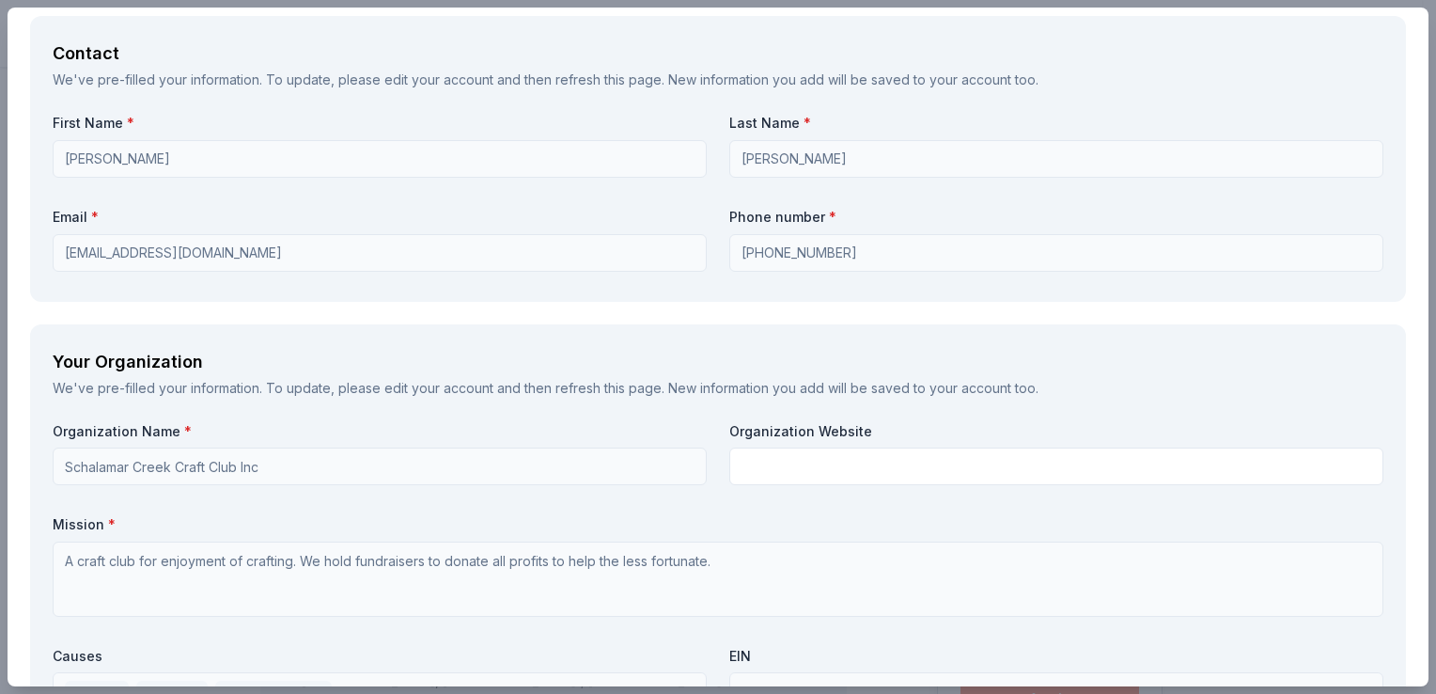
scroll to position [1861, 0]
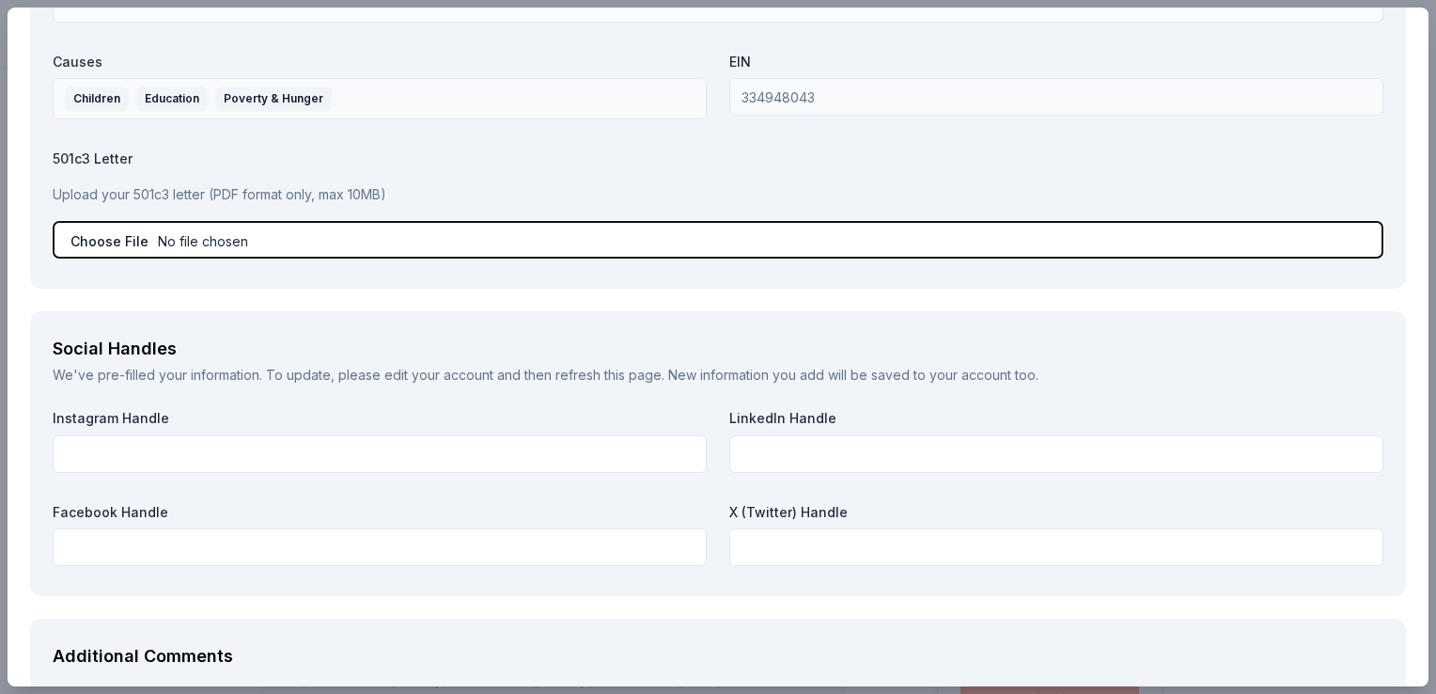
click at [108, 242] on input "file" at bounding box center [718, 240] width 1331 height 38
type input "C:\fakepath\irs non profit.pdf"
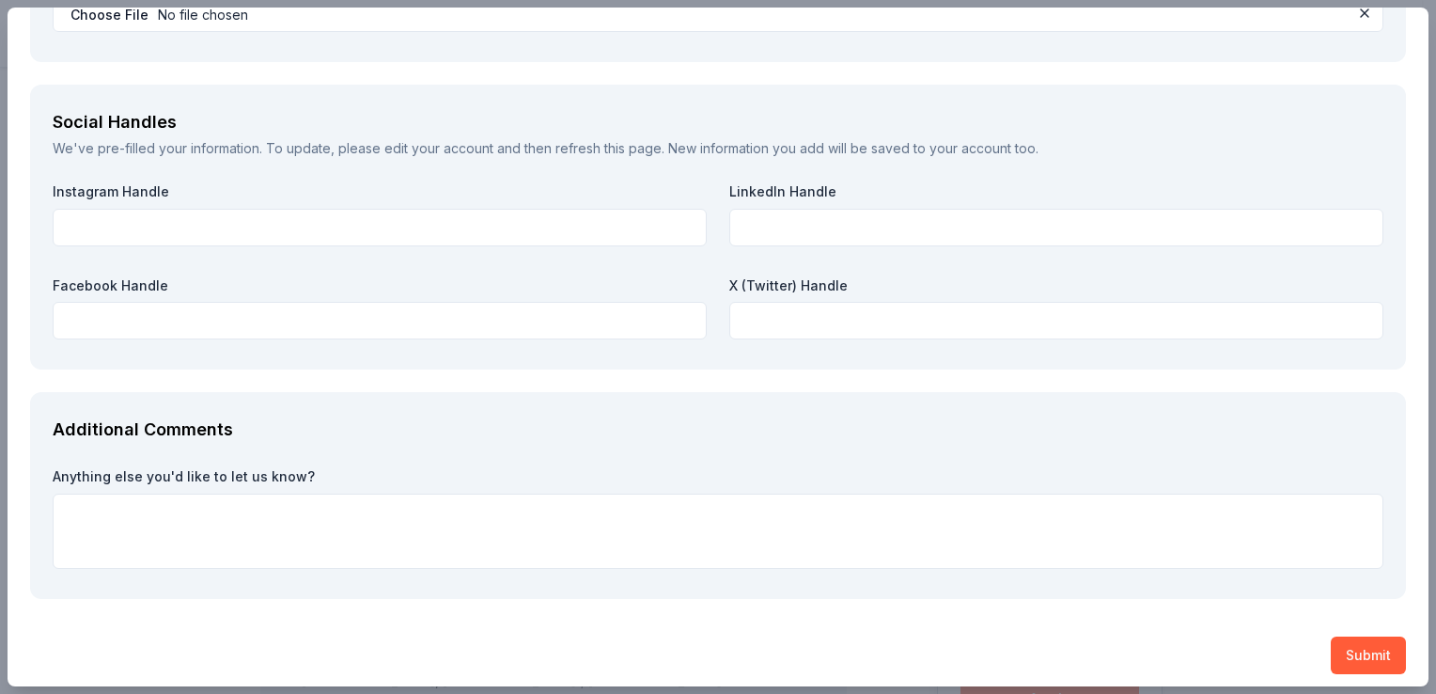
scroll to position [2095, 0]
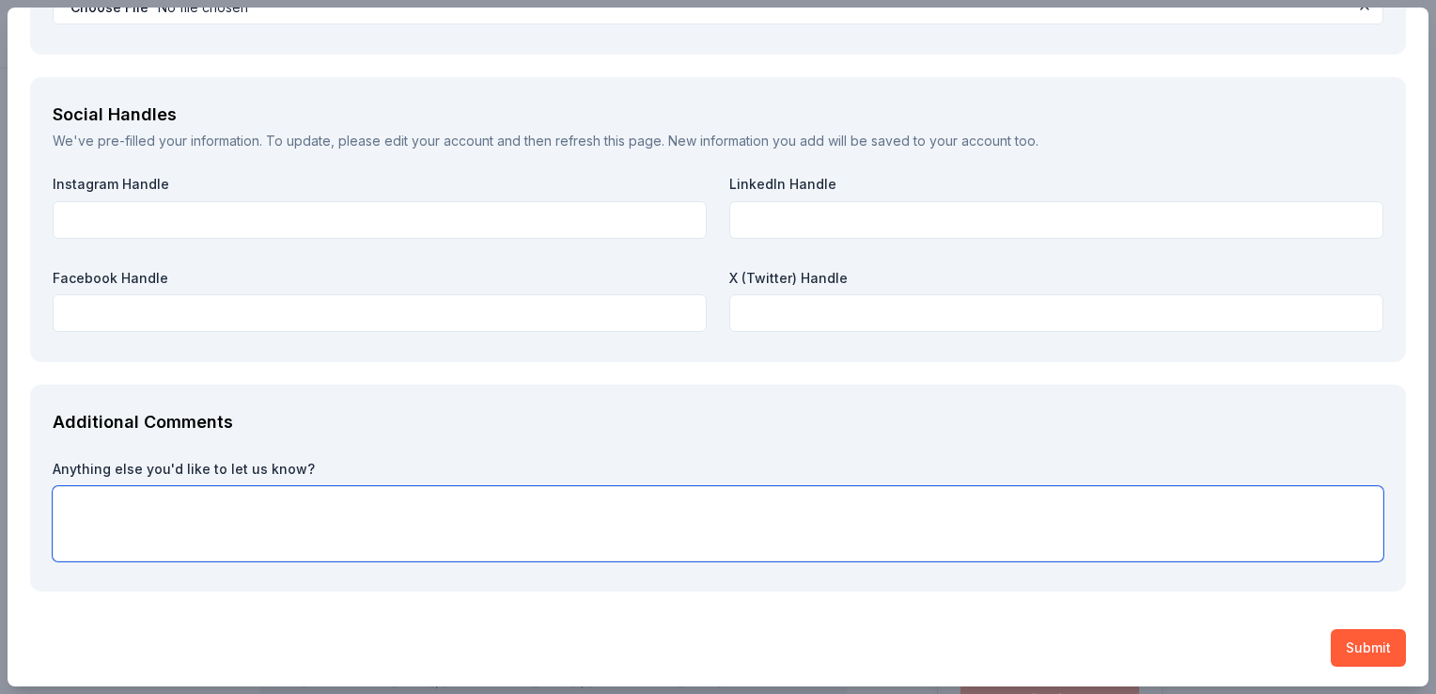
click at [182, 498] on textarea at bounding box center [718, 523] width 1331 height 75
type textarea "Thank you for consideration. The monies raised at our event will help the less …"
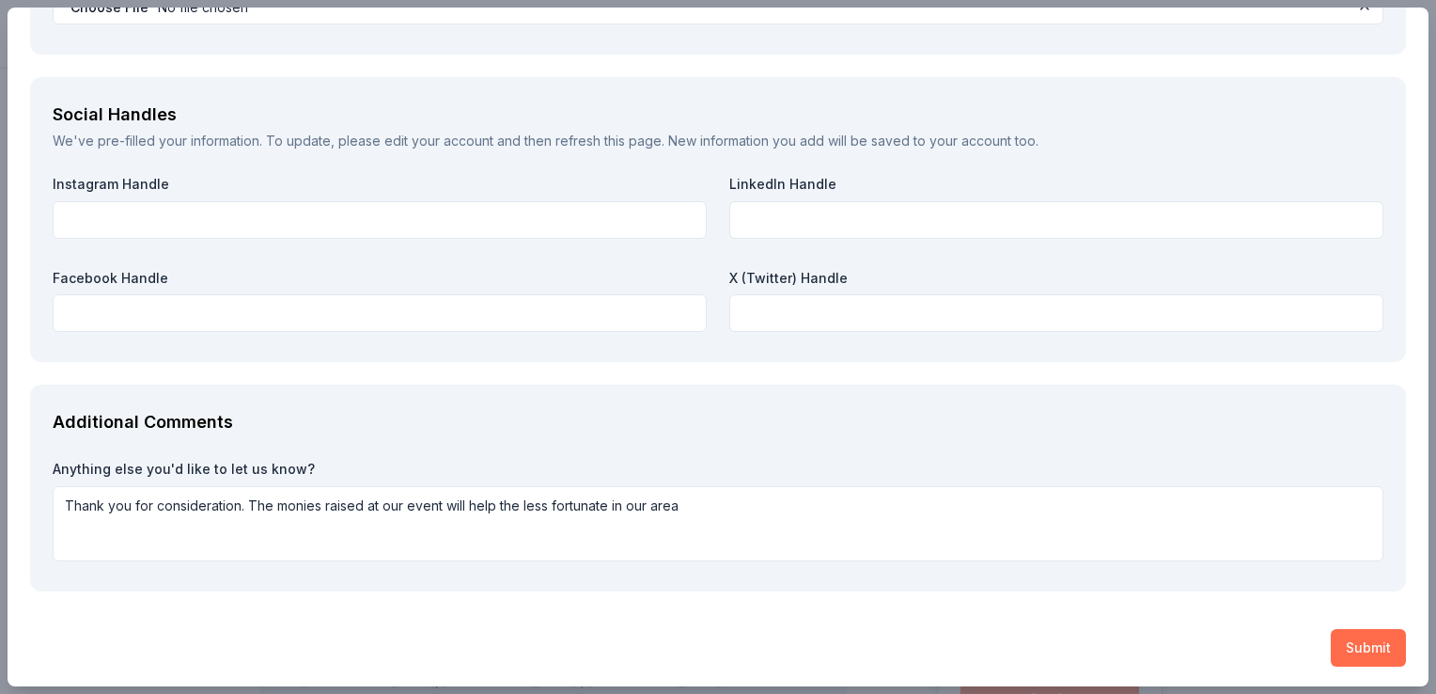
click at [1373, 634] on button "Submit" at bounding box center [1368, 648] width 75 height 38
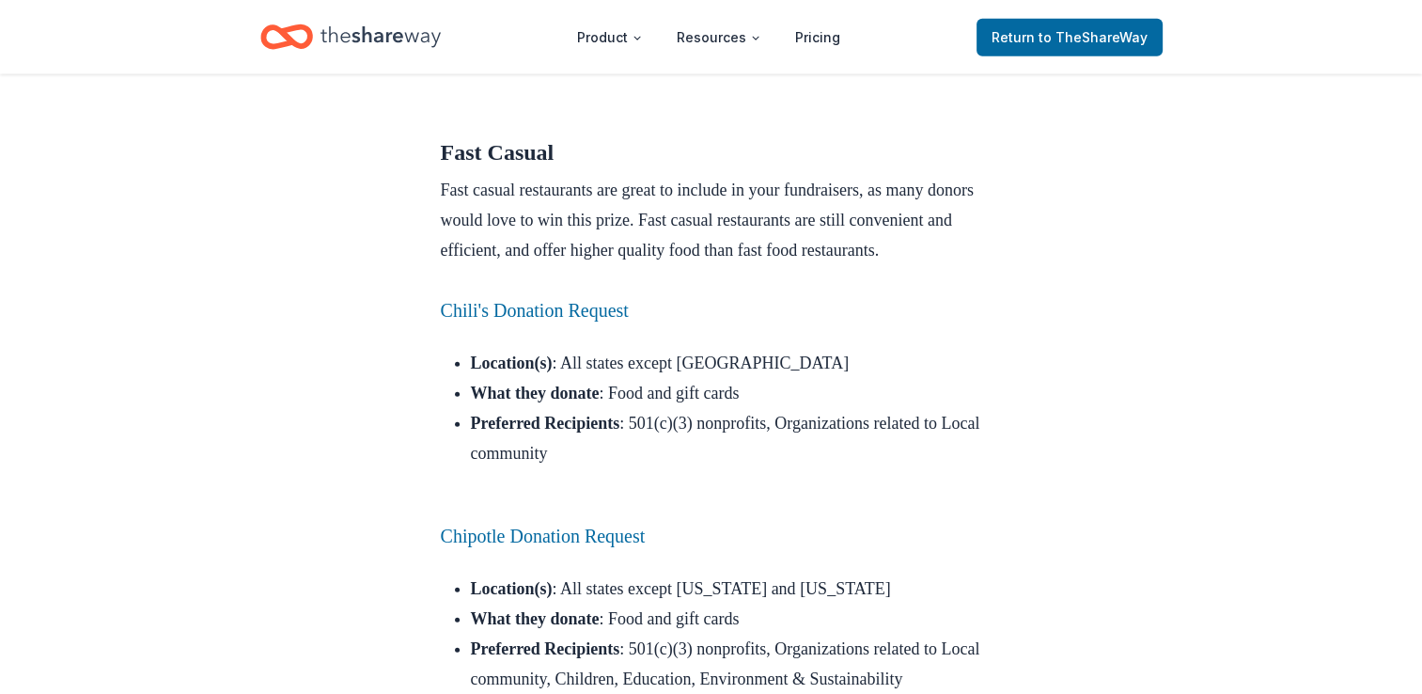
scroll to position [4038, 0]
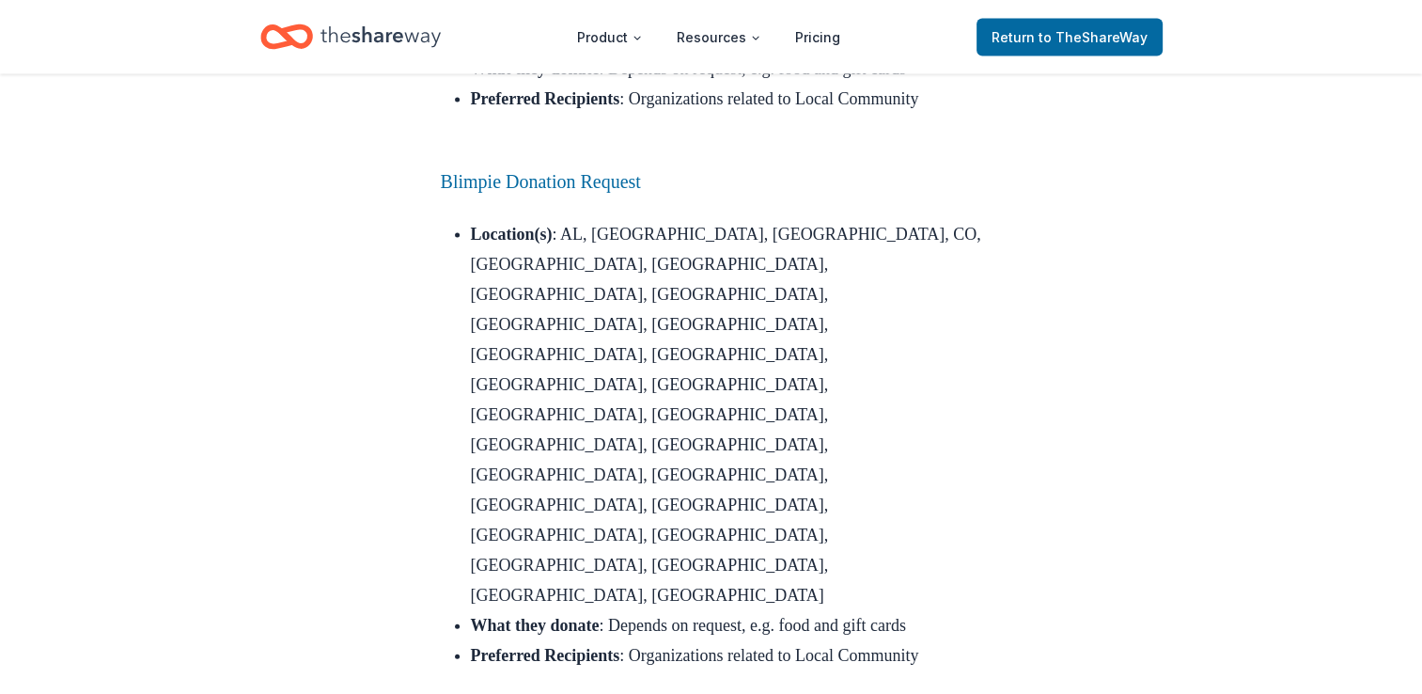
scroll to position [4054, 0]
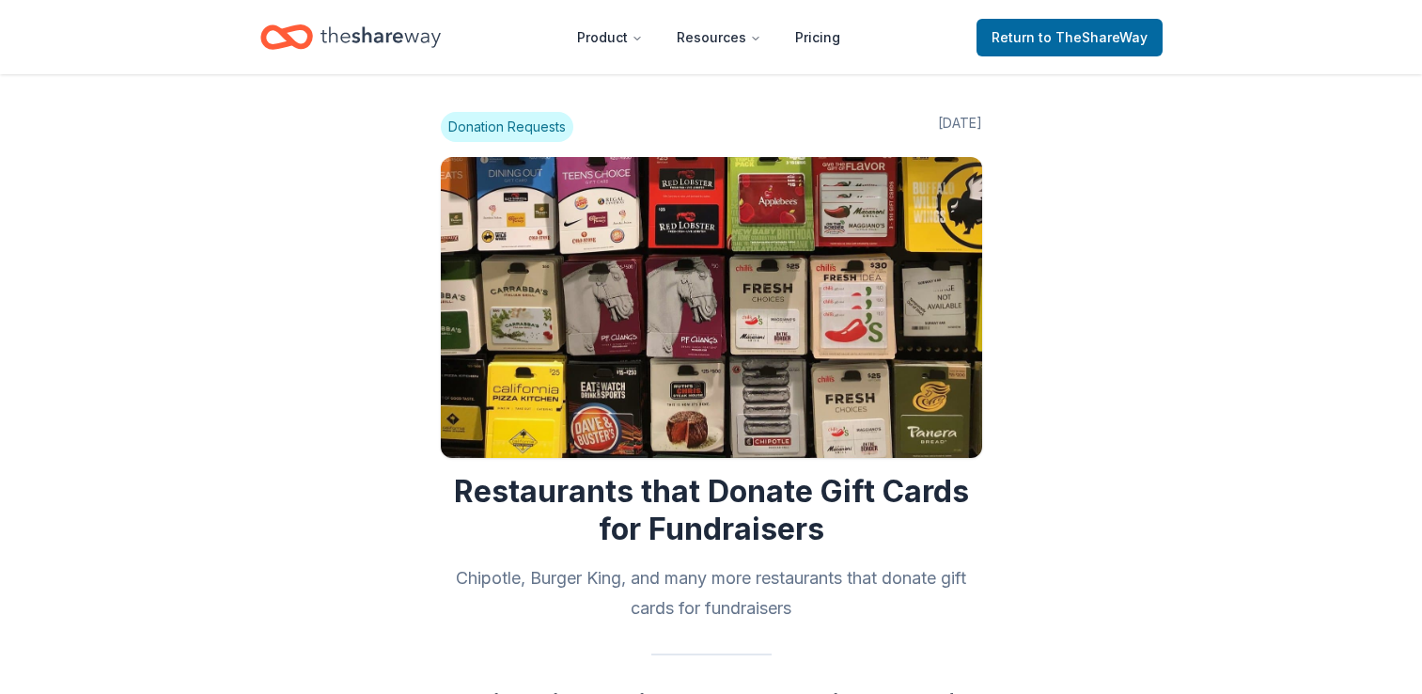
scroll to position [3214, 0]
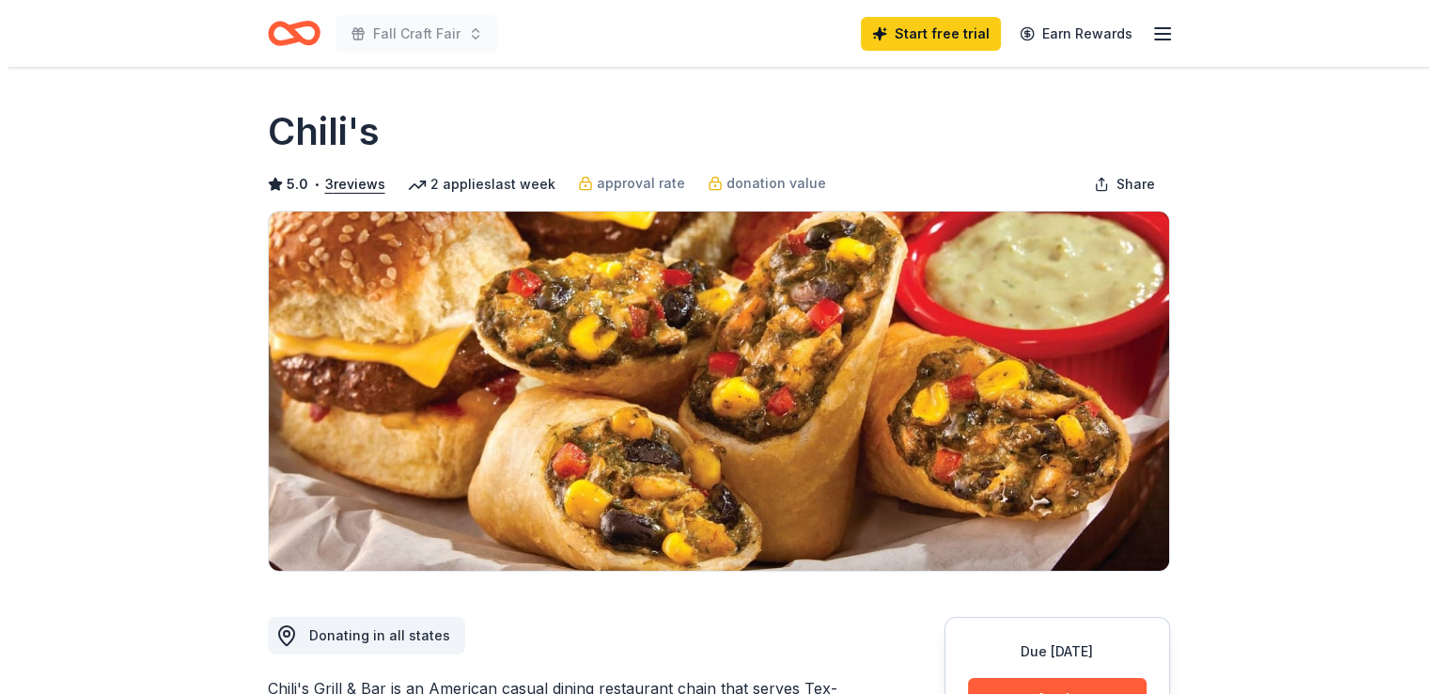
scroll to position [606, 0]
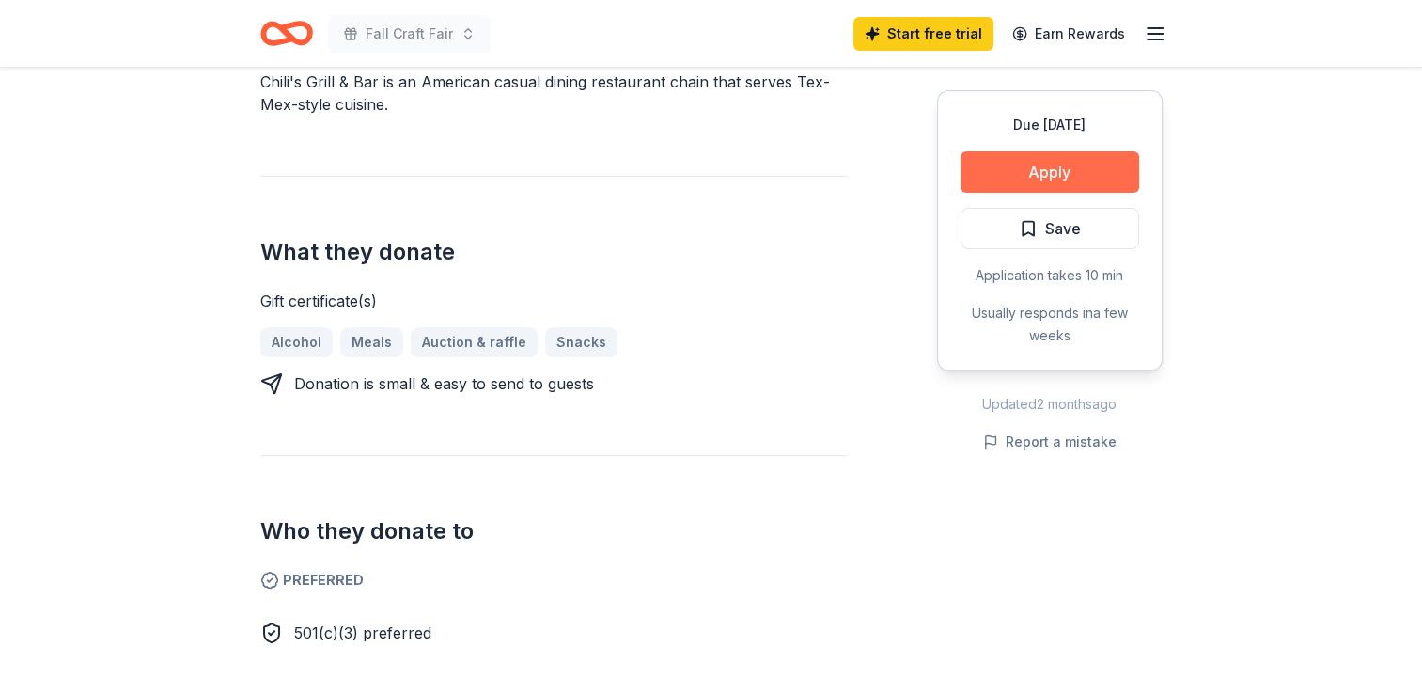
click at [1000, 169] on button "Apply" at bounding box center [1049, 171] width 179 height 41
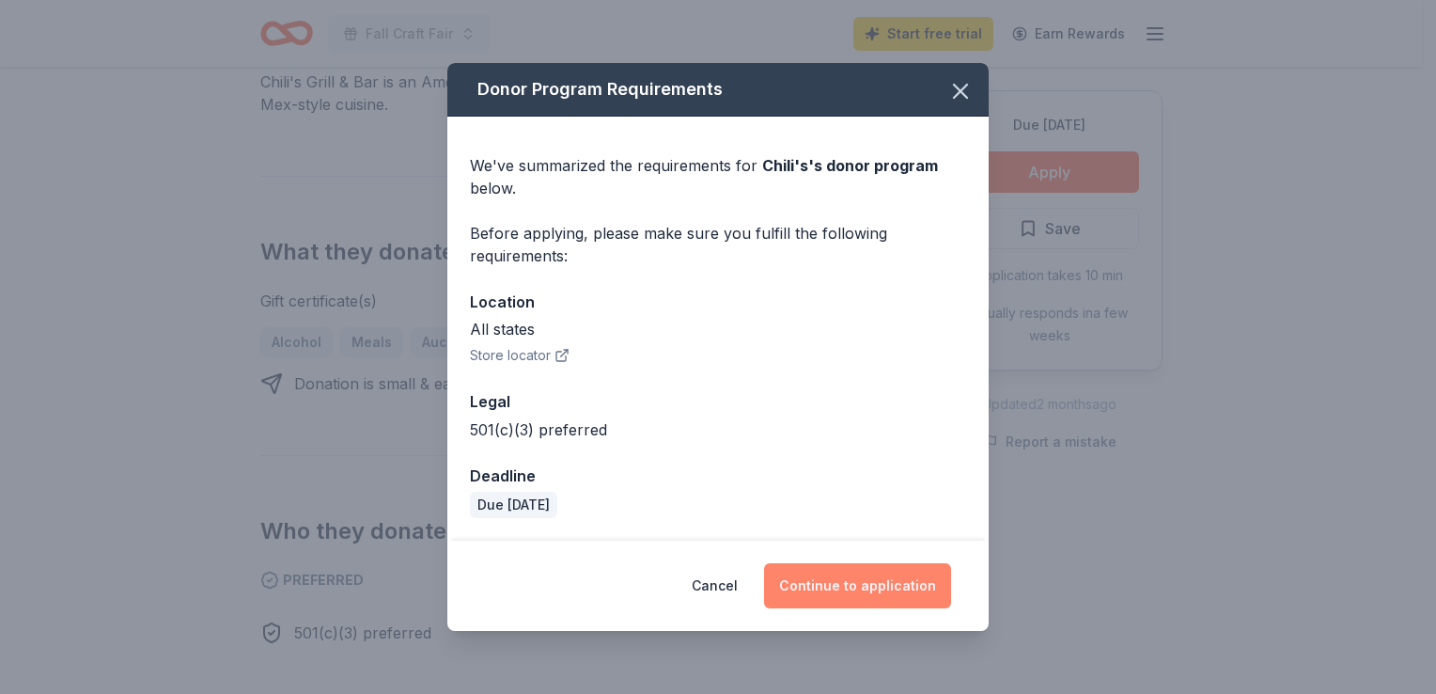
click at [851, 577] on button "Continue to application" at bounding box center [857, 585] width 187 height 45
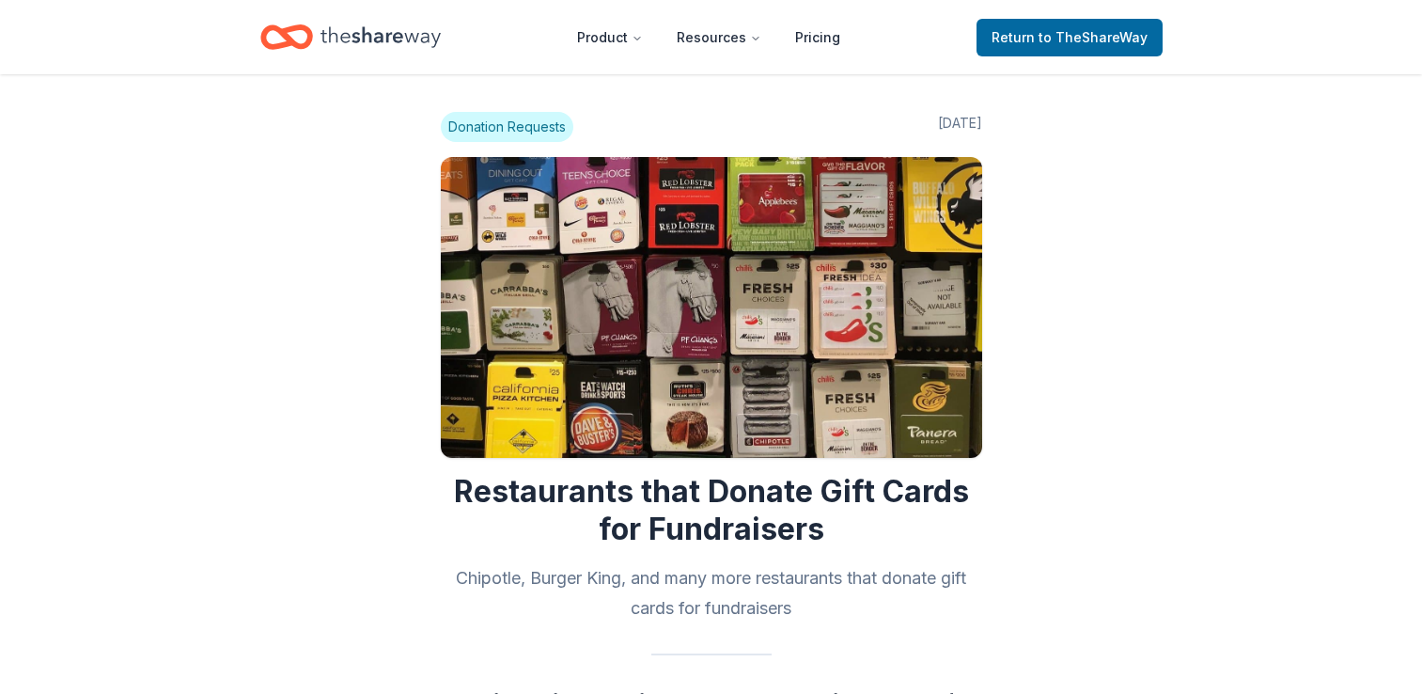
scroll to position [3214, 0]
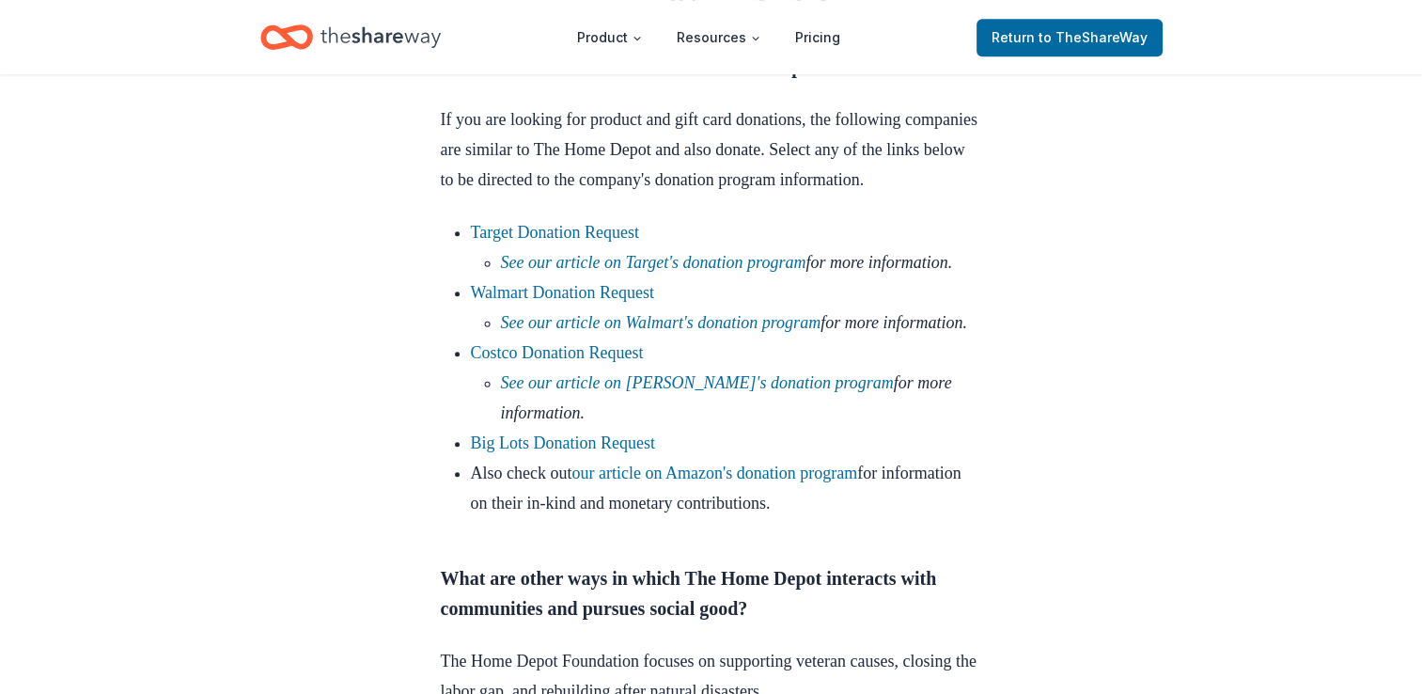
scroll to position [1195, 0]
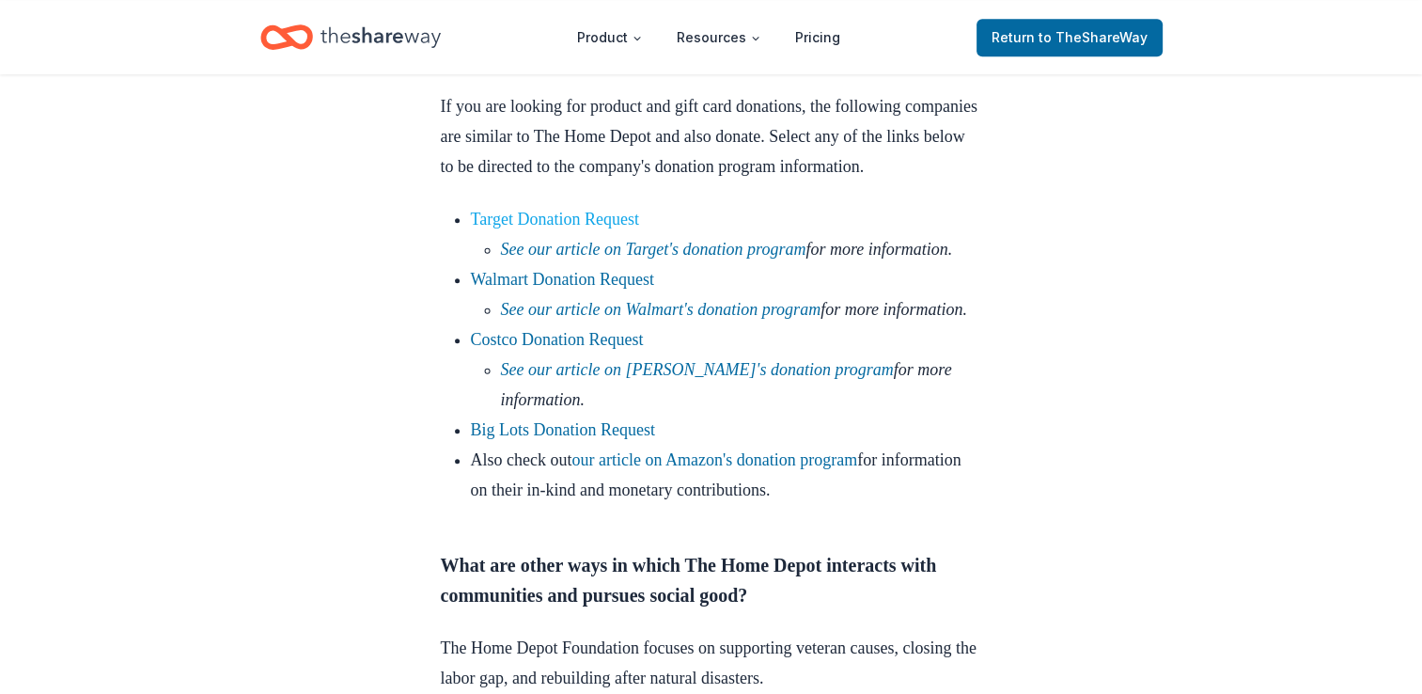
click at [504, 228] on link "Target Donation Request" at bounding box center [555, 219] width 168 height 19
click at [583, 258] on link "See our article on Target's donation program" at bounding box center [653, 249] width 305 height 19
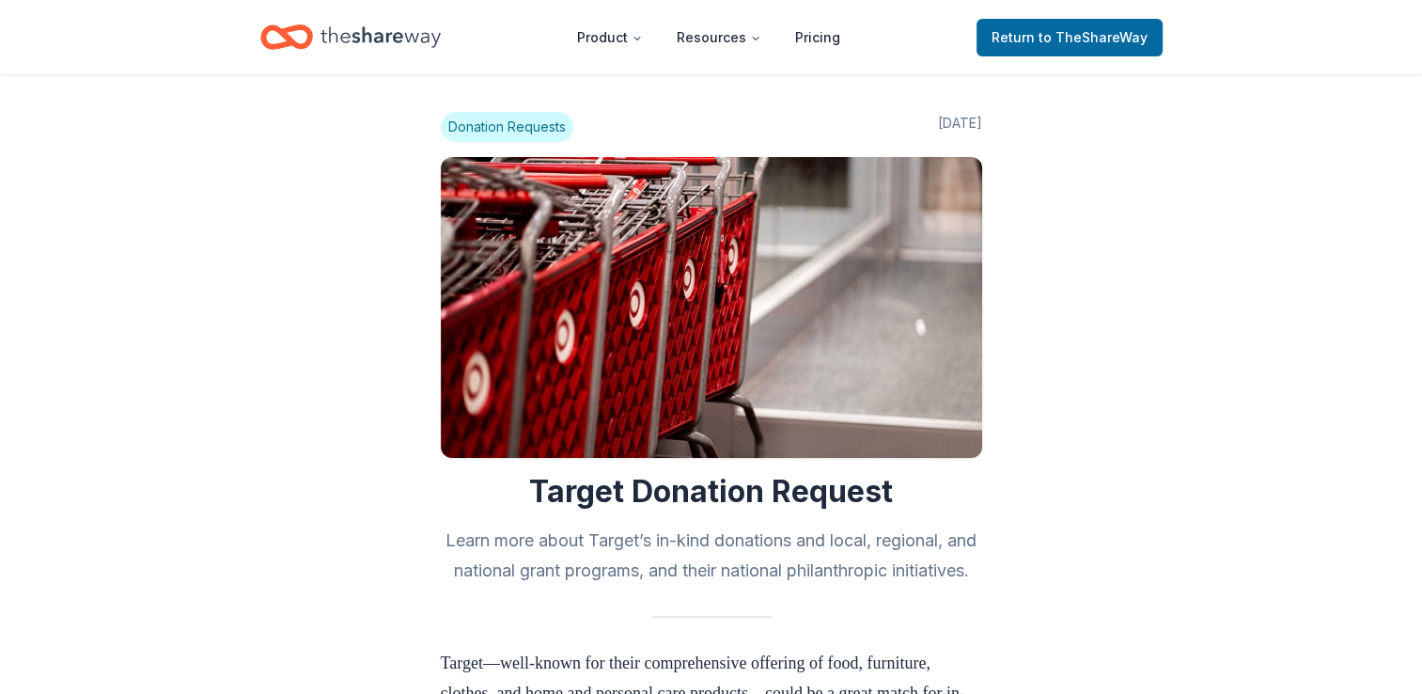
scroll to position [606, 0]
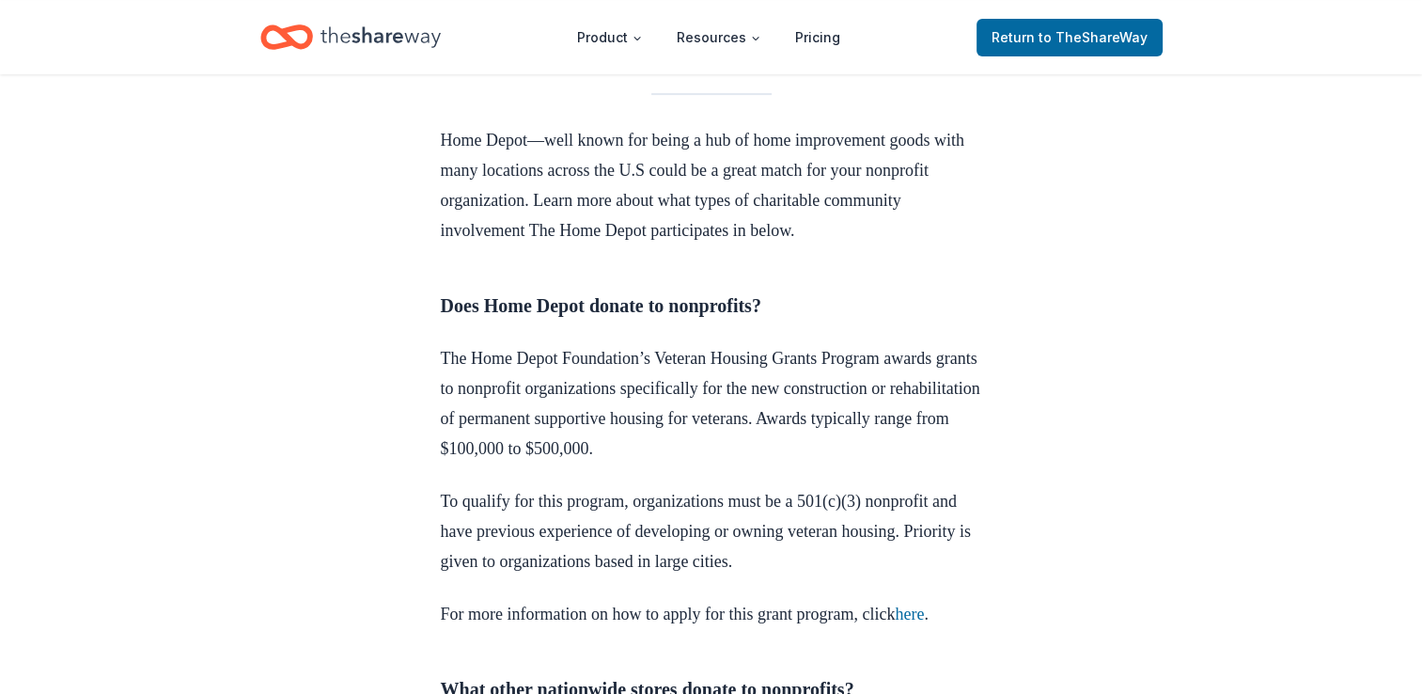
scroll to position [1167, 0]
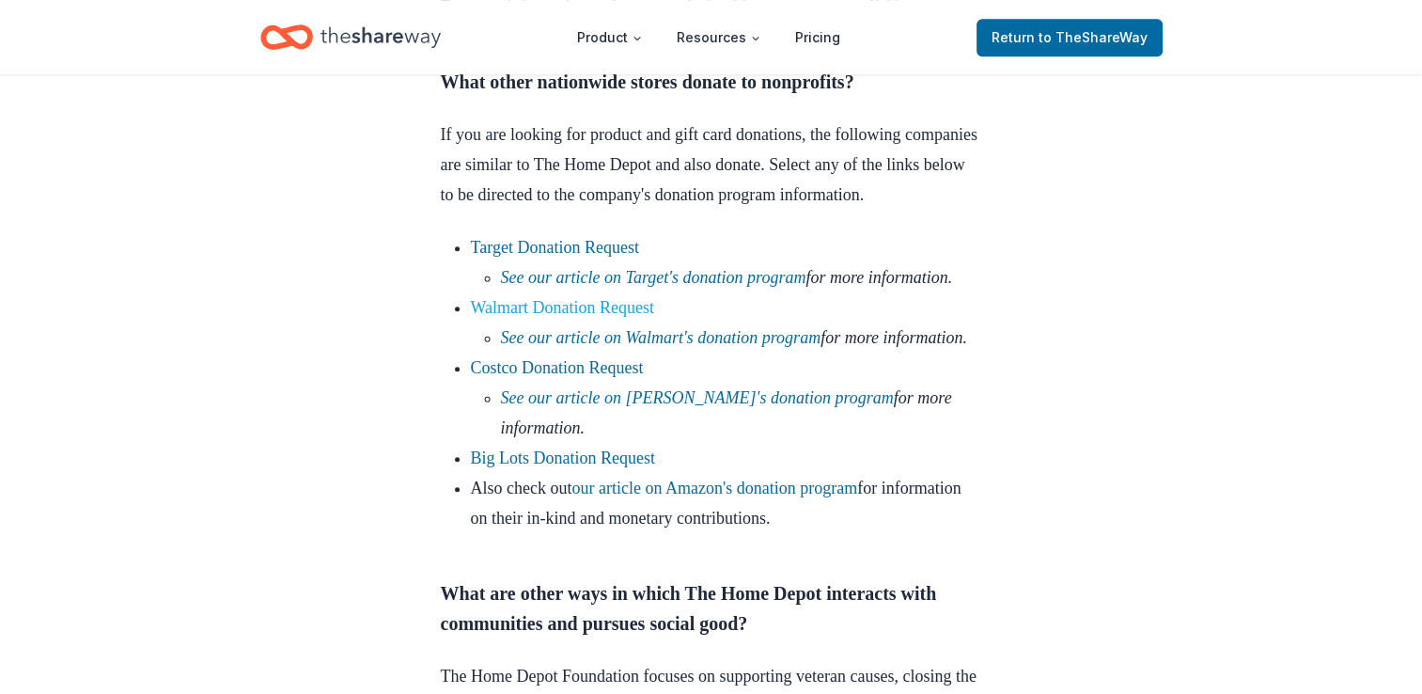
click at [552, 317] on link "Walmart Donation Request" at bounding box center [563, 307] width 184 height 19
click at [552, 347] on link "See our article on Walmart's donation program" at bounding box center [661, 337] width 320 height 19
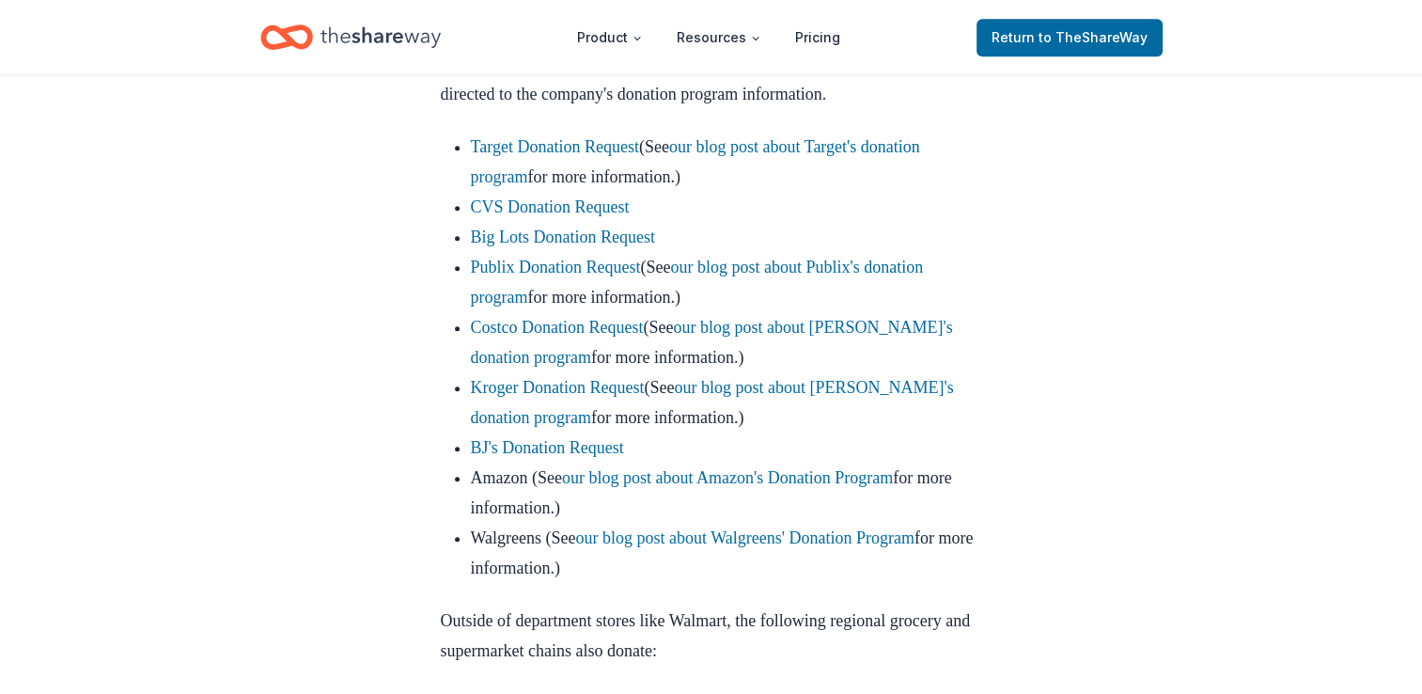
scroll to position [1215, 0]
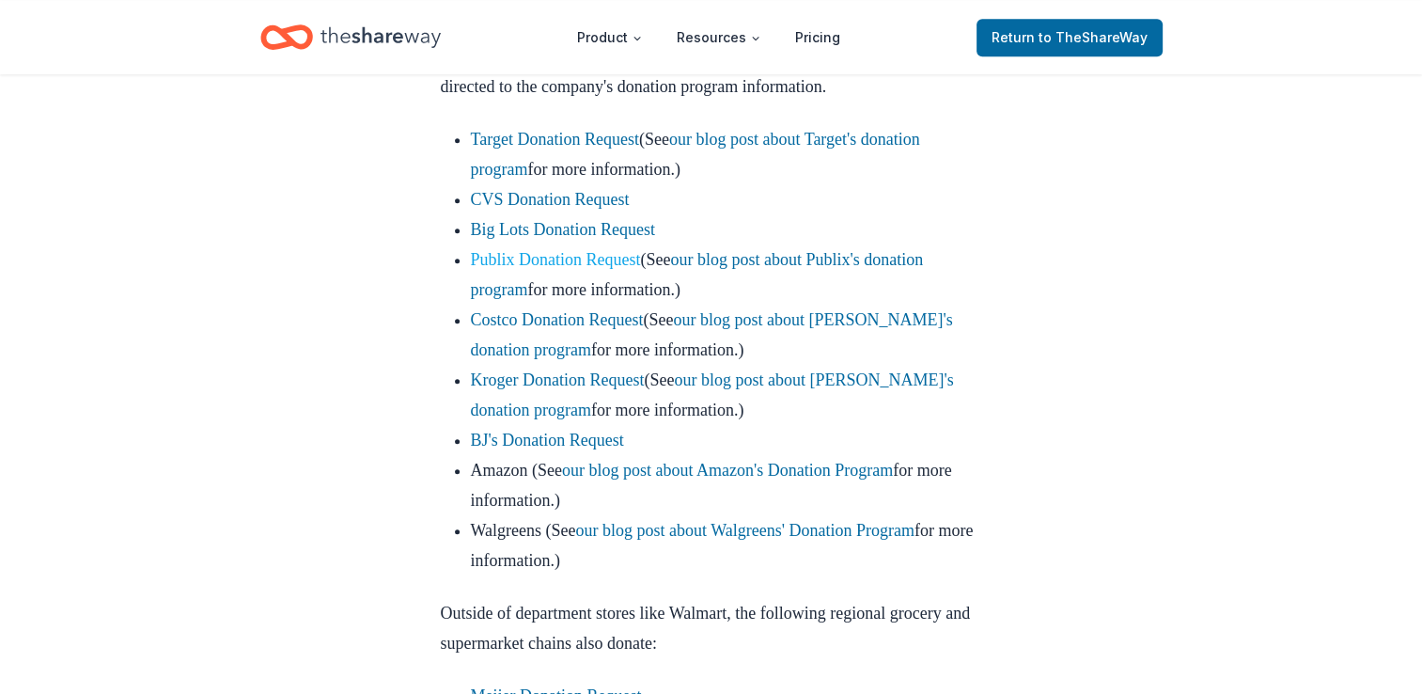
click at [633, 269] on link "Publix Donation Request" at bounding box center [556, 259] width 170 height 19
click at [745, 298] on link "our blog post about Publix's donation program" at bounding box center [697, 274] width 453 height 49
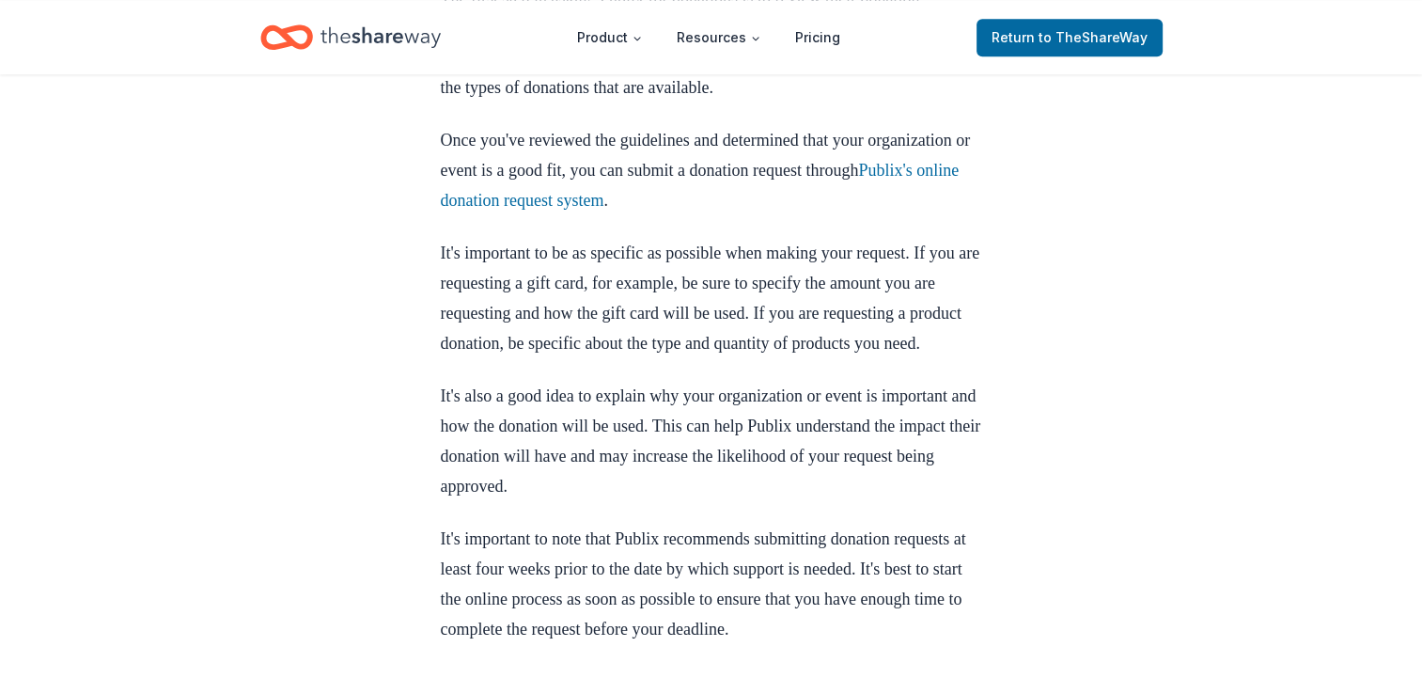
scroll to position [2155, 0]
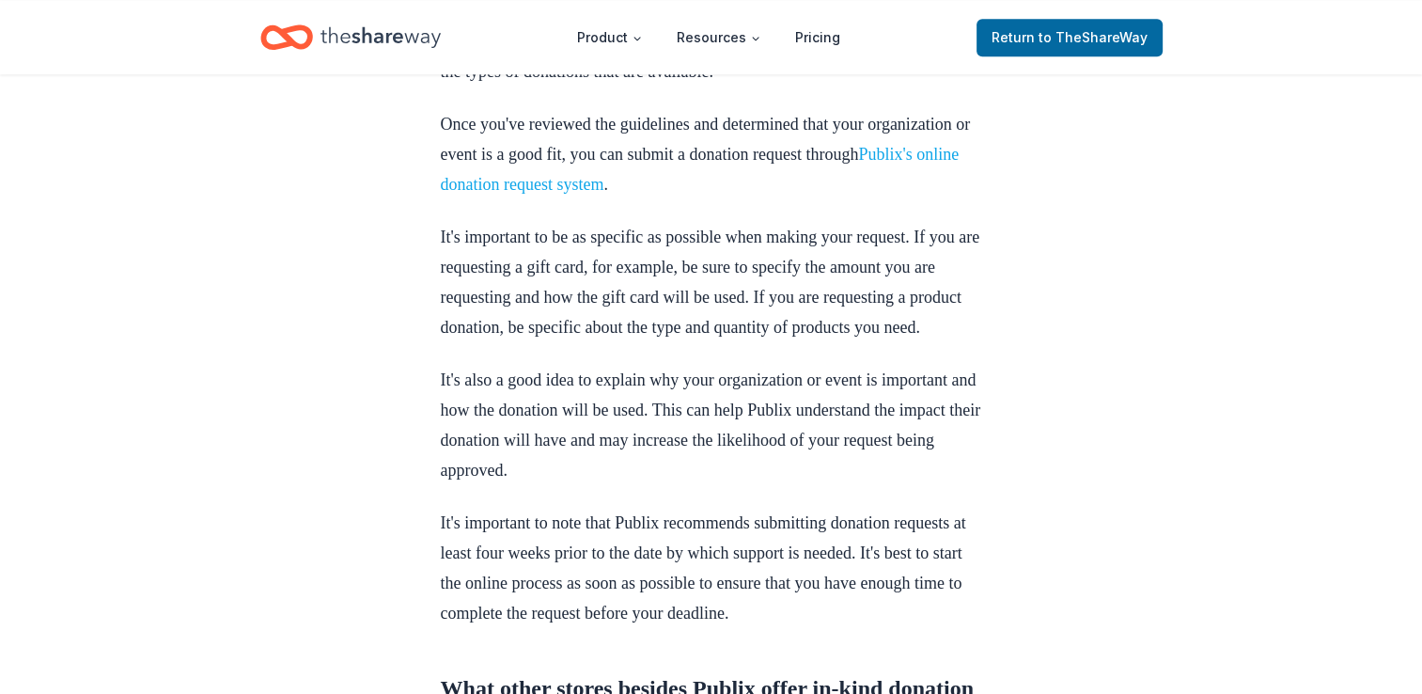
click at [653, 194] on link "Publix's online donation request system" at bounding box center [700, 169] width 519 height 49
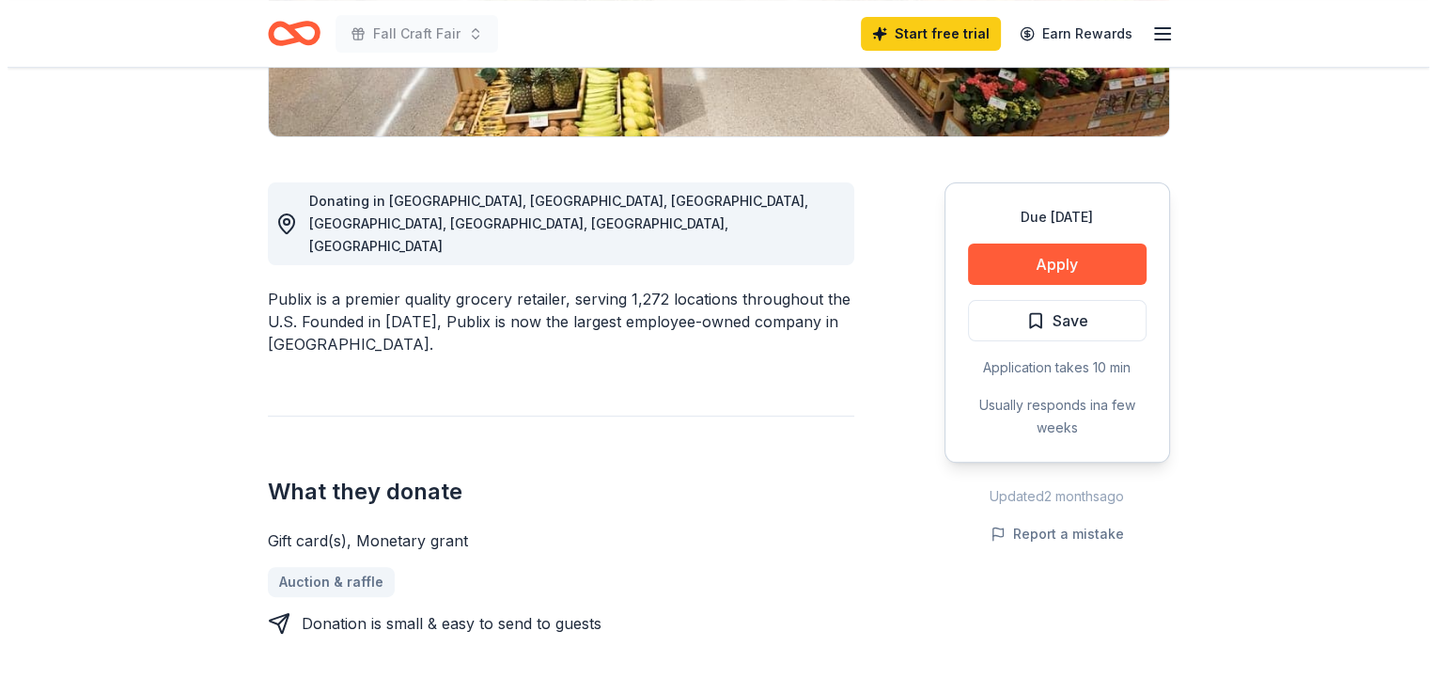
scroll to position [424, 0]
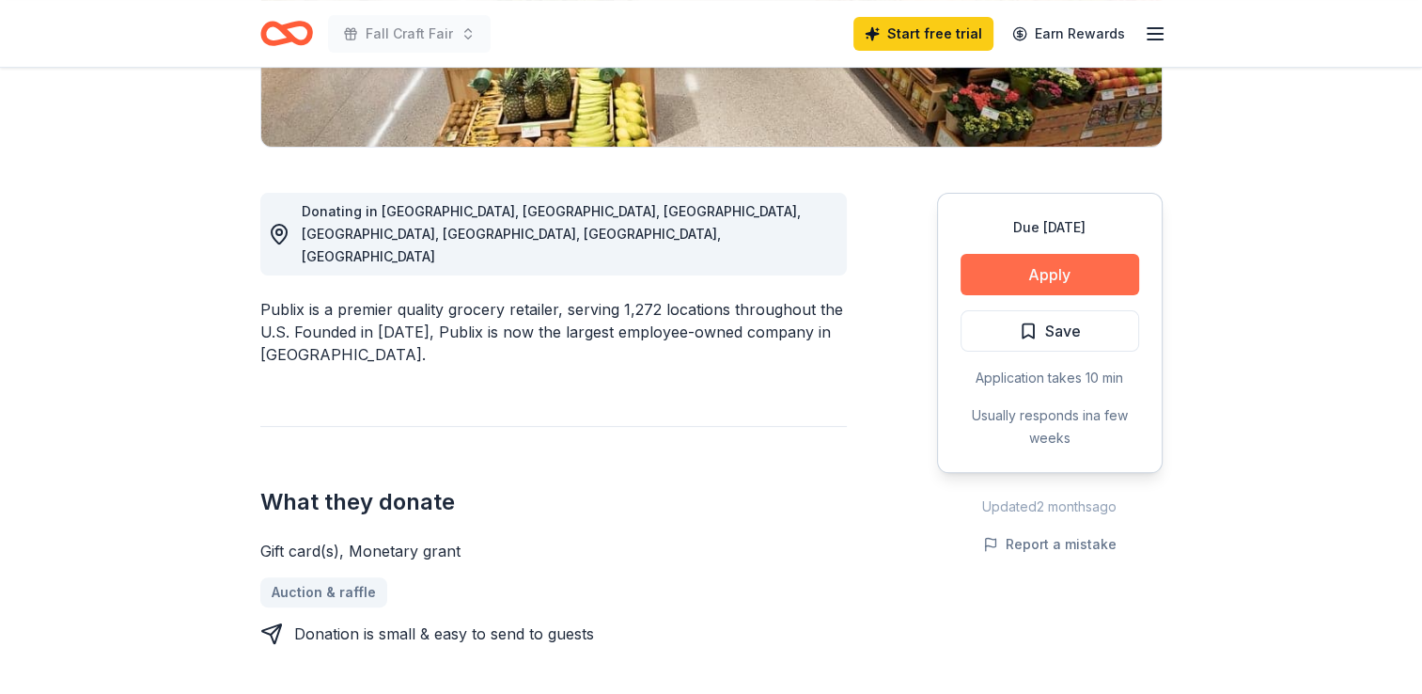
click at [1094, 254] on button "Apply" at bounding box center [1049, 274] width 179 height 41
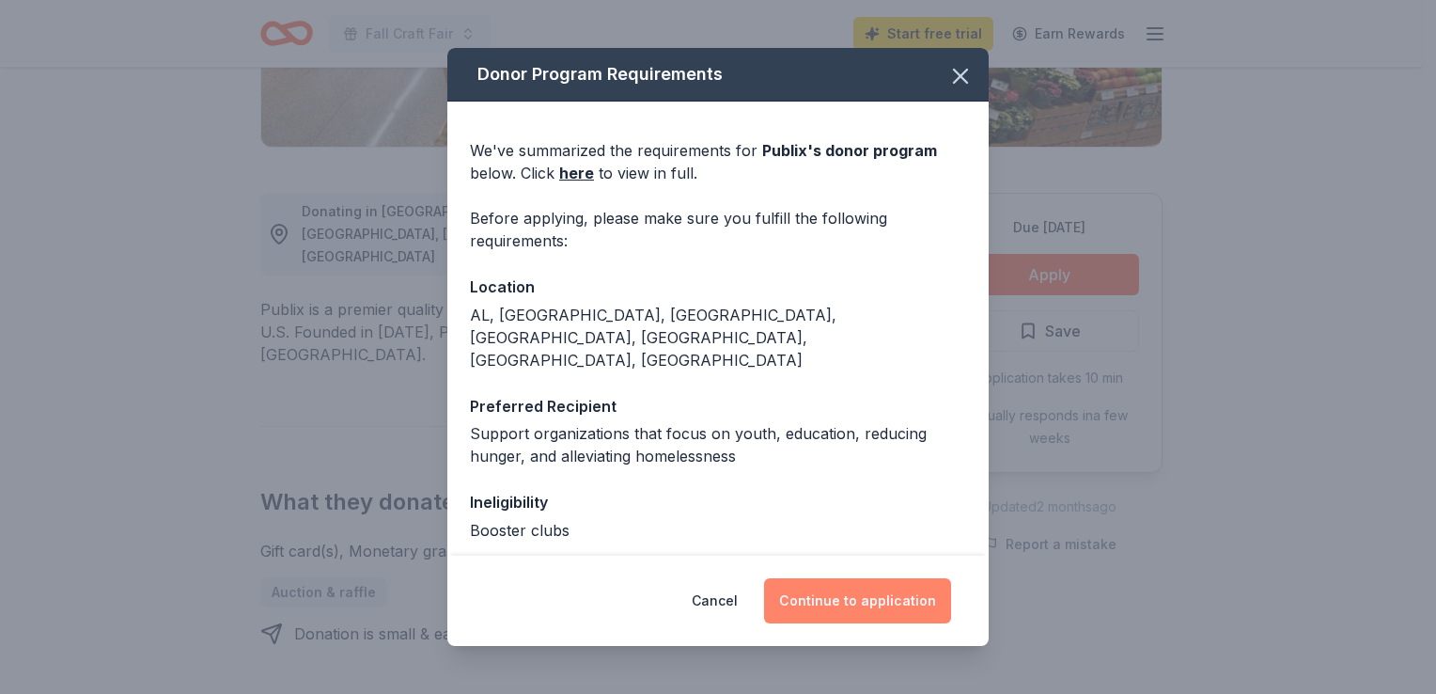
click at [888, 592] on button "Continue to application" at bounding box center [857, 600] width 187 height 45
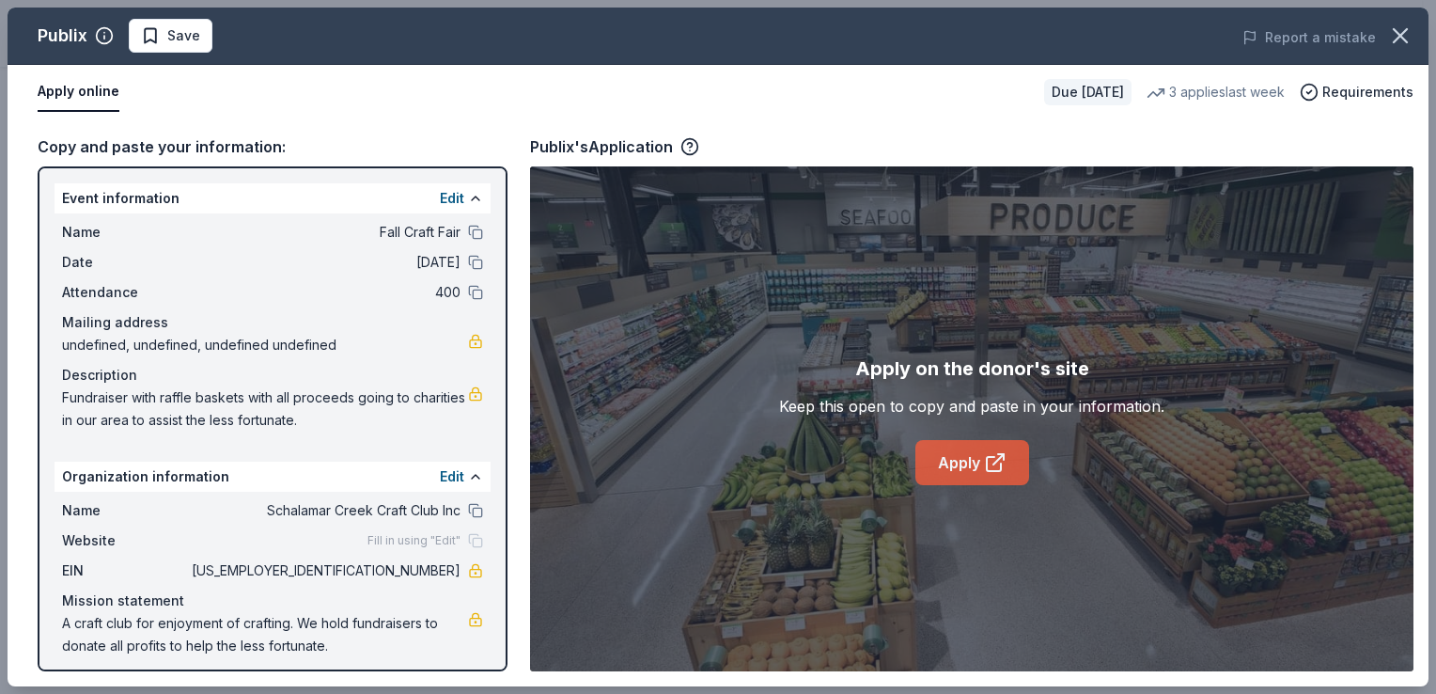
click at [966, 463] on link "Apply" at bounding box center [972, 462] width 114 height 45
click at [1421, 663] on div "Copy and paste your information: Event information Edit Name Fall Craft Fair Da…" at bounding box center [718, 402] width 1421 height 567
click at [973, 449] on link "Apply" at bounding box center [972, 462] width 114 height 45
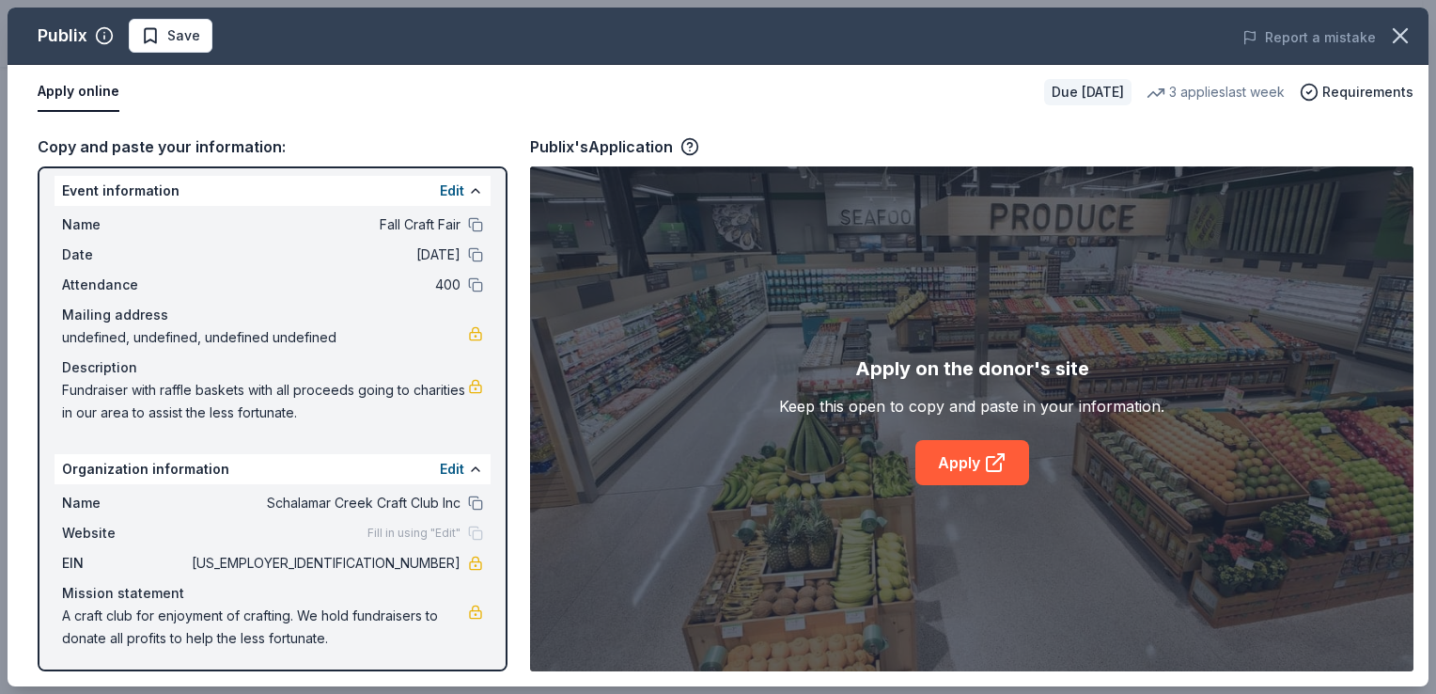
scroll to position [8, 0]
click at [83, 95] on button "Apply online" at bounding box center [79, 91] width 82 height 39
click at [83, 88] on button "Apply online" at bounding box center [79, 91] width 82 height 39
click at [684, 145] on icon "button" at bounding box center [689, 146] width 19 height 19
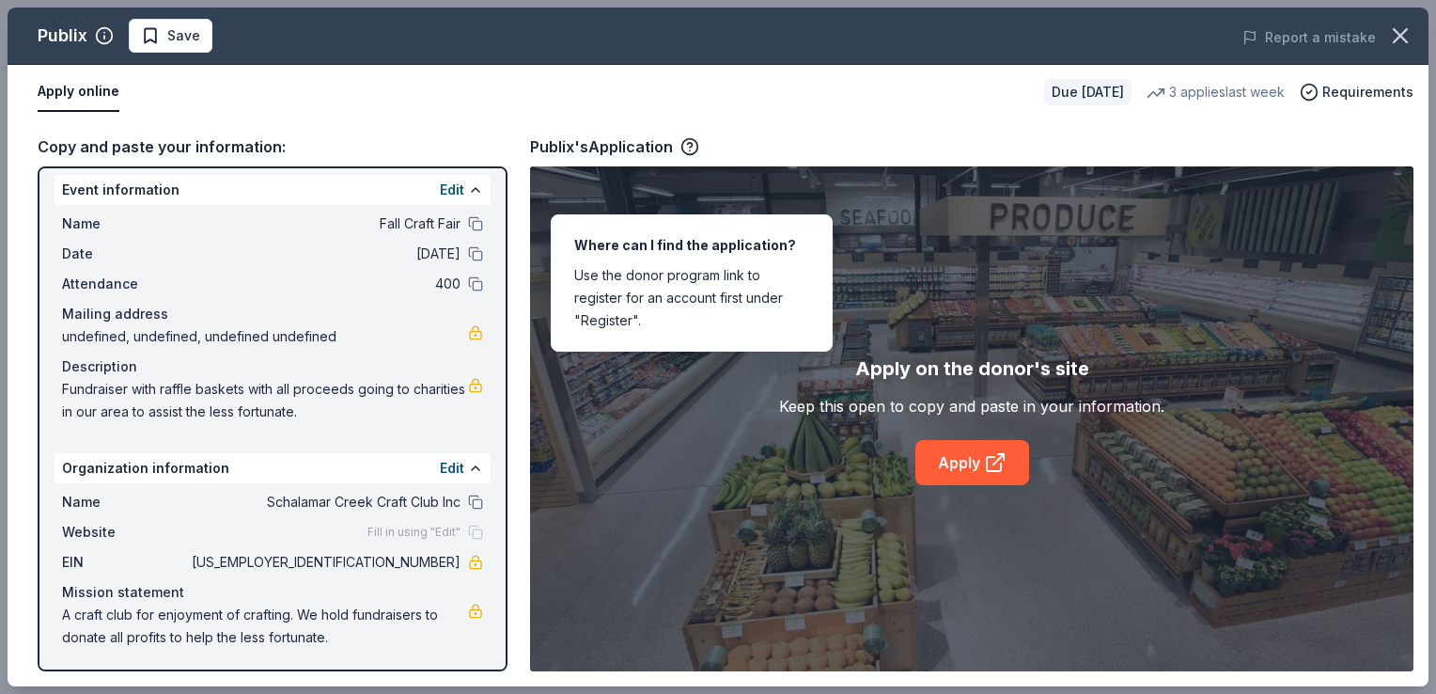
click at [613, 271] on div "Where can I find the application? Use the donor program link to register for an…" at bounding box center [692, 282] width 282 height 137
drag, startPoint x: 613, startPoint y: 271, endPoint x: 707, endPoint y: 255, distance: 95.3
click at [707, 255] on div "Where can I find the application? Use the donor program link to register for an…" at bounding box center [692, 282] width 282 height 137
click at [842, 126] on div "Copy and paste your information: Event information Edit Name Fall Craft Fair Da…" at bounding box center [718, 402] width 1421 height 567
